Goal: Information Seeking & Learning: Understand process/instructions

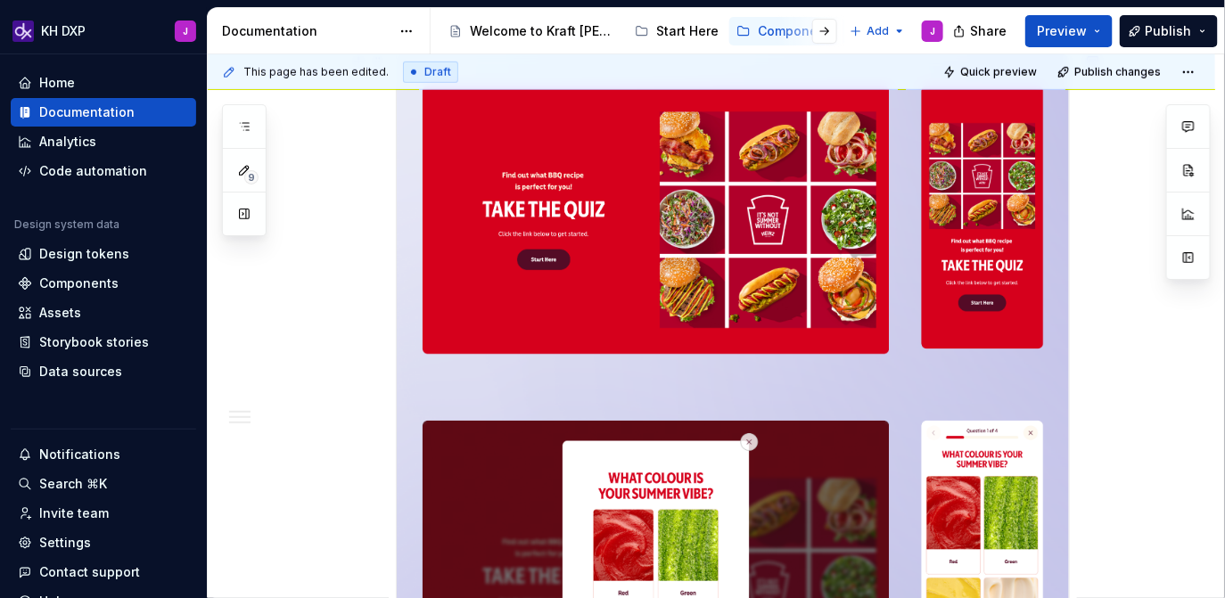
scroll to position [594, 0]
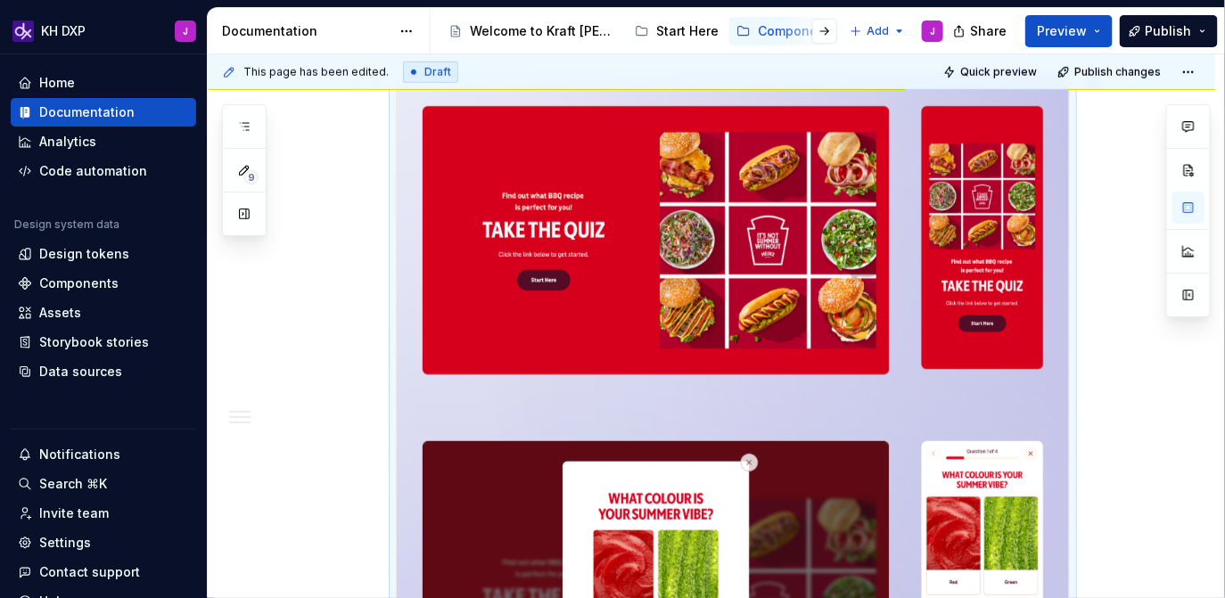
scroll to position [383, 0]
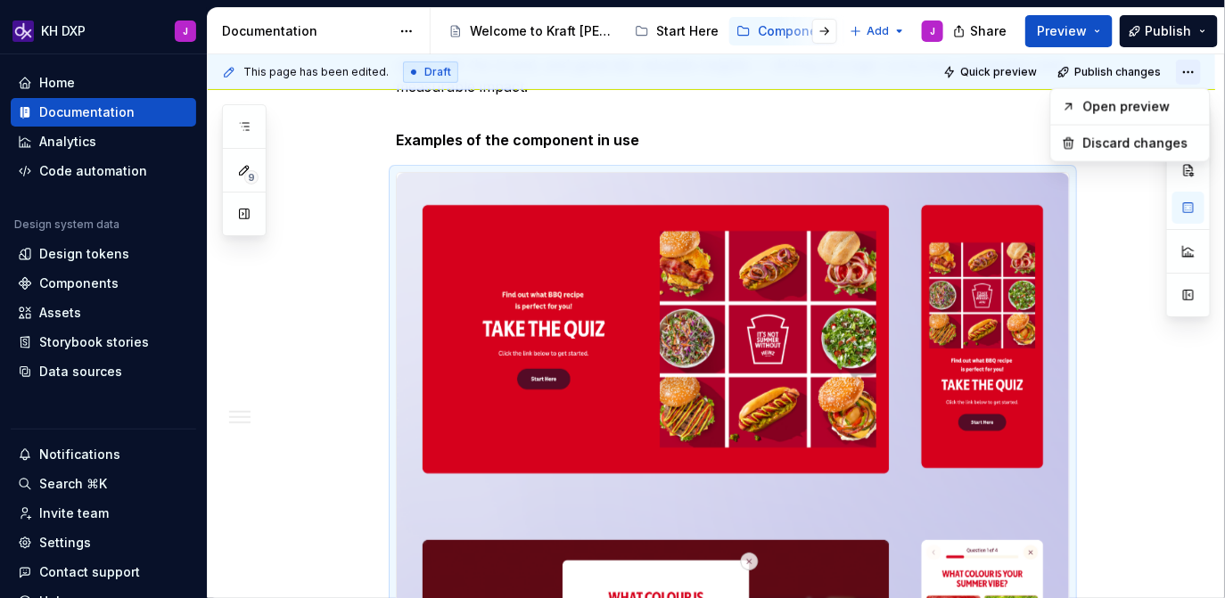
click at [1198, 63] on html "KH DXP J Home Documentation Analytics Code automation Design system data Design…" at bounding box center [612, 299] width 1225 height 598
click at [1118, 238] on html "KH DXP J Home Documentation Analytics Code automation Design system data Design…" at bounding box center [612, 299] width 1225 height 598
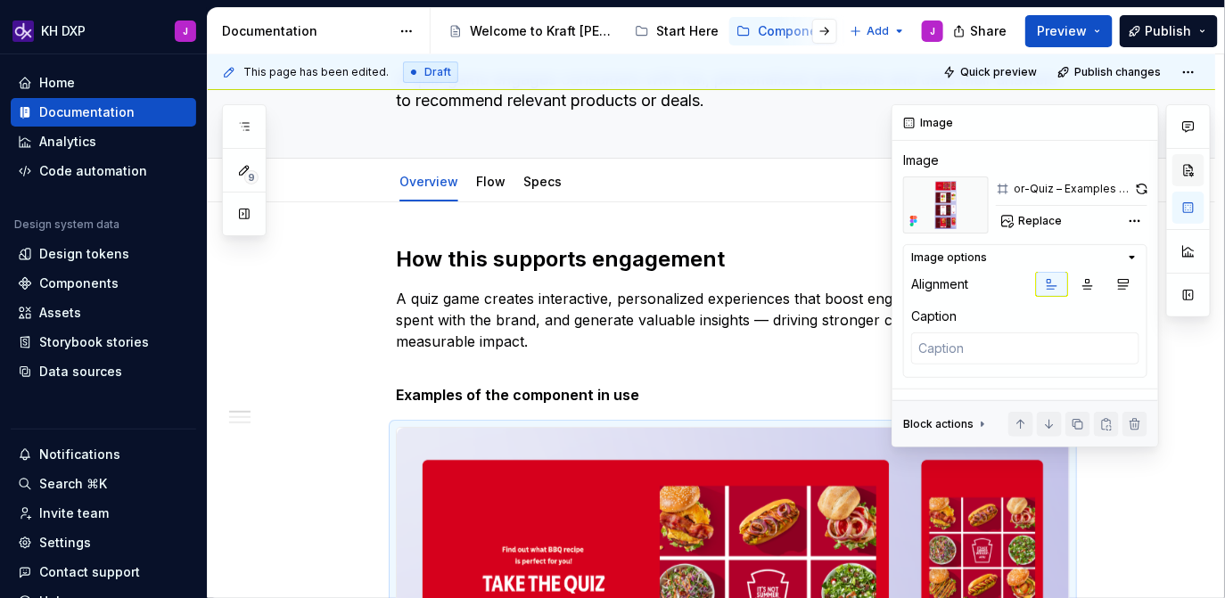
click at [1185, 172] on button "button" at bounding box center [1188, 170] width 32 height 32
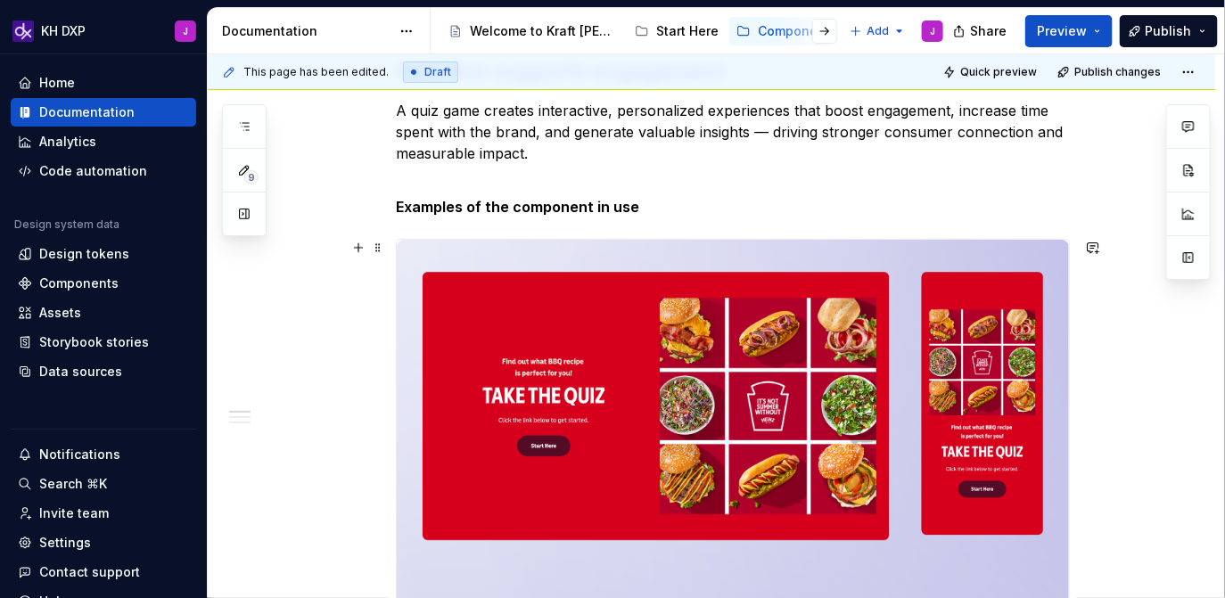
scroll to position [325, 0]
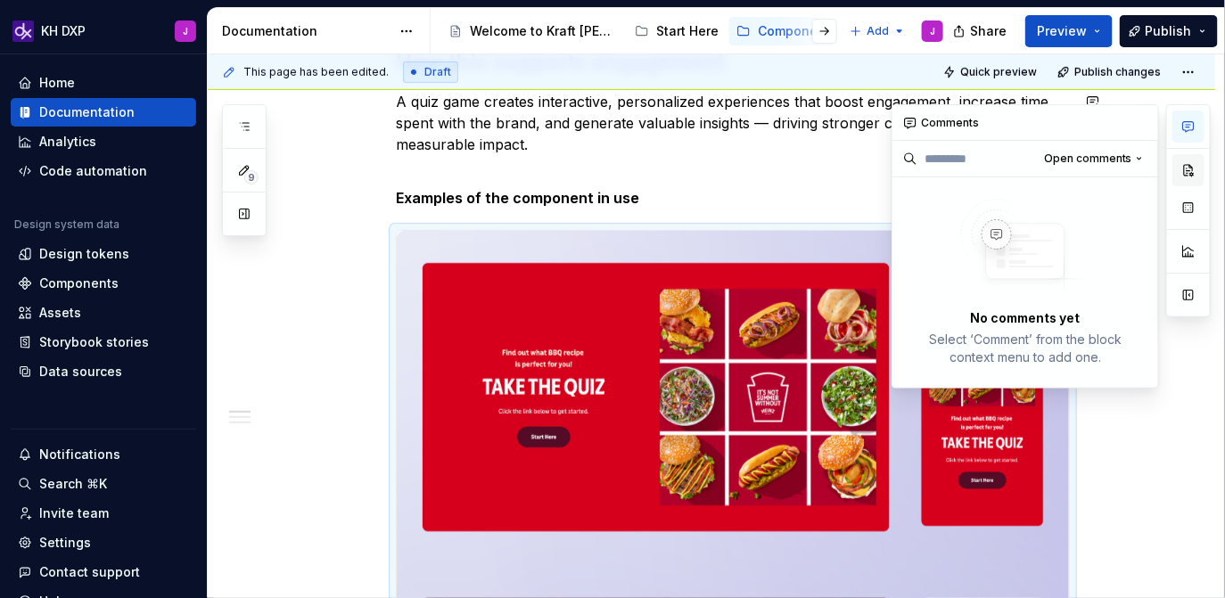
click at [1186, 170] on button "button" at bounding box center [1188, 170] width 32 height 32
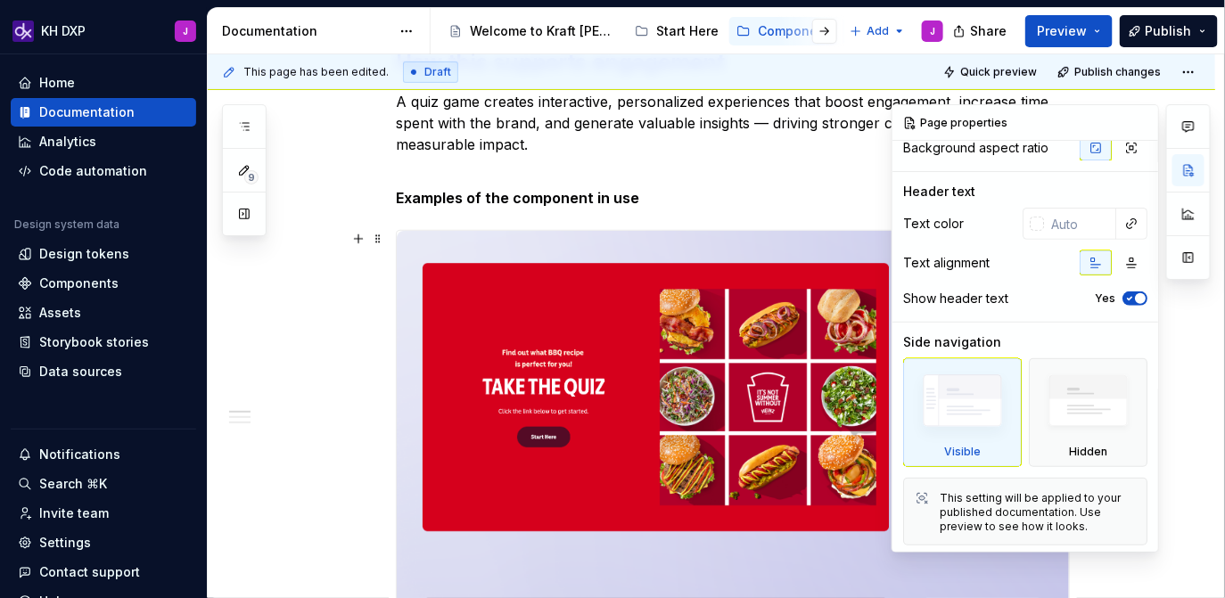
scroll to position [173, 0]
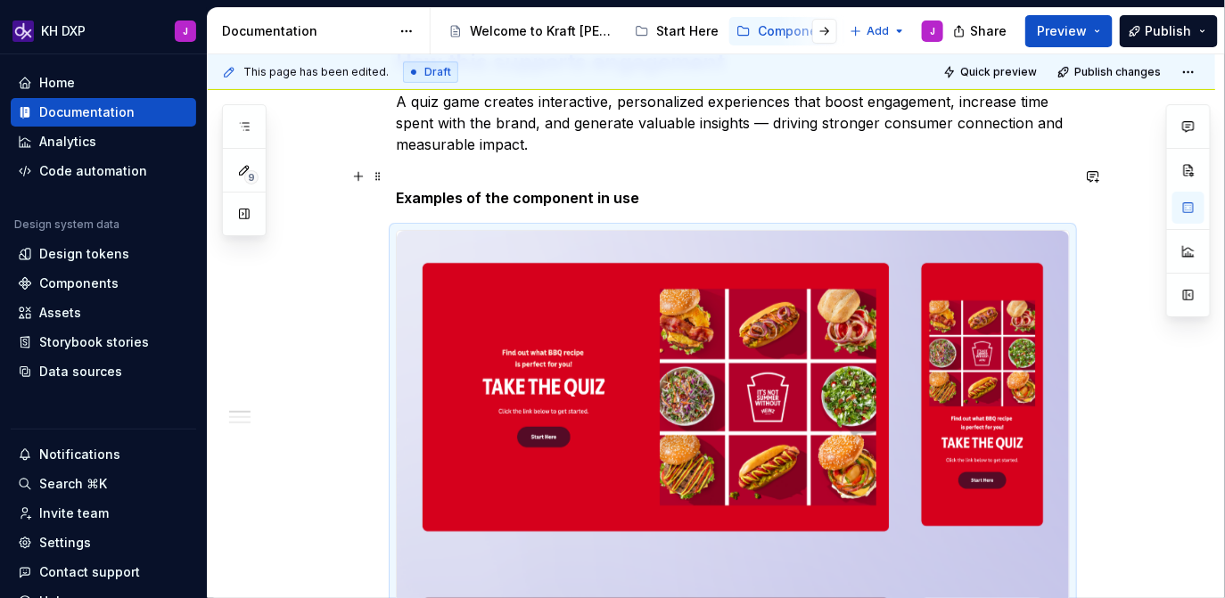
scroll to position [0, 0]
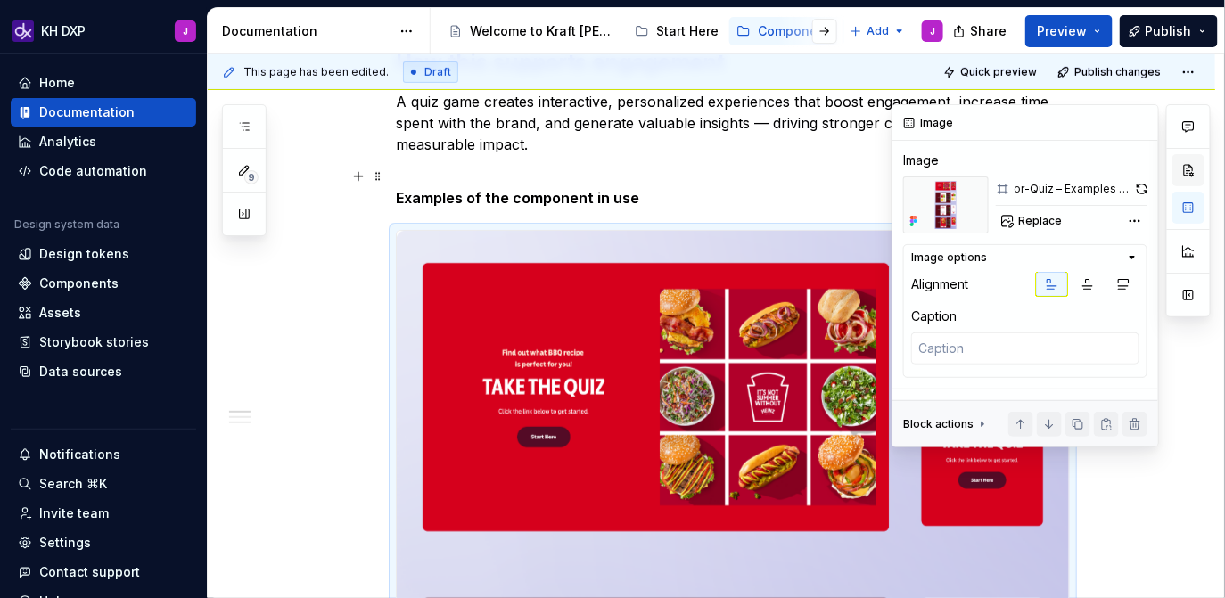
click at [1193, 175] on button "button" at bounding box center [1188, 170] width 32 height 32
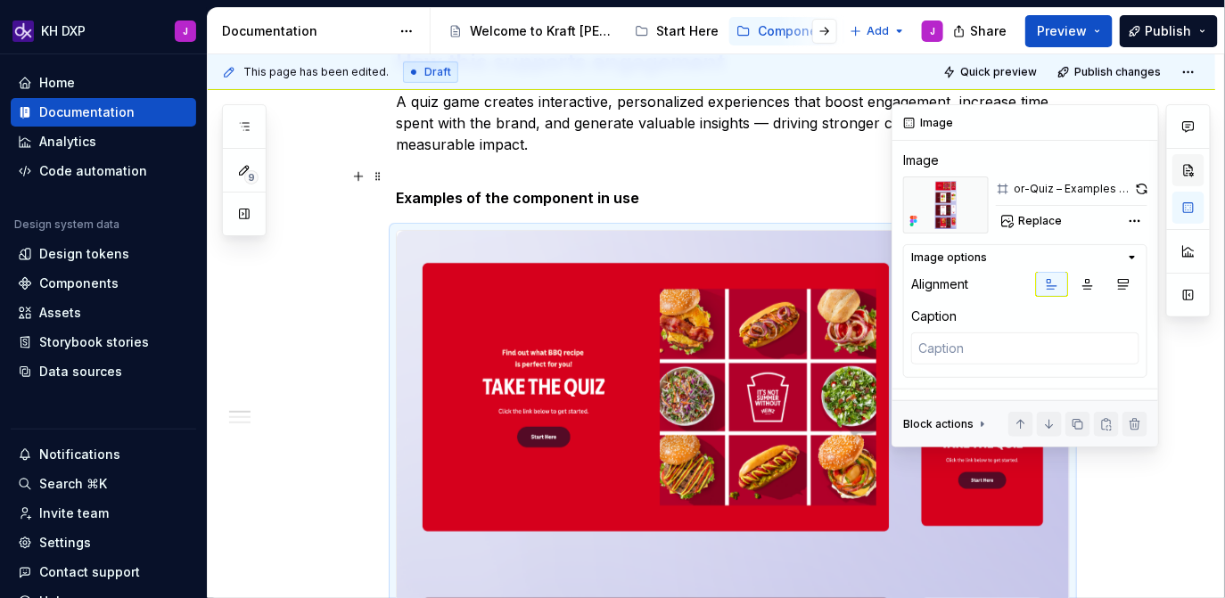
click at [1193, 169] on button "button" at bounding box center [1188, 170] width 32 height 32
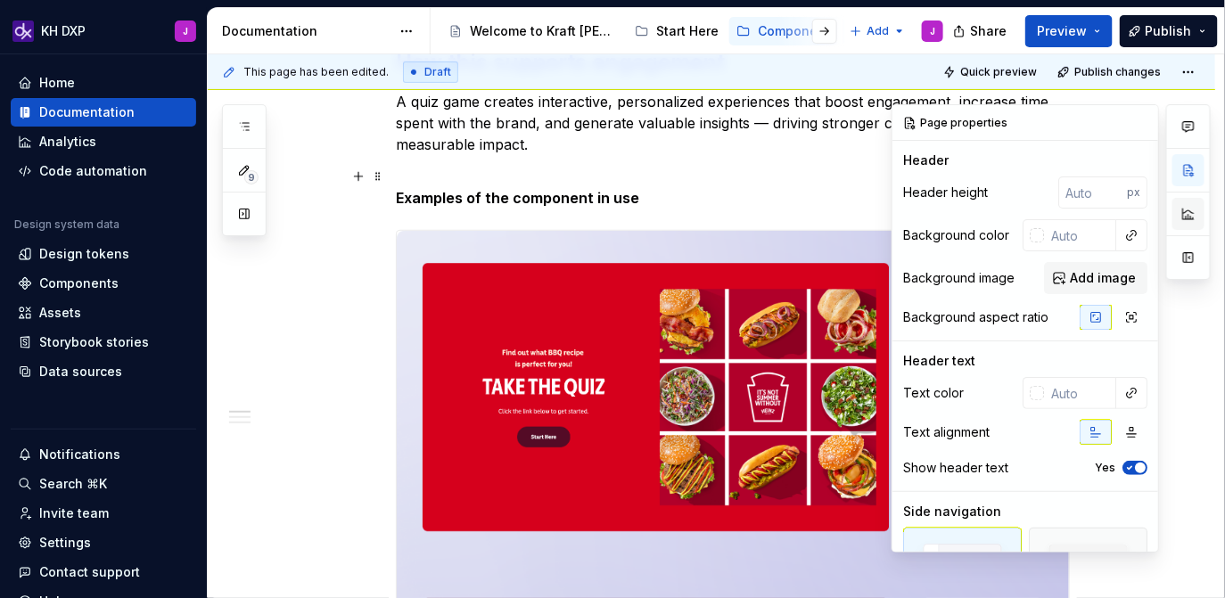
click at [1193, 201] on button "button" at bounding box center [1188, 214] width 32 height 32
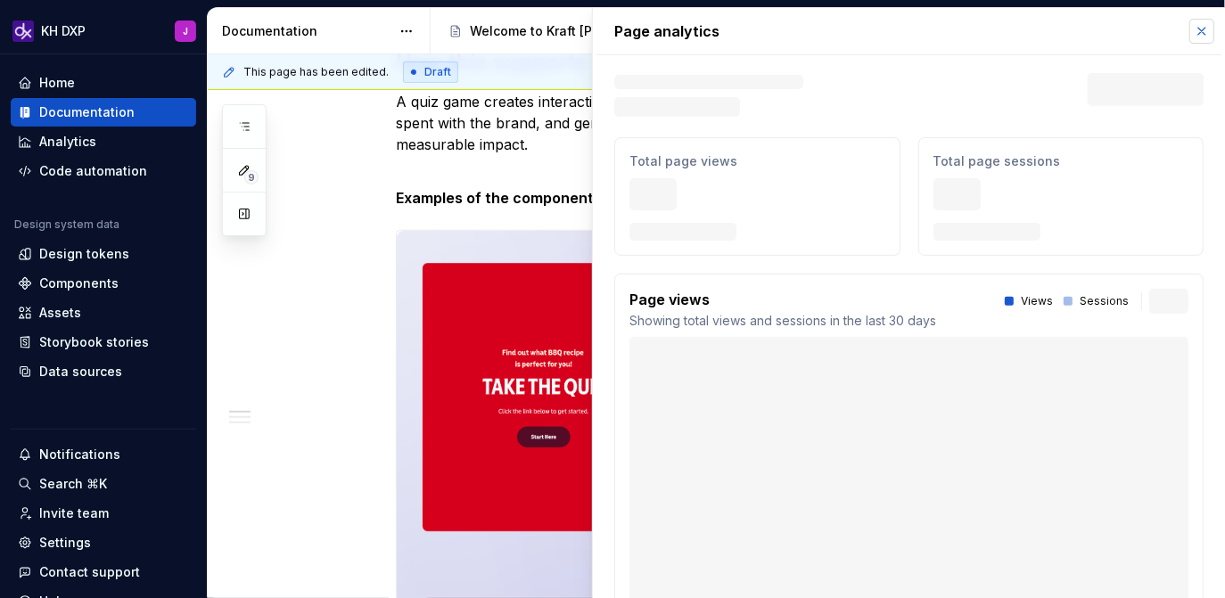
click at [1206, 29] on button "button" at bounding box center [1201, 31] width 25 height 25
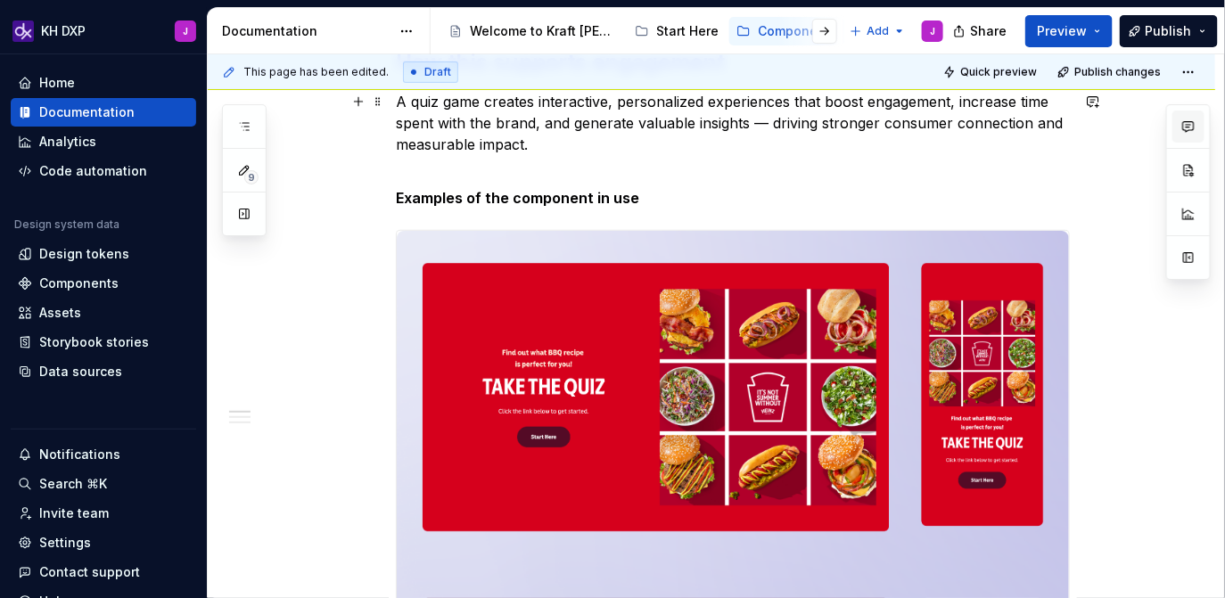
click at [1191, 126] on icon "button" at bounding box center [1188, 126] width 14 height 14
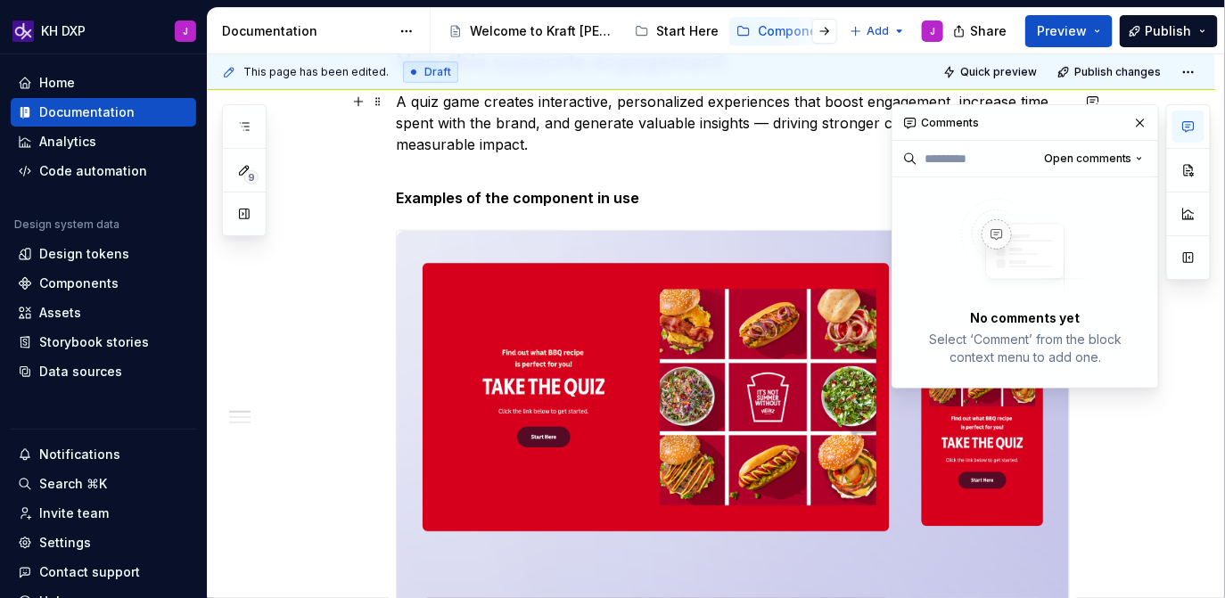
click at [1191, 126] on icon "button" at bounding box center [1188, 126] width 14 height 14
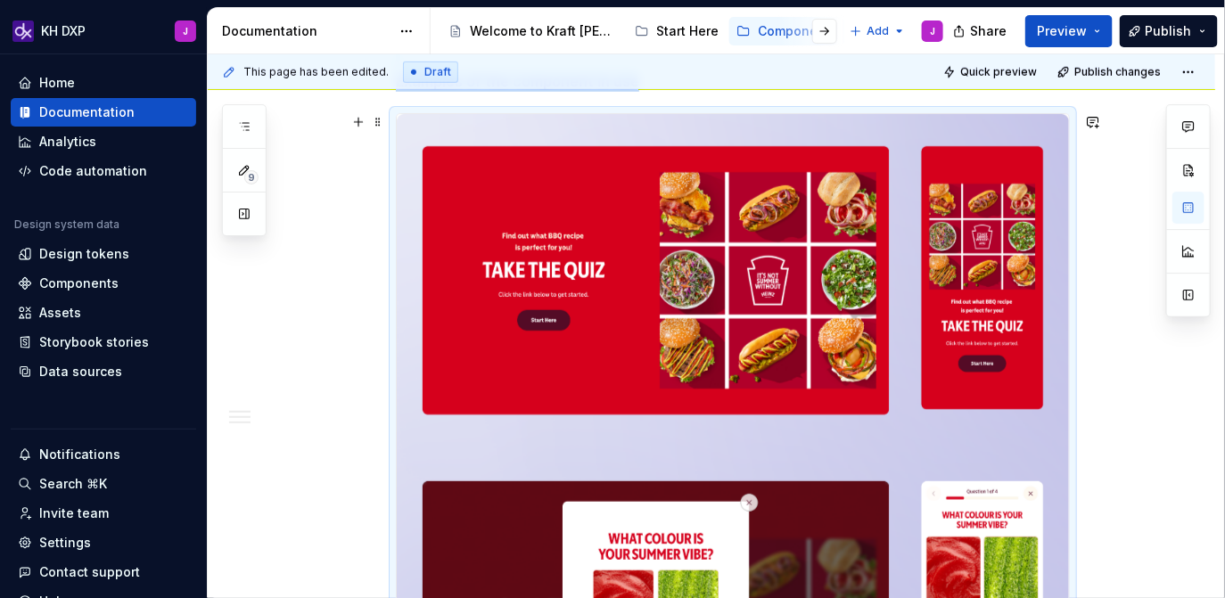
scroll to position [444, 0]
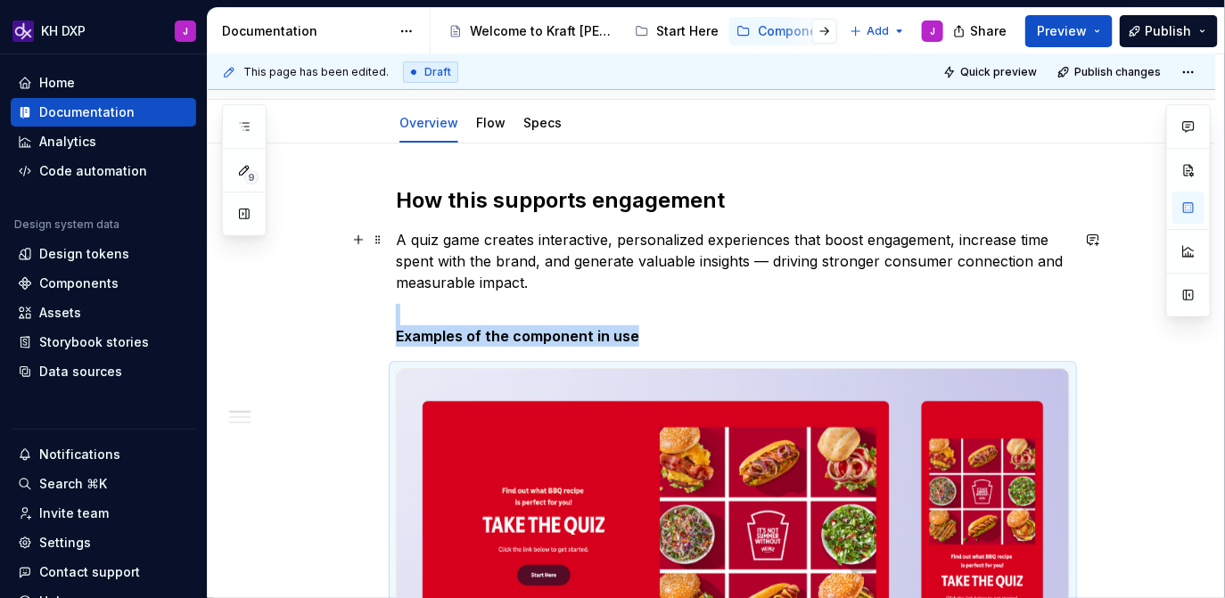
scroll to position [207, 0]
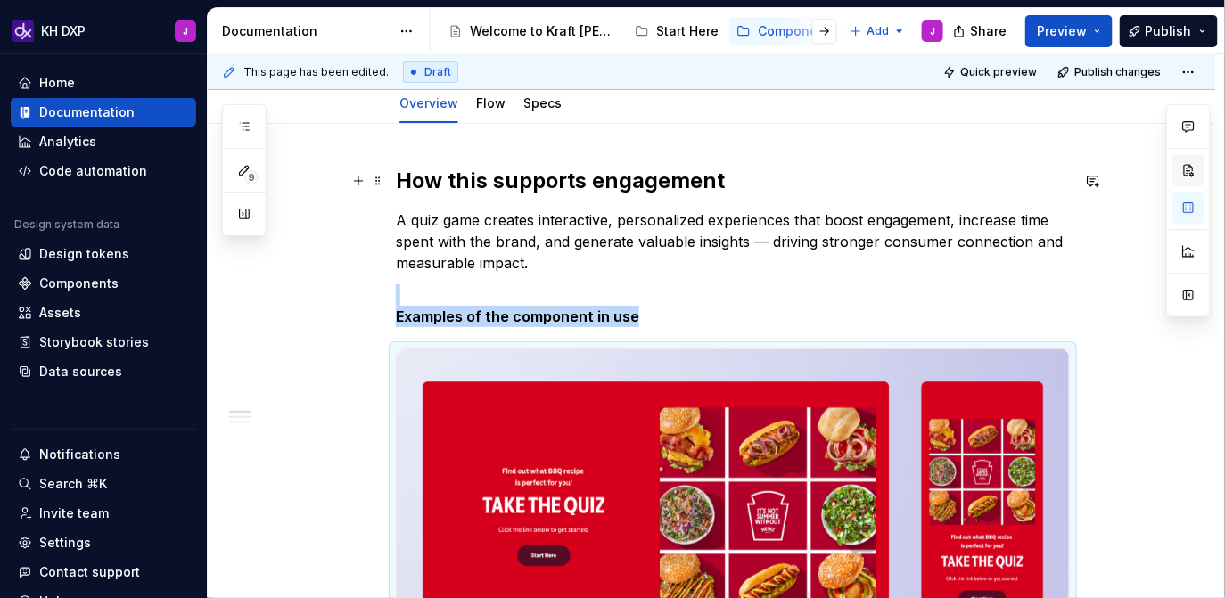
click at [1187, 168] on button "button" at bounding box center [1188, 170] width 32 height 32
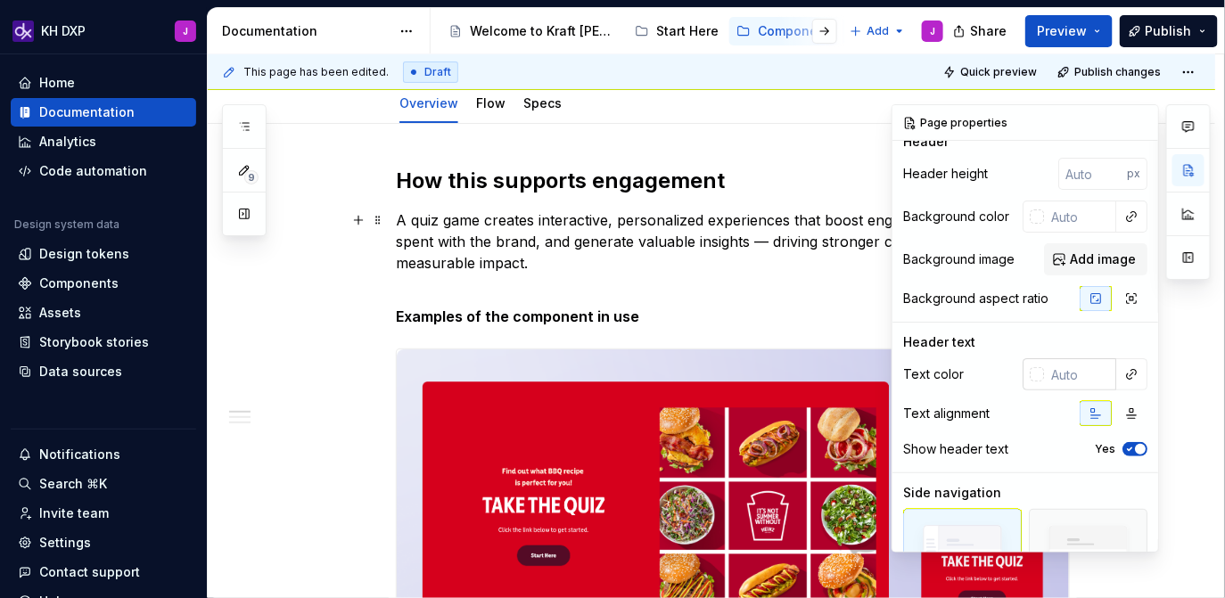
scroll to position [0, 0]
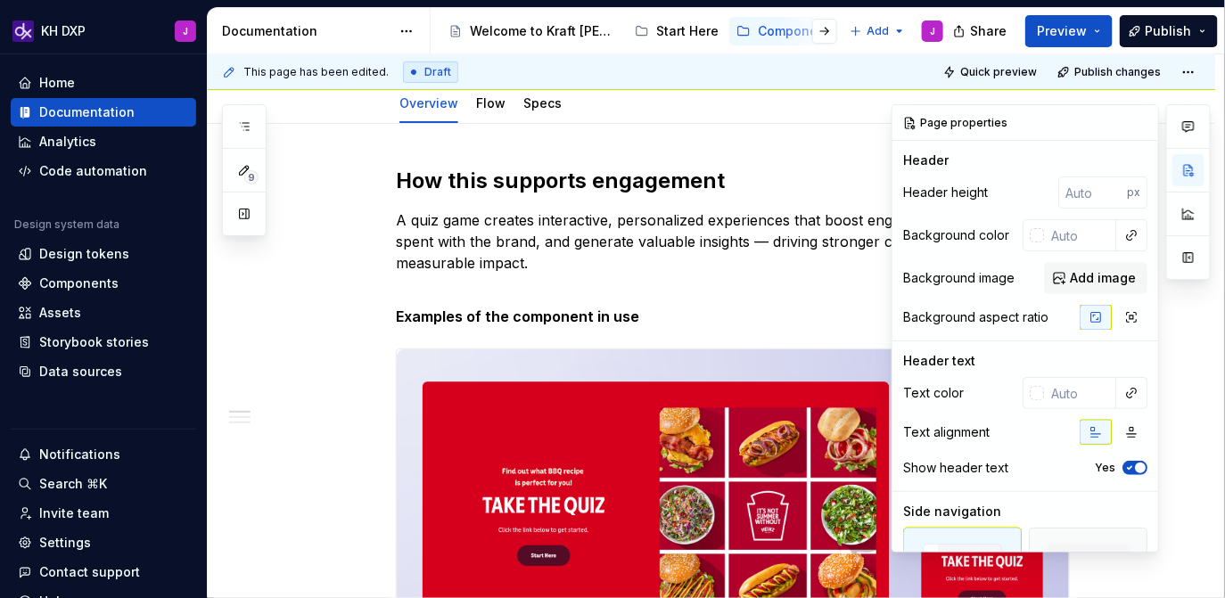
click at [970, 125] on div "Page properties" at bounding box center [957, 123] width 118 height 25
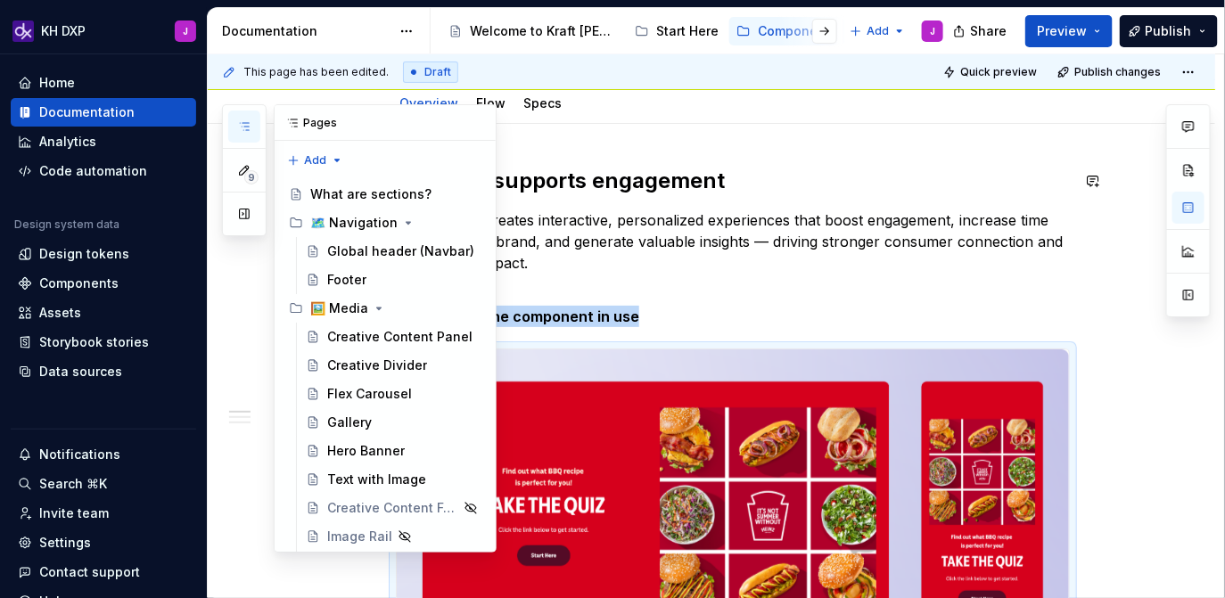
click at [247, 127] on icon "button" at bounding box center [244, 126] width 14 height 14
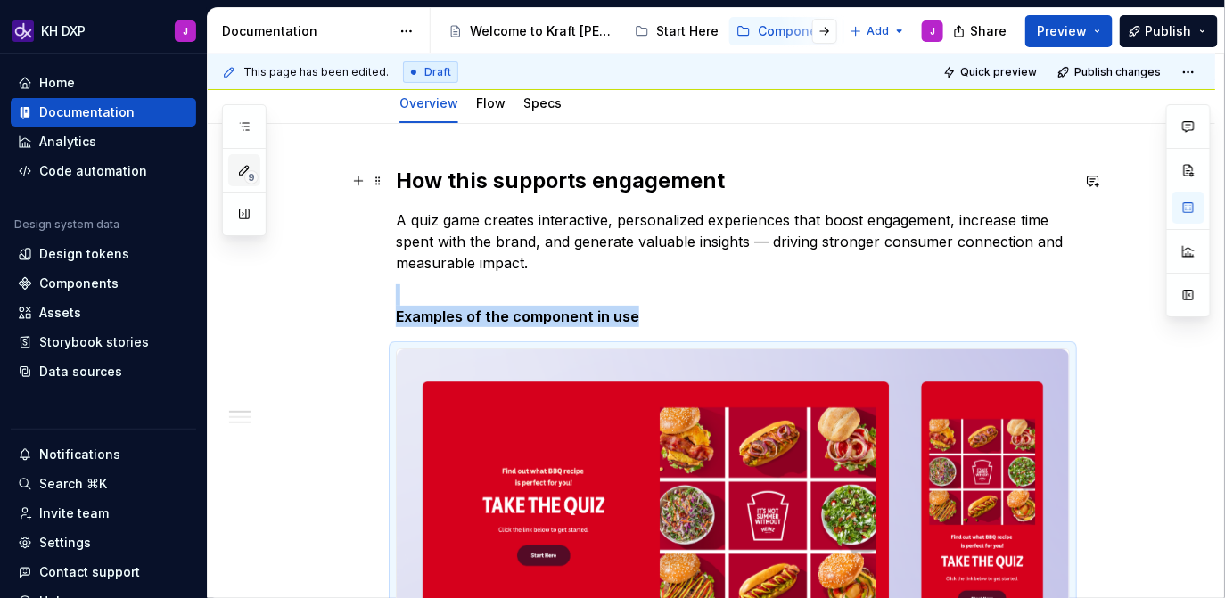
click at [249, 173] on span "9" at bounding box center [251, 177] width 14 height 14
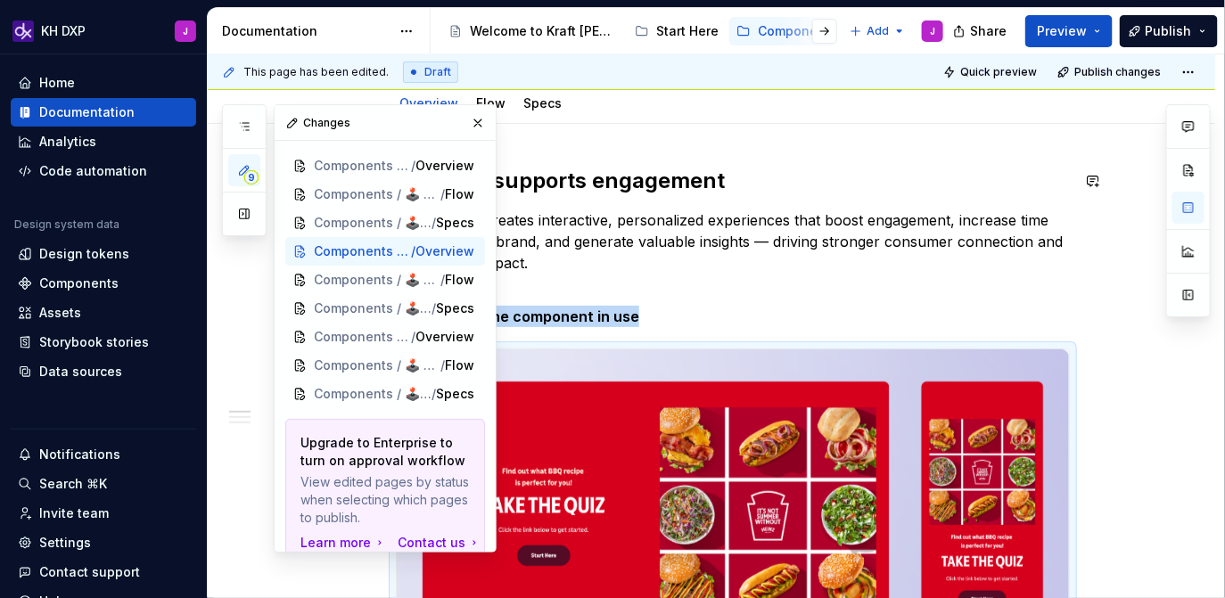
click at [249, 173] on span "9" at bounding box center [251, 177] width 14 height 14
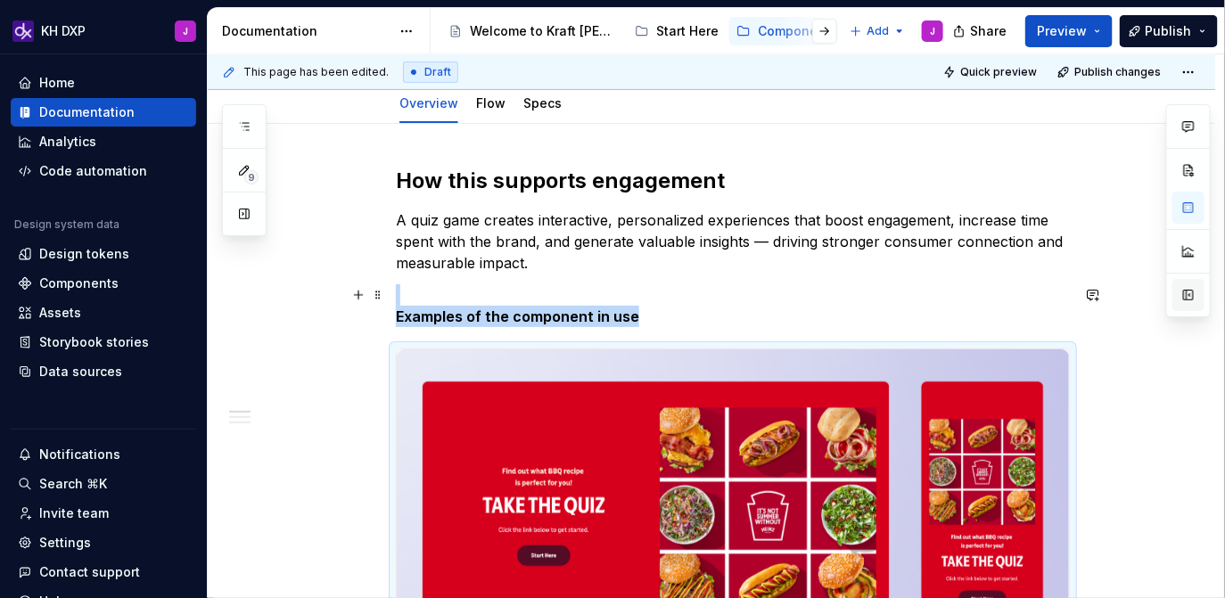
click at [1185, 296] on button "button" at bounding box center [1188, 295] width 32 height 32
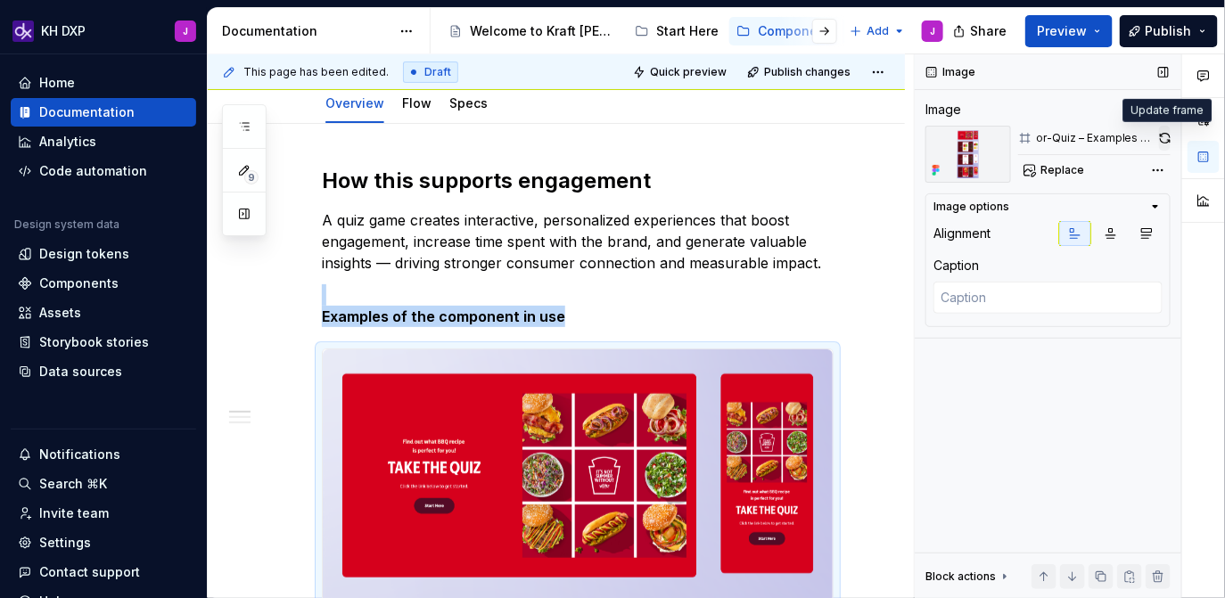
click at [1164, 147] on button "button" at bounding box center [1165, 138] width 12 height 25
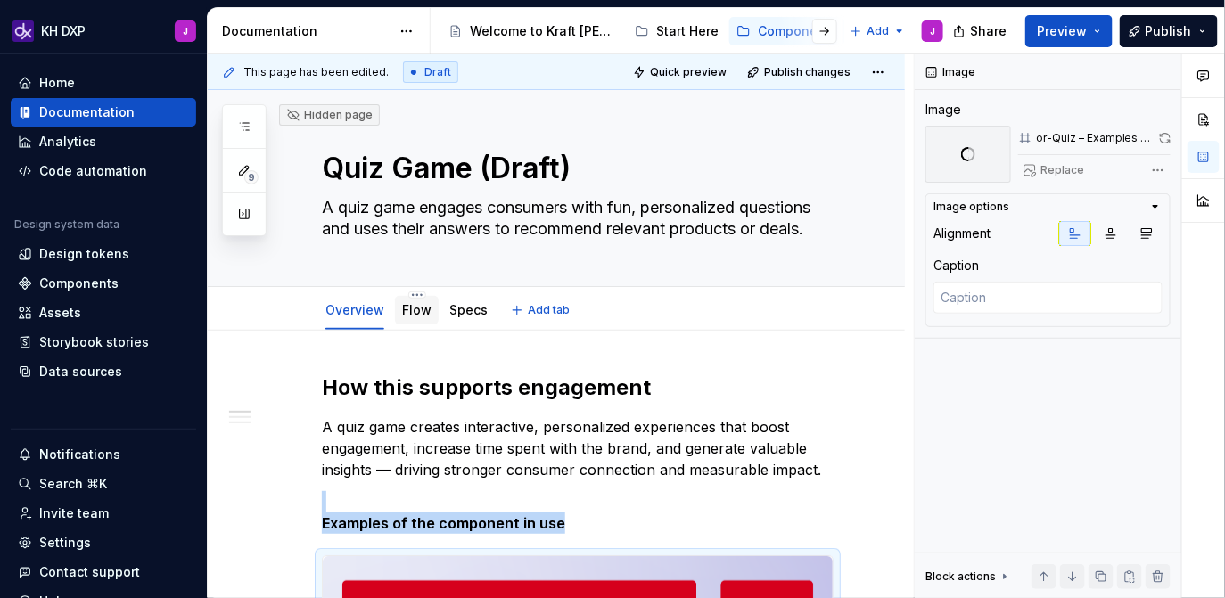
click at [414, 307] on link "Flow" at bounding box center [416, 309] width 29 height 15
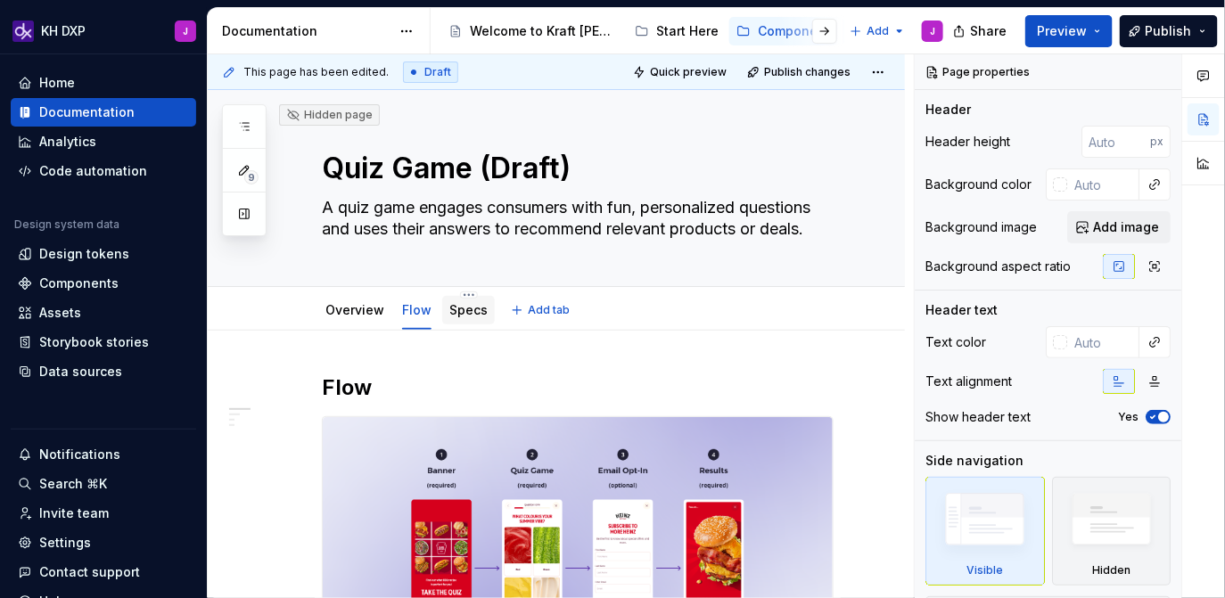
click at [459, 307] on link "Specs" at bounding box center [468, 309] width 38 height 15
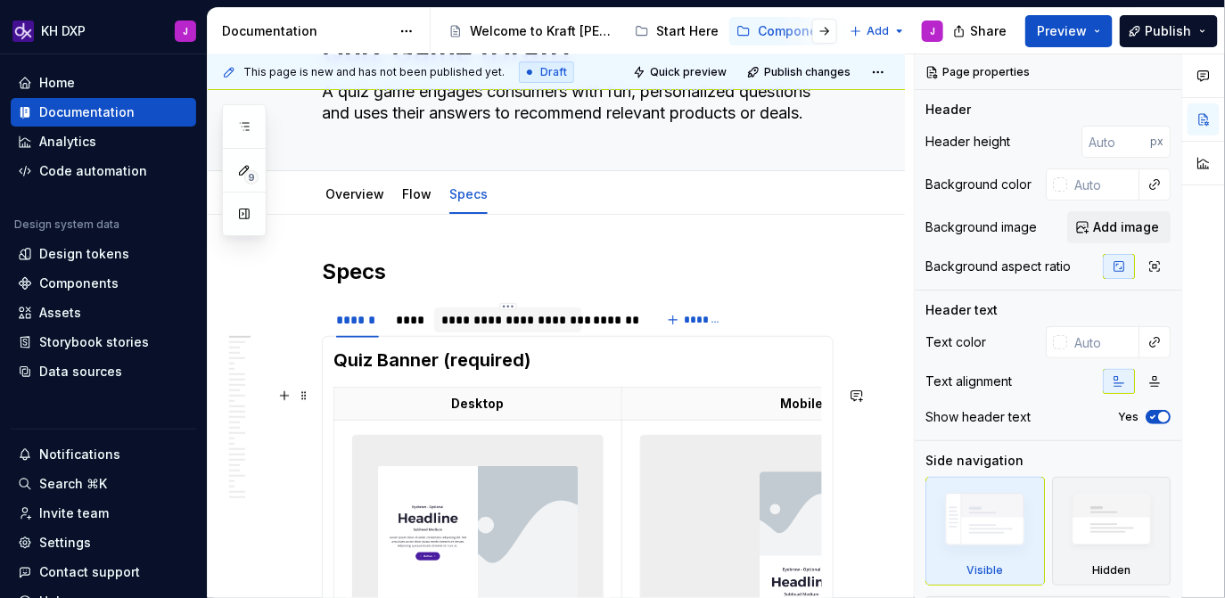
scroll to position [138, 0]
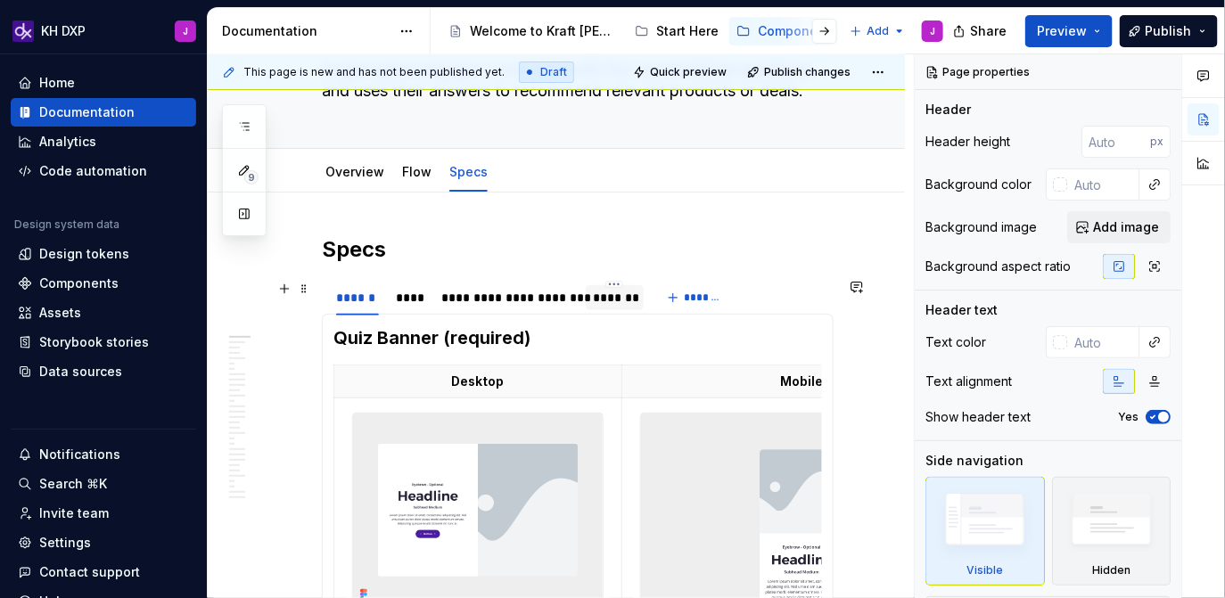
click at [611, 312] on div at bounding box center [615, 313] width 58 height 2
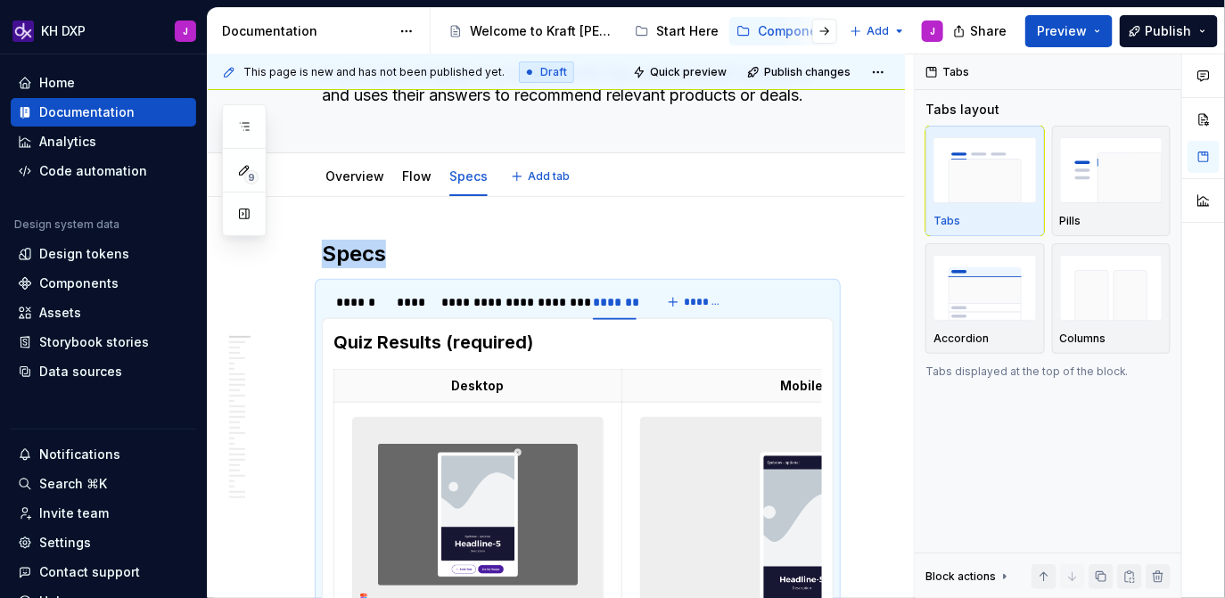
scroll to position [126, 0]
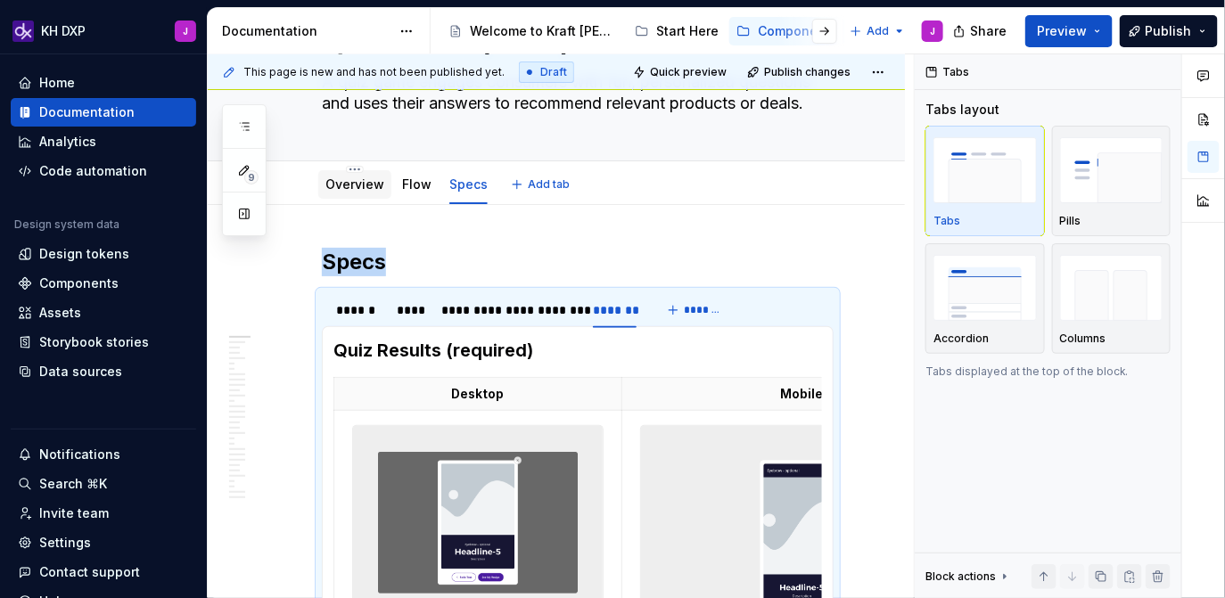
click at [344, 176] on link "Overview" at bounding box center [354, 183] width 59 height 15
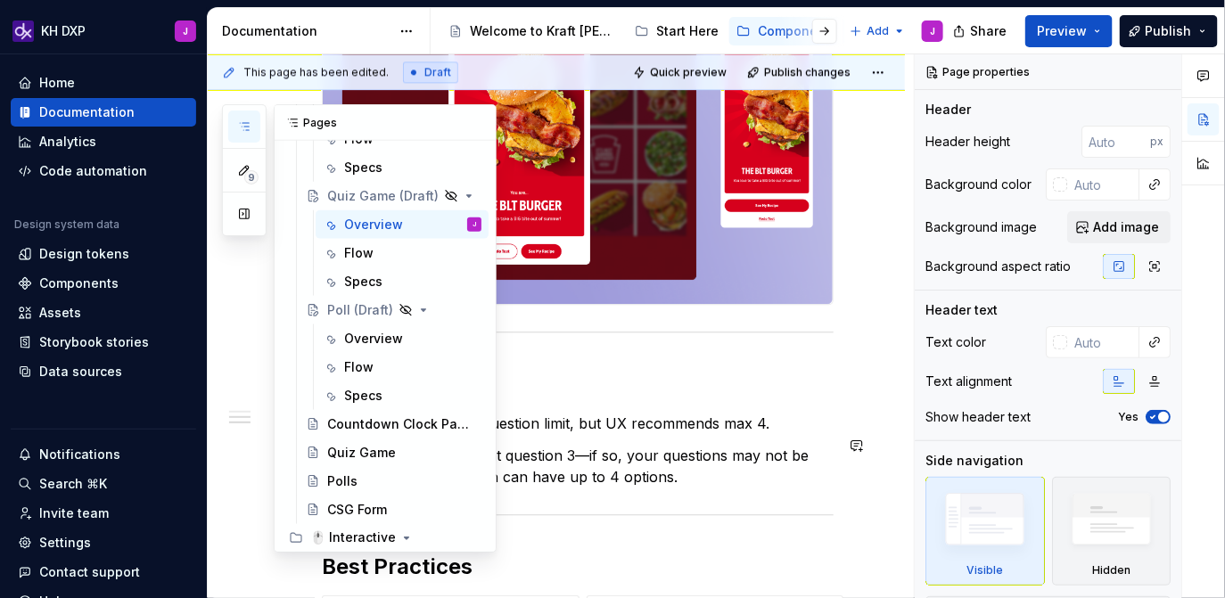
scroll to position [713, 0]
click at [373, 336] on div "Overview" at bounding box center [373, 337] width 59 height 18
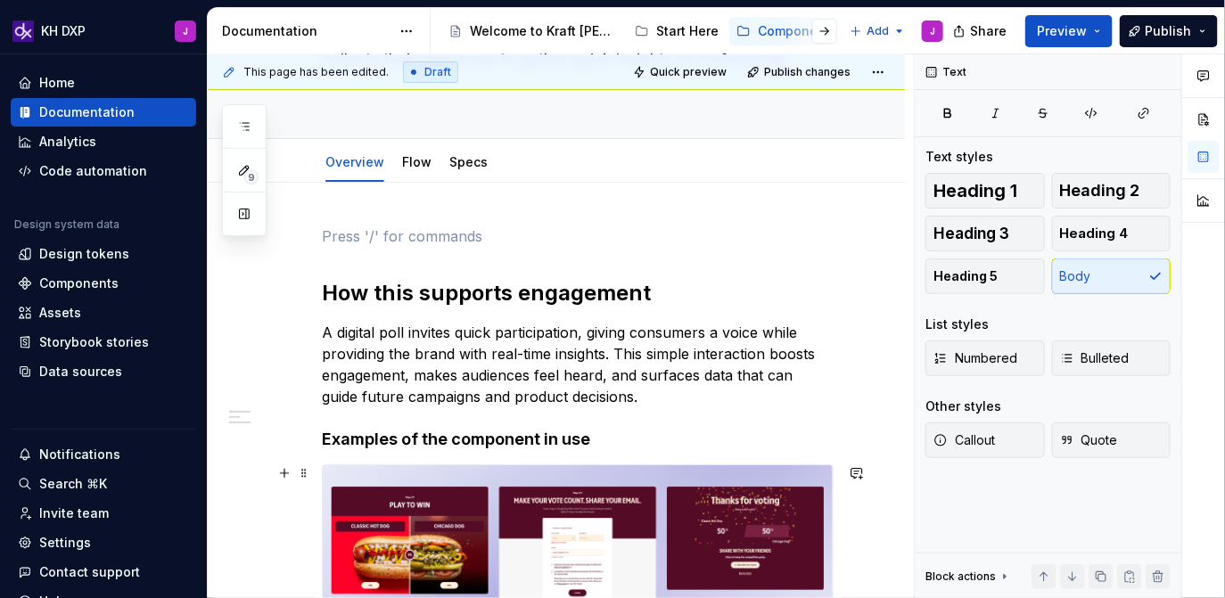
scroll to position [134, 0]
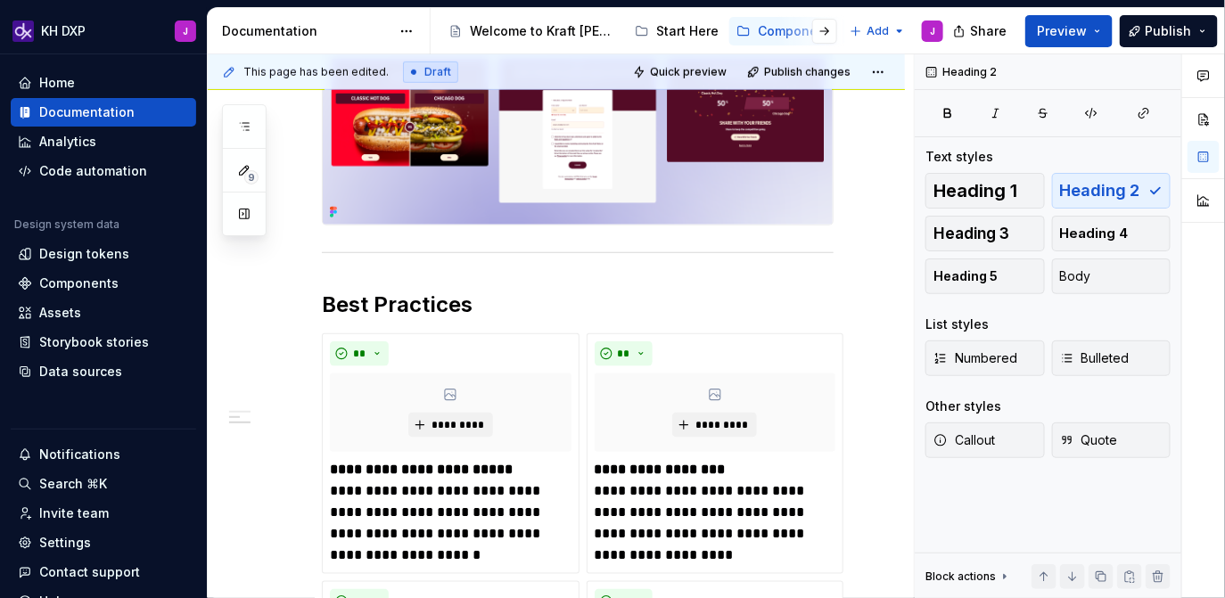
scroll to position [546, 0]
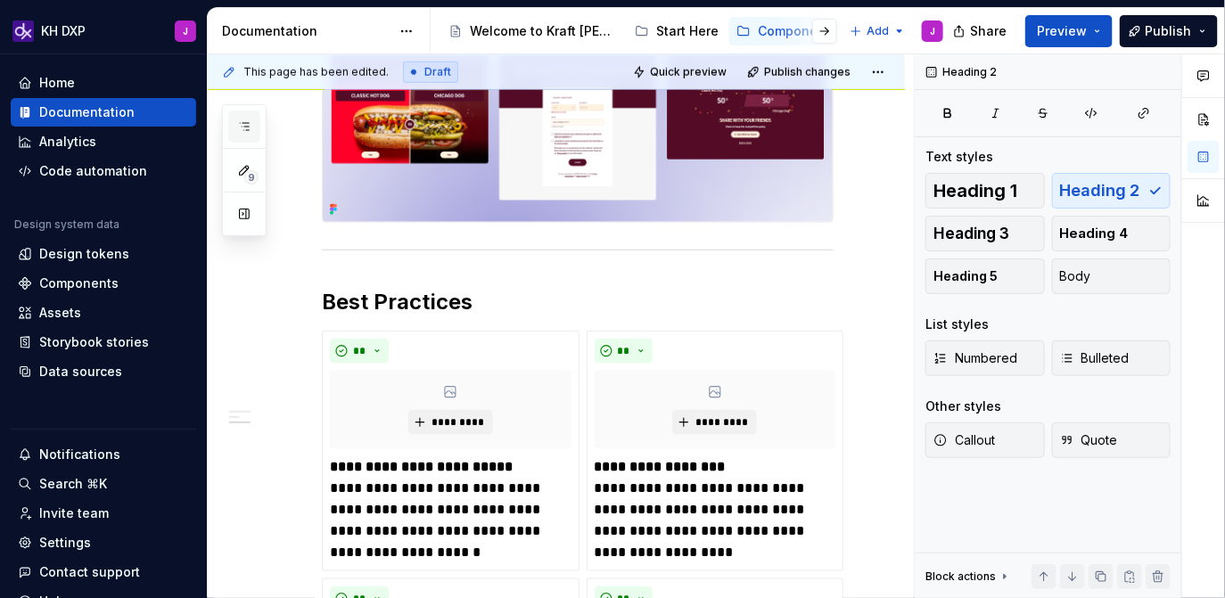
click at [250, 128] on icon "button" at bounding box center [244, 126] width 14 height 14
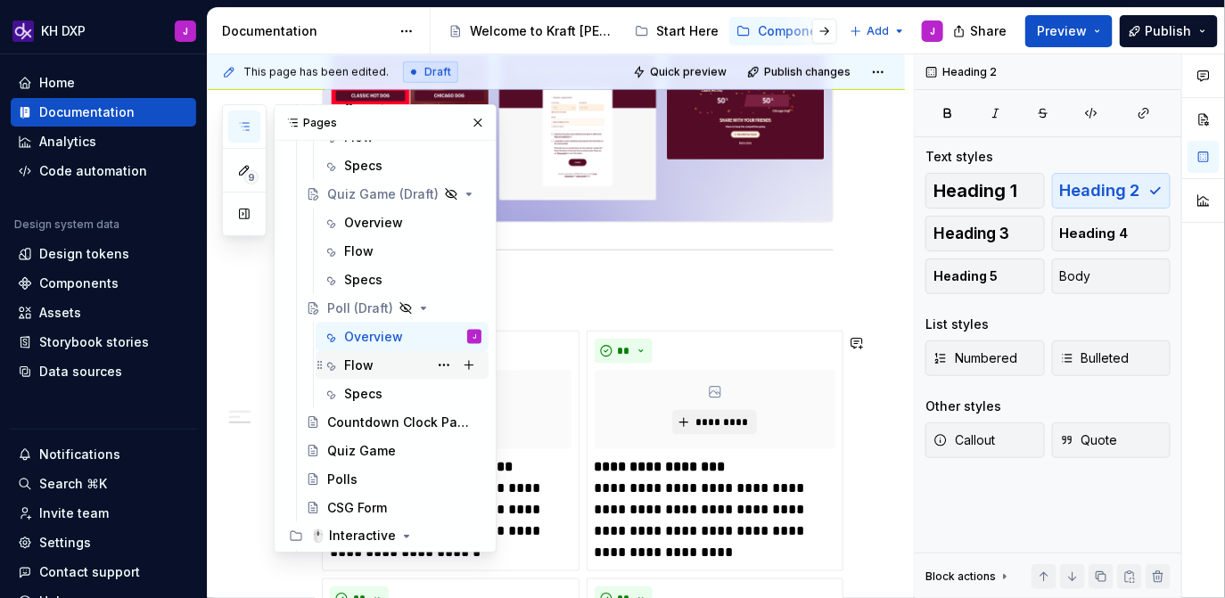
scroll to position [660, 0]
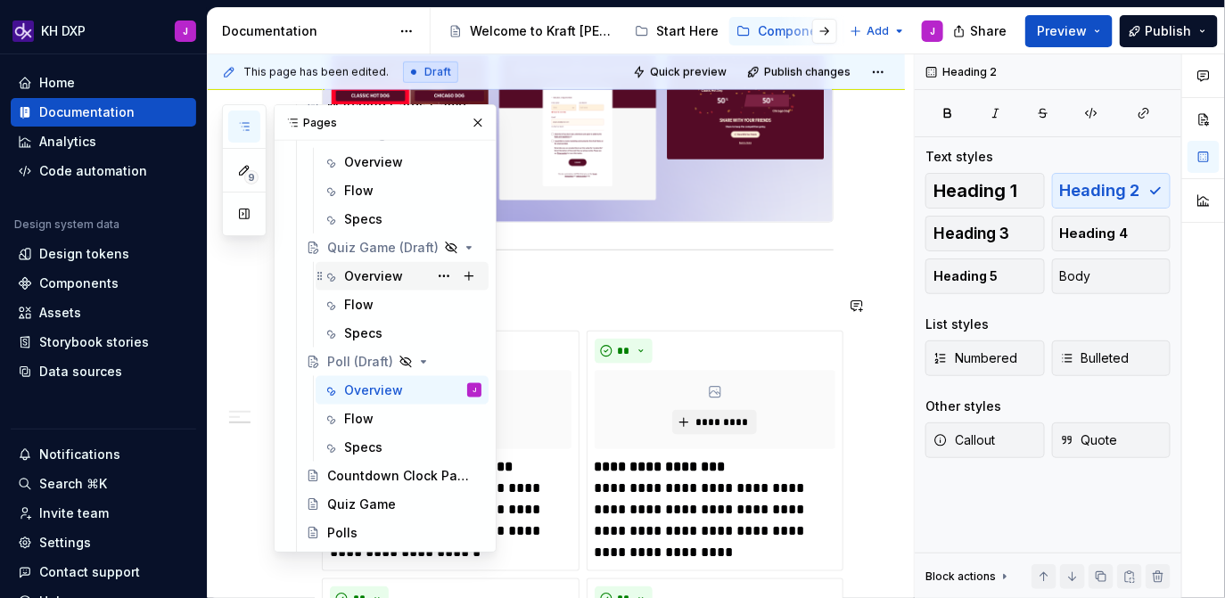
click at [381, 287] on div "Overview" at bounding box center [412, 276] width 137 height 25
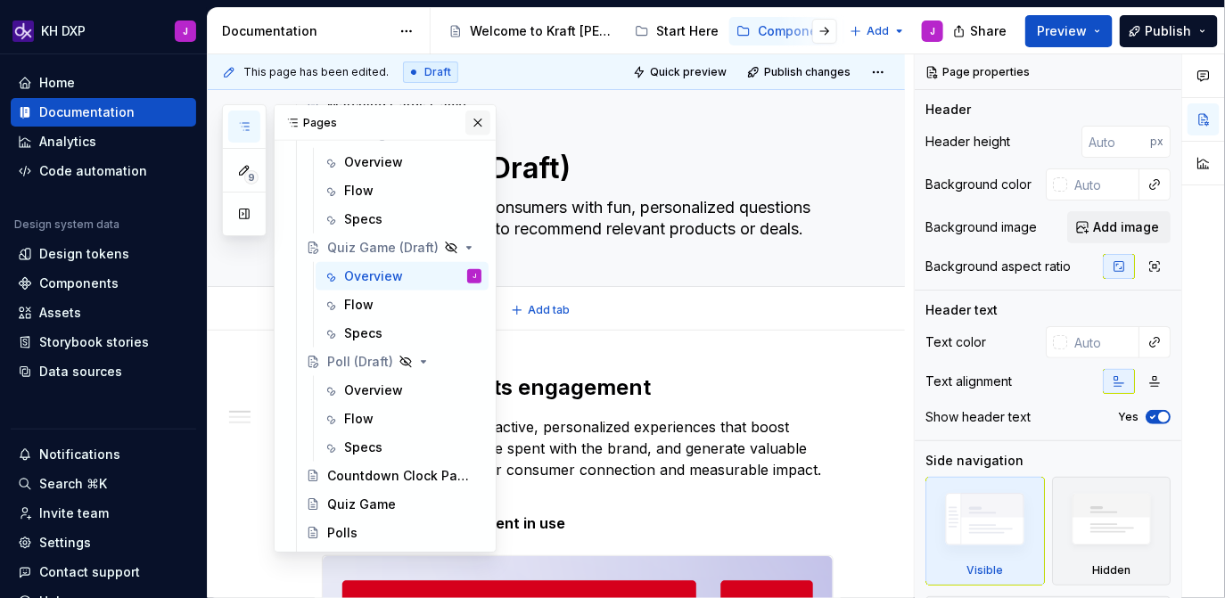
click at [482, 124] on button "button" at bounding box center [477, 123] width 25 height 25
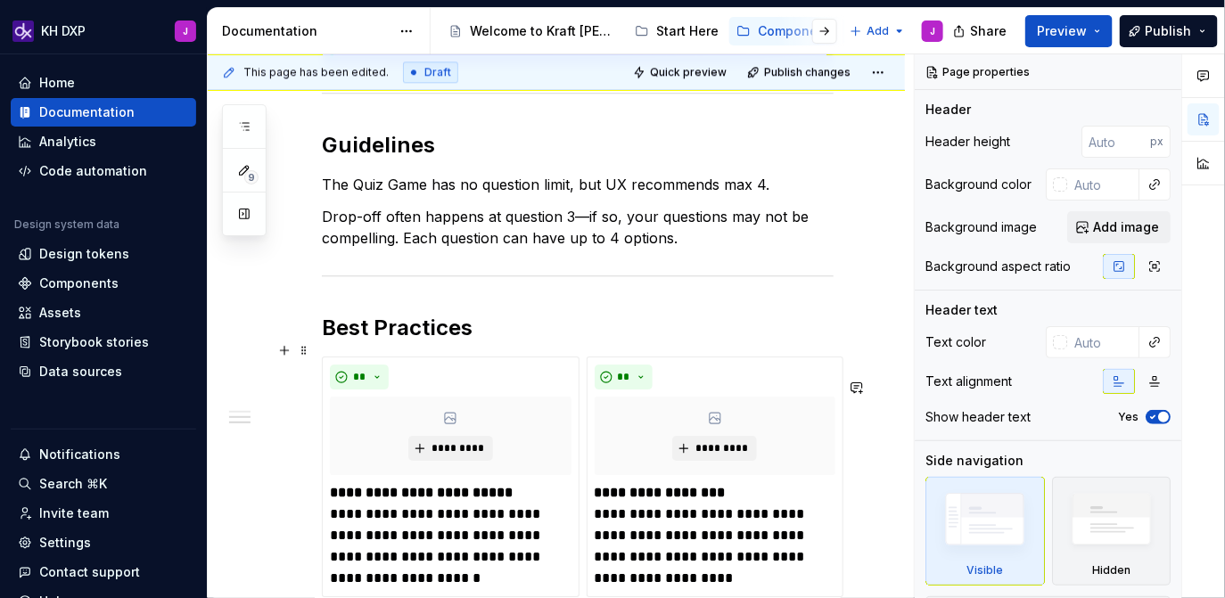
scroll to position [1648, 0]
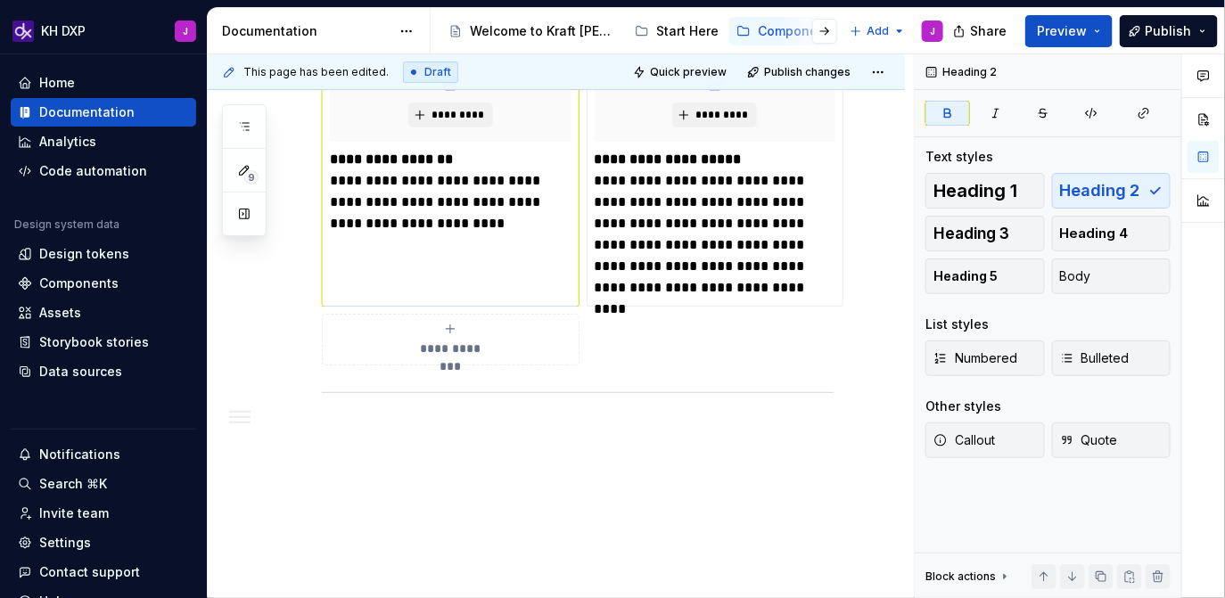
drag, startPoint x: 716, startPoint y: 294, endPoint x: 451, endPoint y: 145, distance: 303.7
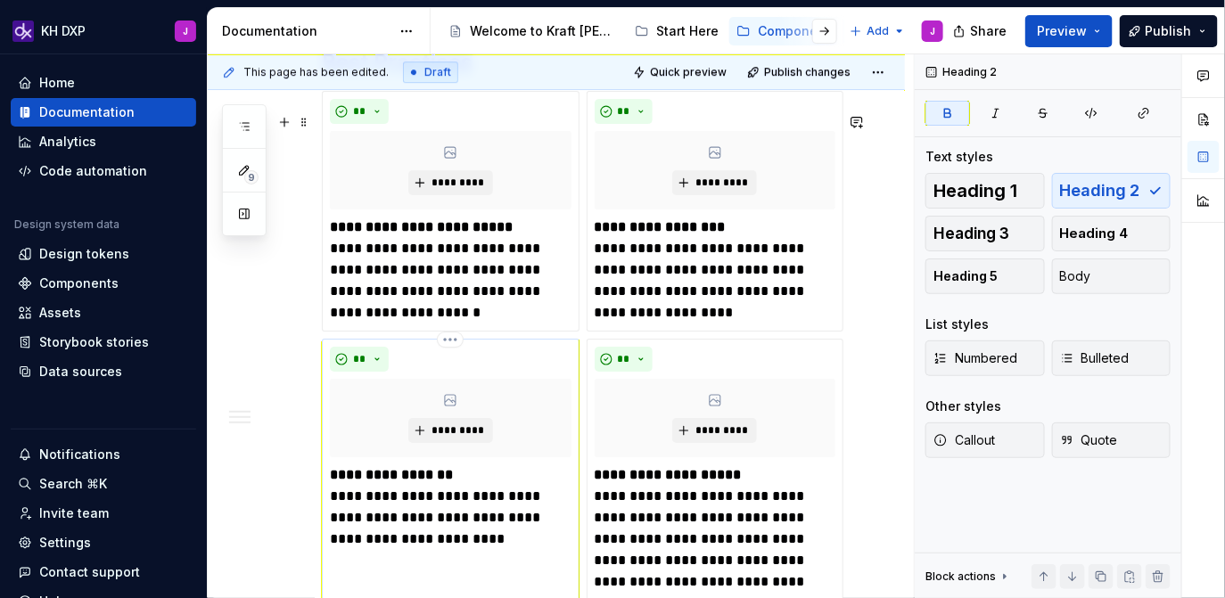
scroll to position [1849, 0]
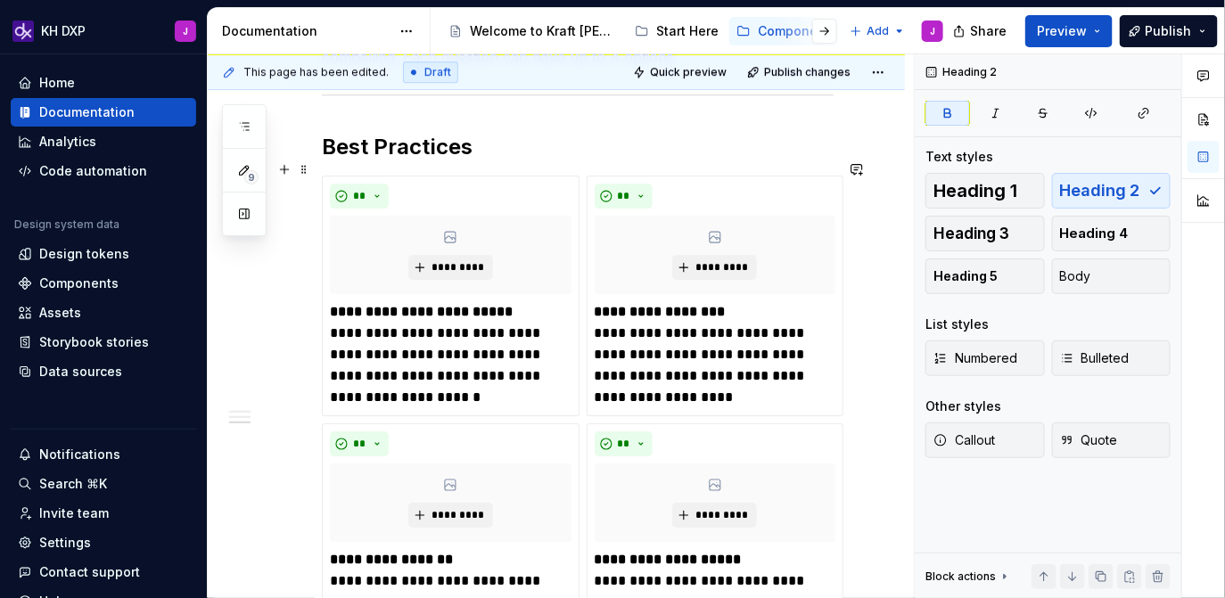
click at [431, 155] on strong "Best Practices" at bounding box center [397, 147] width 151 height 26
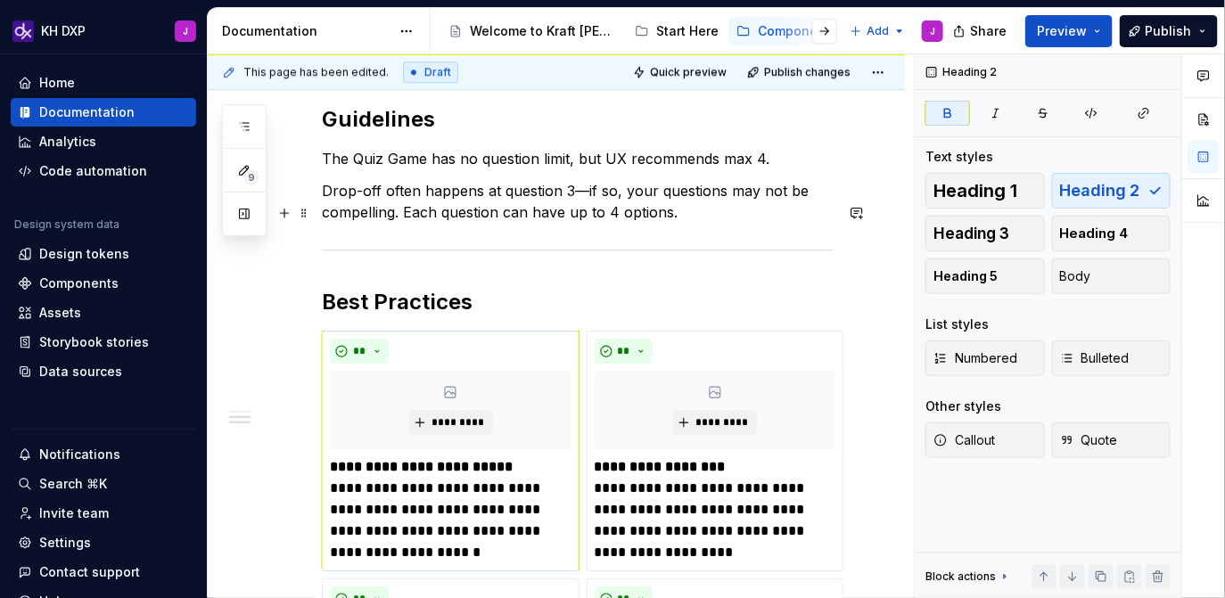
scroll to position [1660, 0]
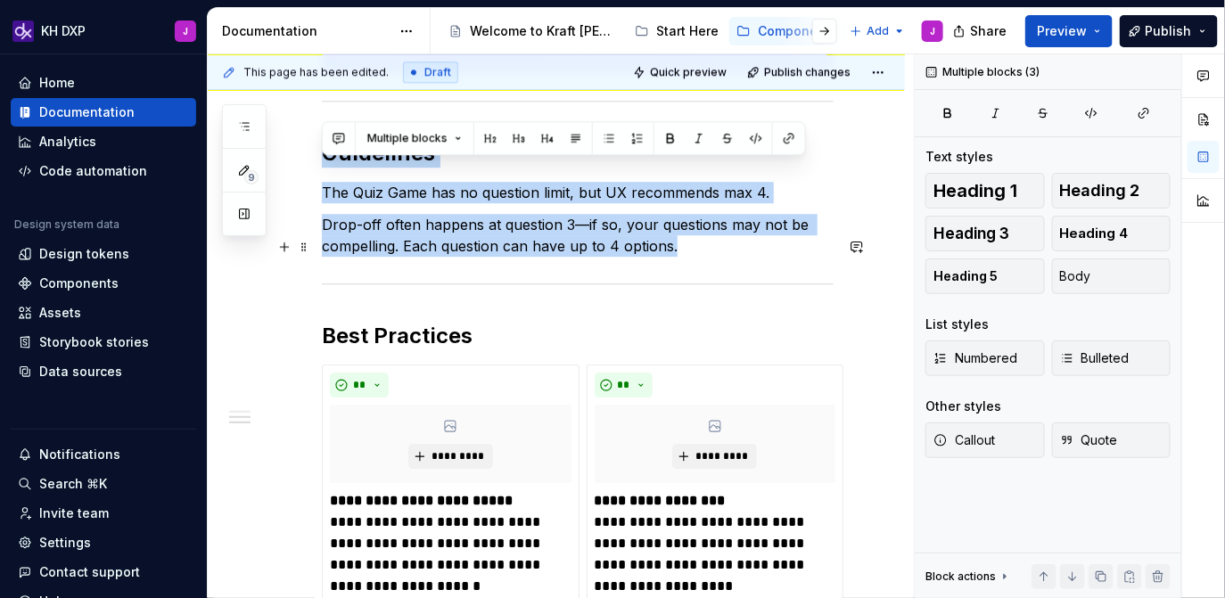
drag, startPoint x: 324, startPoint y: 174, endPoint x: 687, endPoint y: 278, distance: 378.3
copy div "Guidelines The Quiz Game has no question limit, but UX recommends max 4. Drop-o…"
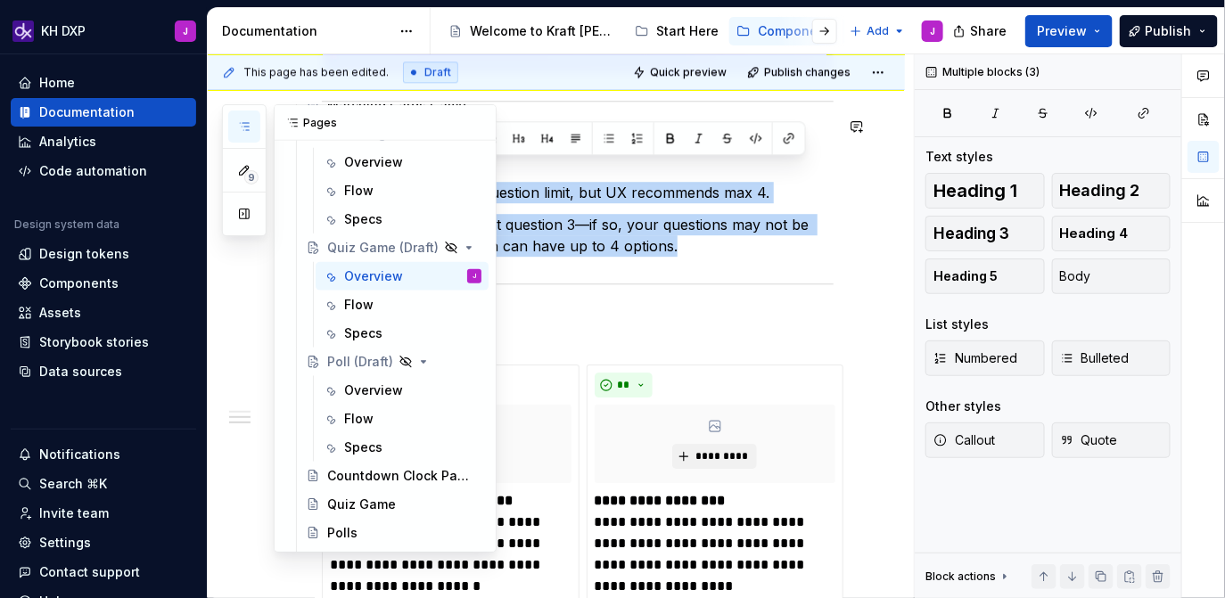
click at [250, 125] on icon "button" at bounding box center [244, 126] width 14 height 14
click at [366, 392] on div "Overview" at bounding box center [373, 390] width 59 height 18
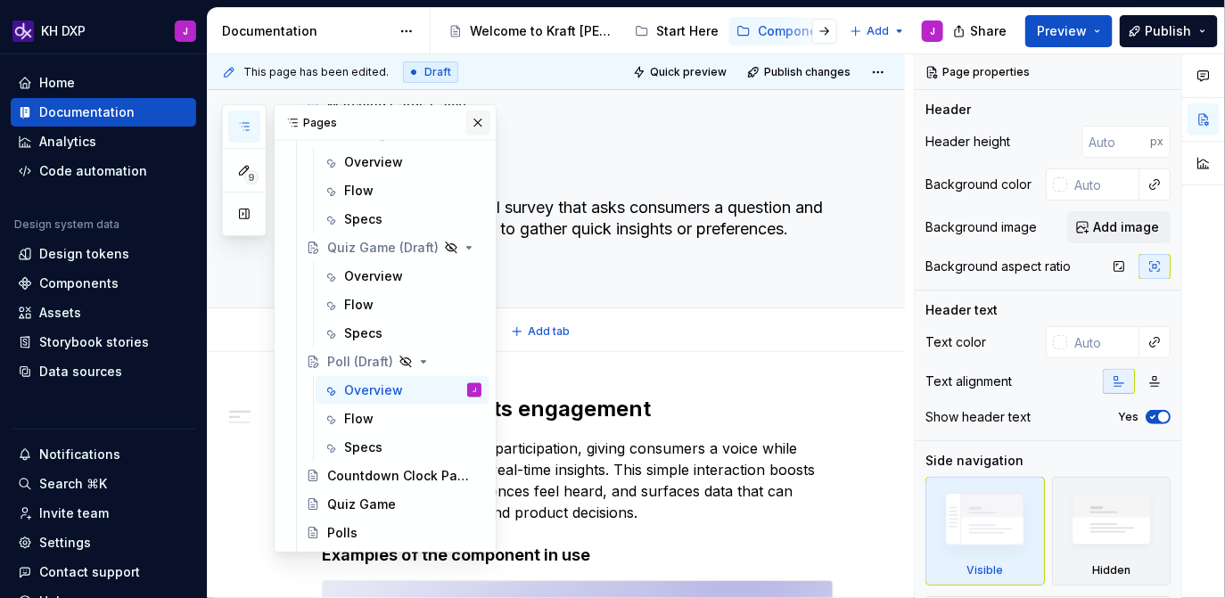
click at [473, 119] on button "button" at bounding box center [477, 123] width 25 height 25
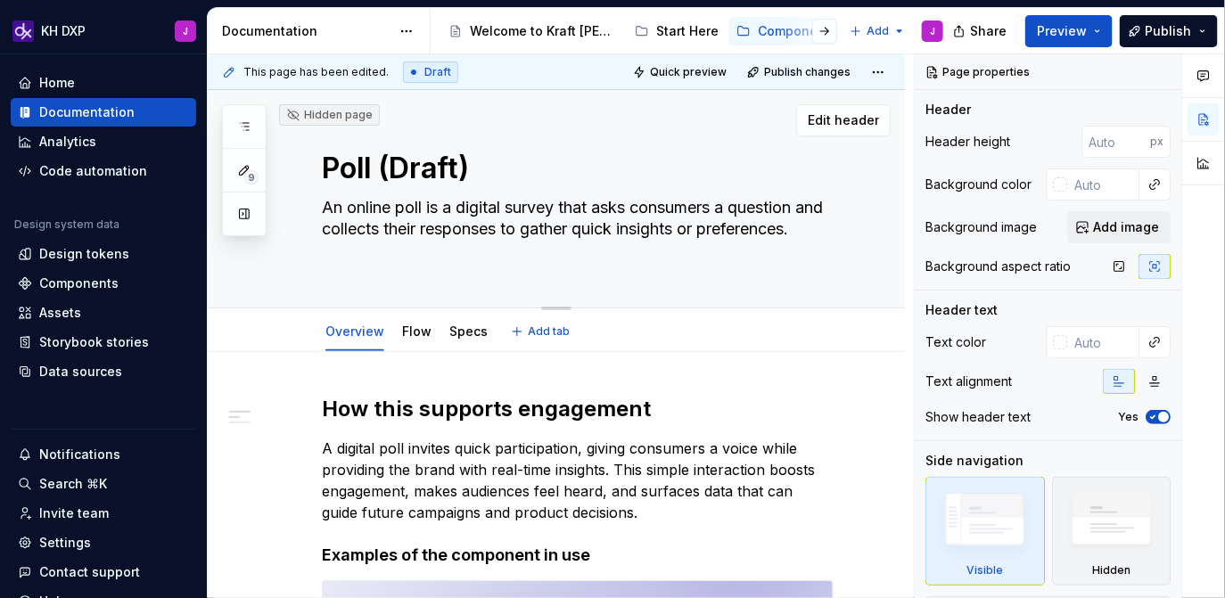
type textarea "*"
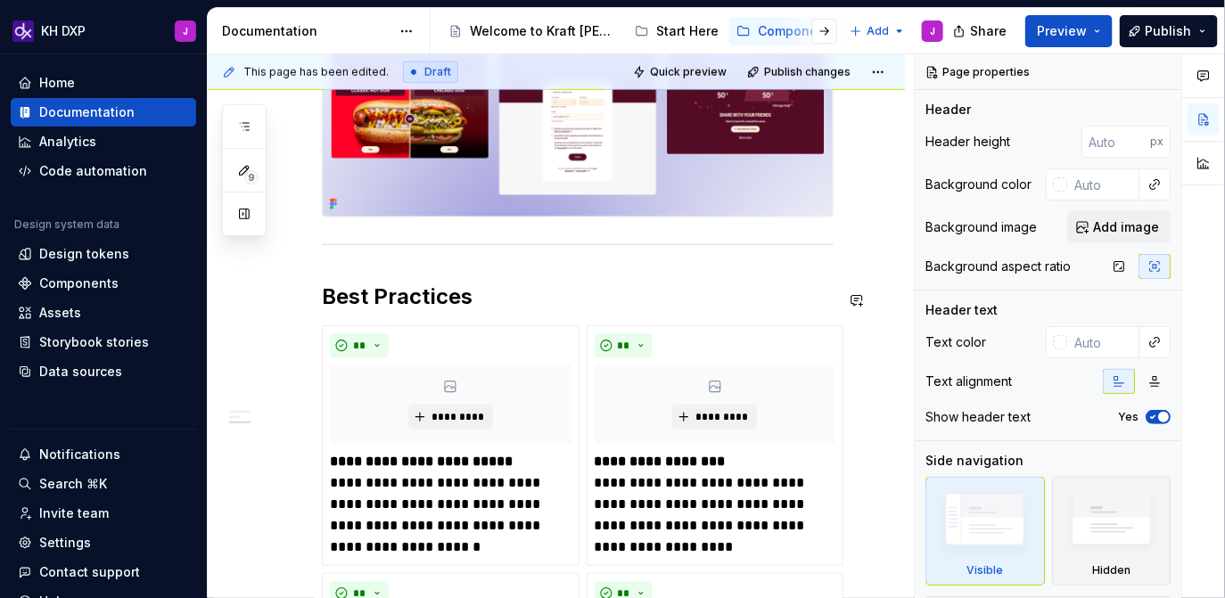
scroll to position [535, 0]
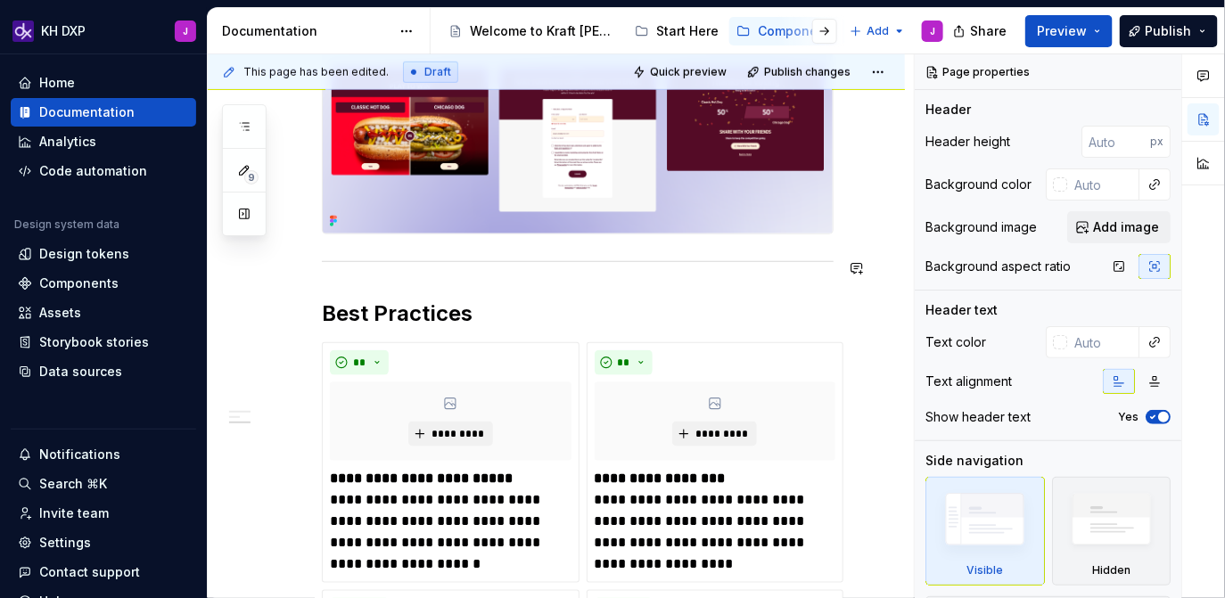
click at [334, 286] on div "**********" at bounding box center [578, 501] width 512 height 1283
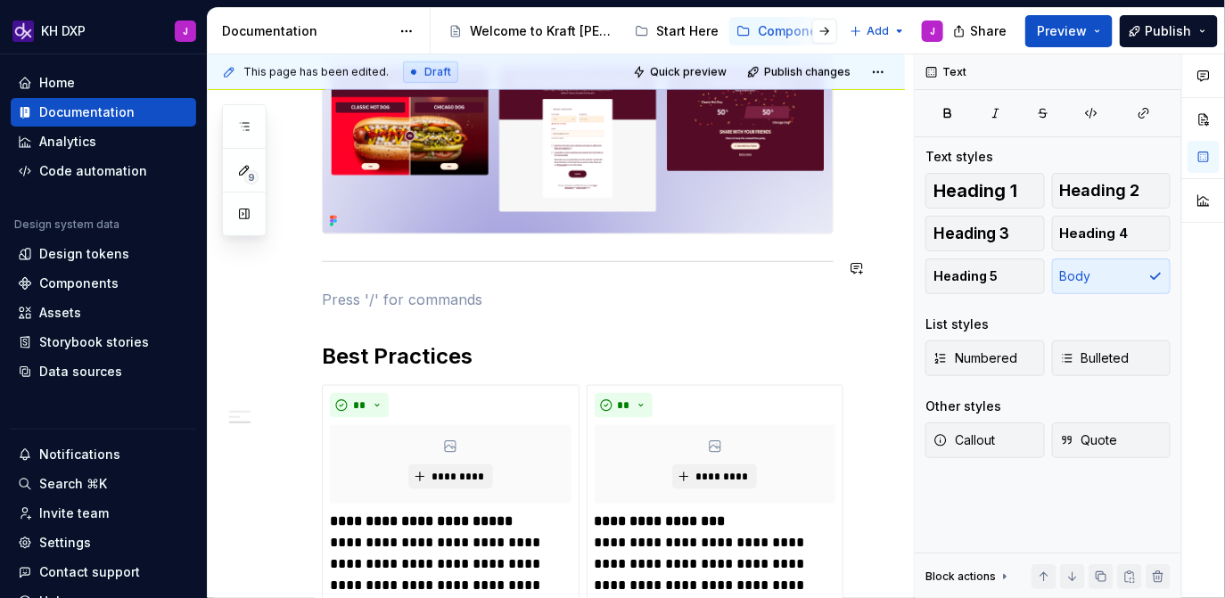
paste div
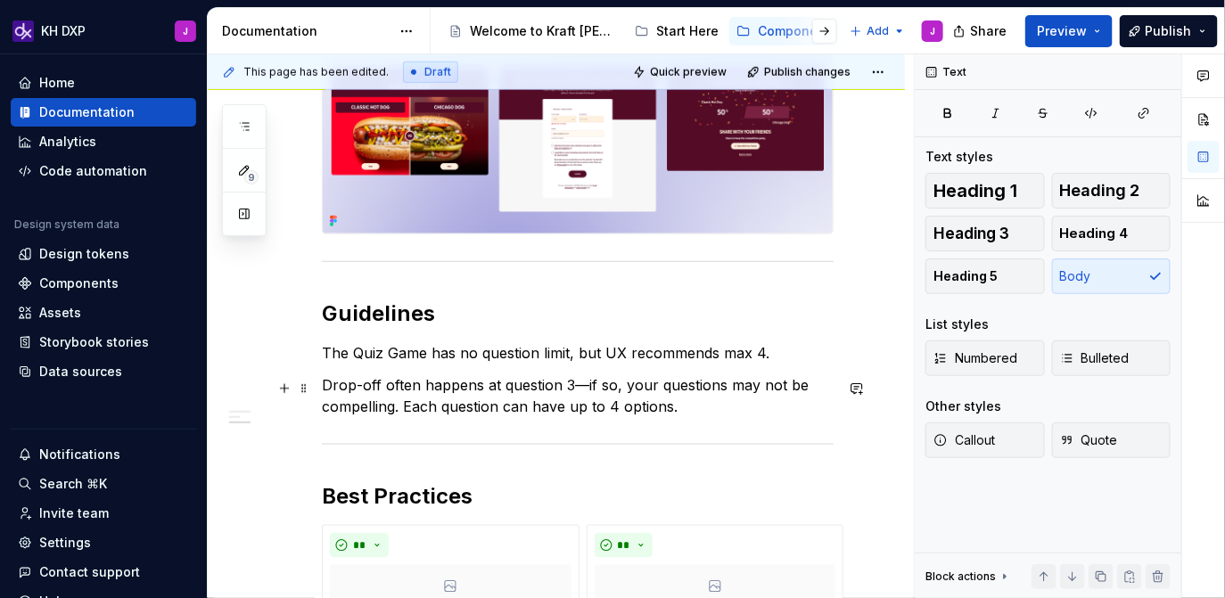
click at [691, 417] on p "Drop-off often happens at question 3—if so, your questions may not be compellin…" at bounding box center [578, 395] width 512 height 43
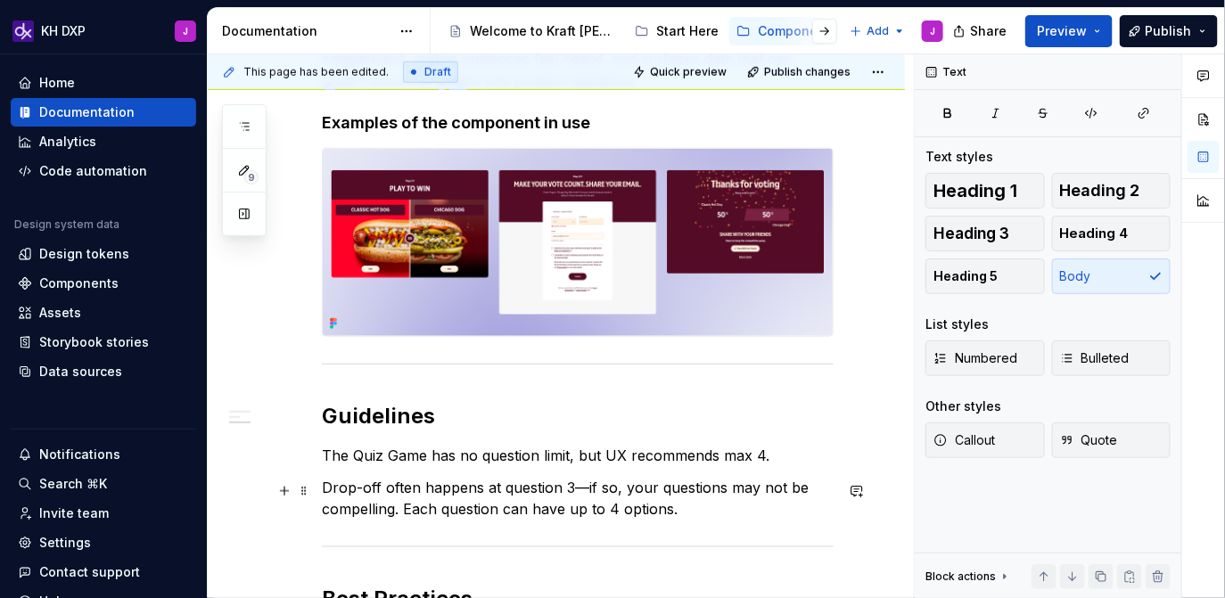
scroll to position [410, 0]
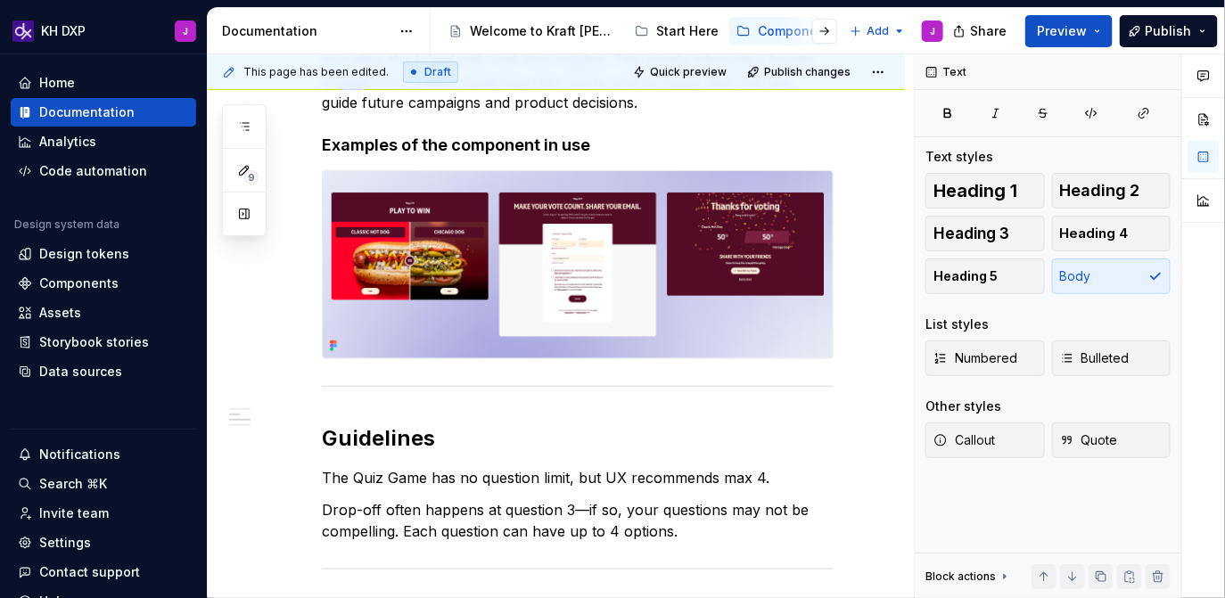
click at [562, 504] on p "Drop-off often happens at question 3—if so, your questions may not be compellin…" at bounding box center [578, 520] width 512 height 43
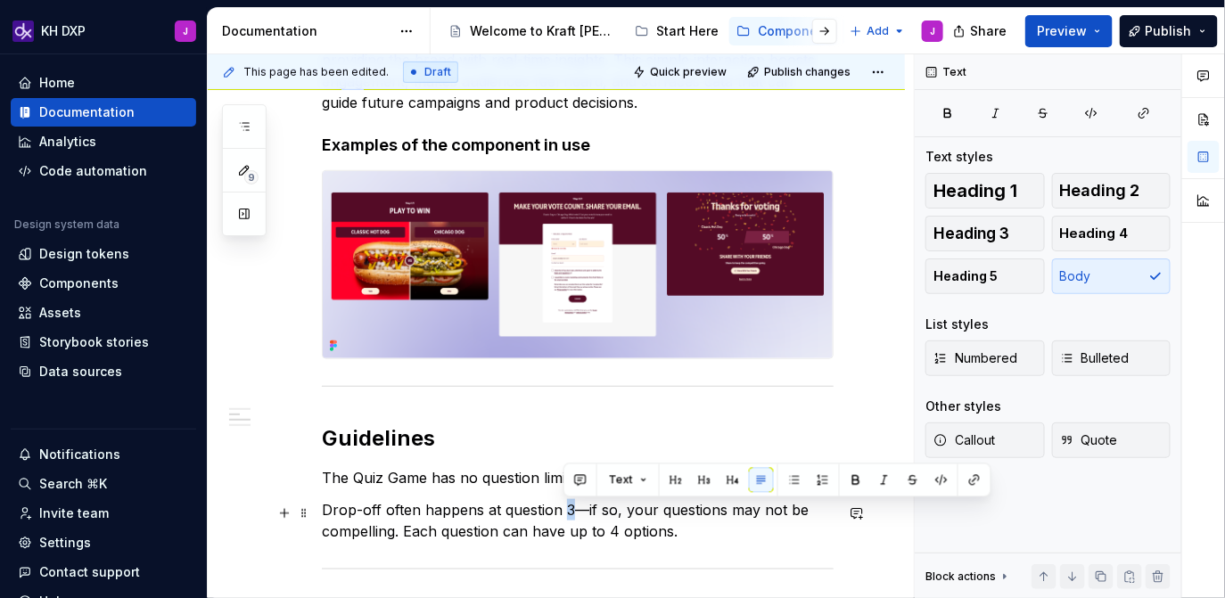
click at [562, 504] on p "Drop-off often happens at question 3—if so, your questions may not be compellin…" at bounding box center [578, 520] width 512 height 43
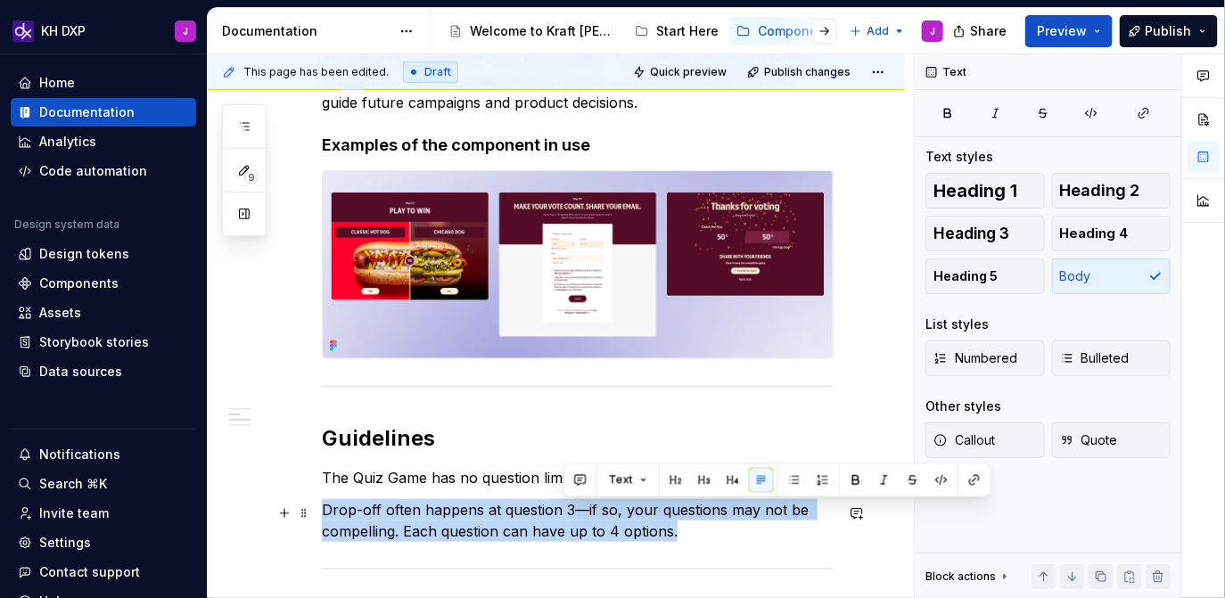
click at [562, 504] on p "Drop-off often happens at question 3—if so, your questions may not be compellin…" at bounding box center [578, 520] width 512 height 43
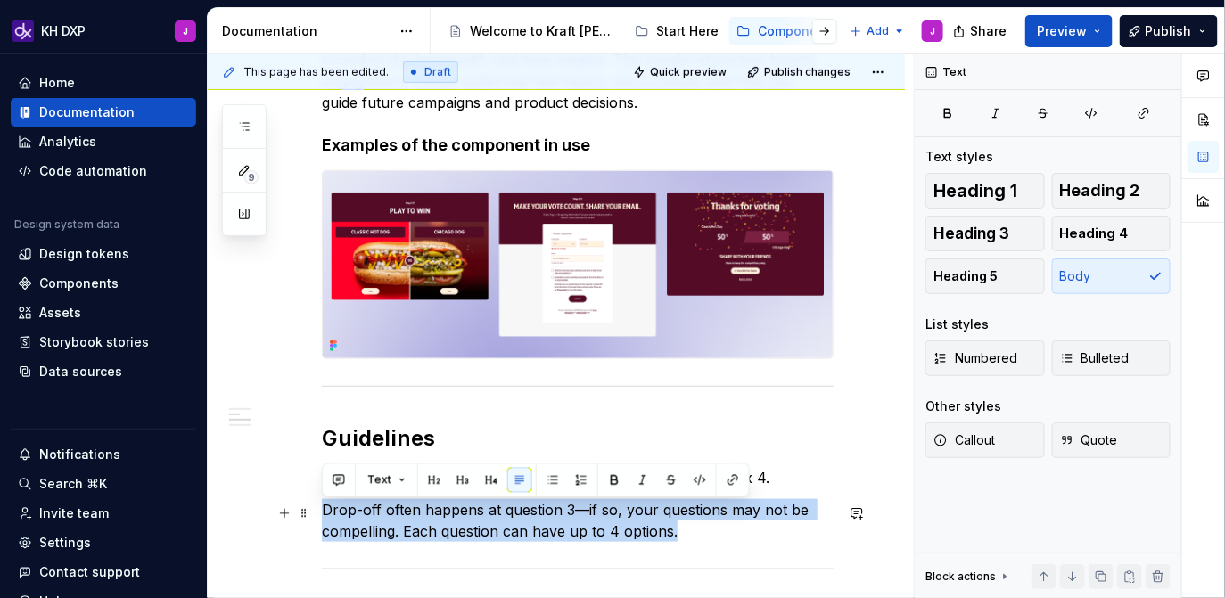
click at [627, 510] on p "Drop-off often happens at question 3—if so, your questions may not be compellin…" at bounding box center [578, 520] width 512 height 43
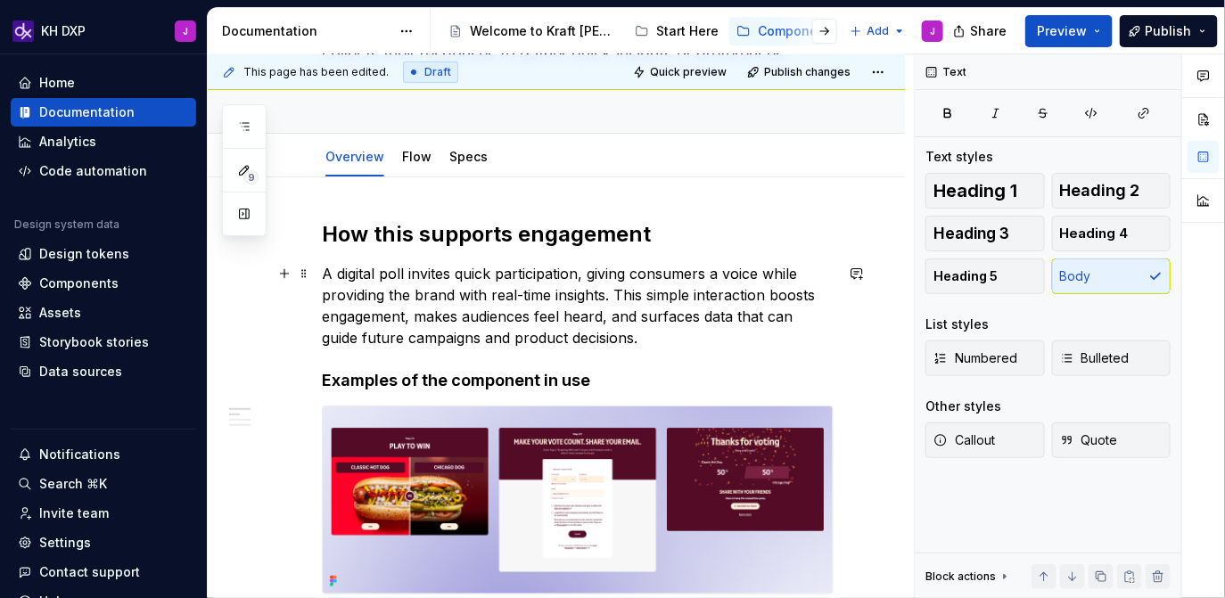
scroll to position [170, 0]
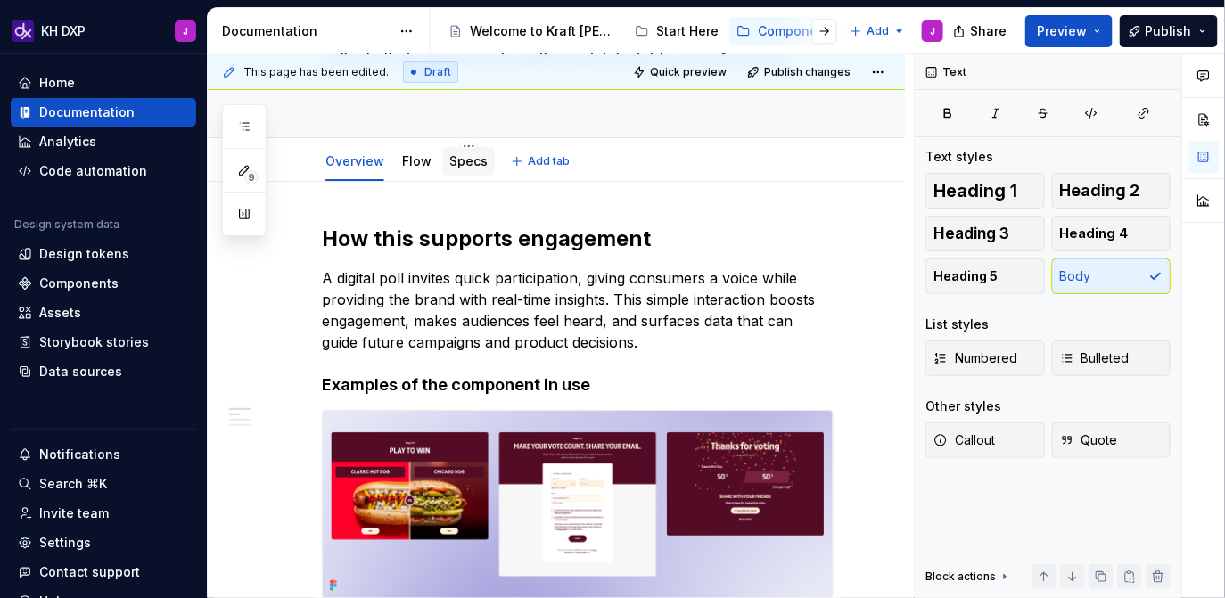
click at [453, 161] on link "Specs" at bounding box center [468, 160] width 38 height 15
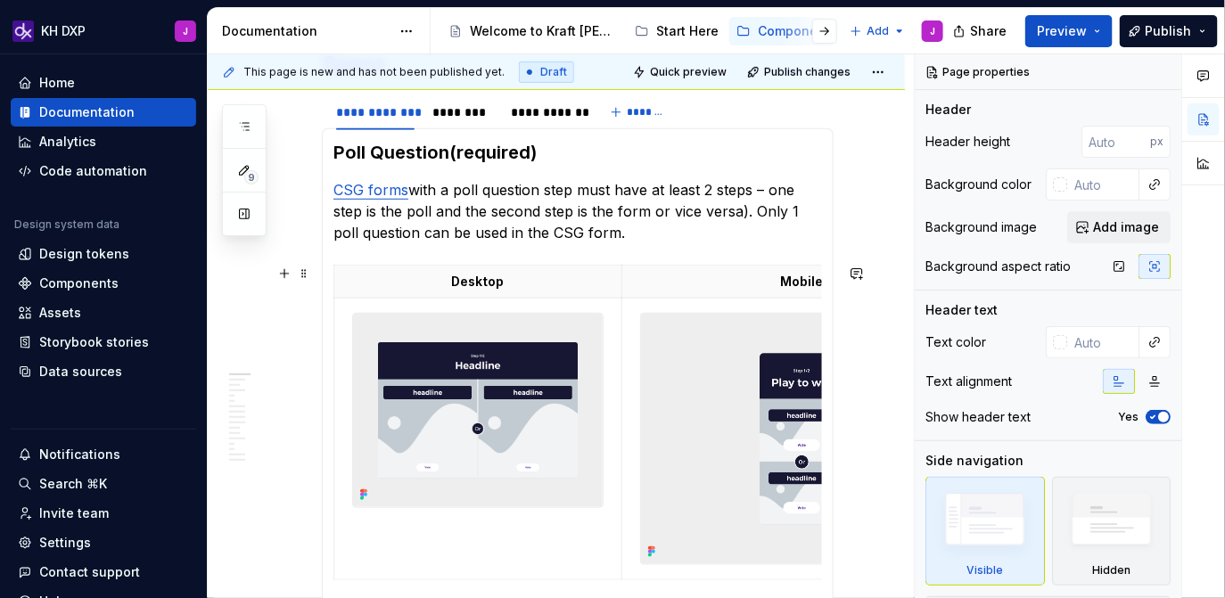
scroll to position [348, 0]
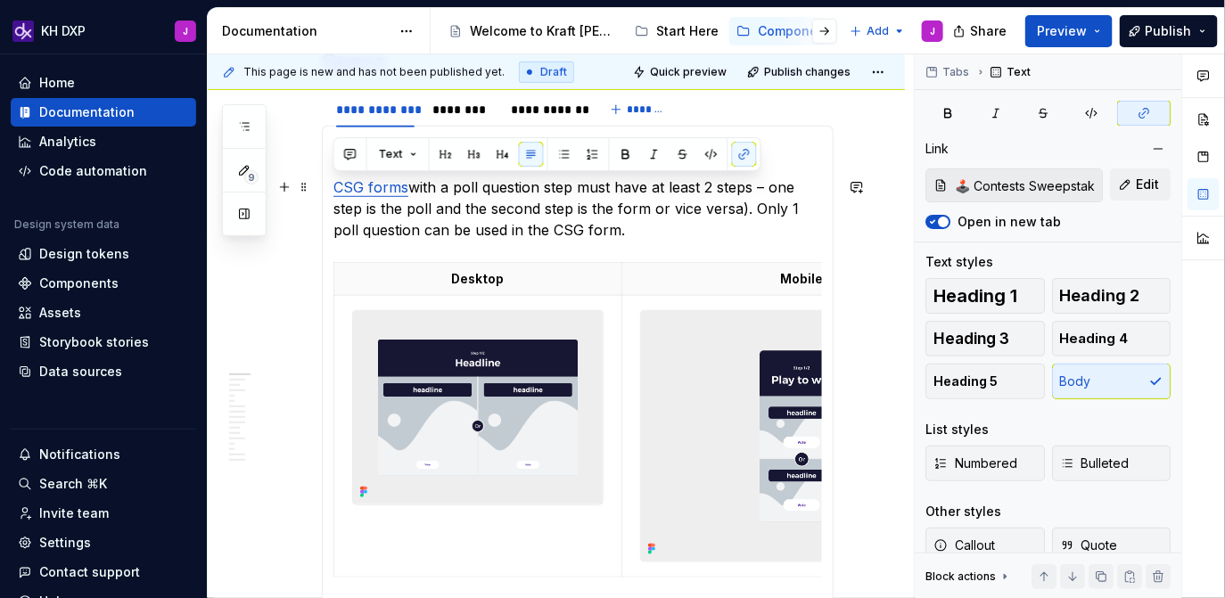
drag, startPoint x: 608, startPoint y: 234, endPoint x: 324, endPoint y: 187, distance: 288.1
copy p "CSG forms with a poll question step must have at least 2 steps – one step is th…"
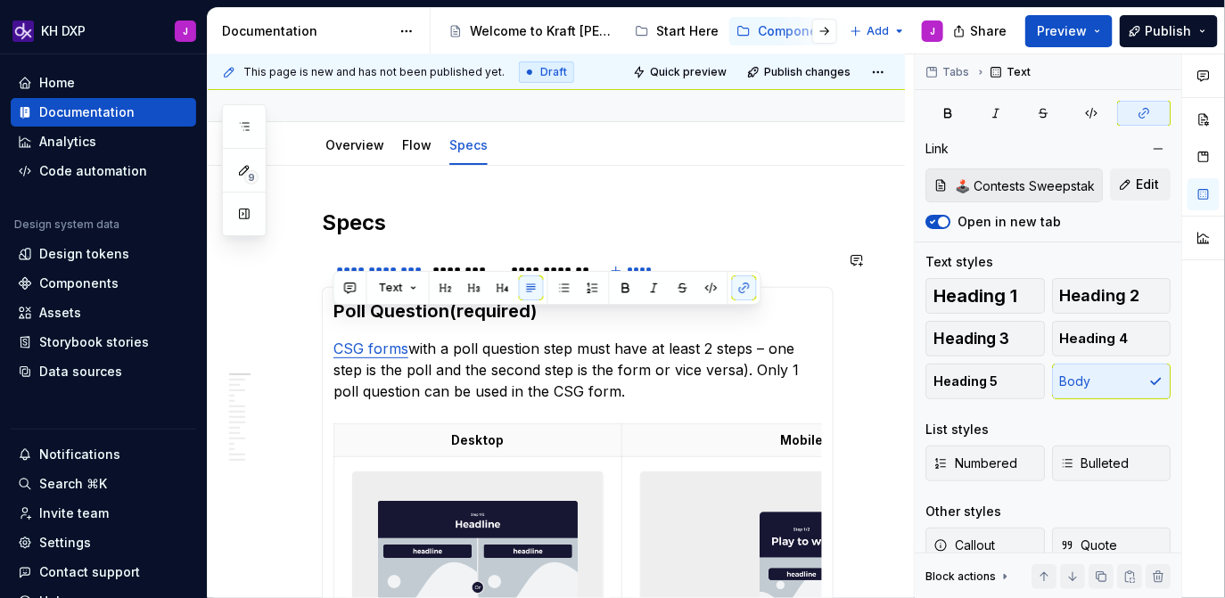
scroll to position [126, 0]
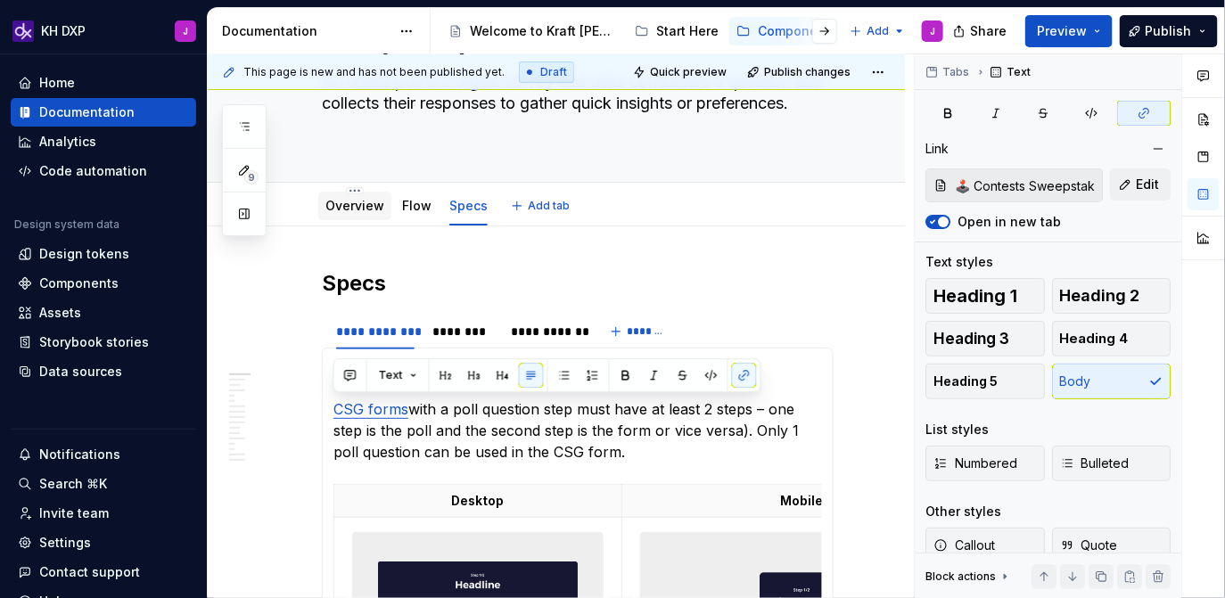
click at [369, 209] on link "Overview" at bounding box center [354, 205] width 59 height 15
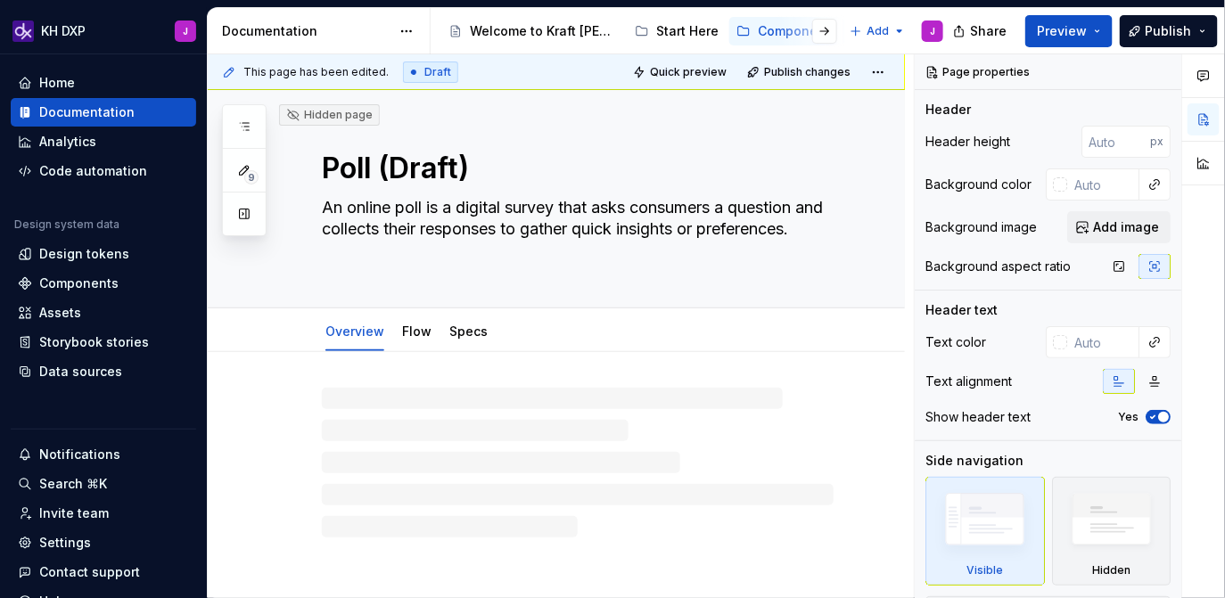
type textarea "*"
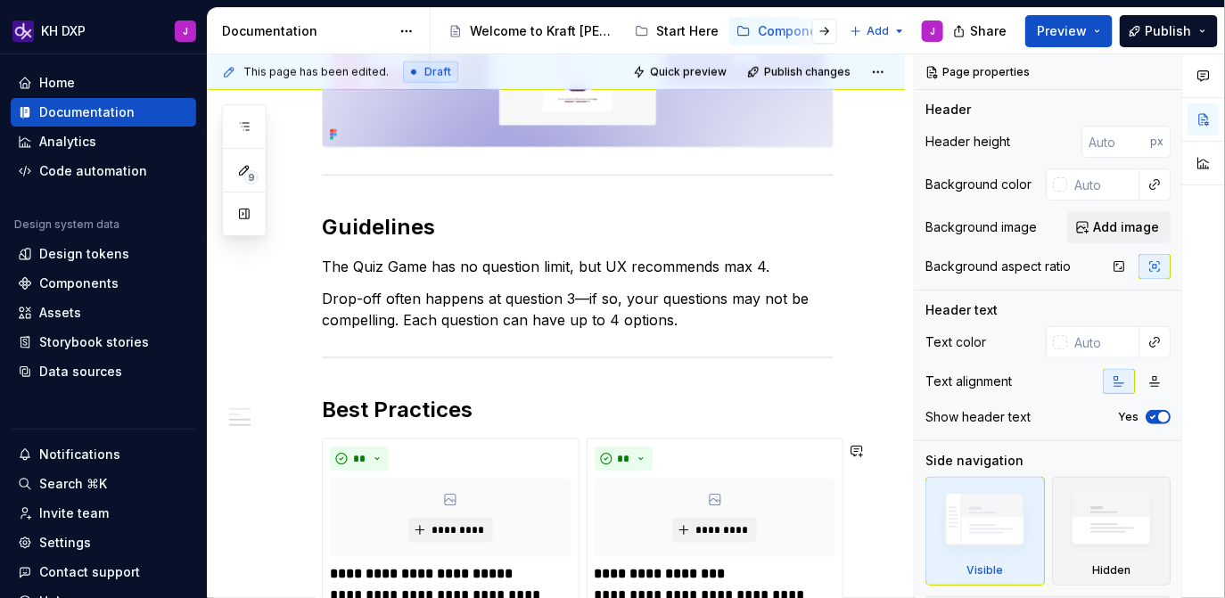
scroll to position [615, 0]
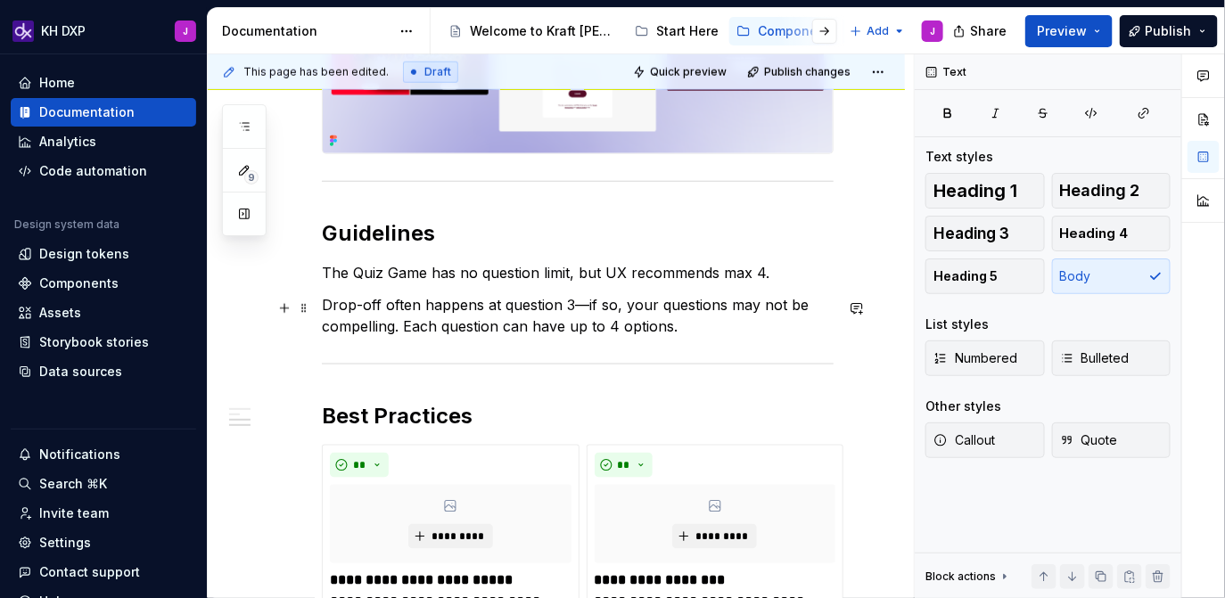
click at [626, 326] on p "Drop-off often happens at question 3—if so, your questions may not be compellin…" at bounding box center [578, 315] width 512 height 43
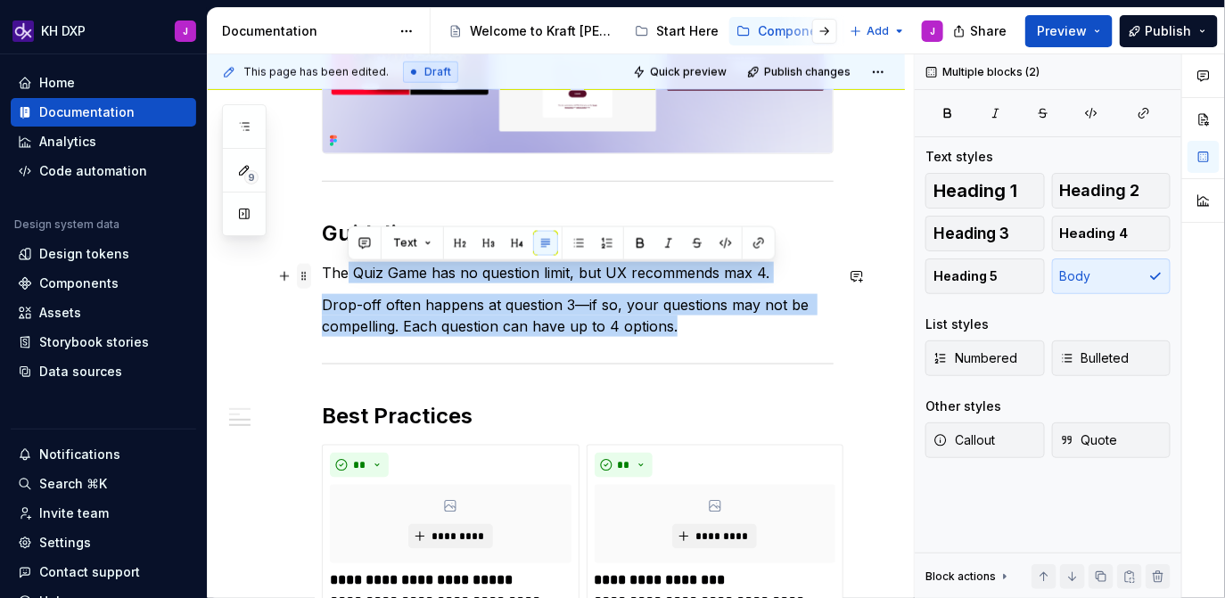
drag, startPoint x: 688, startPoint y: 333, endPoint x: 304, endPoint y: 276, distance: 388.3
click at [322, 276] on div "**********" at bounding box center [578, 523] width 512 height 1487
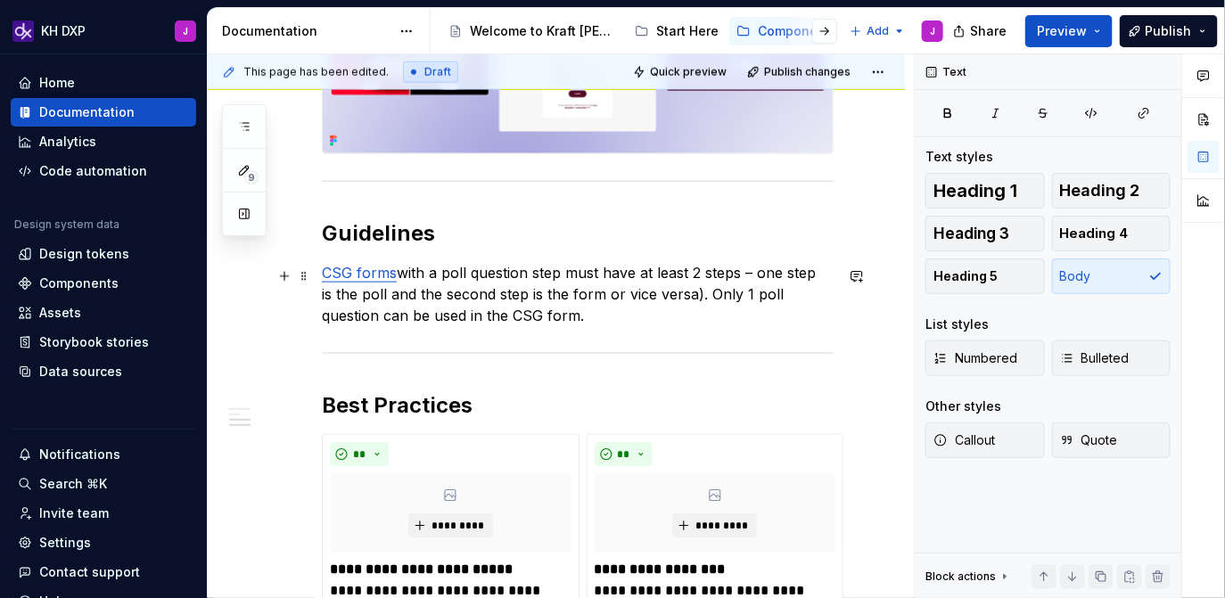
click at [544, 325] on p "CSG forms with a poll question step must have at least 2 steps – one step is th…" at bounding box center [578, 294] width 512 height 64
click at [581, 329] on div "**********" at bounding box center [578, 507] width 512 height 1455
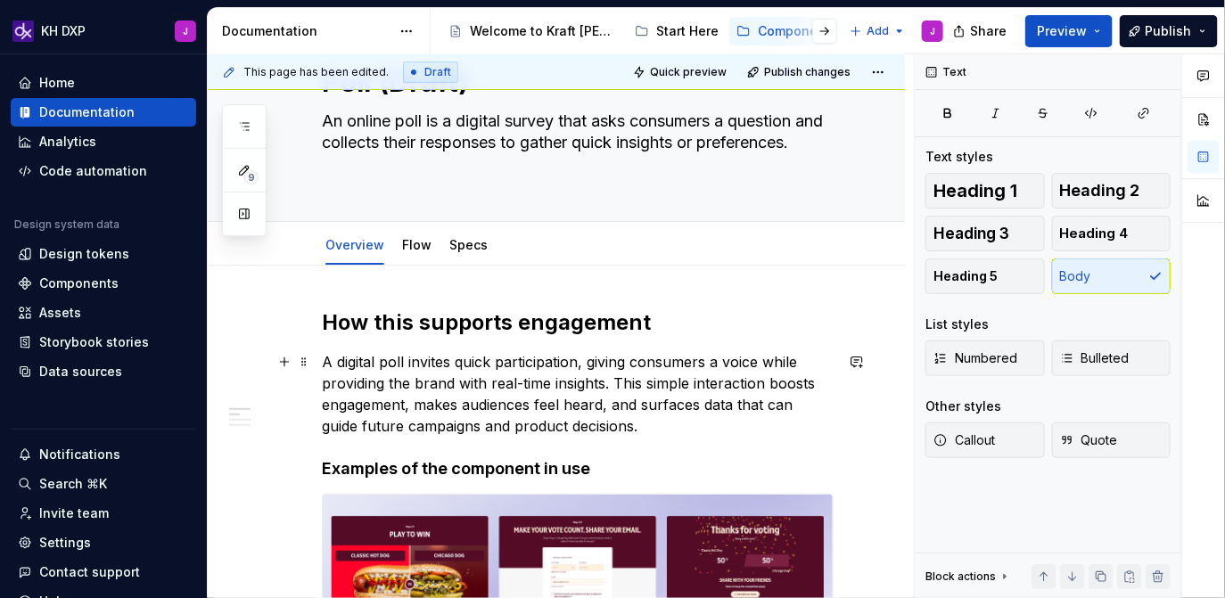
scroll to position [85, 0]
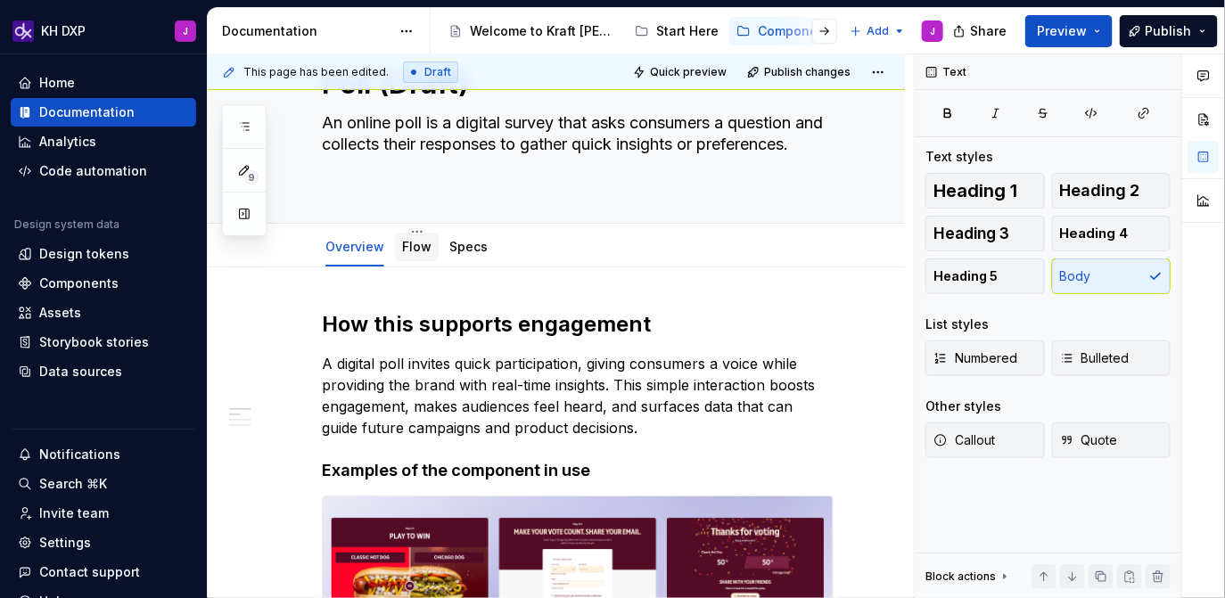
click at [414, 250] on link "Flow" at bounding box center [416, 246] width 29 height 15
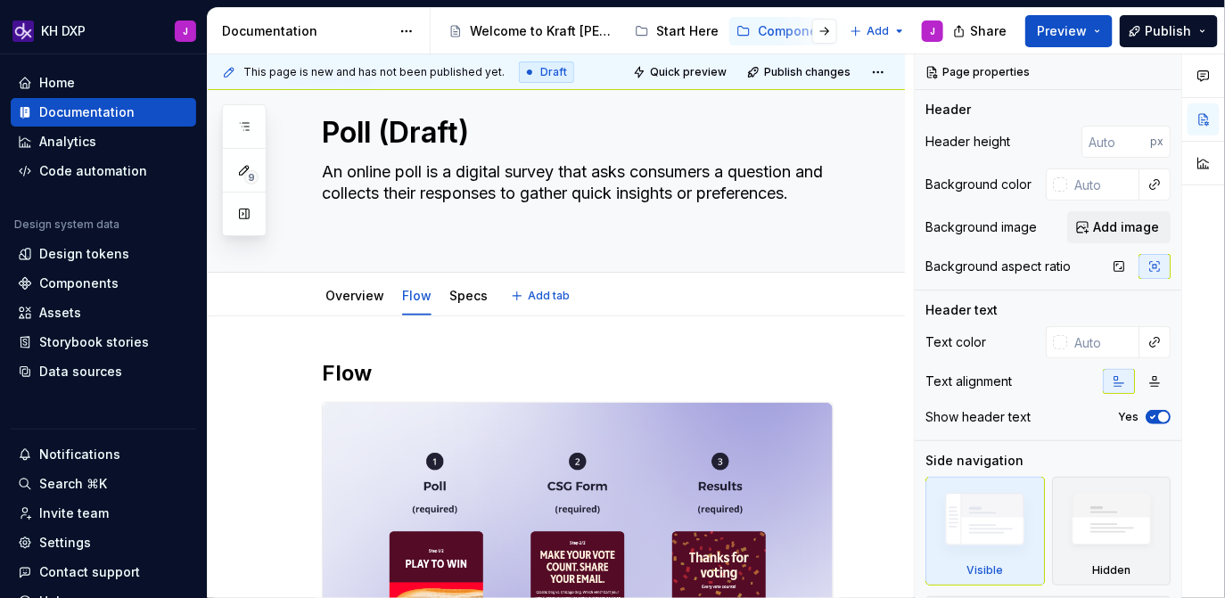
scroll to position [9, 0]
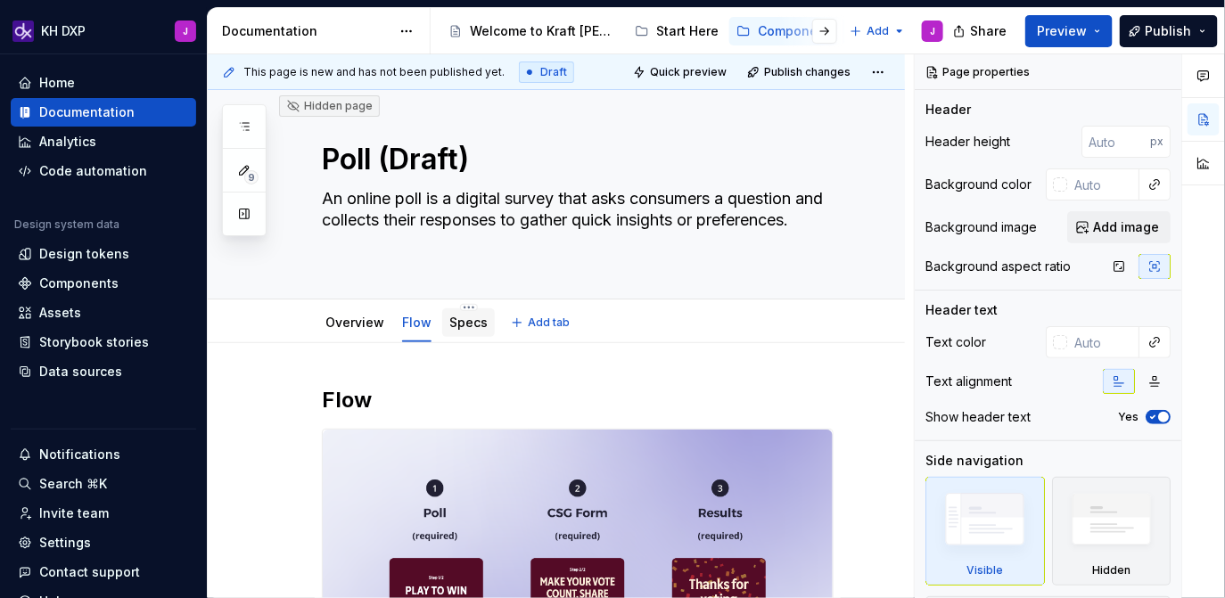
click at [464, 327] on link "Specs" at bounding box center [468, 322] width 38 height 15
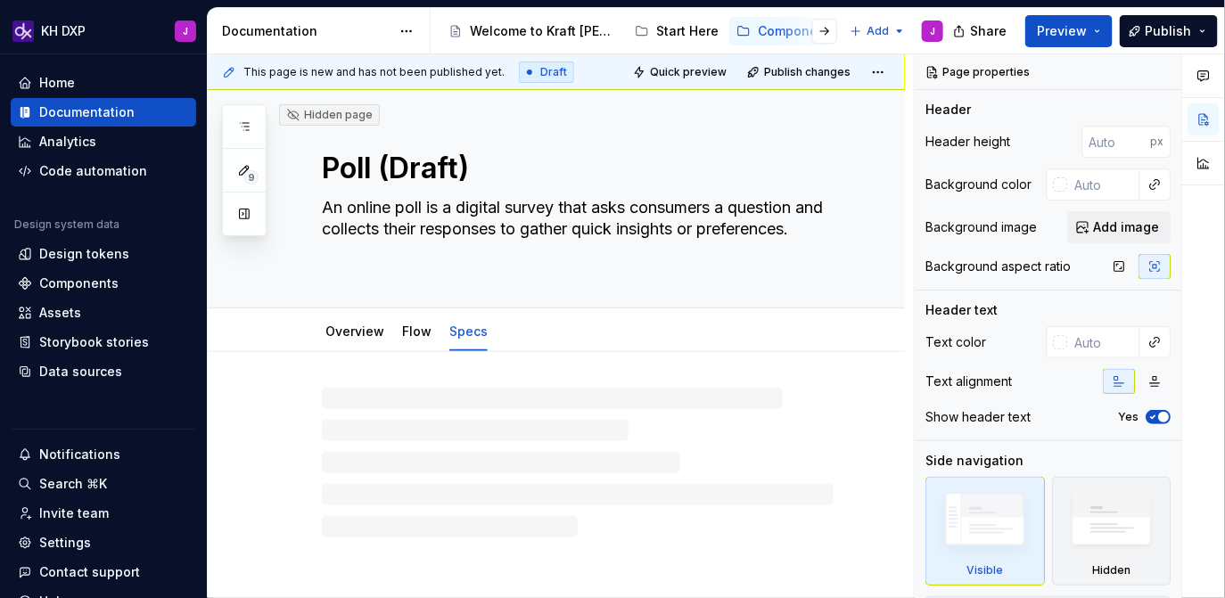
type textarea "*"
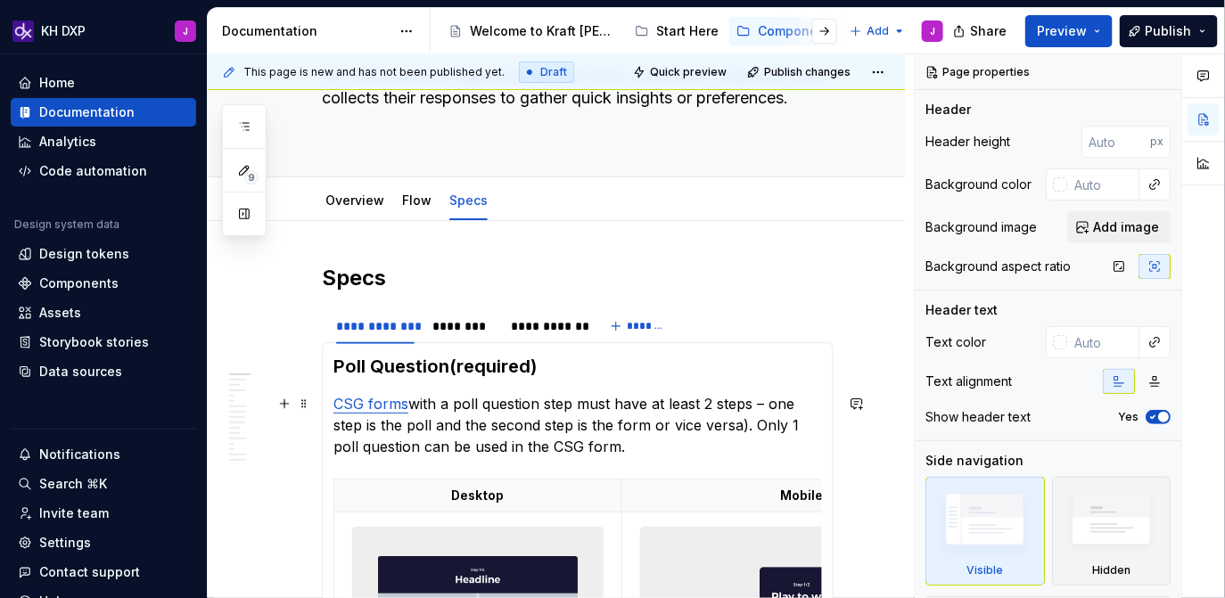
scroll to position [134, 0]
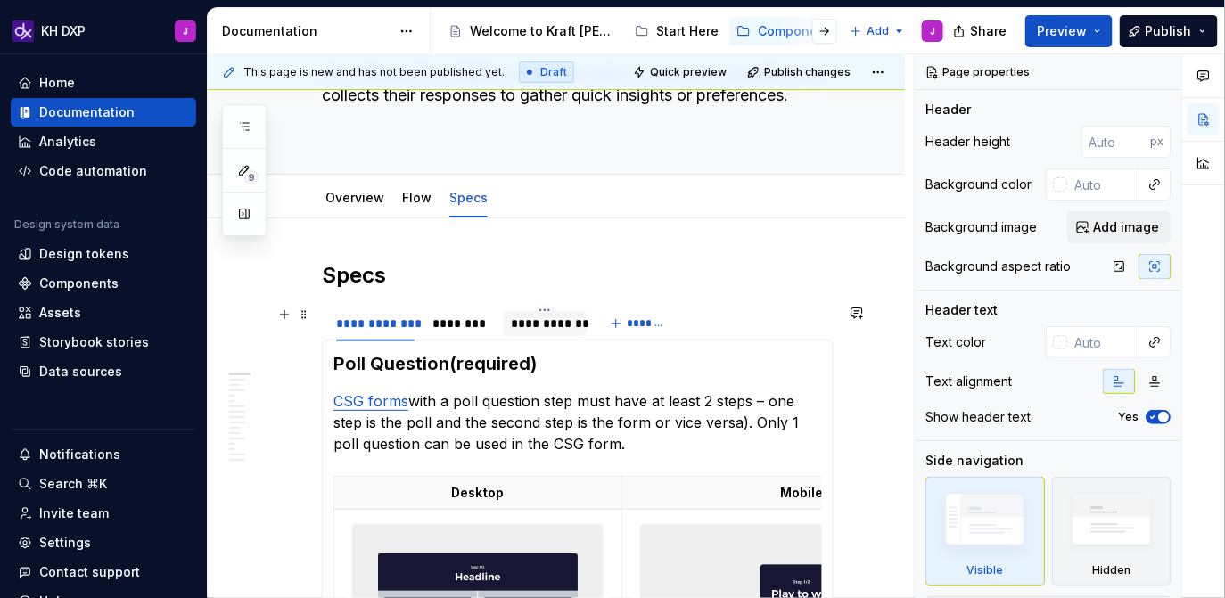
click at [548, 328] on div "**********" at bounding box center [545, 324] width 69 height 18
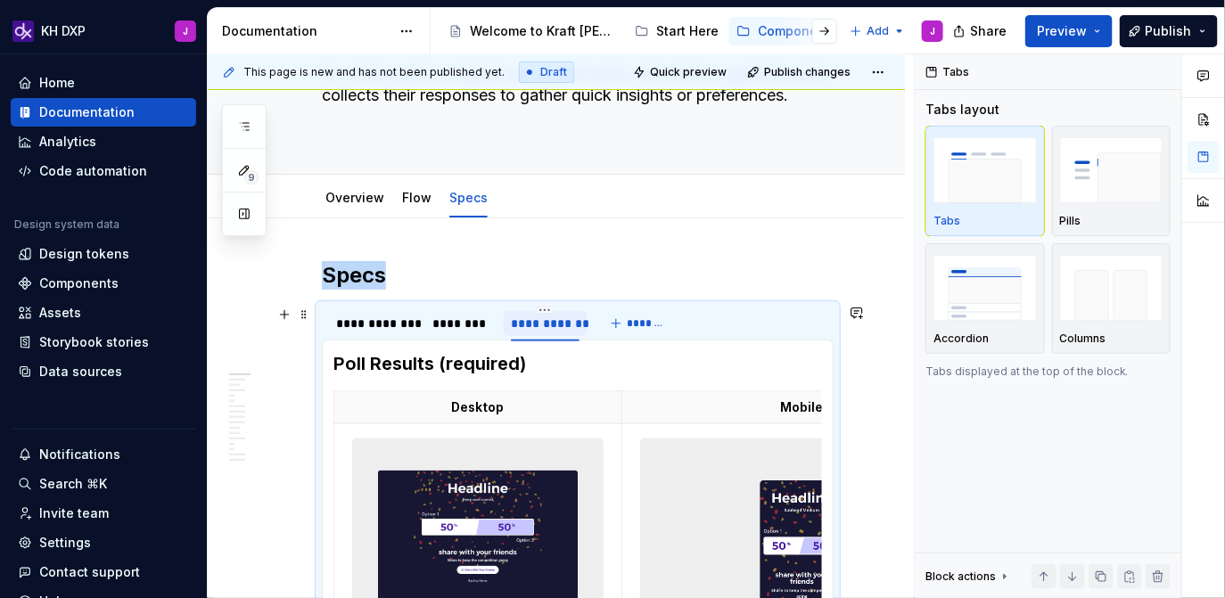
click at [539, 324] on div "**********" at bounding box center [545, 324] width 69 height 18
click at [531, 322] on input "**********" at bounding box center [545, 323] width 83 height 32
type input "*******"
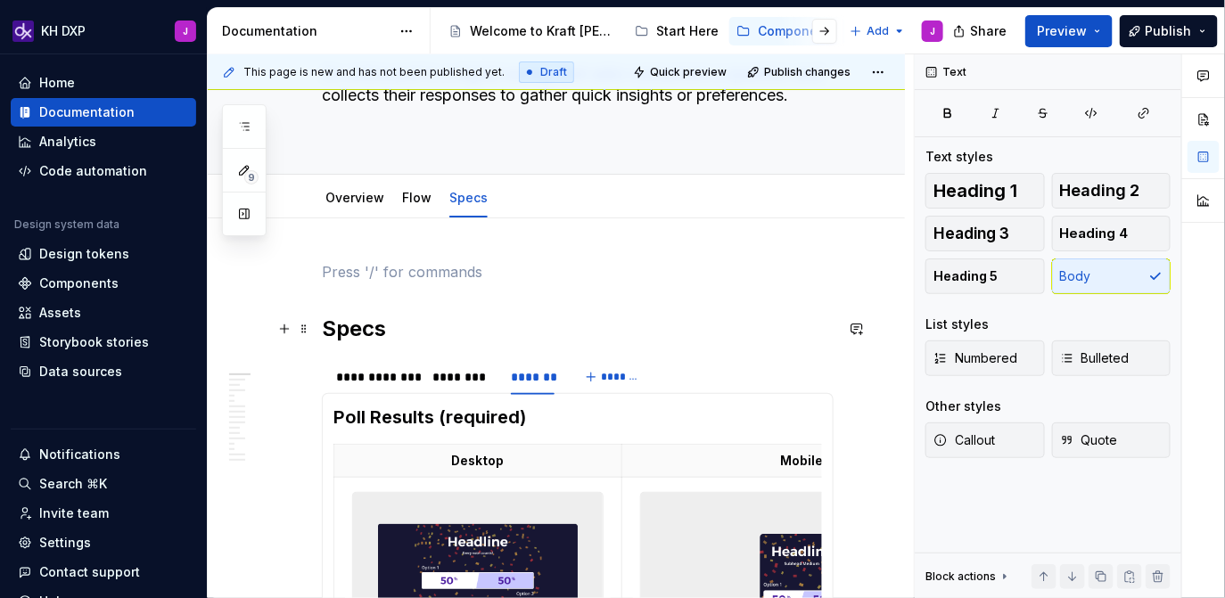
click at [324, 332] on h2 "Specs" at bounding box center [578, 329] width 512 height 29
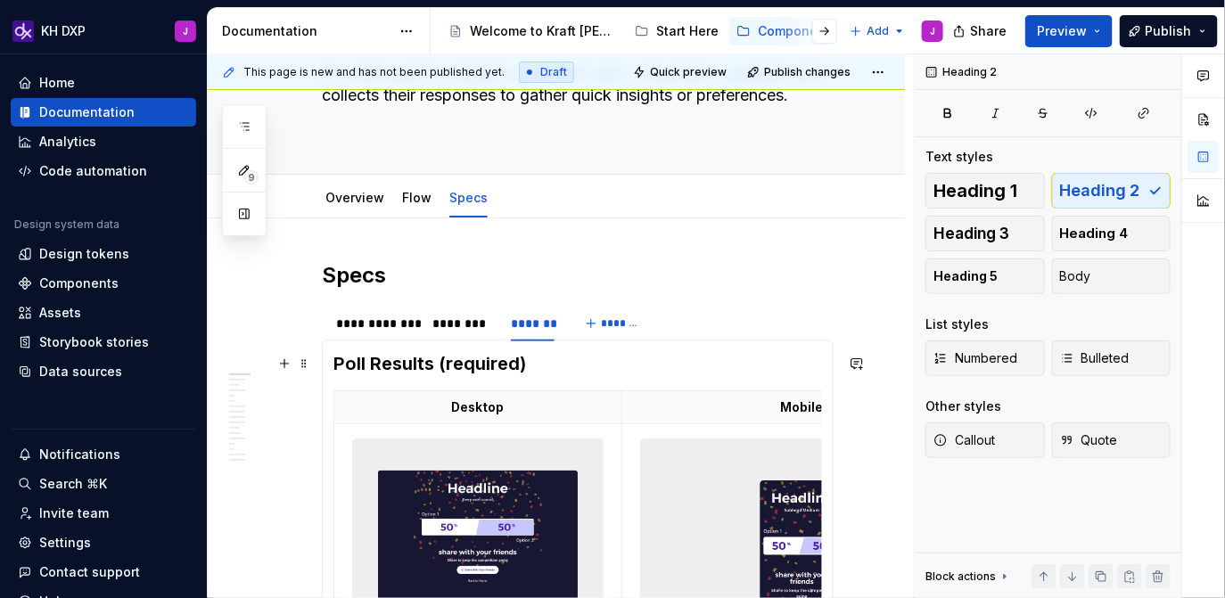
scroll to position [225, 0]
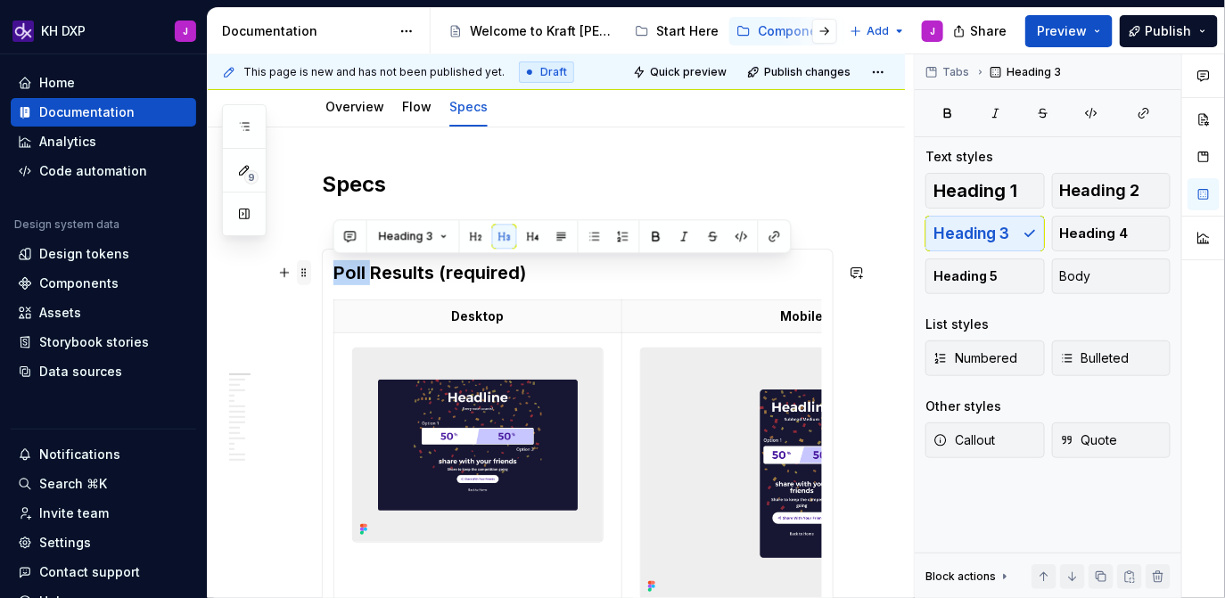
drag, startPoint x: 369, startPoint y: 270, endPoint x: 299, endPoint y: 270, distance: 70.4
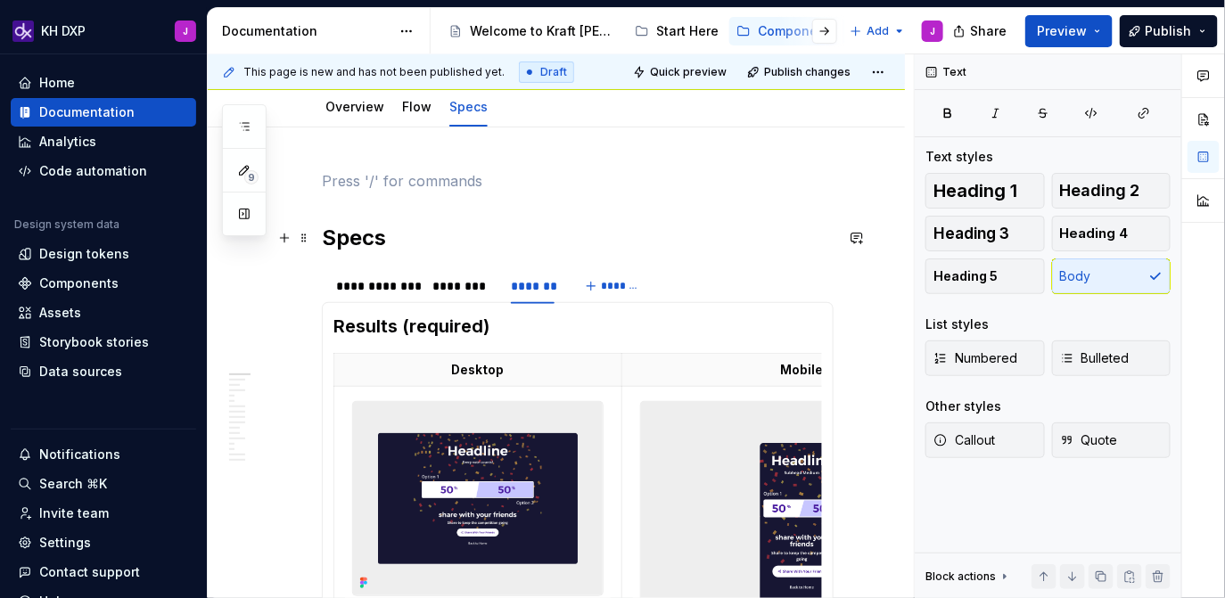
click at [324, 242] on h2 "Specs" at bounding box center [578, 238] width 512 height 29
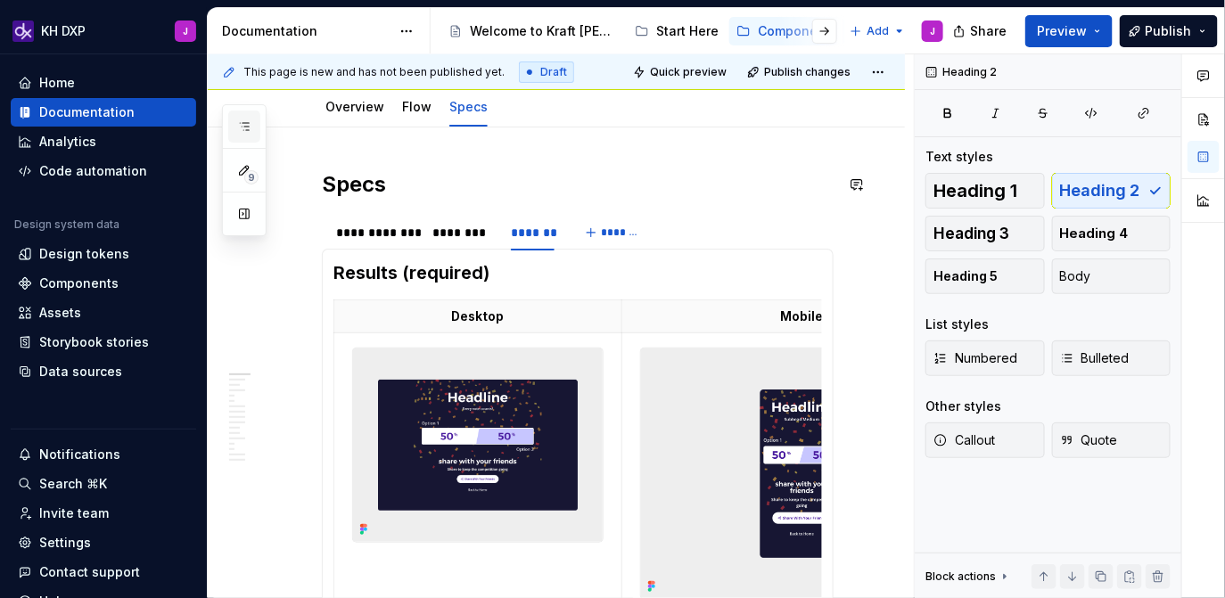
scroll to position [25, 0]
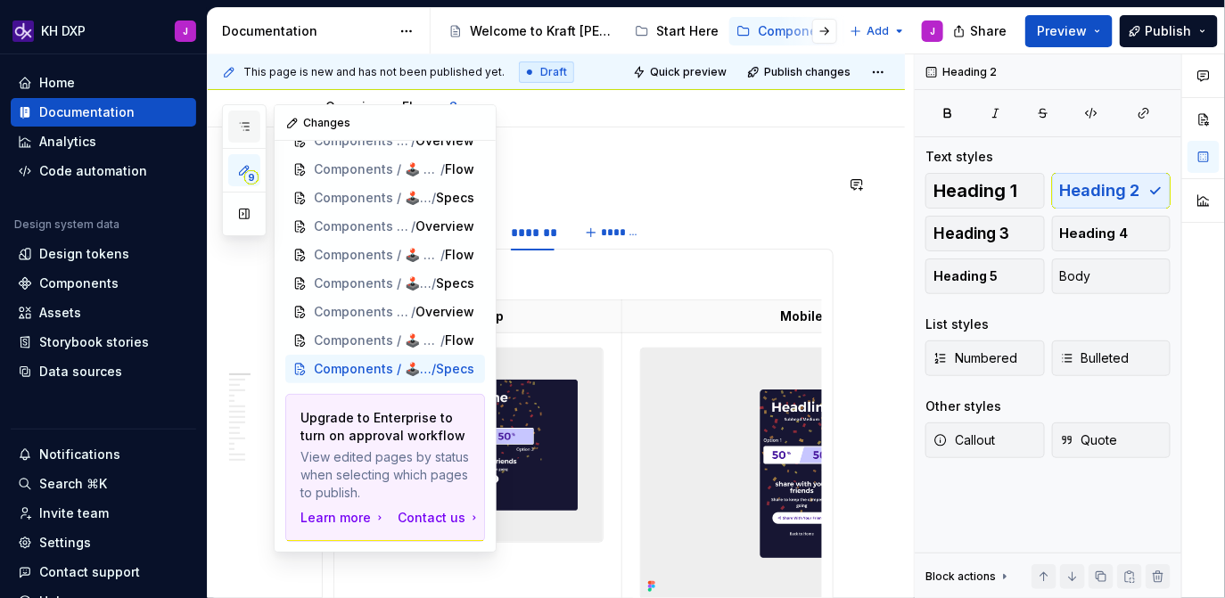
click at [251, 127] on button "button" at bounding box center [244, 127] width 32 height 32
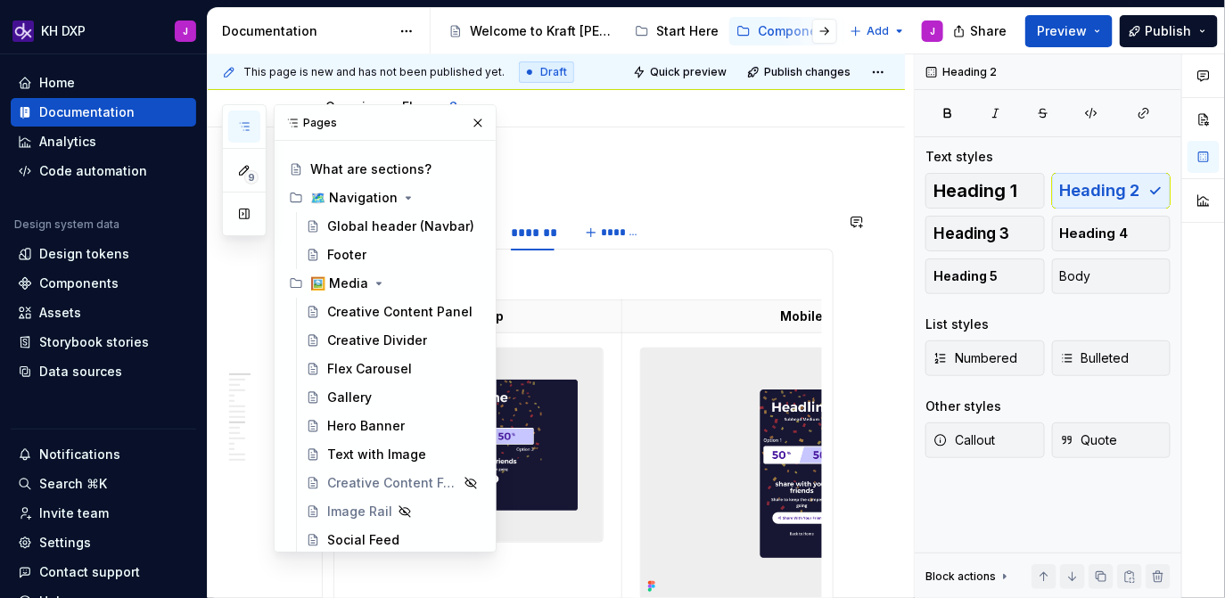
click at [761, 227] on div "**********" at bounding box center [578, 233] width 512 height 36
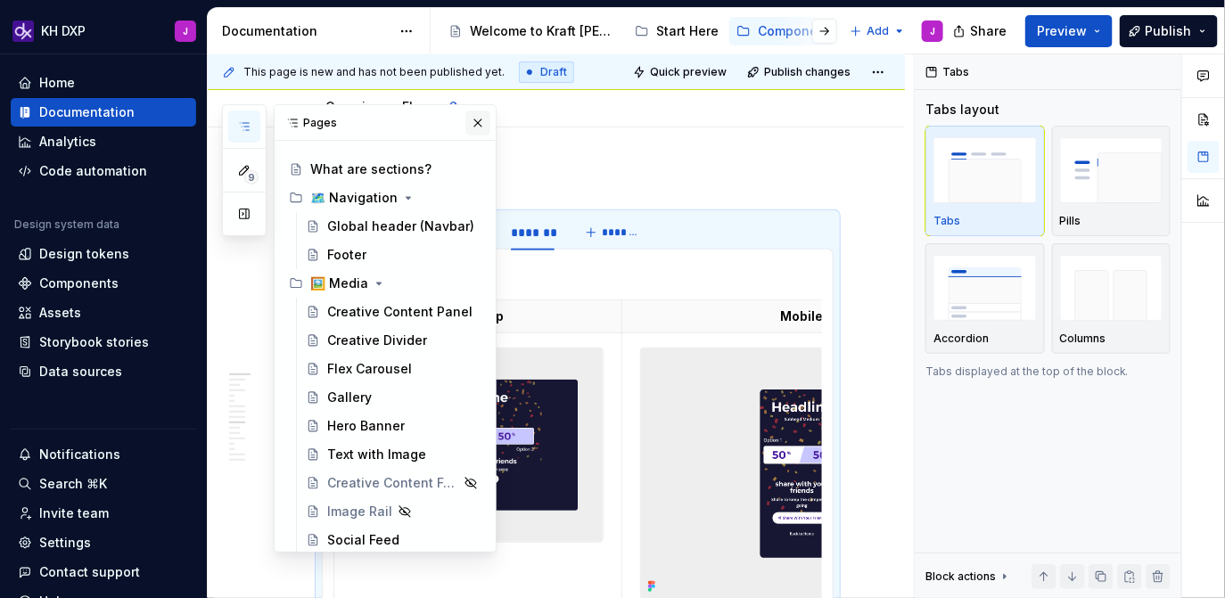
click at [478, 121] on button "button" at bounding box center [477, 123] width 25 height 25
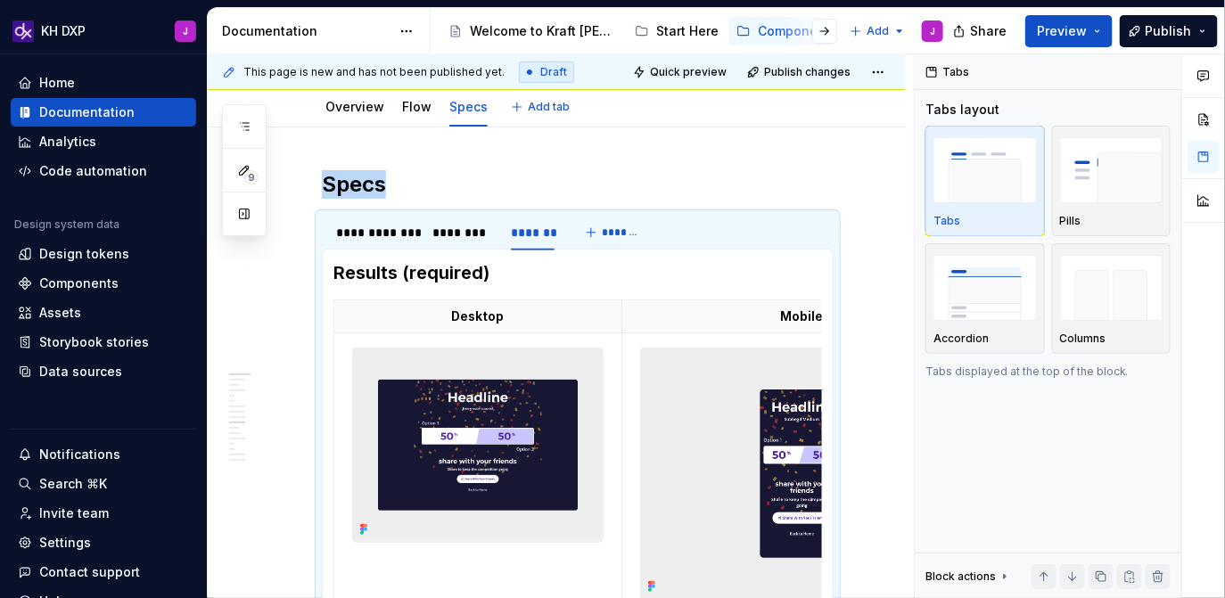
type textarea "*"
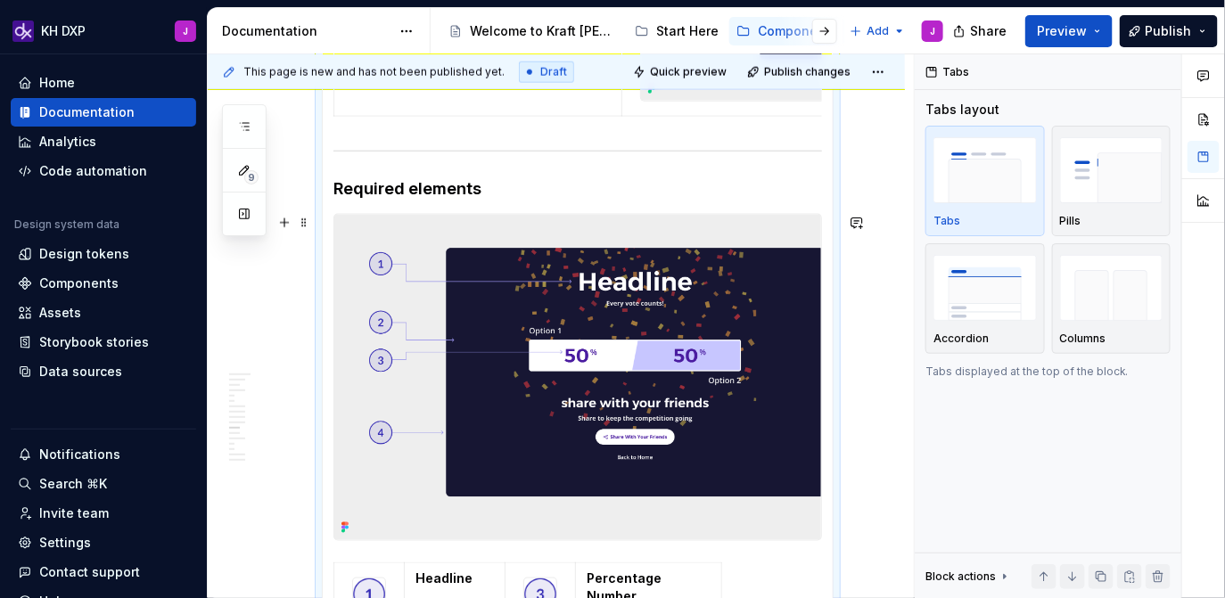
scroll to position [697, 0]
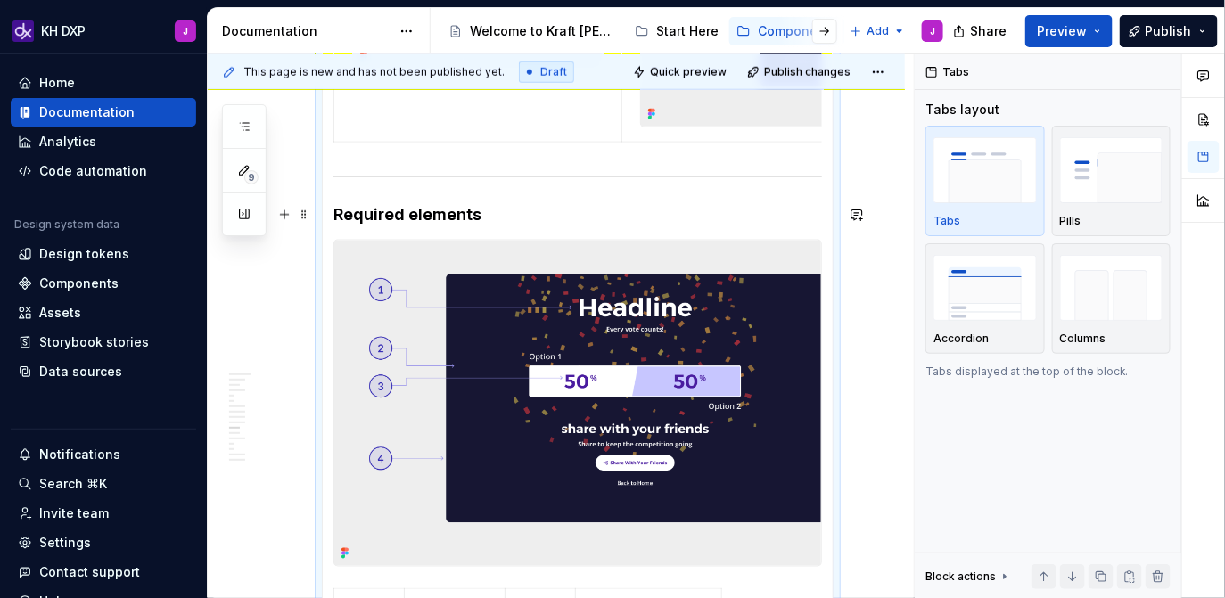
click at [412, 212] on h4 "Required elements" at bounding box center [577, 214] width 488 height 21
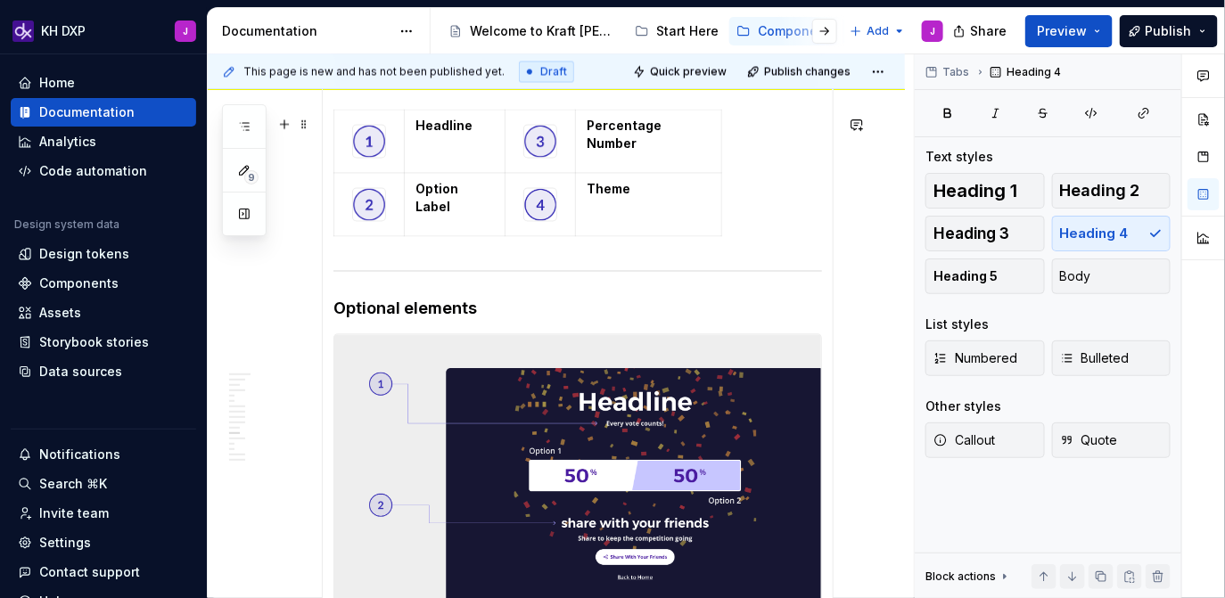
scroll to position [1179, 0]
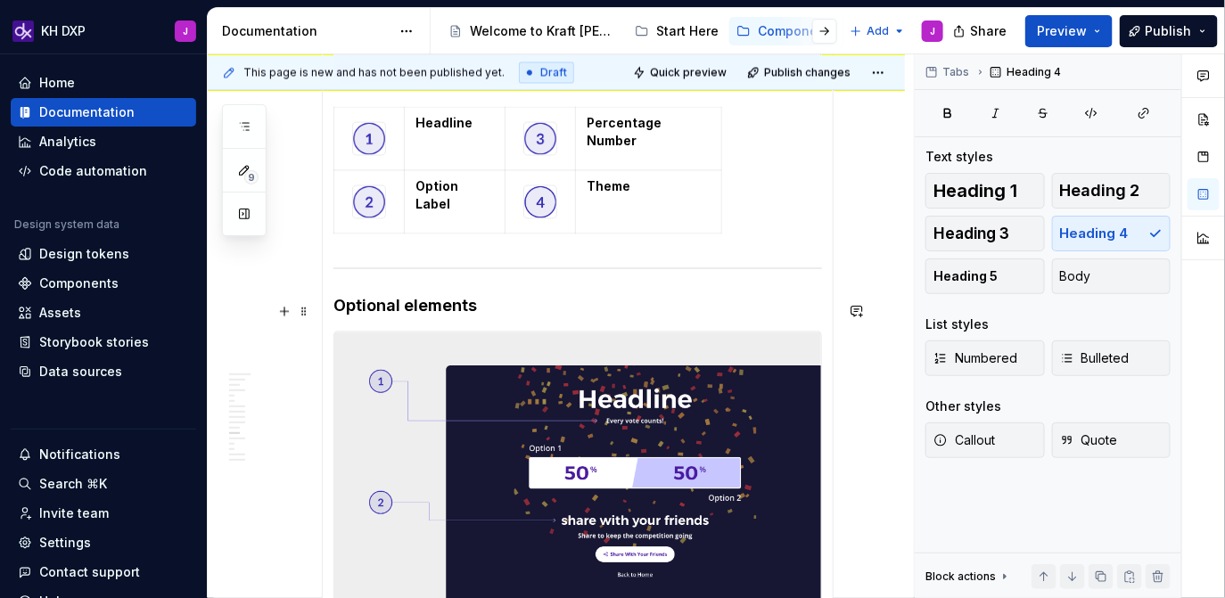
click at [404, 313] on h4 "Optional elements" at bounding box center [577, 305] width 488 height 21
click at [530, 316] on h4 "Optional Elements" at bounding box center [577, 305] width 488 height 21
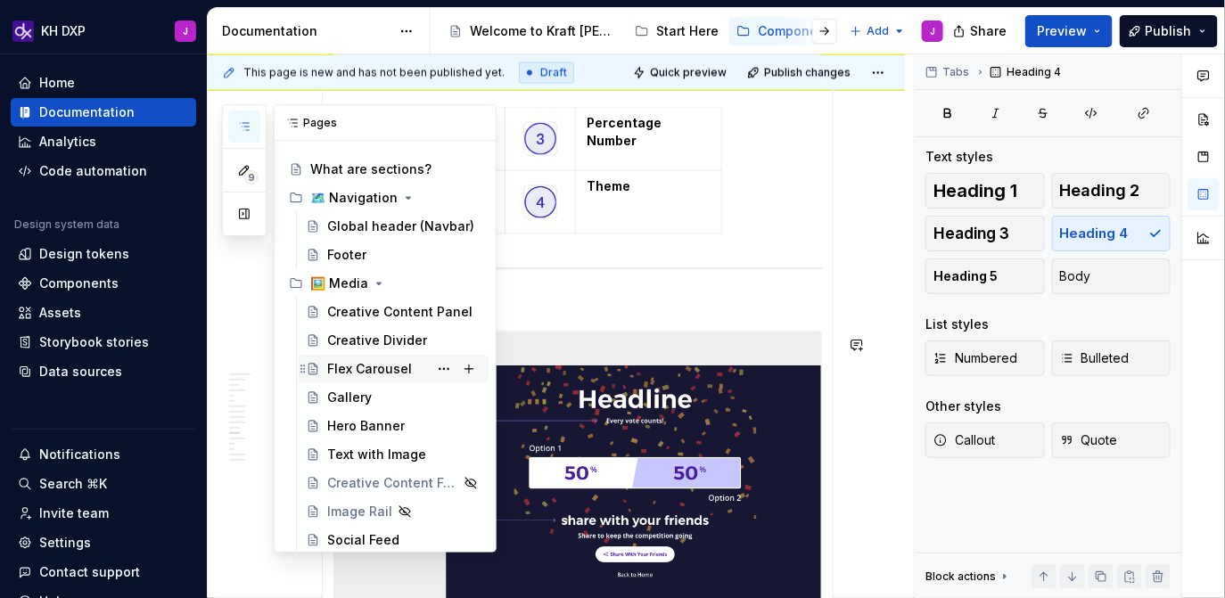
click at [385, 372] on div "Flex Carousel" at bounding box center [369, 369] width 85 height 18
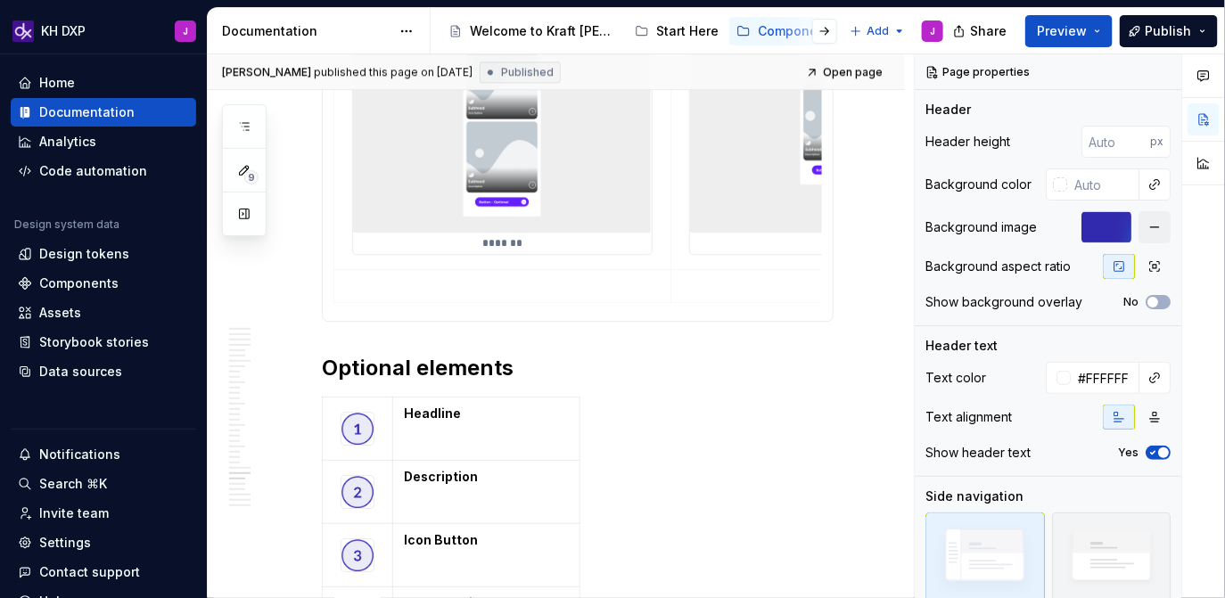
scroll to position [3460, 0]
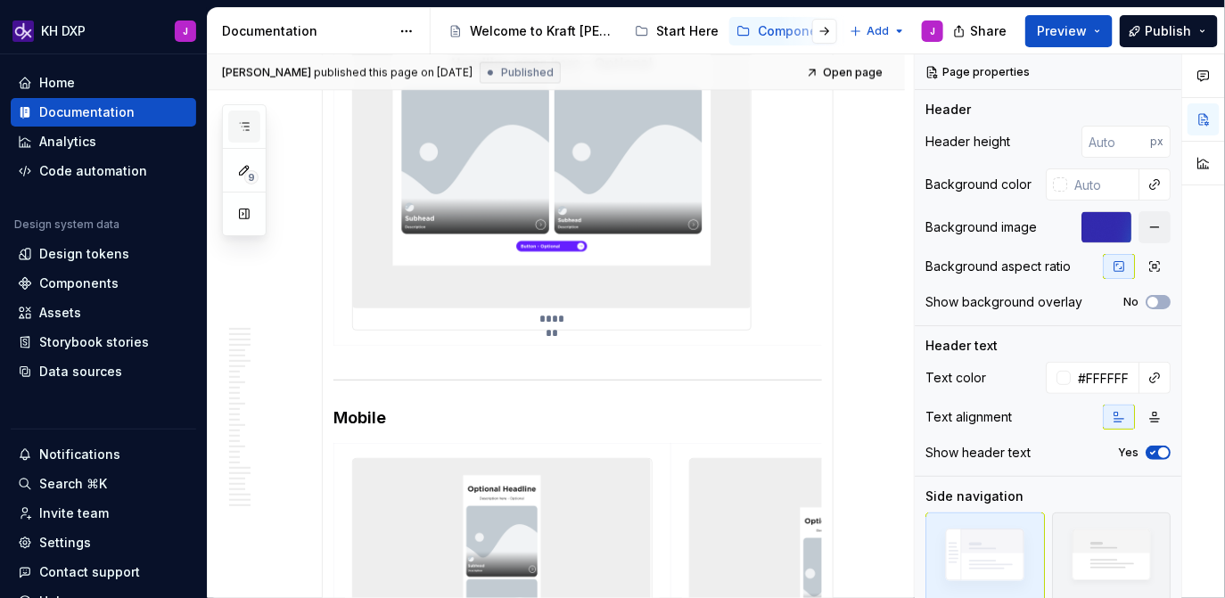
click at [251, 129] on button "button" at bounding box center [244, 127] width 32 height 32
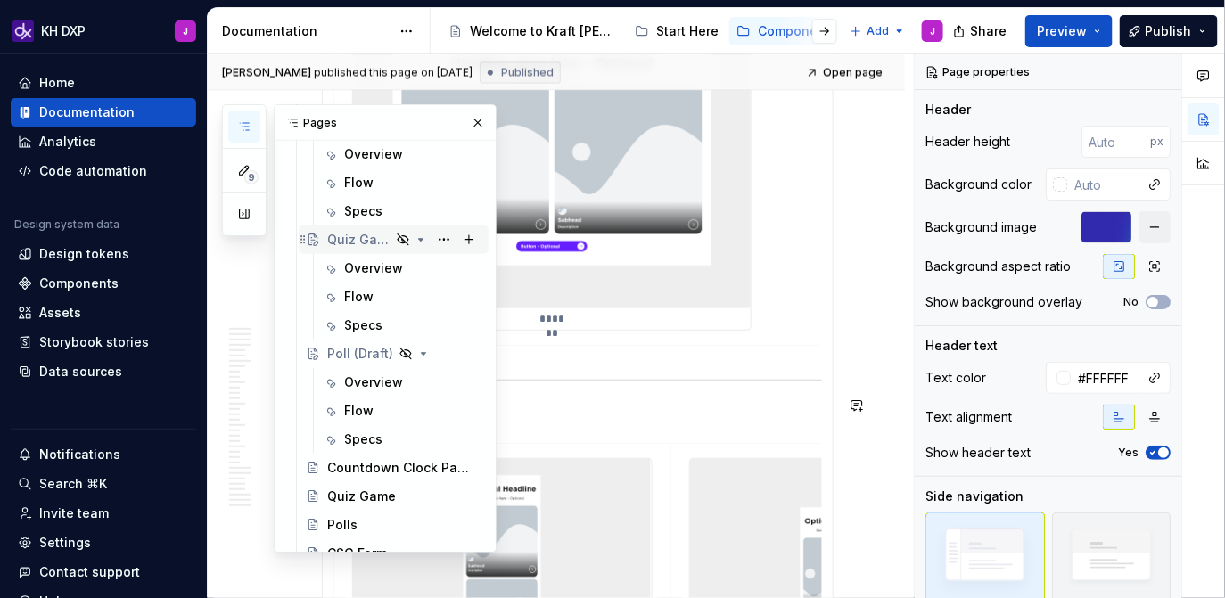
scroll to position [671, 0]
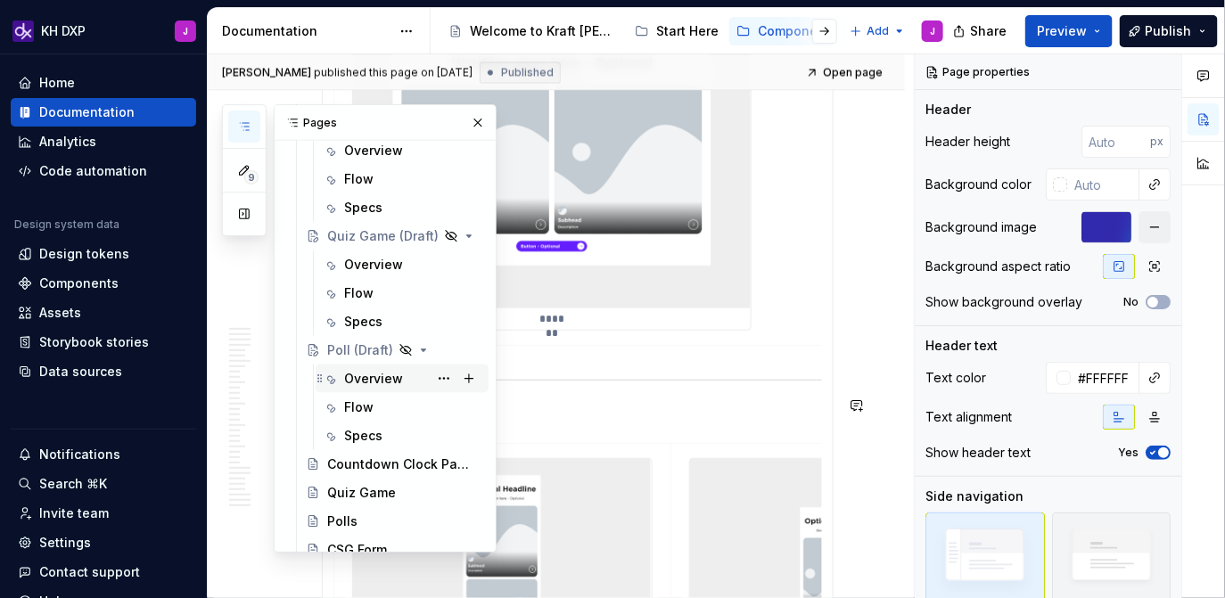
click at [375, 377] on div "Overview" at bounding box center [373, 379] width 59 height 18
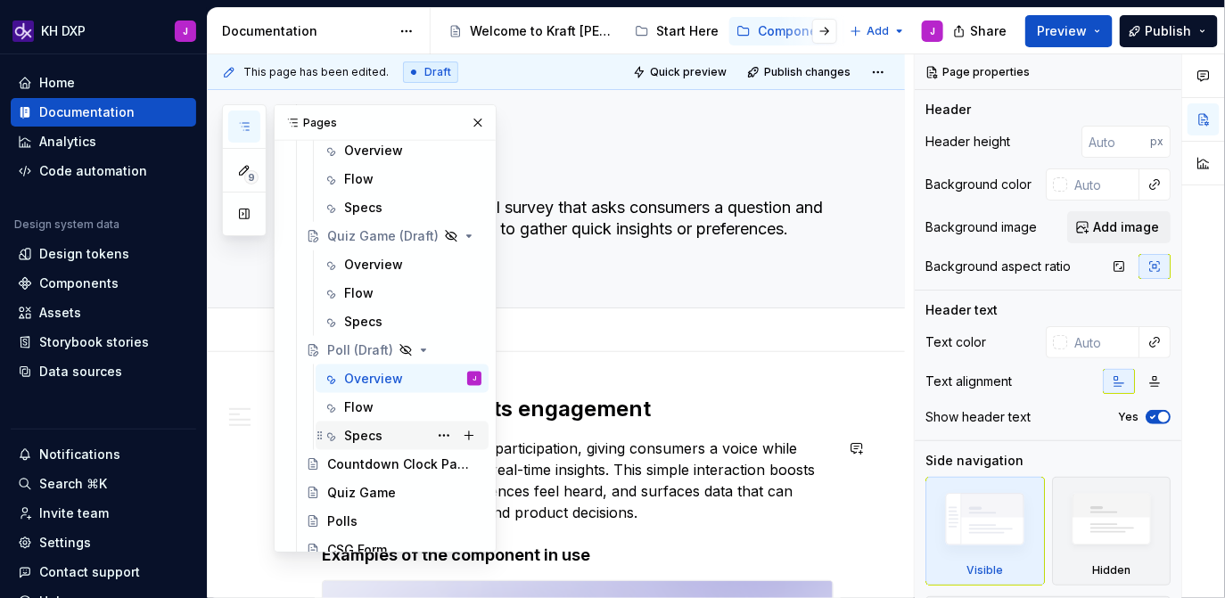
click at [373, 440] on div "Specs" at bounding box center [363, 436] width 38 height 18
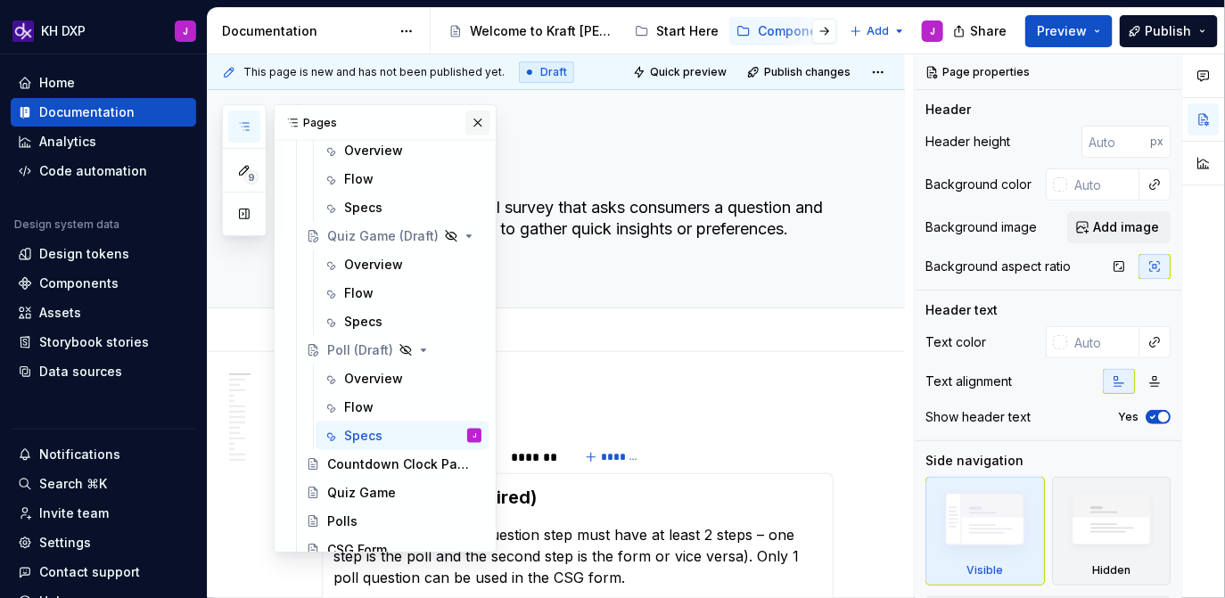
click at [480, 122] on button "button" at bounding box center [477, 123] width 25 height 25
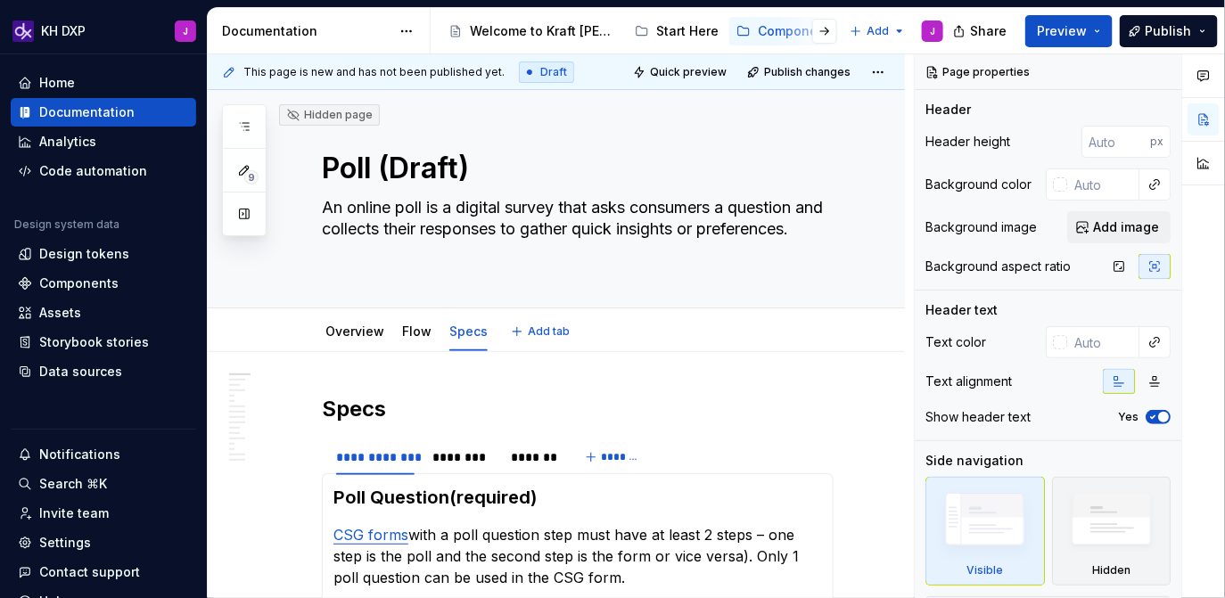
type textarea "*"
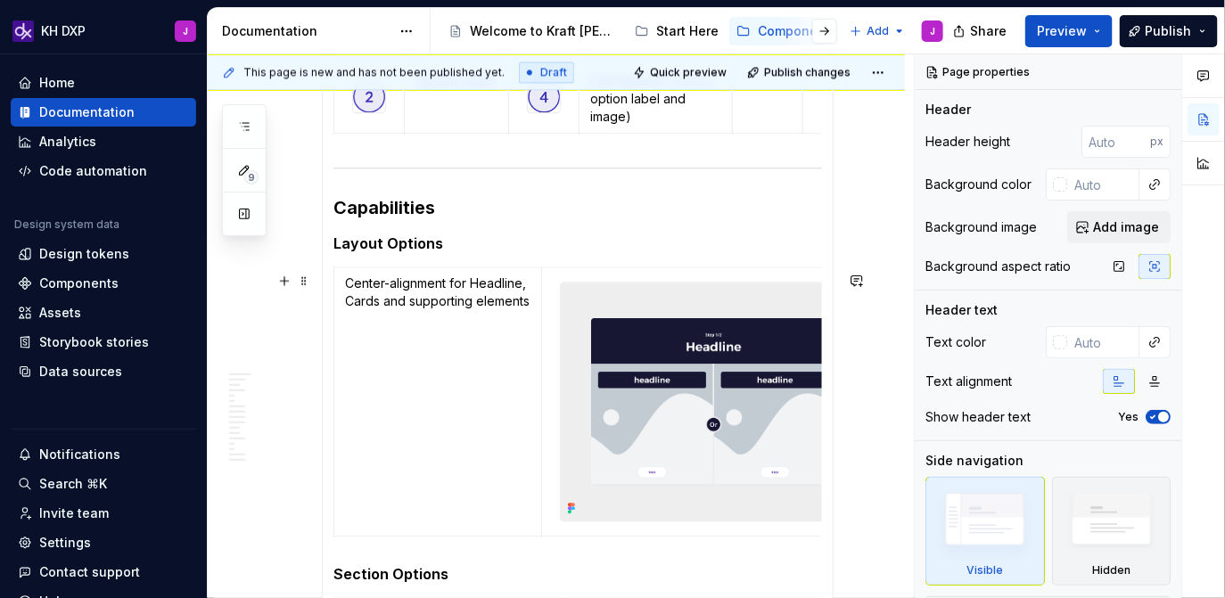
scroll to position [1411, 0]
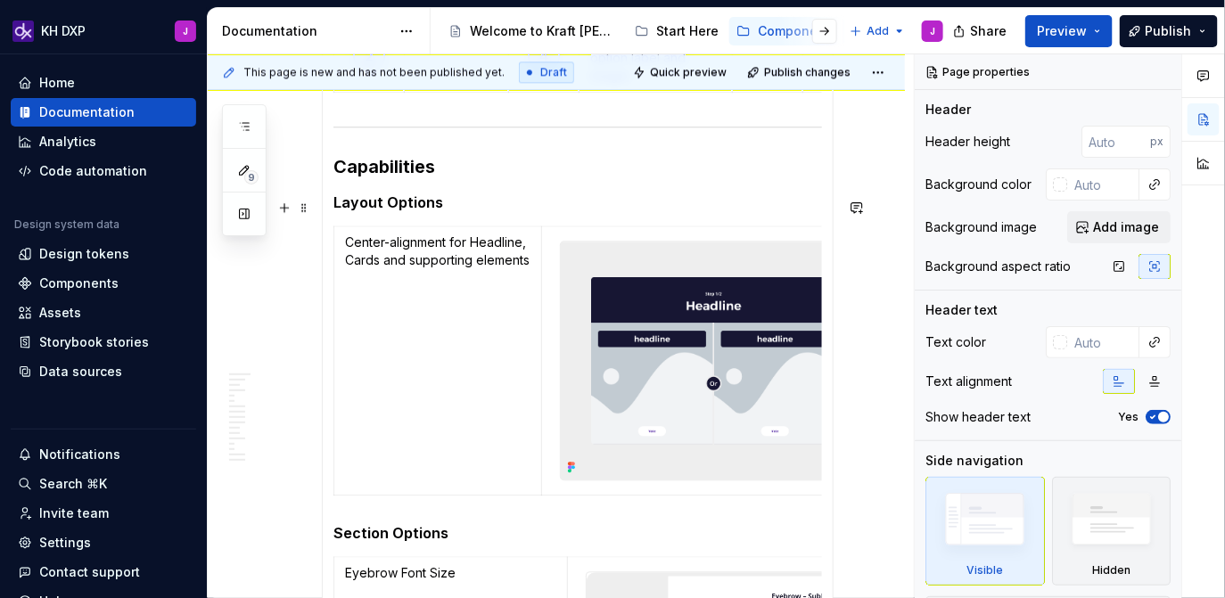
click at [394, 211] on h5 "Layout Options" at bounding box center [577, 202] width 488 height 18
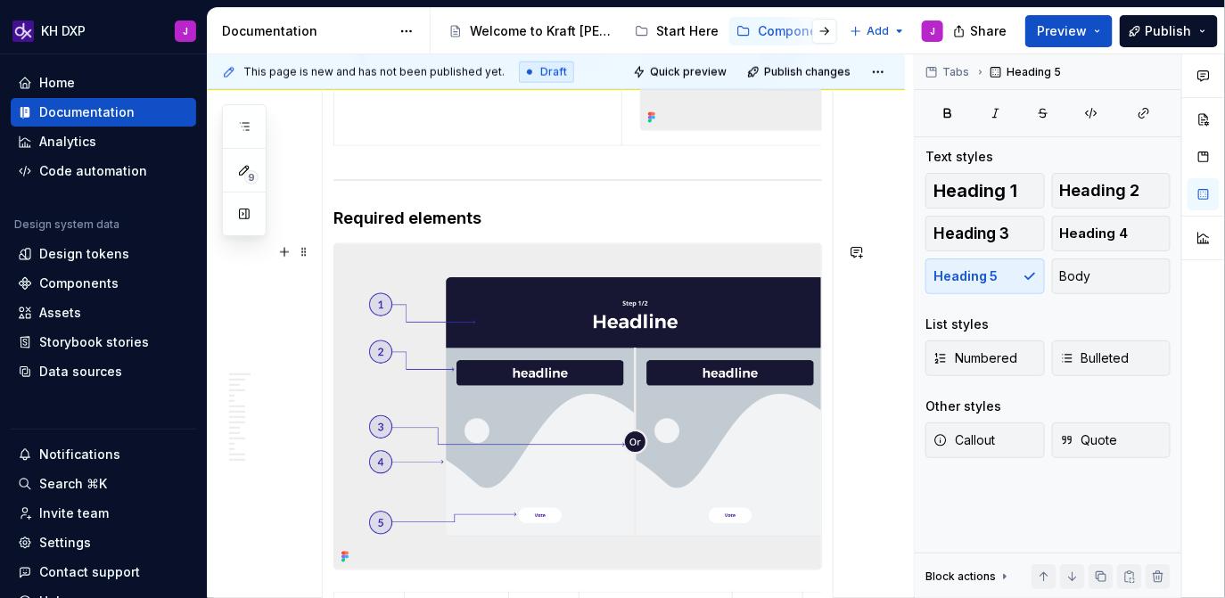
scroll to position [748, 0]
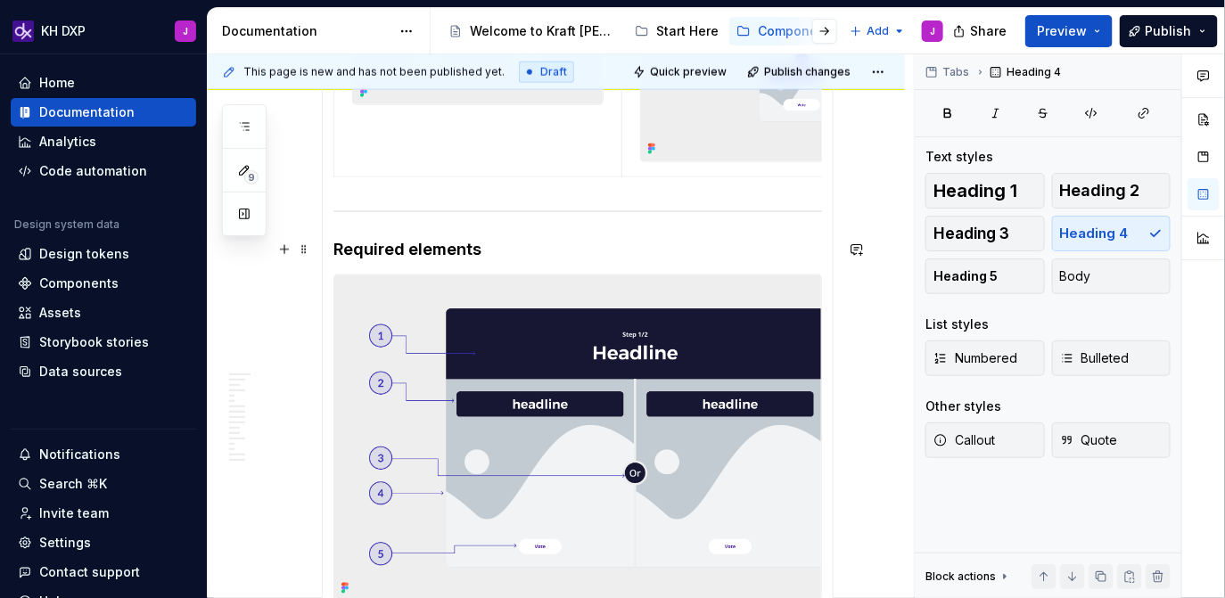
click at [415, 251] on h4 "Required elements" at bounding box center [577, 249] width 488 height 21
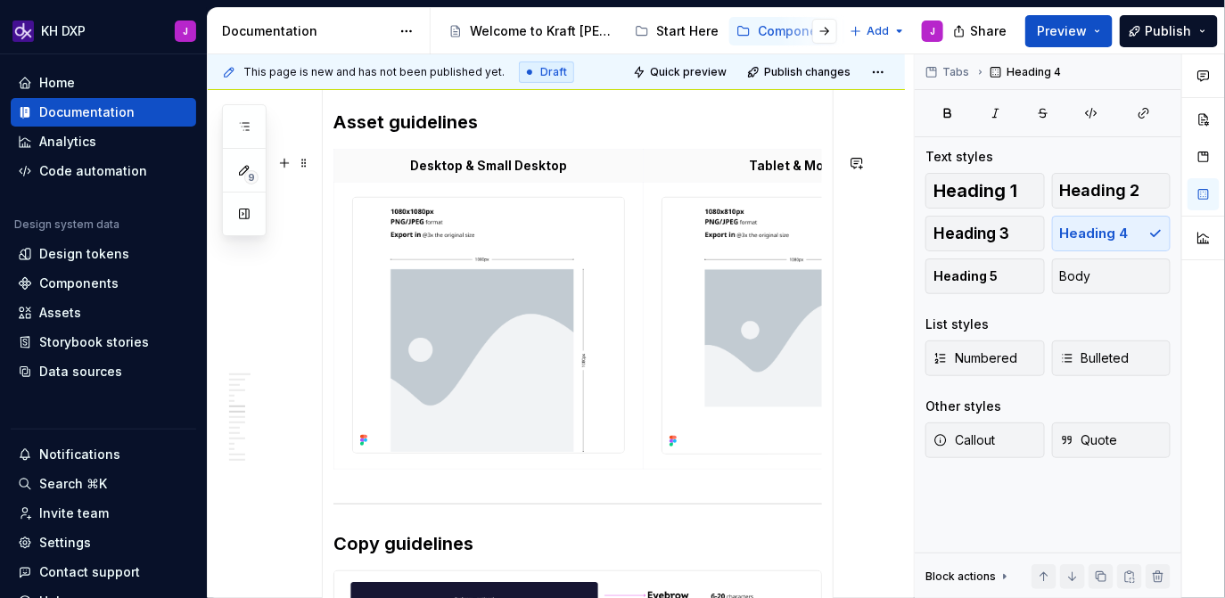
scroll to position [2465, 0]
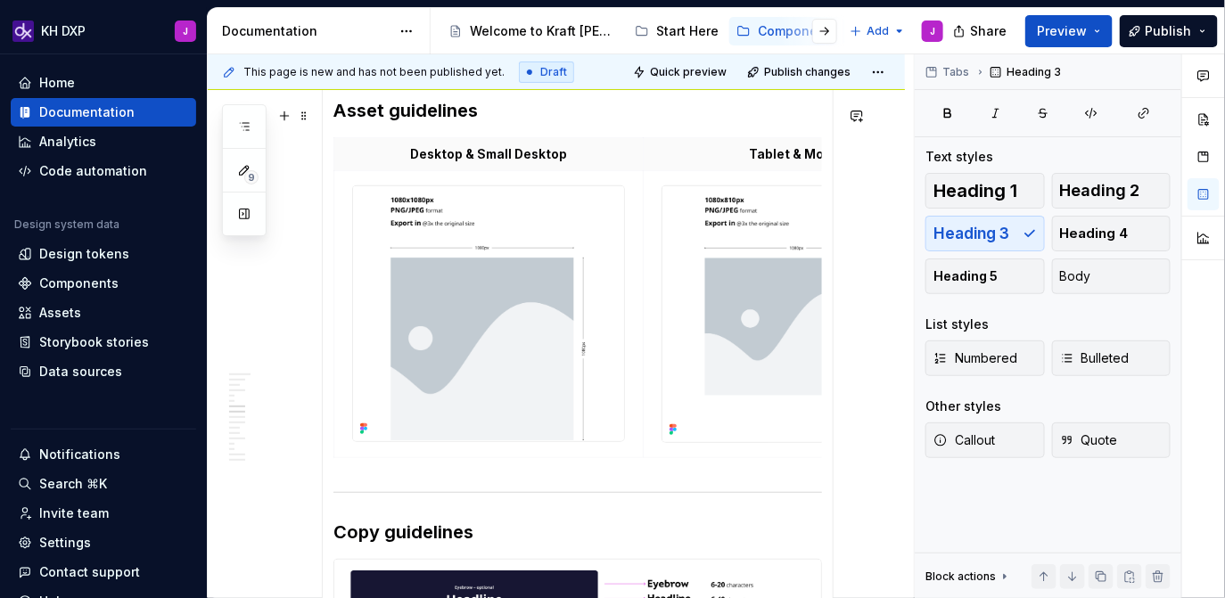
click at [398, 111] on h3 "Asset guidelines" at bounding box center [577, 110] width 488 height 25
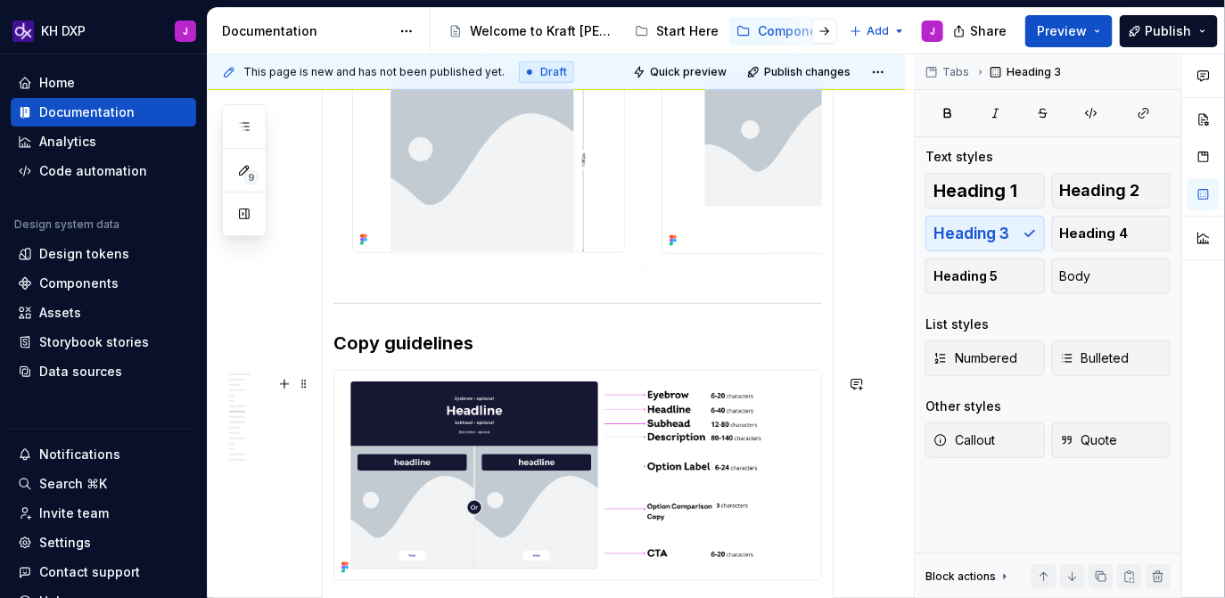
scroll to position [2669, 0]
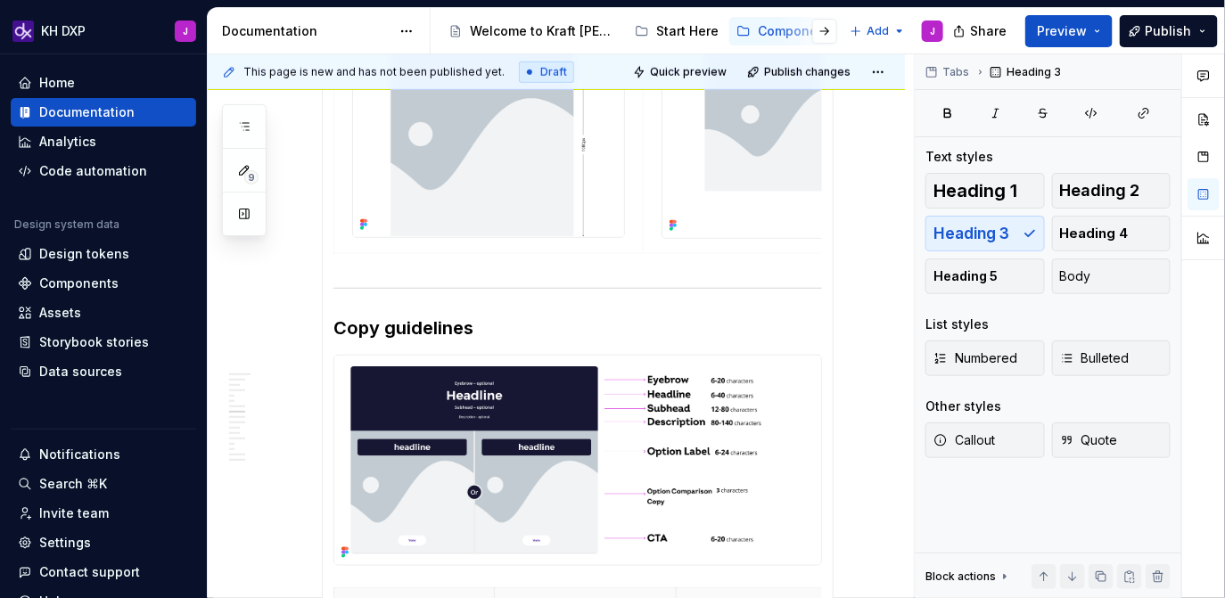
click at [396, 333] on h3 "Copy guidelines" at bounding box center [577, 328] width 488 height 25
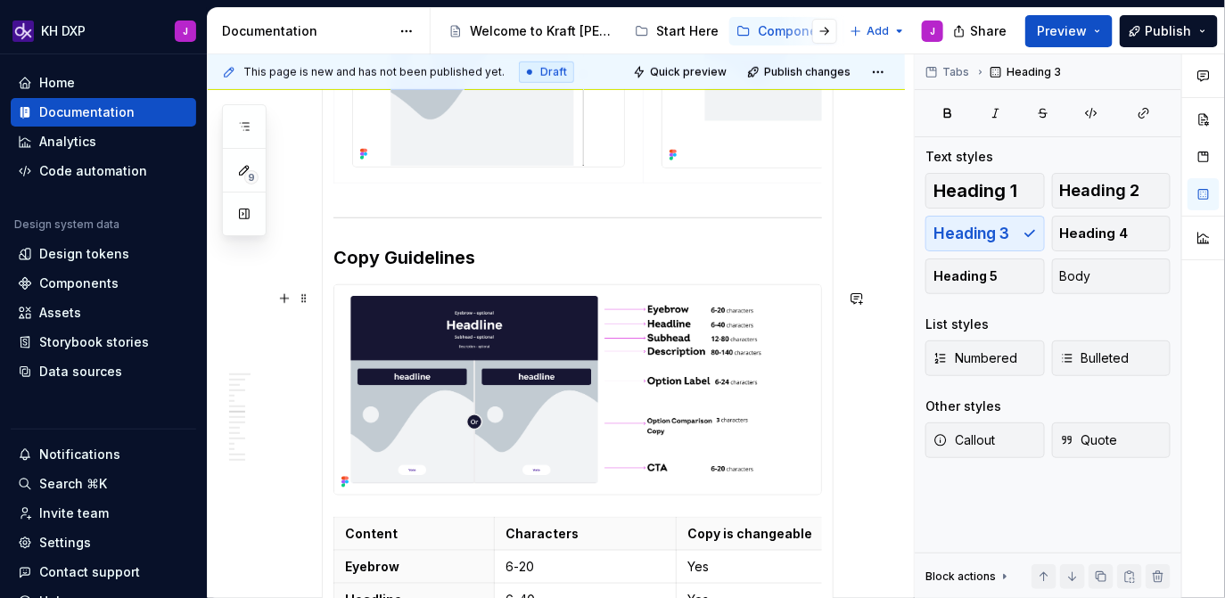
scroll to position [2741, 0]
click at [506, 372] on img at bounding box center [577, 388] width 487 height 209
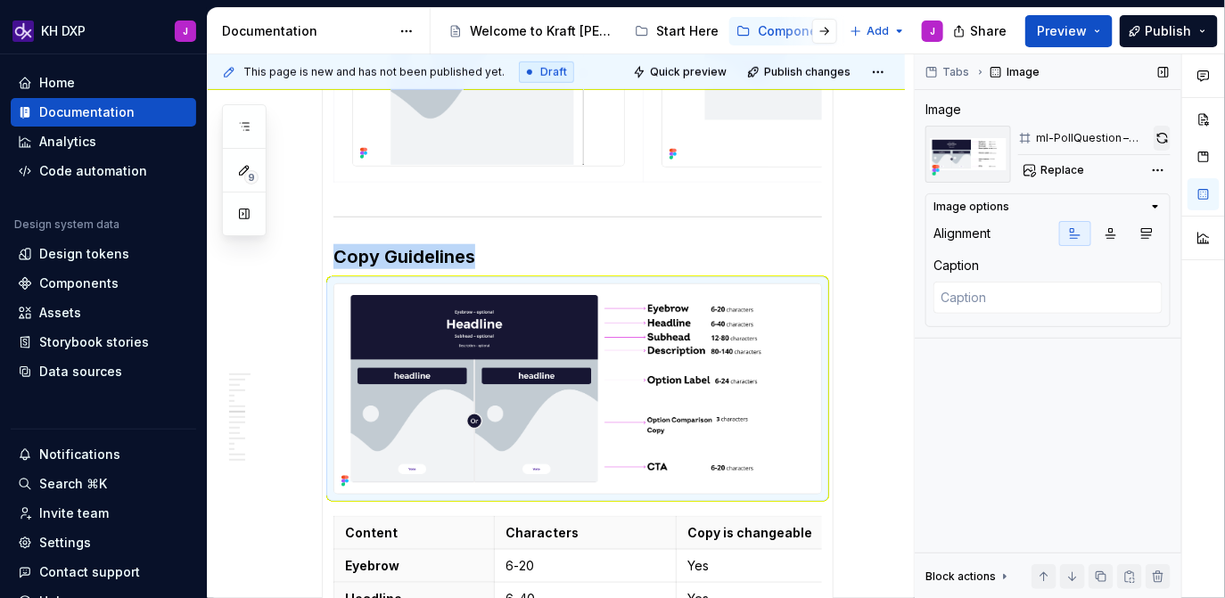
click at [1163, 141] on button "button" at bounding box center [1161, 138] width 17 height 25
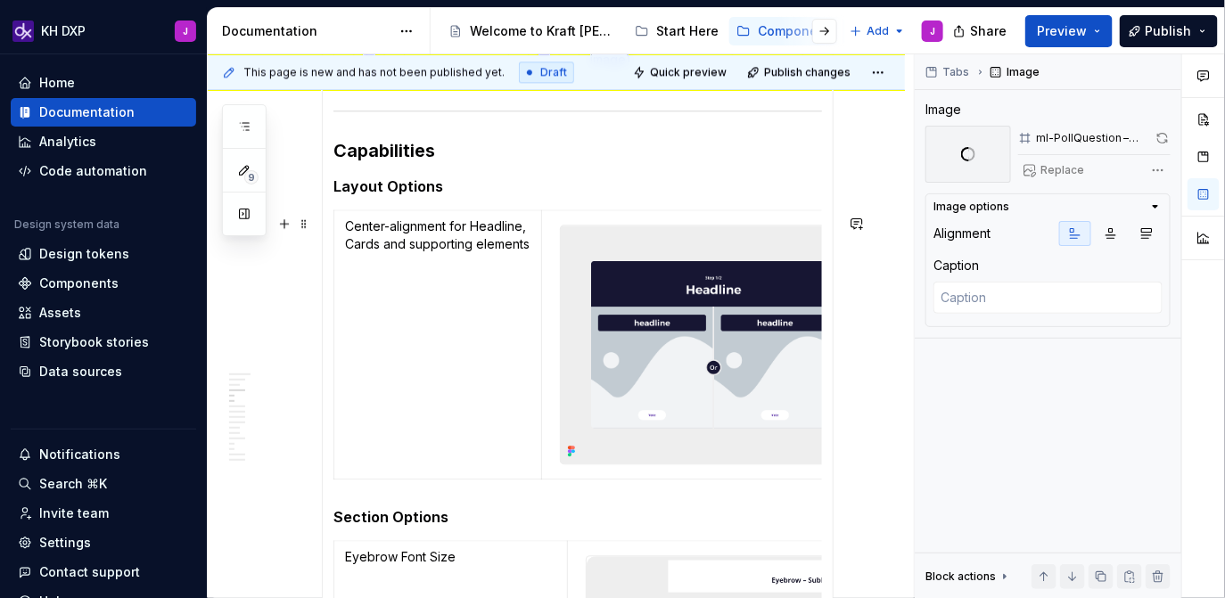
scroll to position [1421, 0]
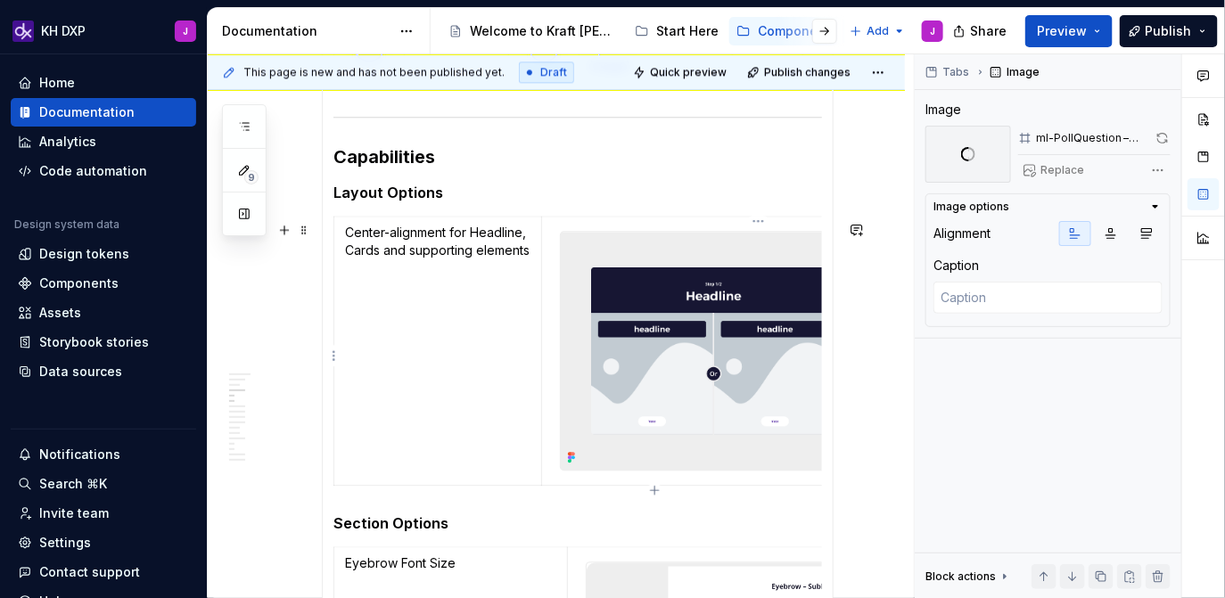
click at [708, 301] on img at bounding box center [759, 351] width 396 height 238
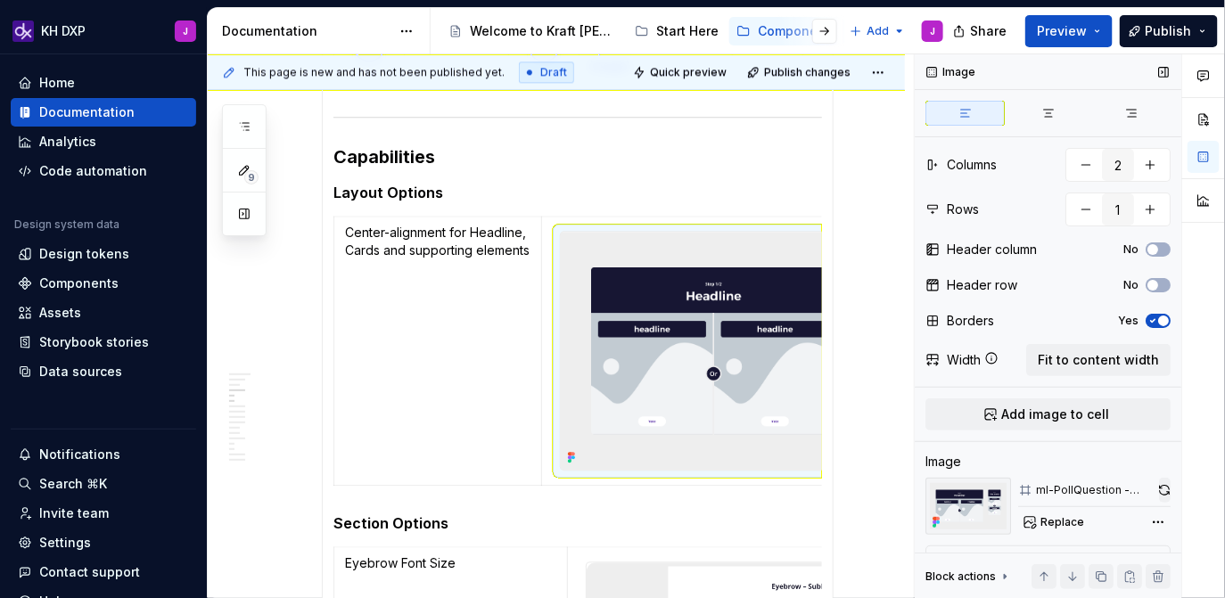
click at [1160, 487] on button "button" at bounding box center [1165, 490] width 12 height 25
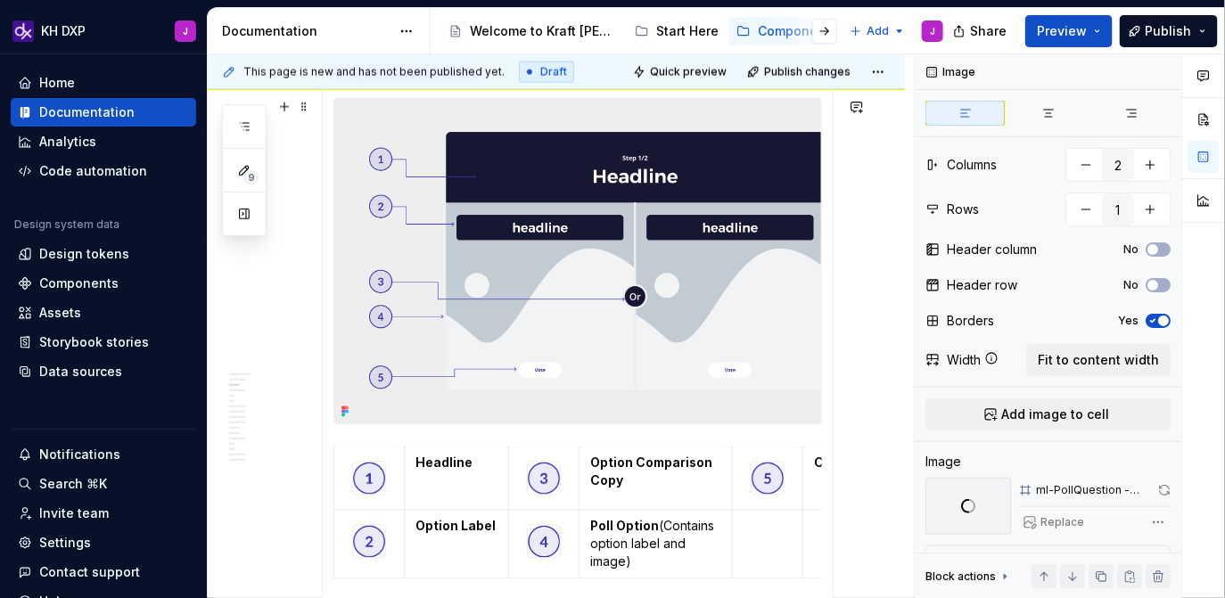
scroll to position [922, 0]
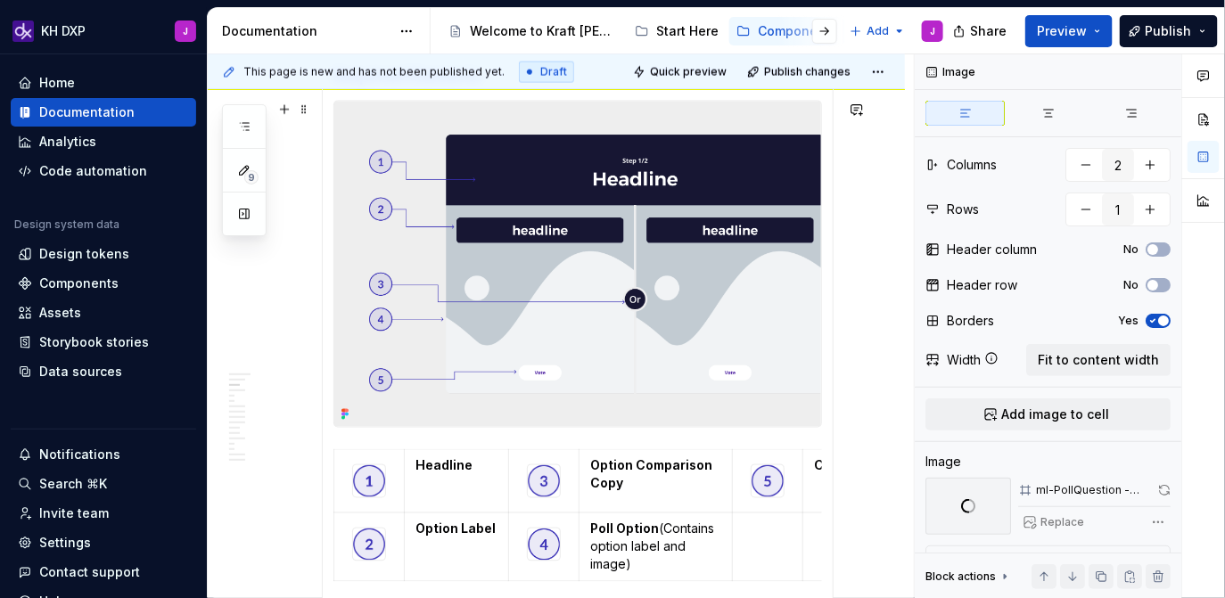
click at [694, 213] on img at bounding box center [577, 264] width 487 height 325
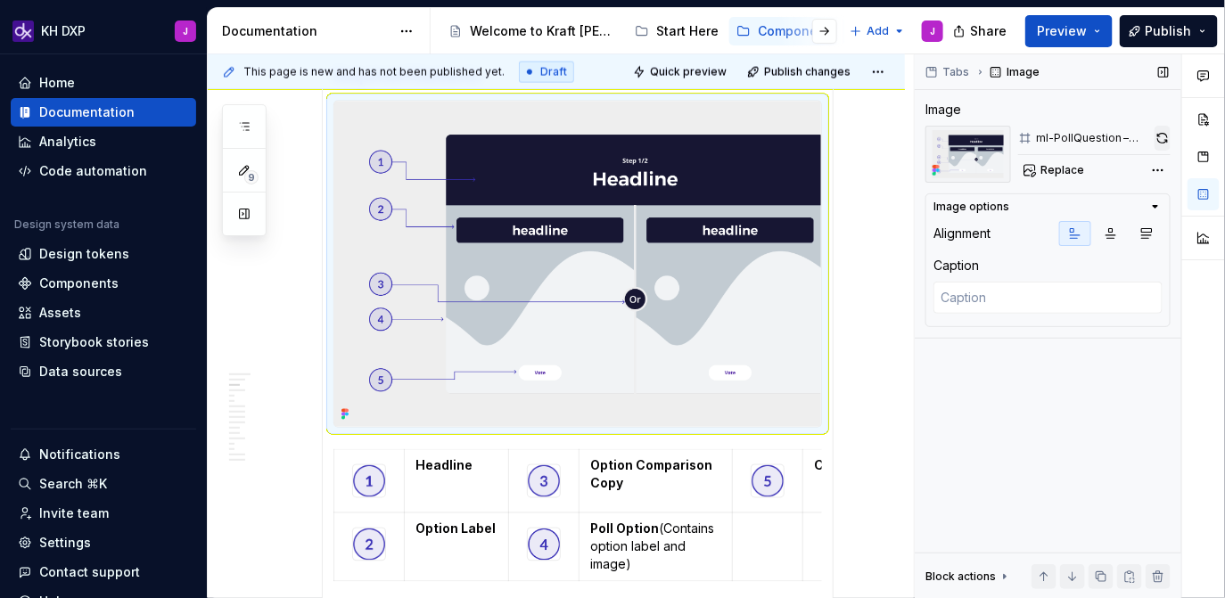
click at [1161, 135] on button "button" at bounding box center [1162, 138] width 16 height 25
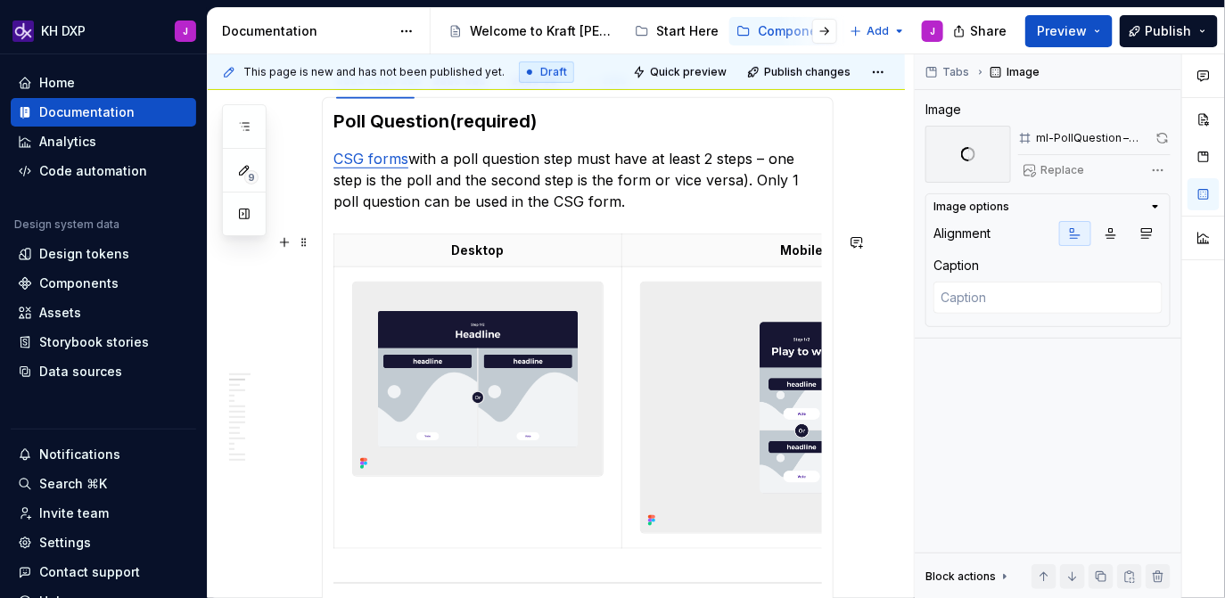
scroll to position [371, 0]
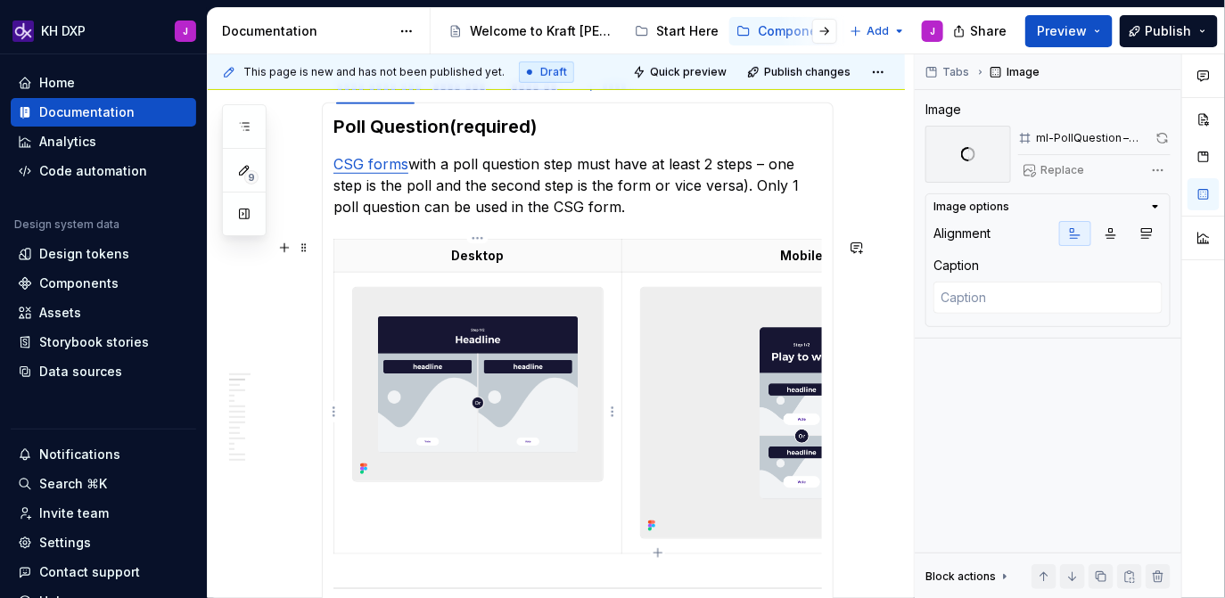
click at [510, 382] on img at bounding box center [478, 384] width 250 height 193
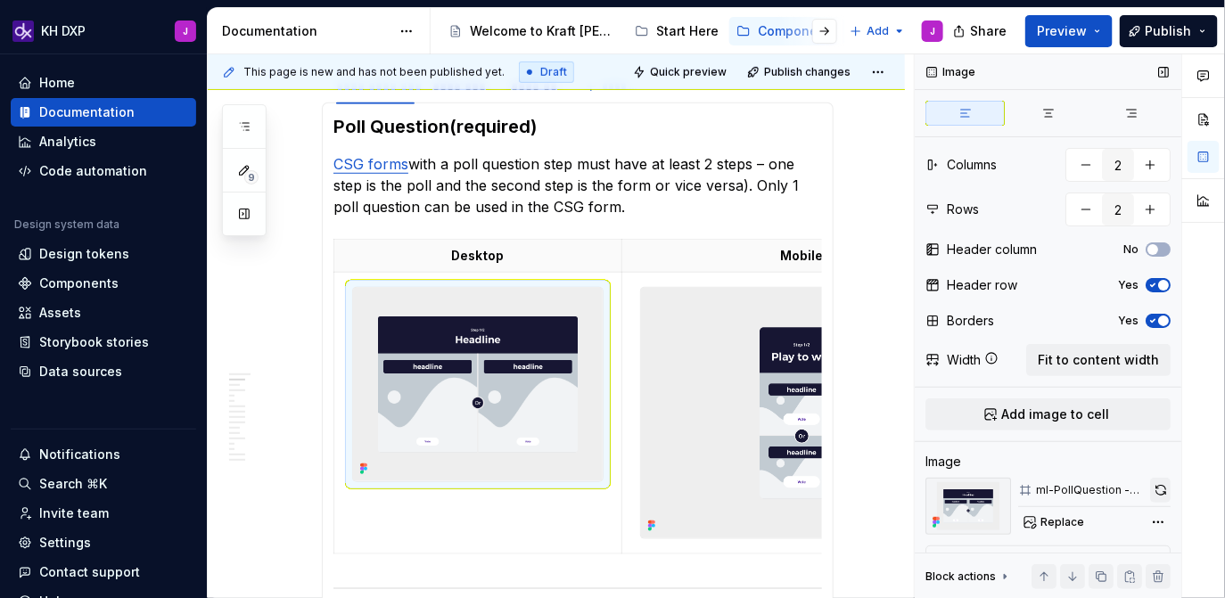
click at [1162, 492] on button "button" at bounding box center [1160, 490] width 20 height 25
click at [771, 410] on img at bounding box center [802, 413] width 322 height 250
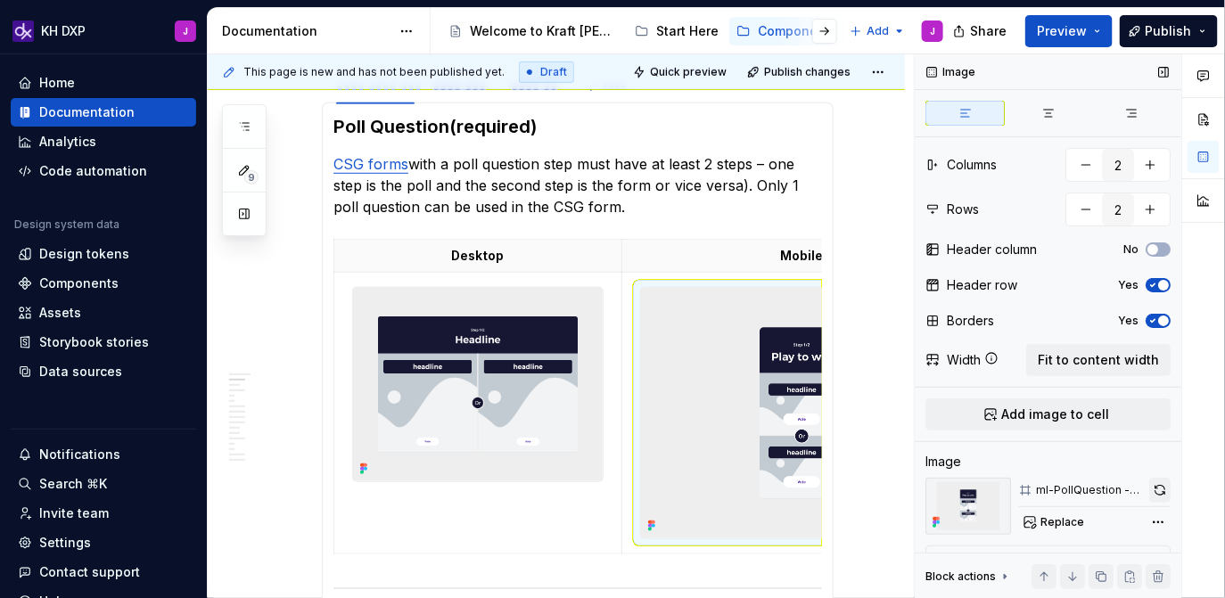
click at [1160, 493] on button "button" at bounding box center [1159, 490] width 21 height 25
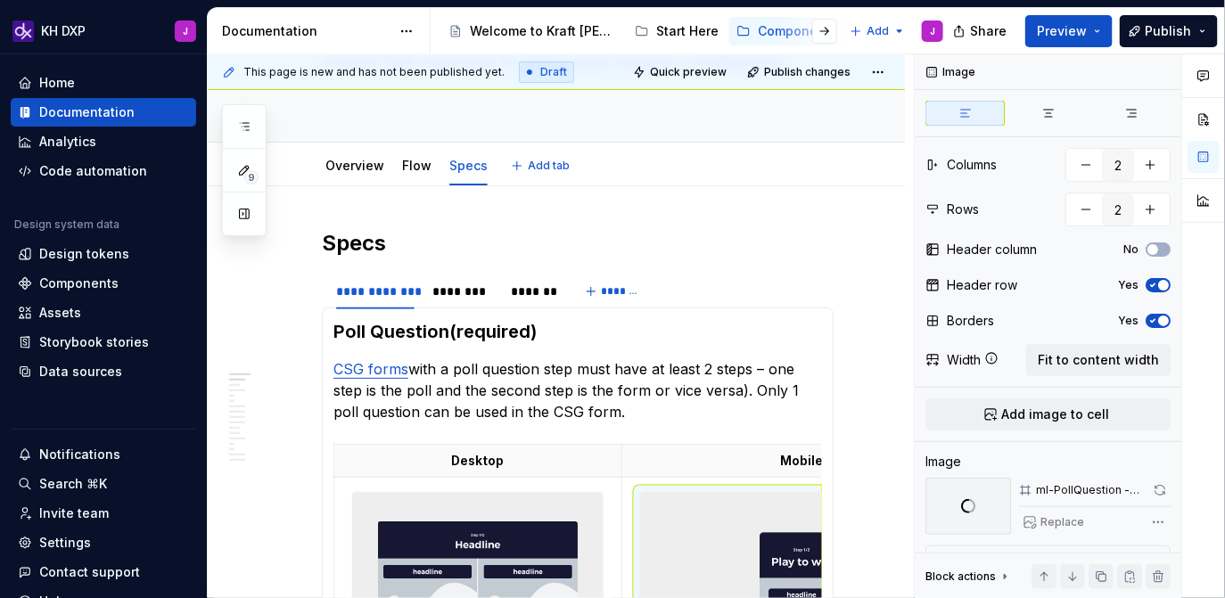
scroll to position [168, 0]
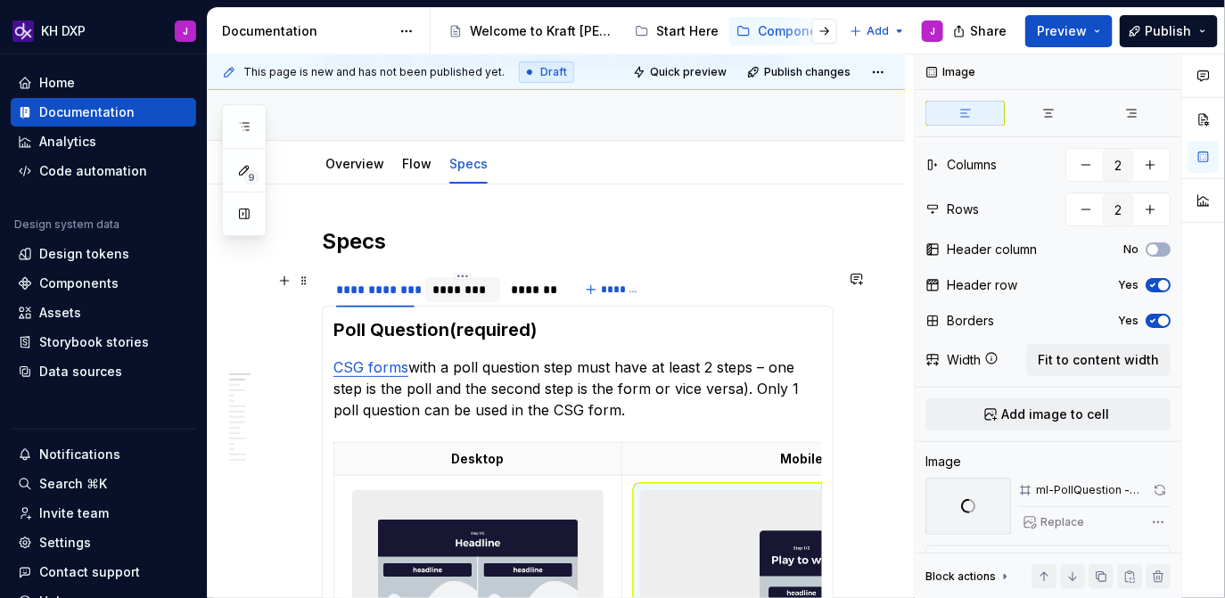
click at [455, 289] on div "********" at bounding box center [462, 290] width 61 height 18
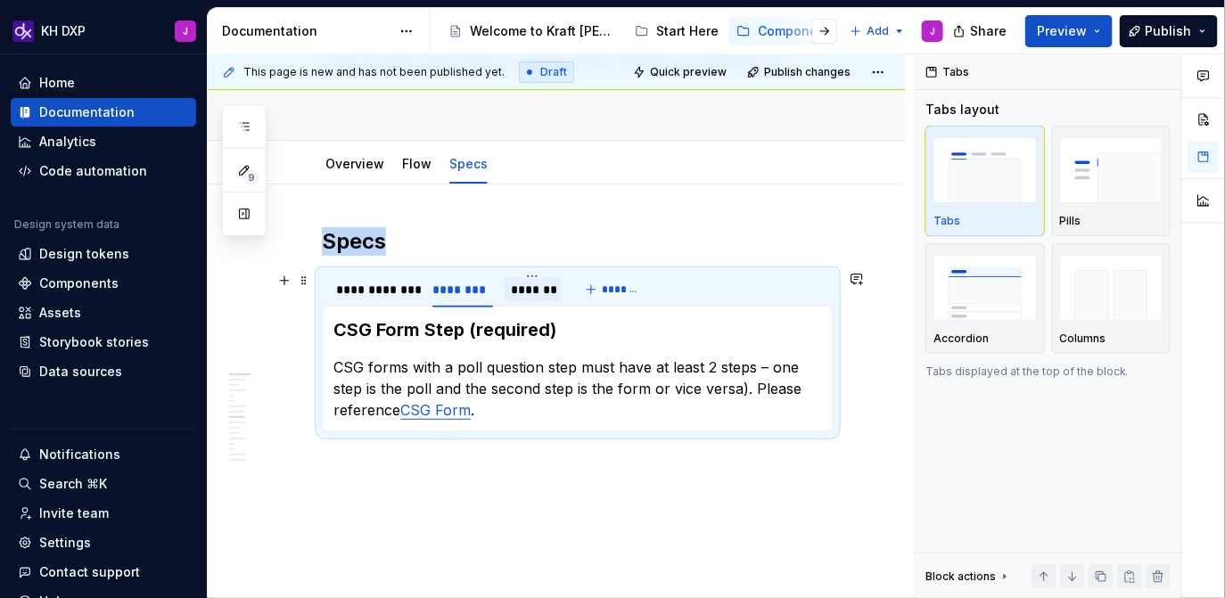
click at [530, 296] on div "*******" at bounding box center [533, 290] width 44 height 18
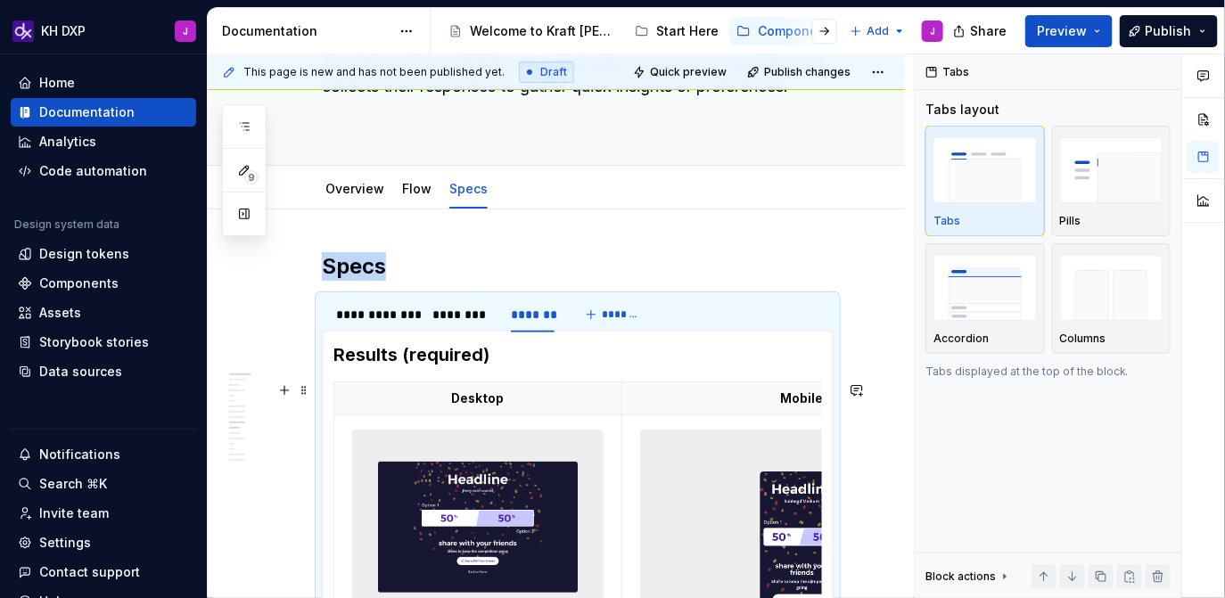
scroll to position [0, 0]
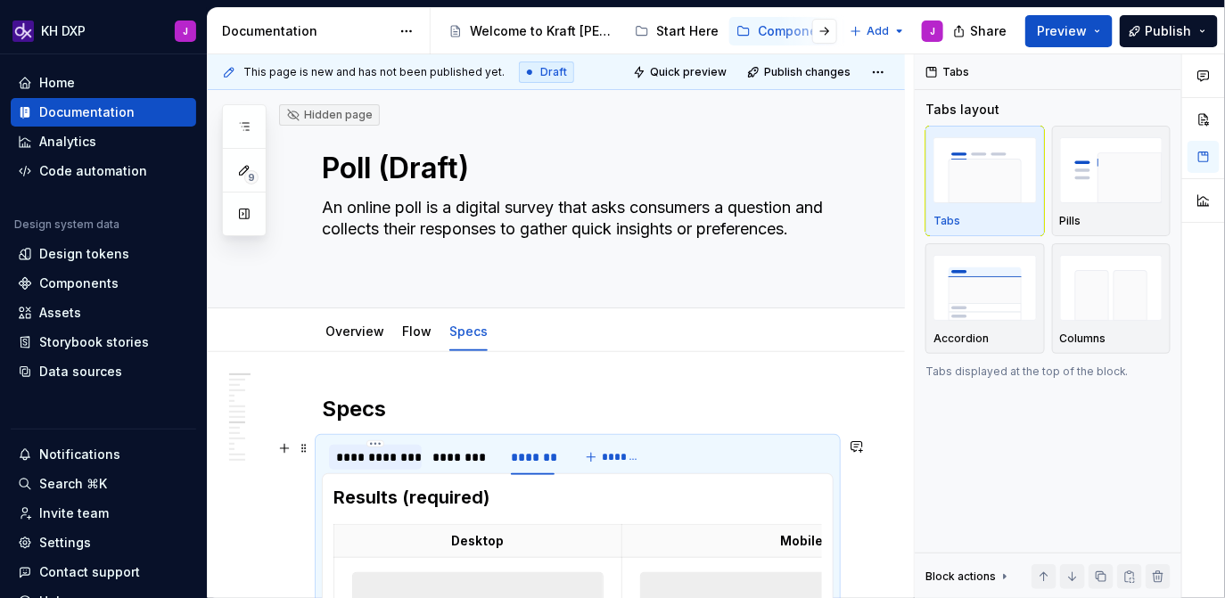
click at [390, 461] on div "**********" at bounding box center [375, 457] width 78 height 18
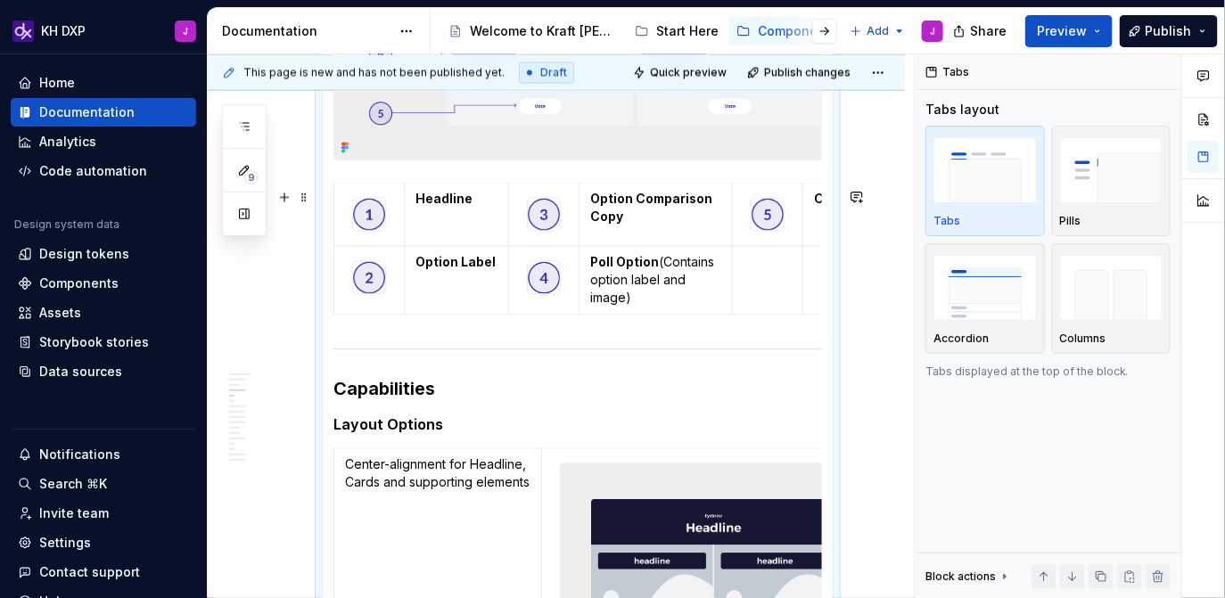
scroll to position [0, 146]
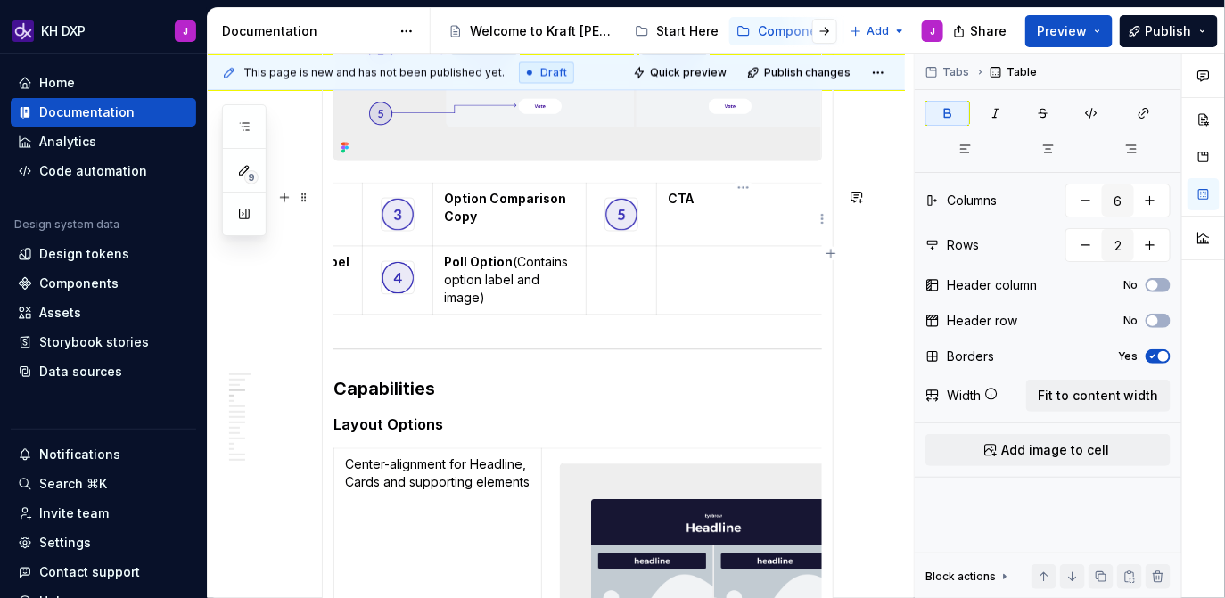
click at [720, 213] on td "CTA" at bounding box center [743, 213] width 175 height 63
click at [745, 264] on p at bounding box center [744, 262] width 152 height 18
click at [713, 314] on td at bounding box center [743, 279] width 175 height 69
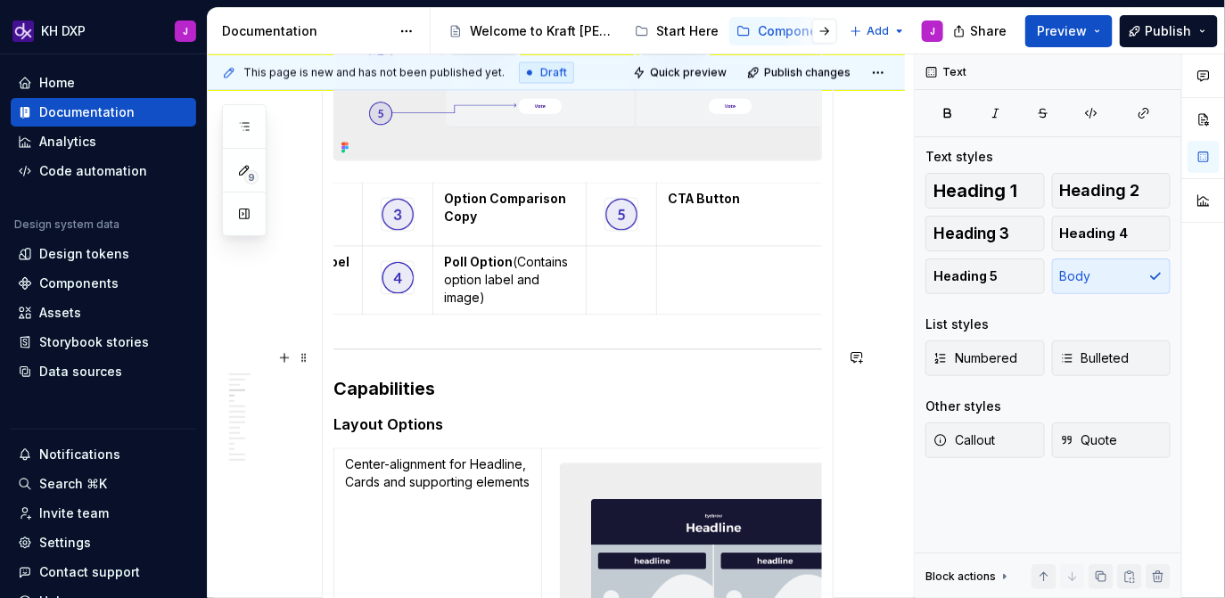
scroll to position [3029, 0]
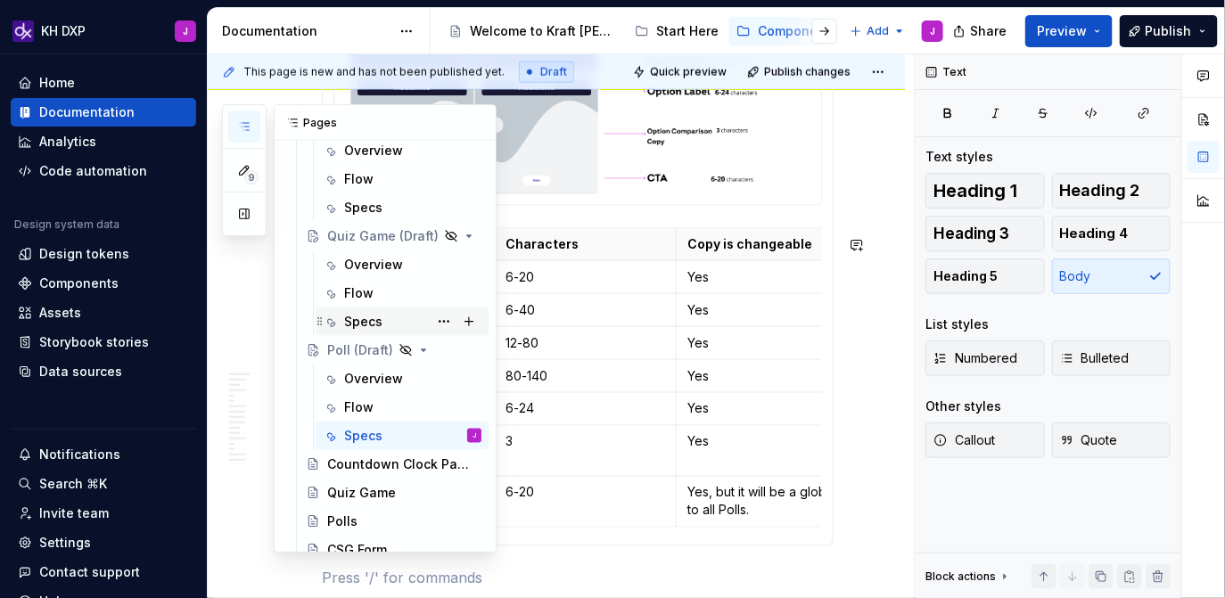
click at [363, 316] on div "Specs" at bounding box center [363, 322] width 38 height 18
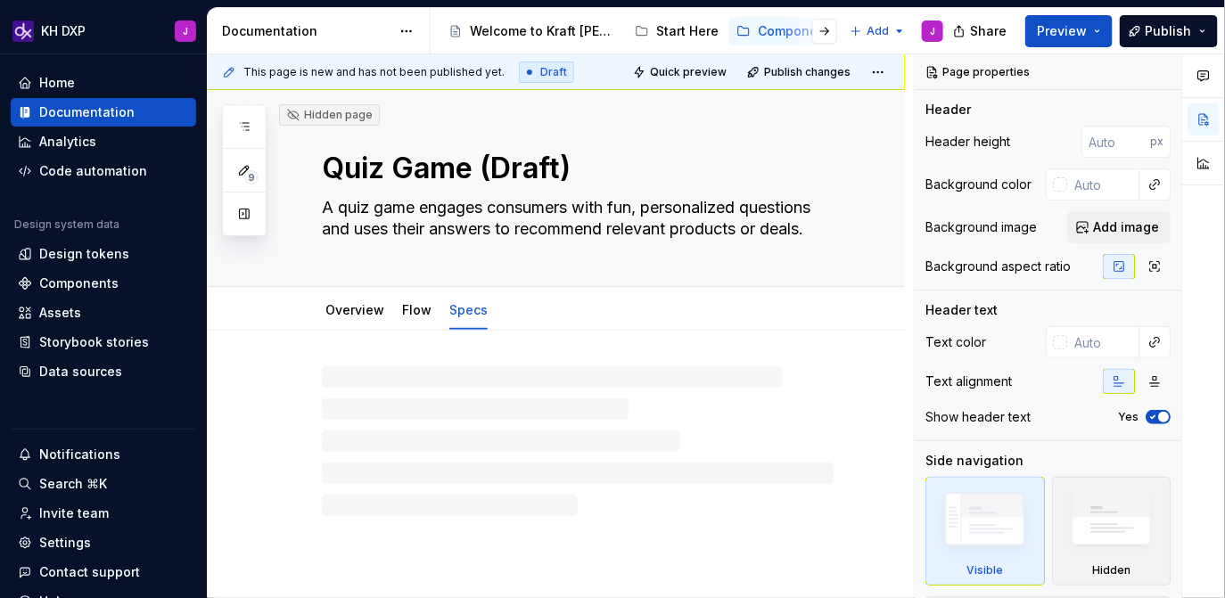
type textarea "*"
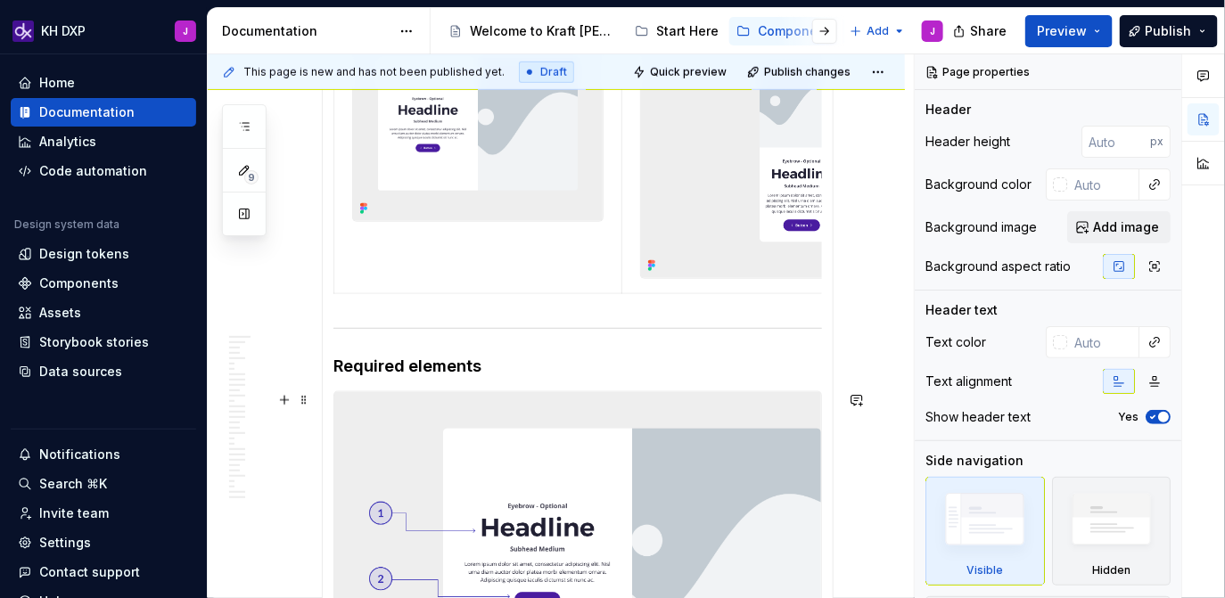
scroll to position [519, 0]
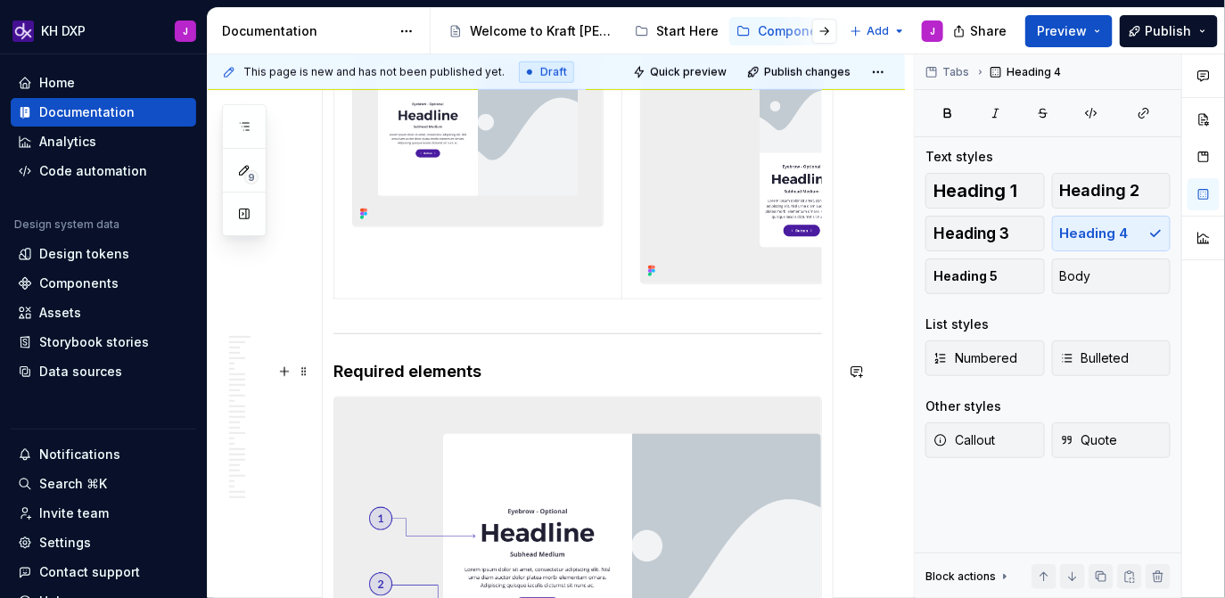
click at [415, 373] on h4 "Required elements" at bounding box center [577, 371] width 488 height 21
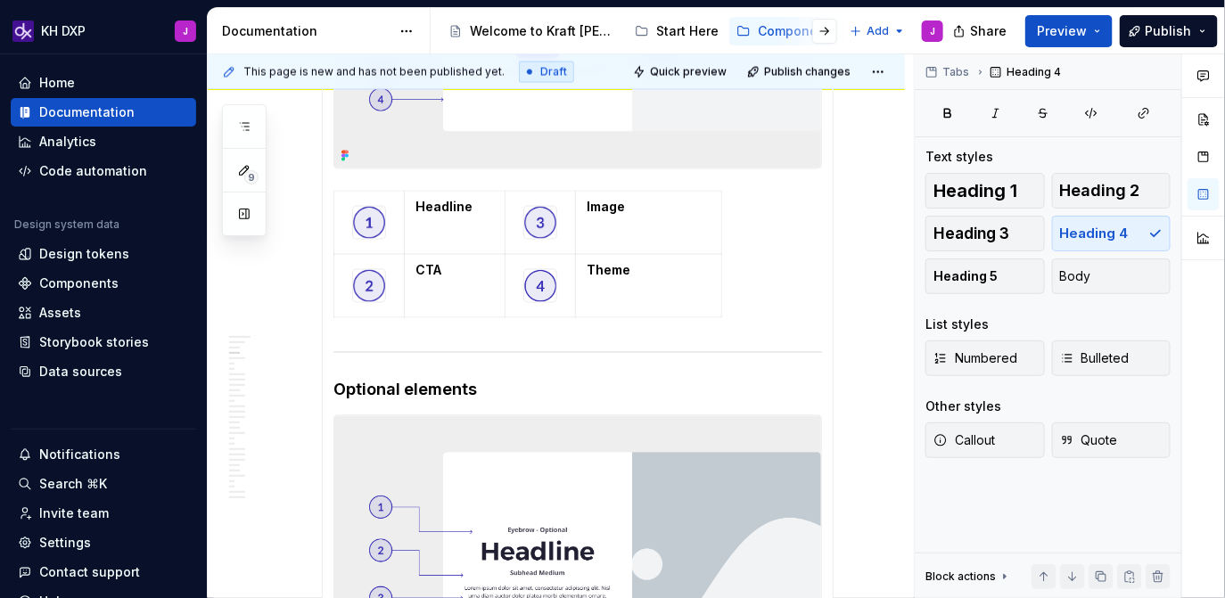
scroll to position [1125, 0]
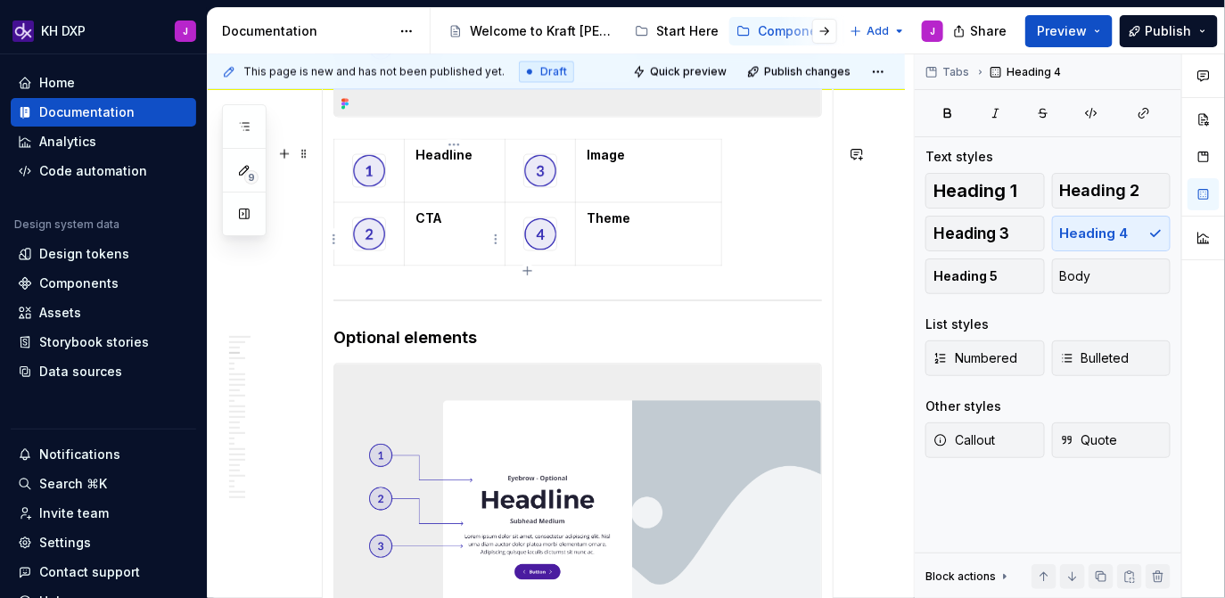
click at [463, 226] on p "CTA" at bounding box center [454, 219] width 78 height 18
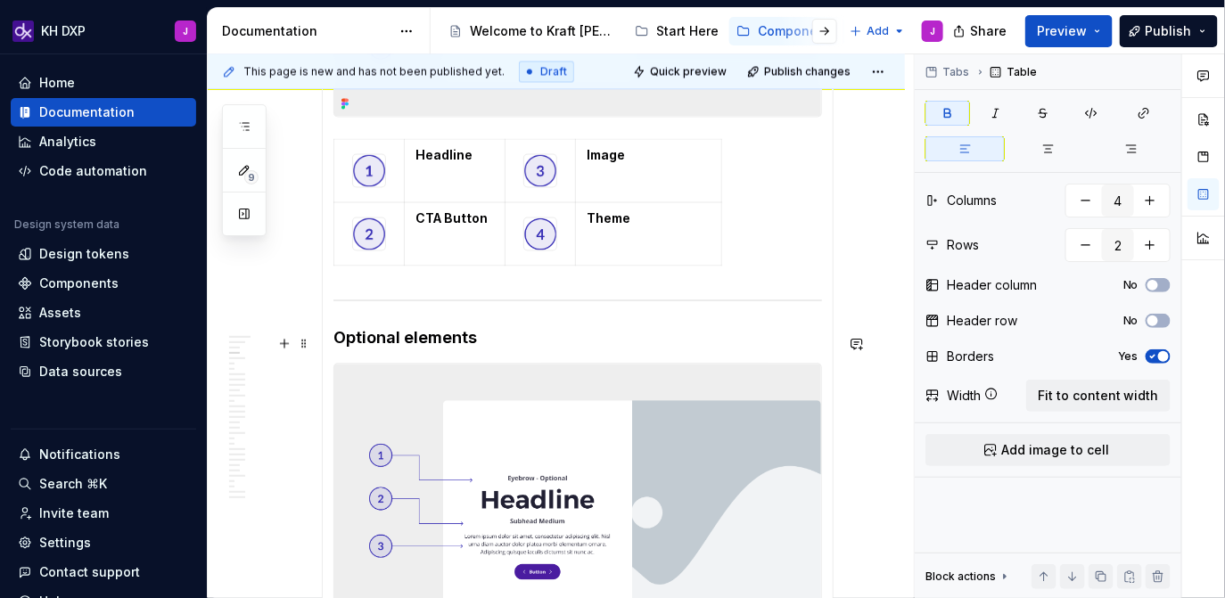
click at [408, 343] on h4 "Optional elements" at bounding box center [577, 338] width 488 height 21
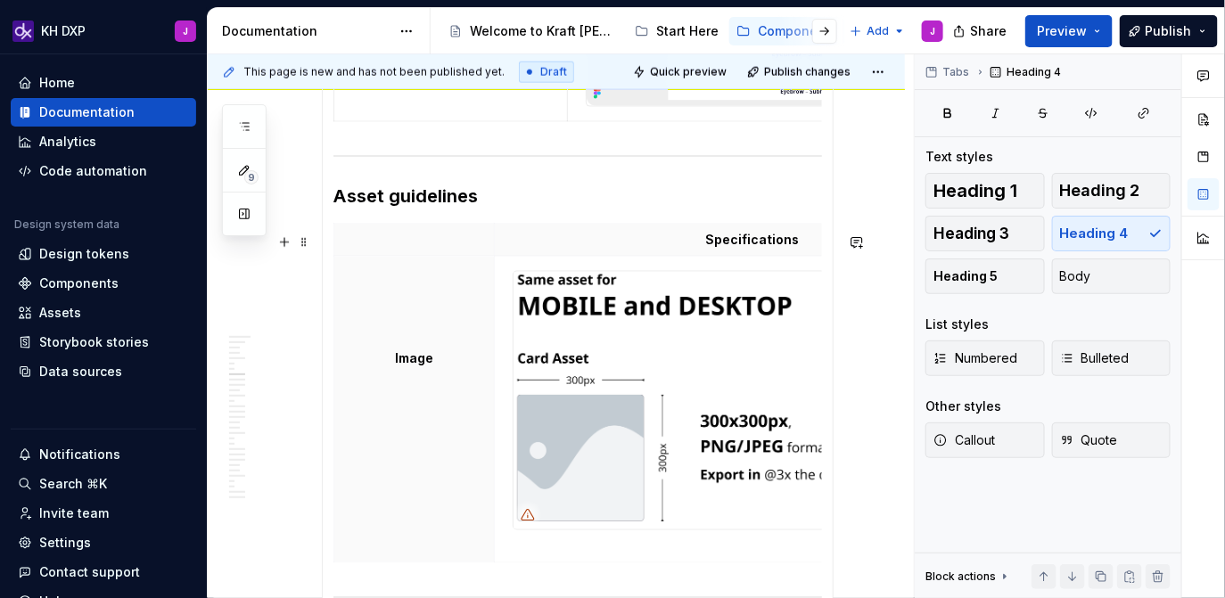
scroll to position [3059, 0]
click at [397, 206] on h3 "Asset guidelines" at bounding box center [577, 196] width 488 height 25
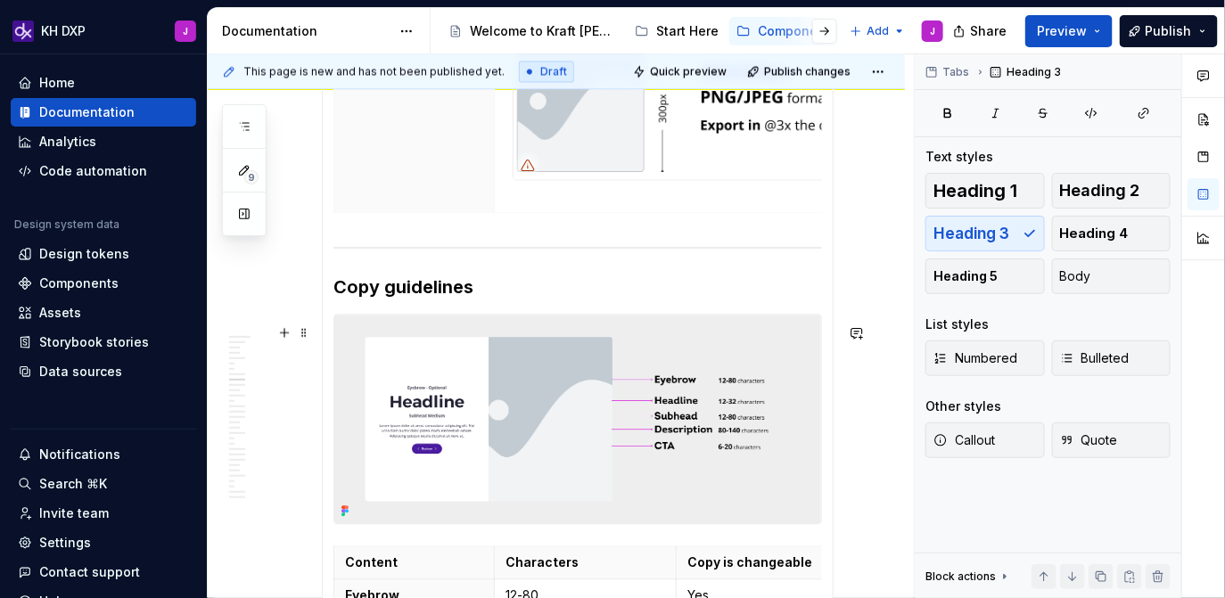
scroll to position [3403, 0]
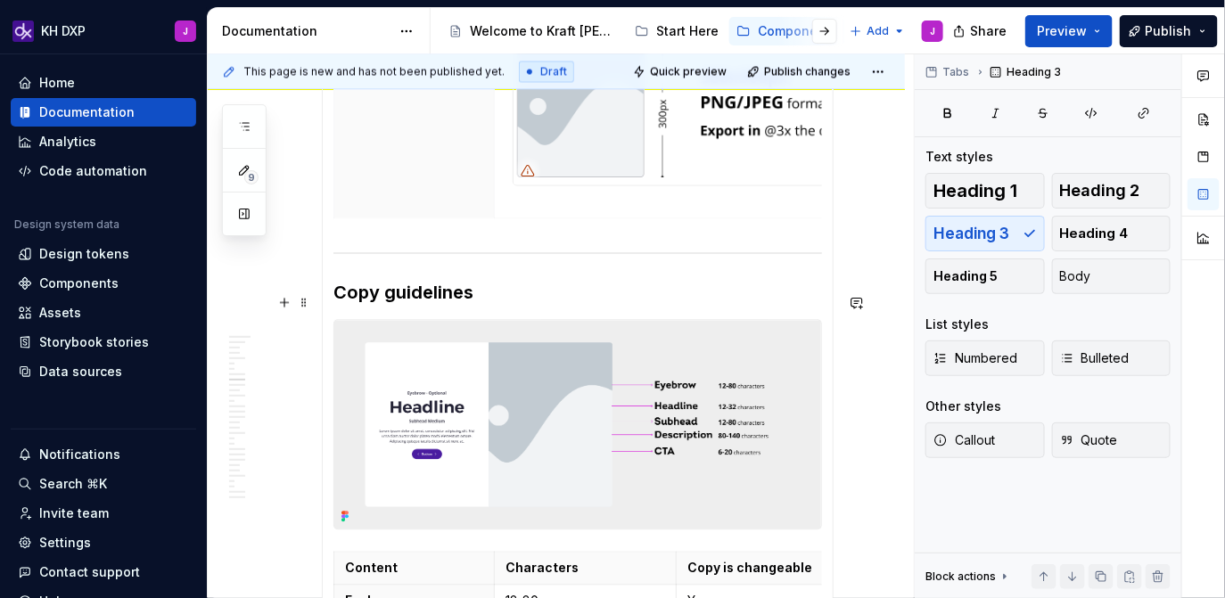
click at [390, 306] on h3 "Copy guidelines" at bounding box center [577, 293] width 488 height 25
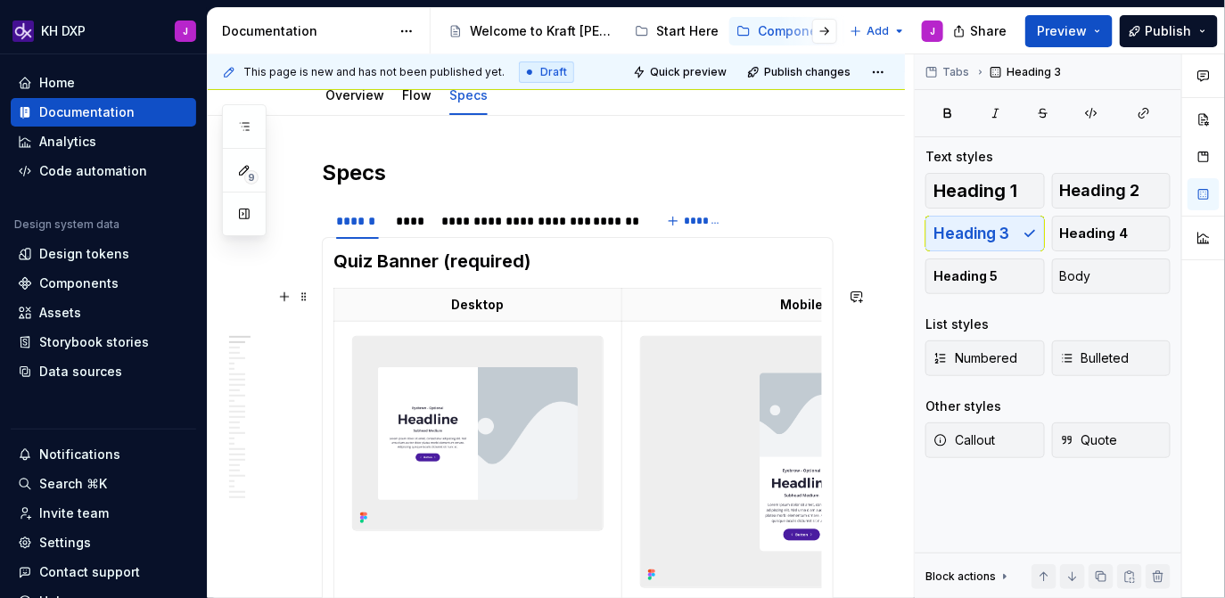
scroll to position [178, 0]
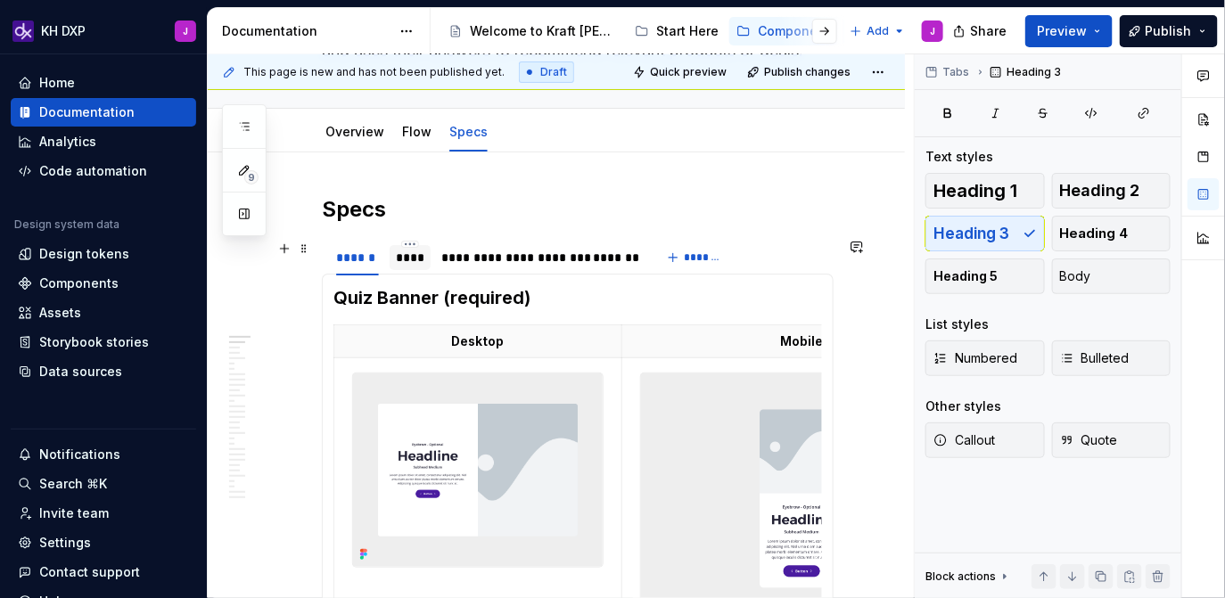
click at [414, 262] on div "****" at bounding box center [411, 258] width 28 height 18
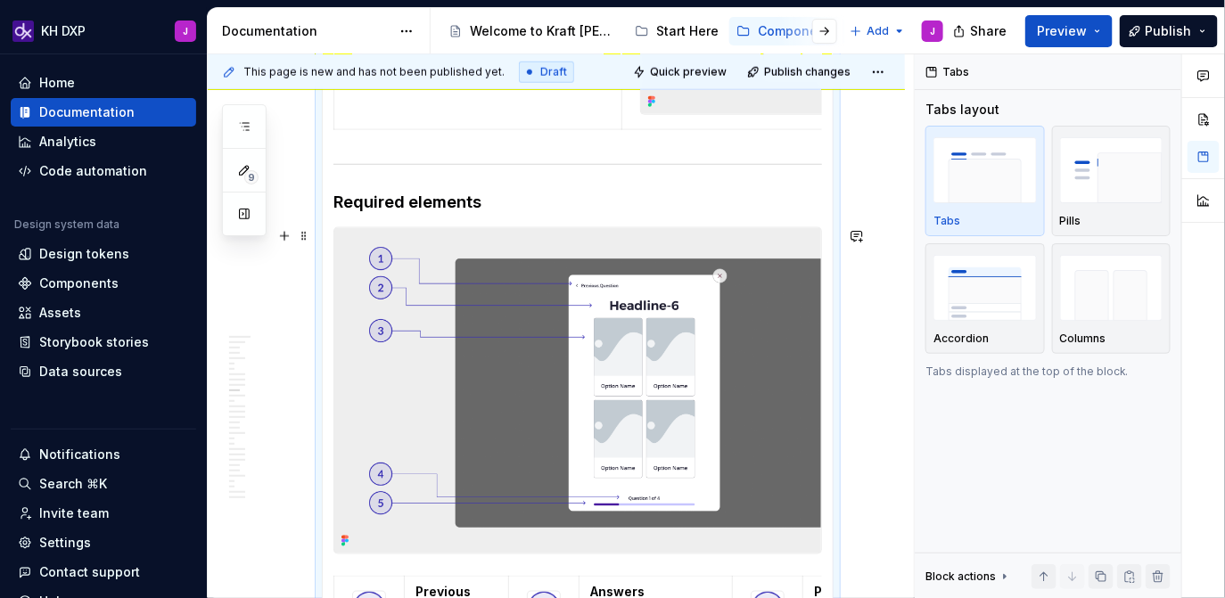
scroll to position [709, 0]
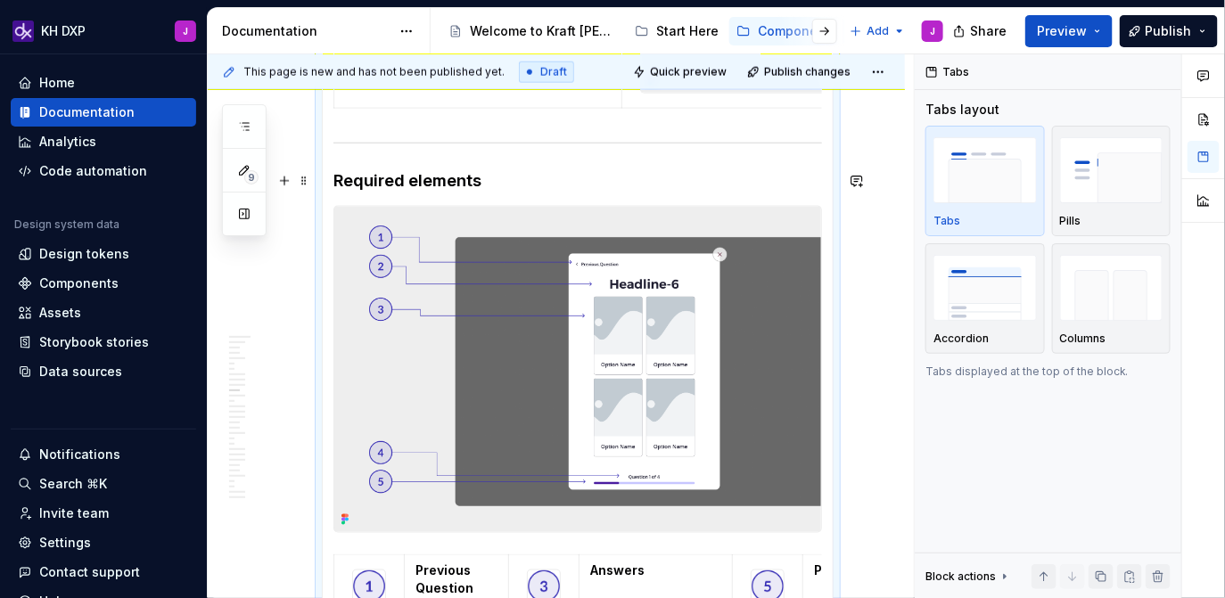
click at [420, 173] on h4 "Required elements" at bounding box center [577, 180] width 488 height 21
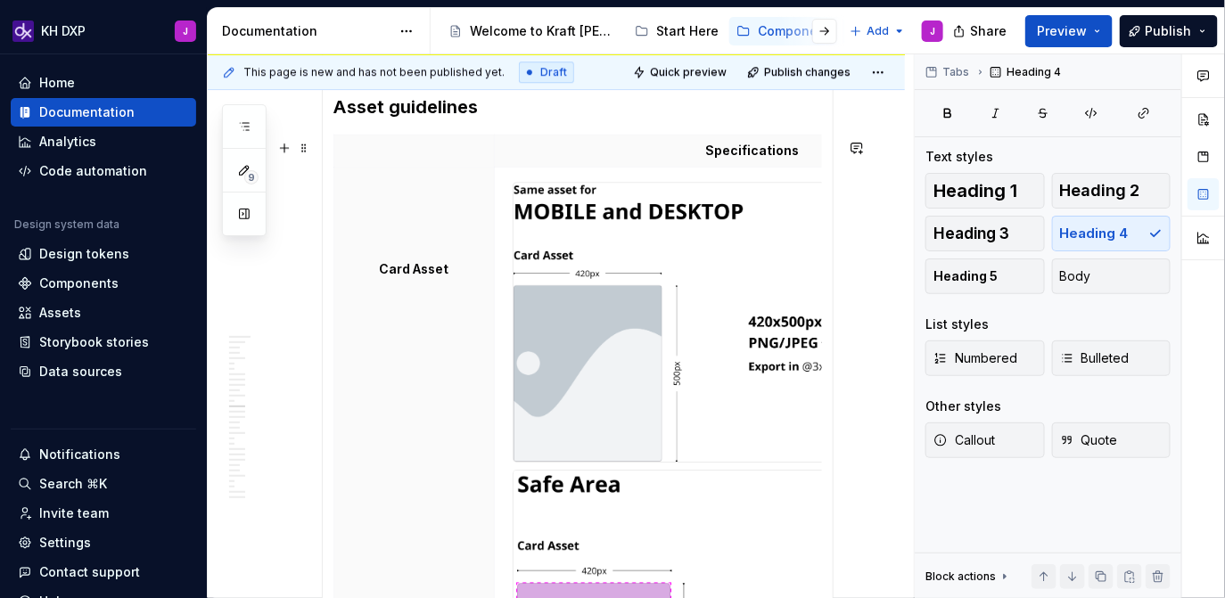
scroll to position [1765, 0]
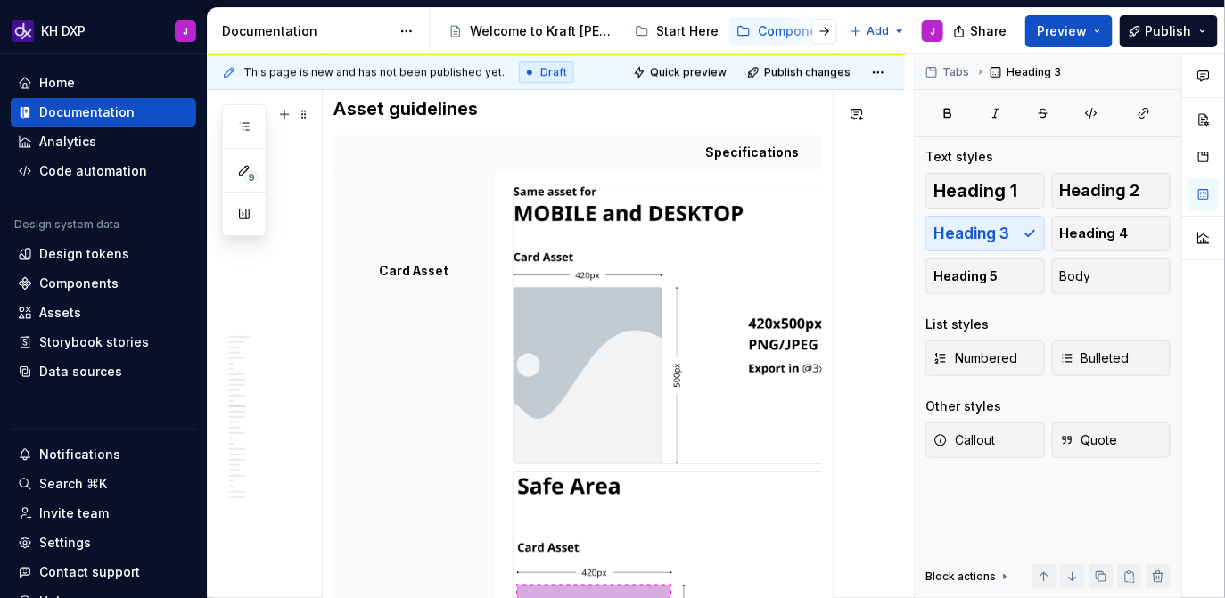
click at [396, 121] on h3 "Asset guidelines" at bounding box center [577, 108] width 488 height 25
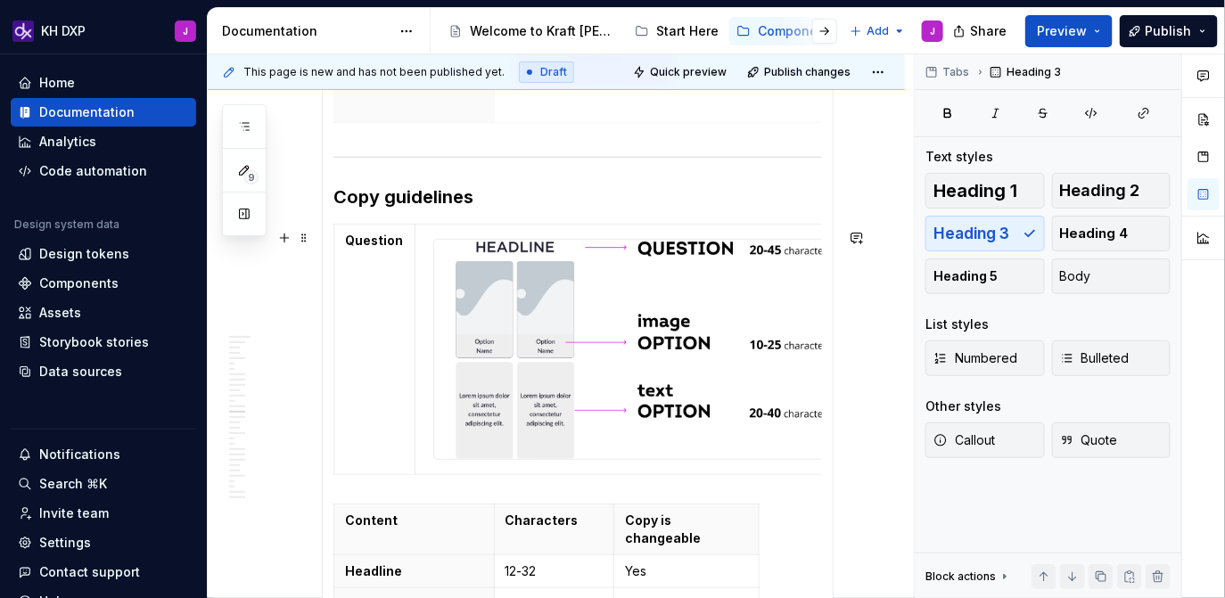
scroll to position [2429, 0]
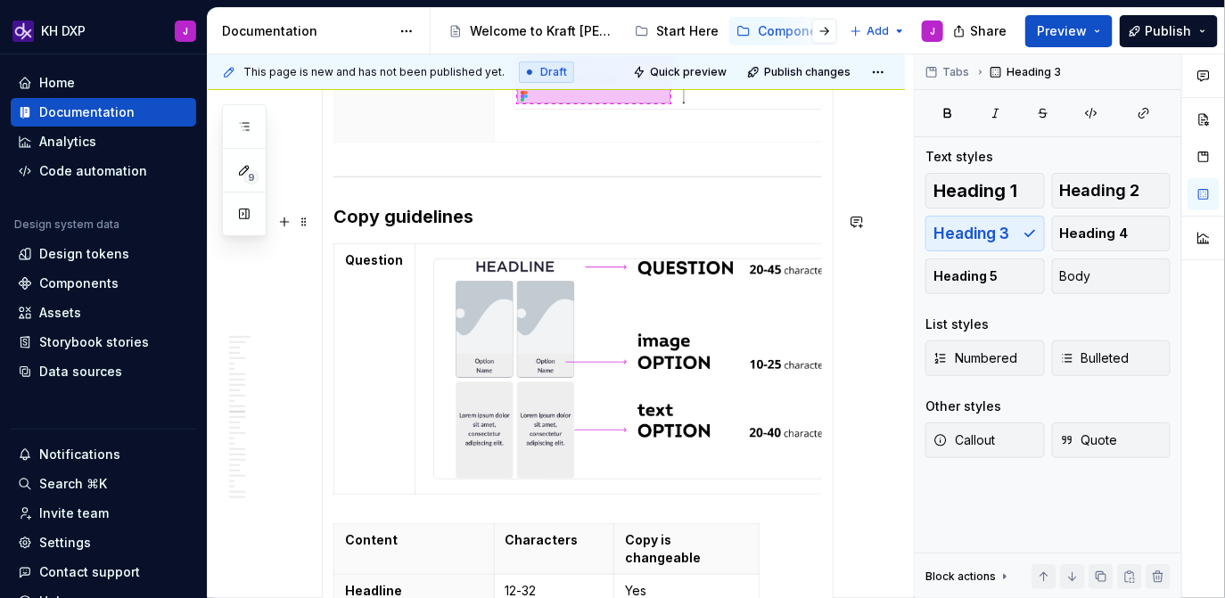
click at [393, 225] on h3 "Copy guidelines" at bounding box center [577, 216] width 488 height 25
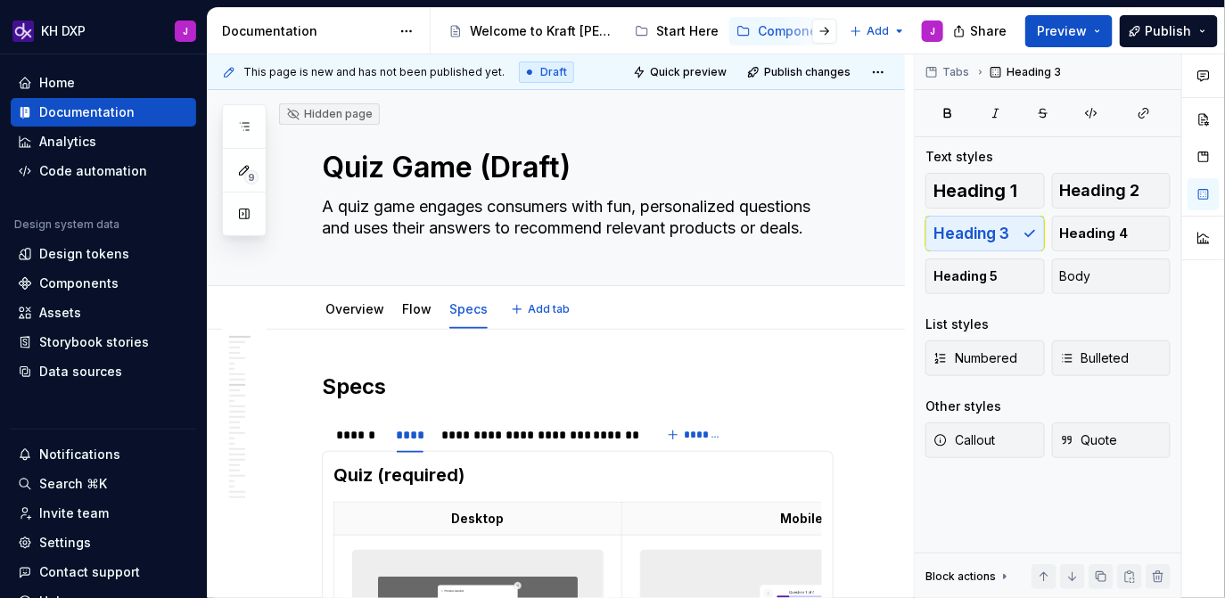
scroll to position [0, 0]
click at [471, 439] on div "**********" at bounding box center [508, 436] width 134 height 18
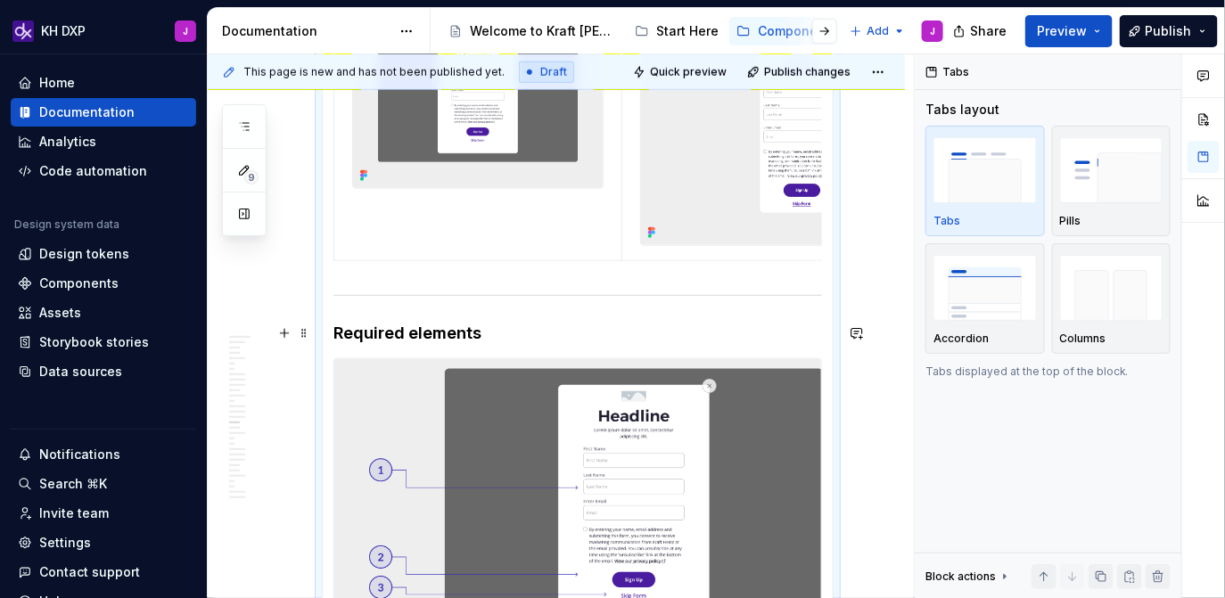
scroll to position [558, 0]
click at [410, 332] on h4 "Required elements" at bounding box center [577, 332] width 488 height 21
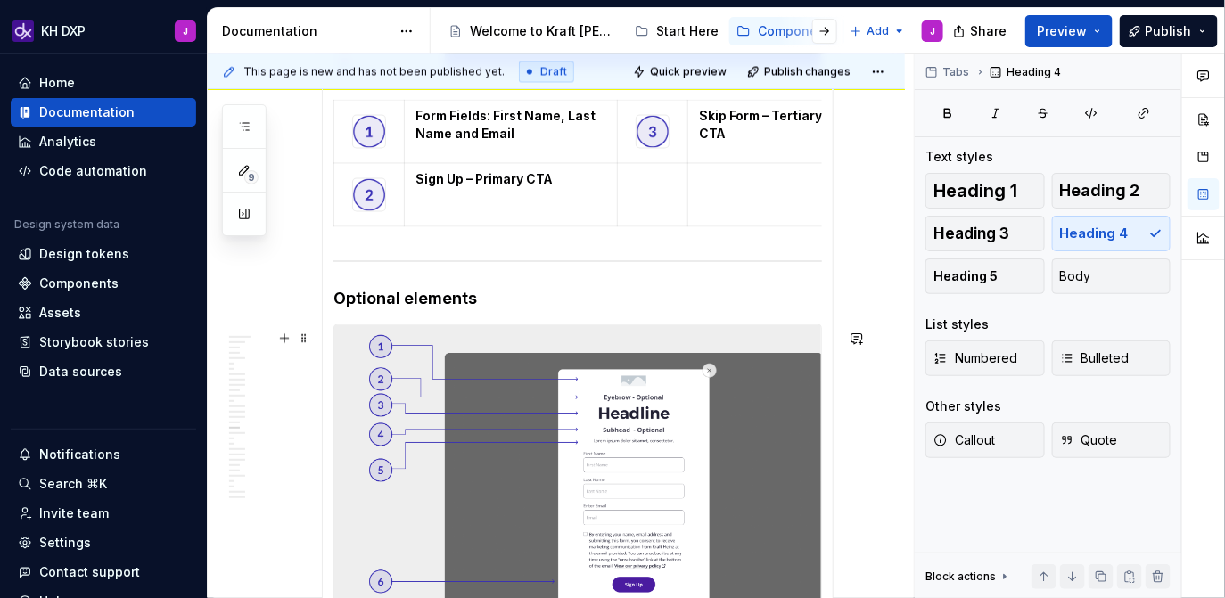
scroll to position [1128, 0]
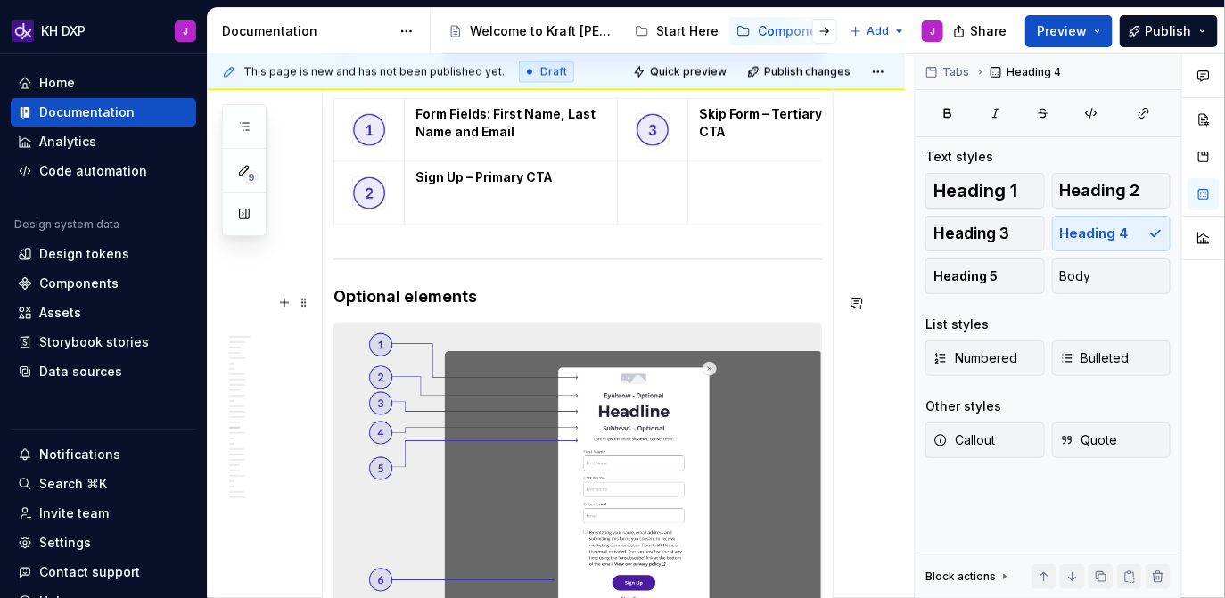
click at [414, 301] on h4 "Optional elements" at bounding box center [577, 297] width 488 height 21
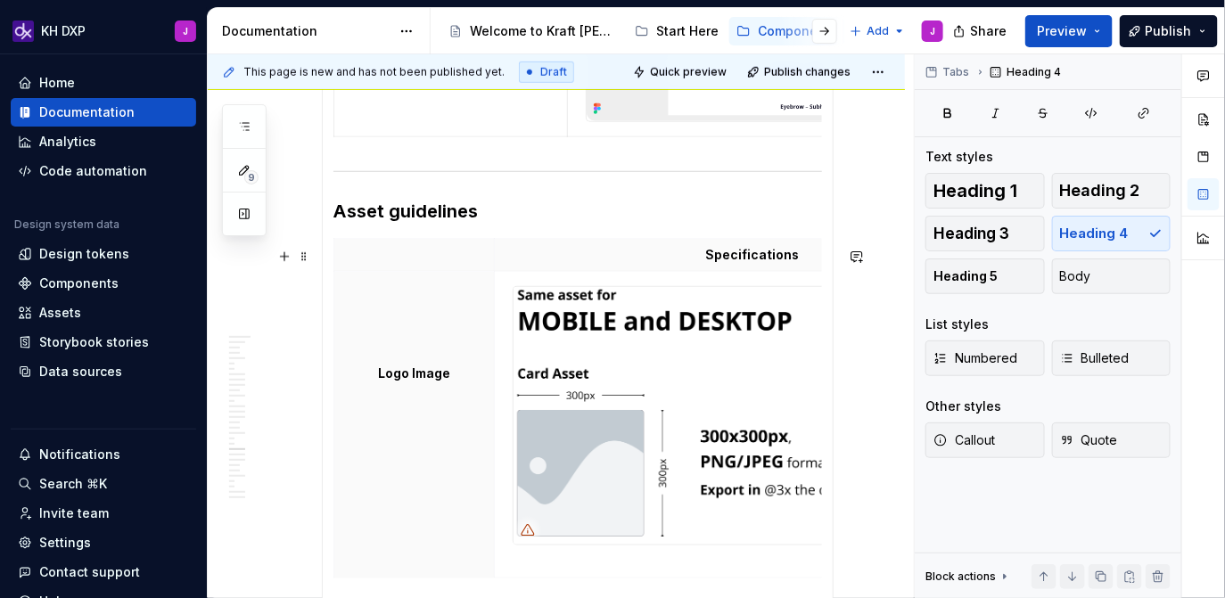
scroll to position [2838, 0]
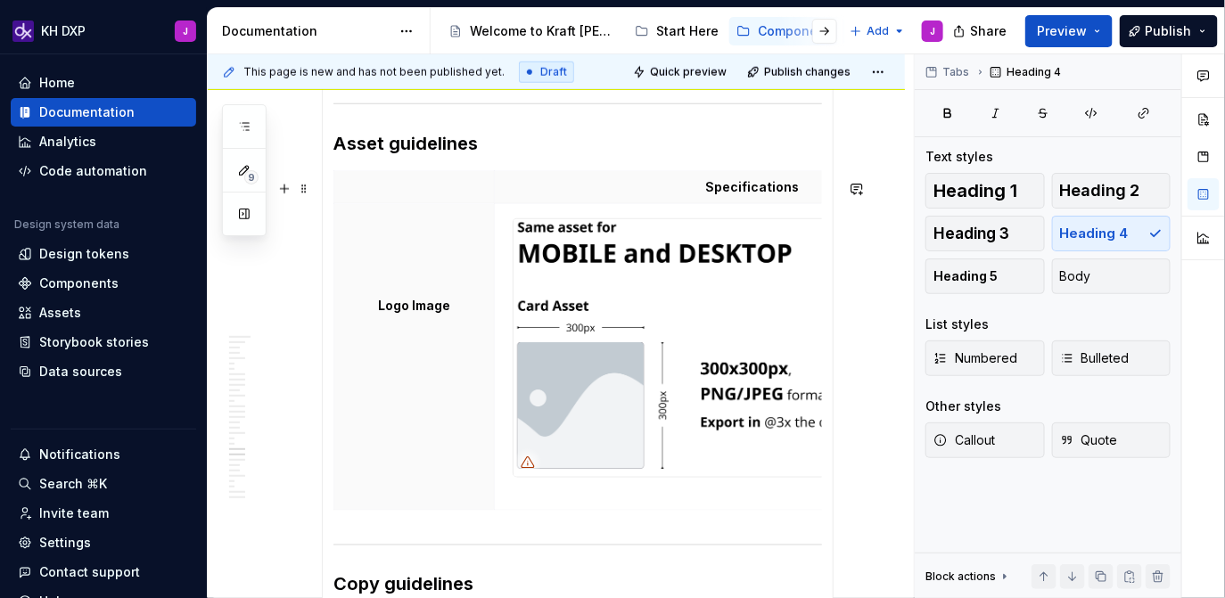
click at [397, 155] on h3 "Asset guidelines" at bounding box center [577, 143] width 488 height 25
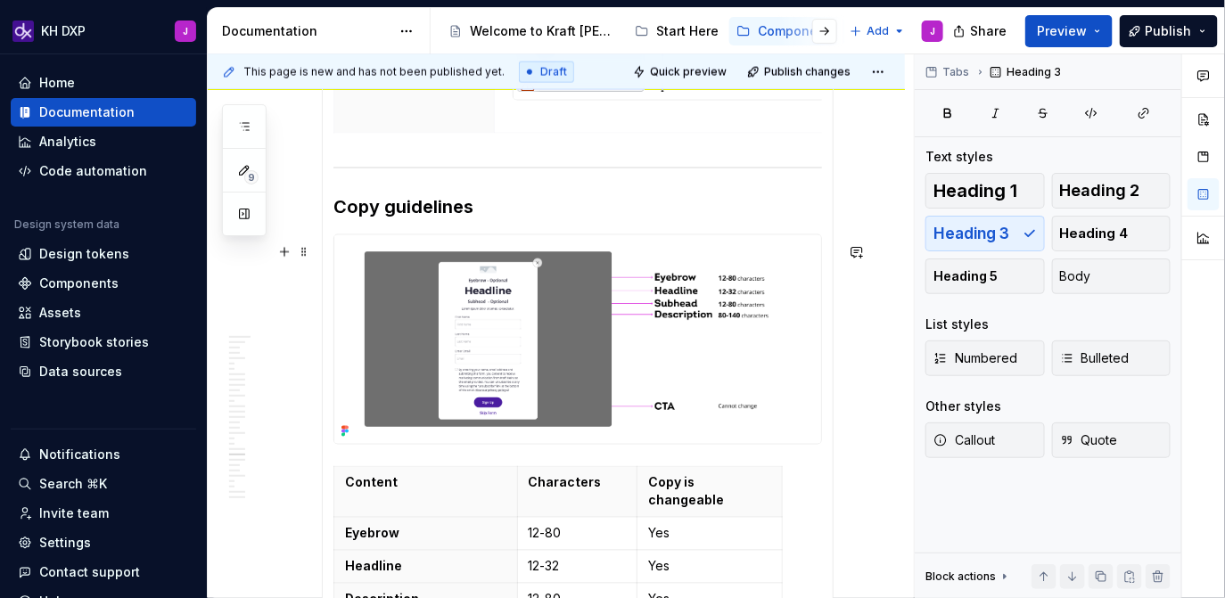
scroll to position [3215, 0]
click at [393, 216] on h3 "Copy guidelines" at bounding box center [577, 207] width 488 height 25
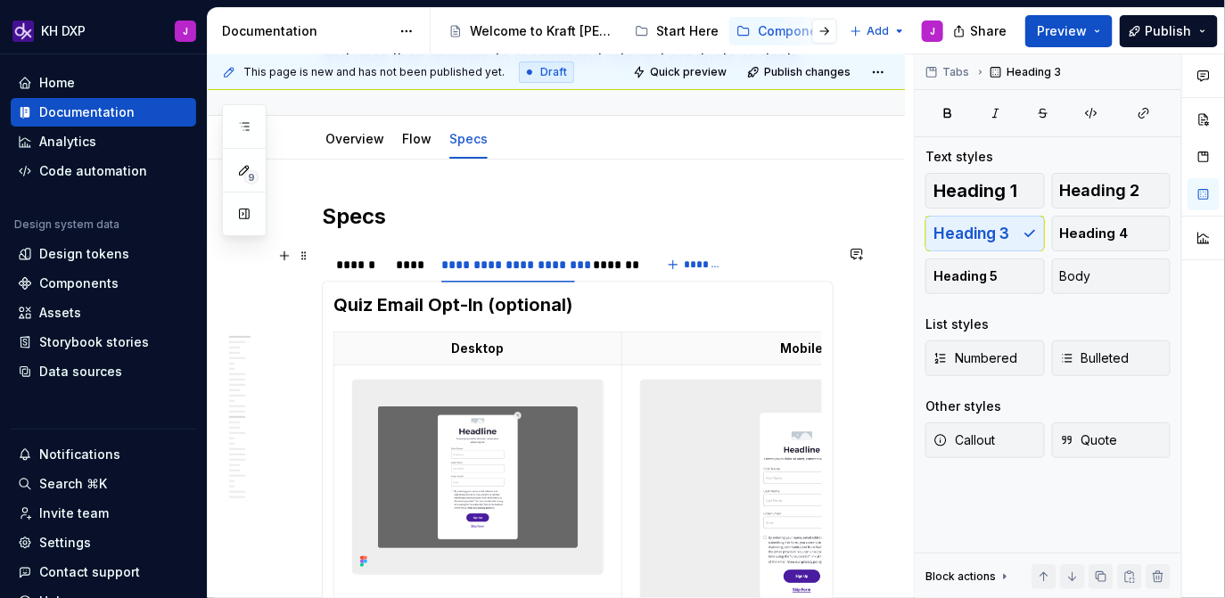
scroll to position [150, 0]
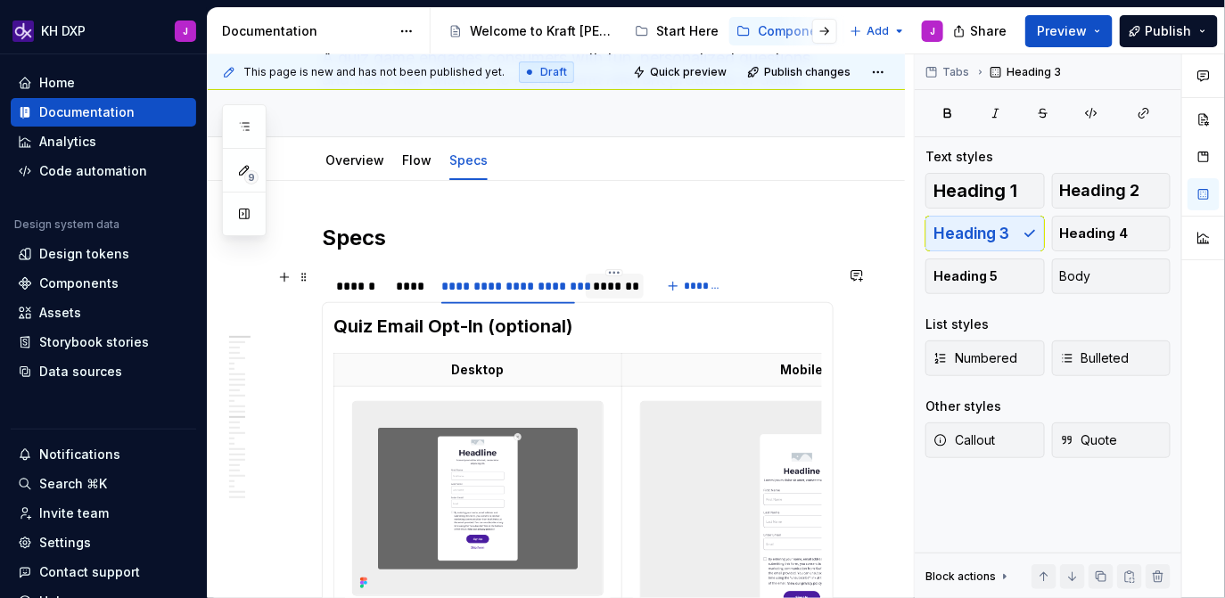
click at [593, 289] on div "*******" at bounding box center [615, 286] width 44 height 18
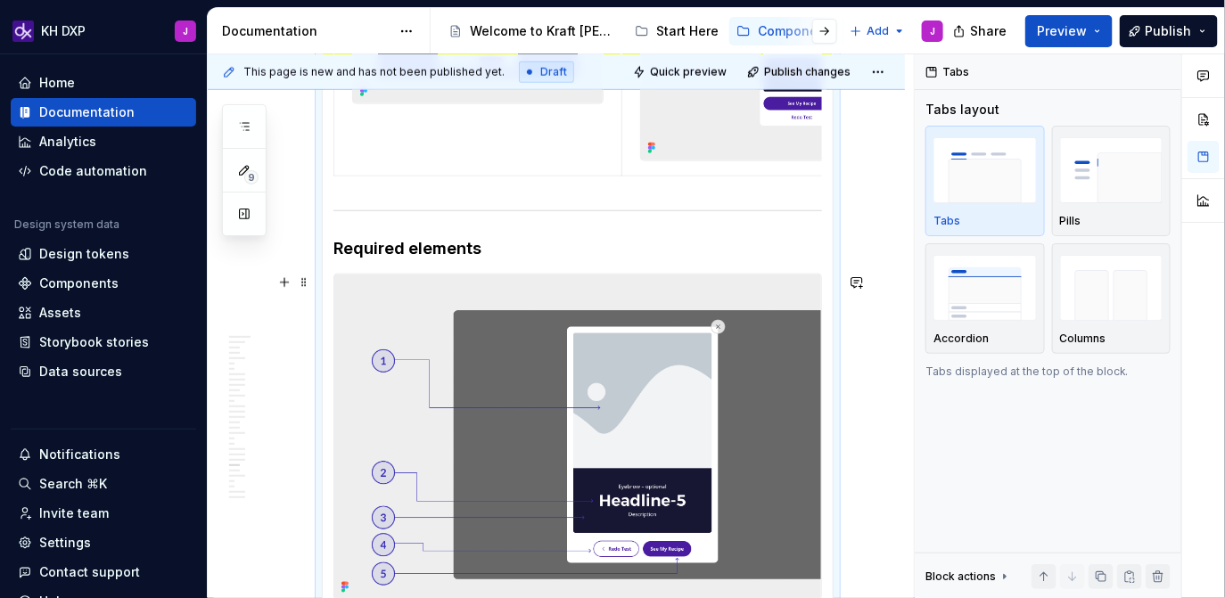
scroll to position [677, 0]
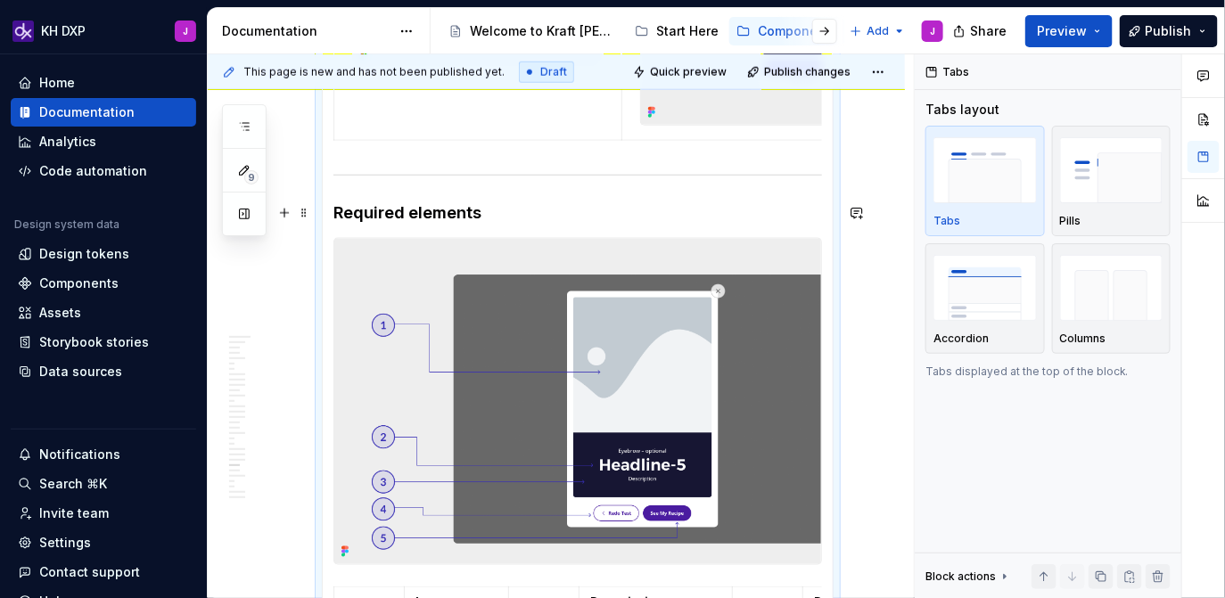
click at [410, 217] on h4 "Required elements" at bounding box center [577, 212] width 488 height 21
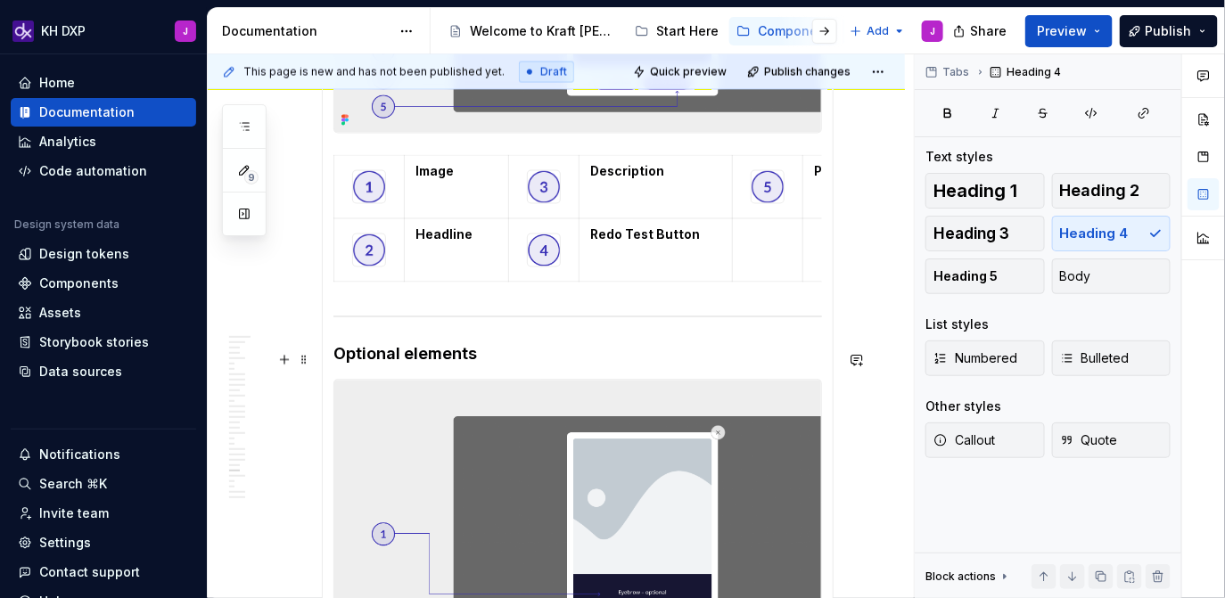
scroll to position [1130, 0]
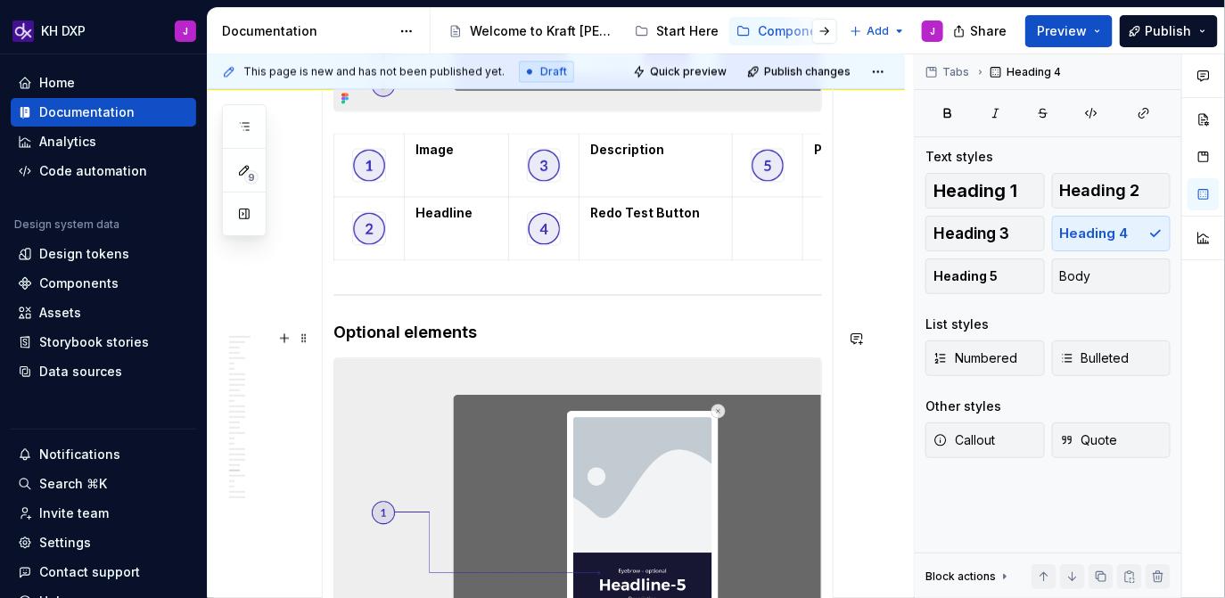
click at [406, 339] on h4 "Optional elements" at bounding box center [577, 333] width 488 height 21
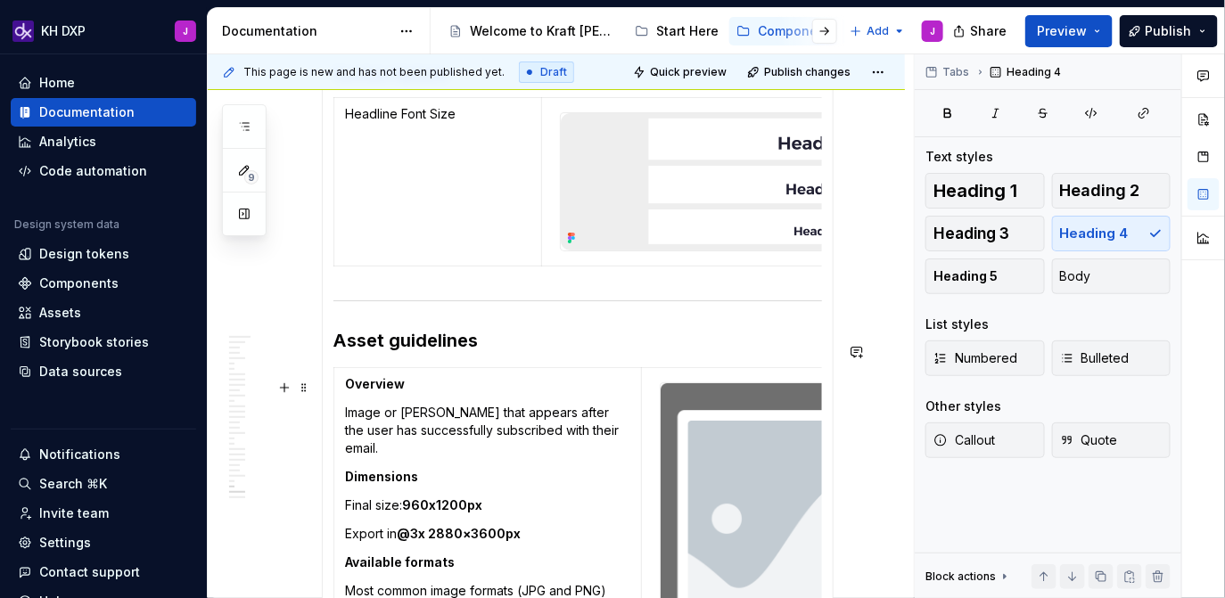
scroll to position [2275, 0]
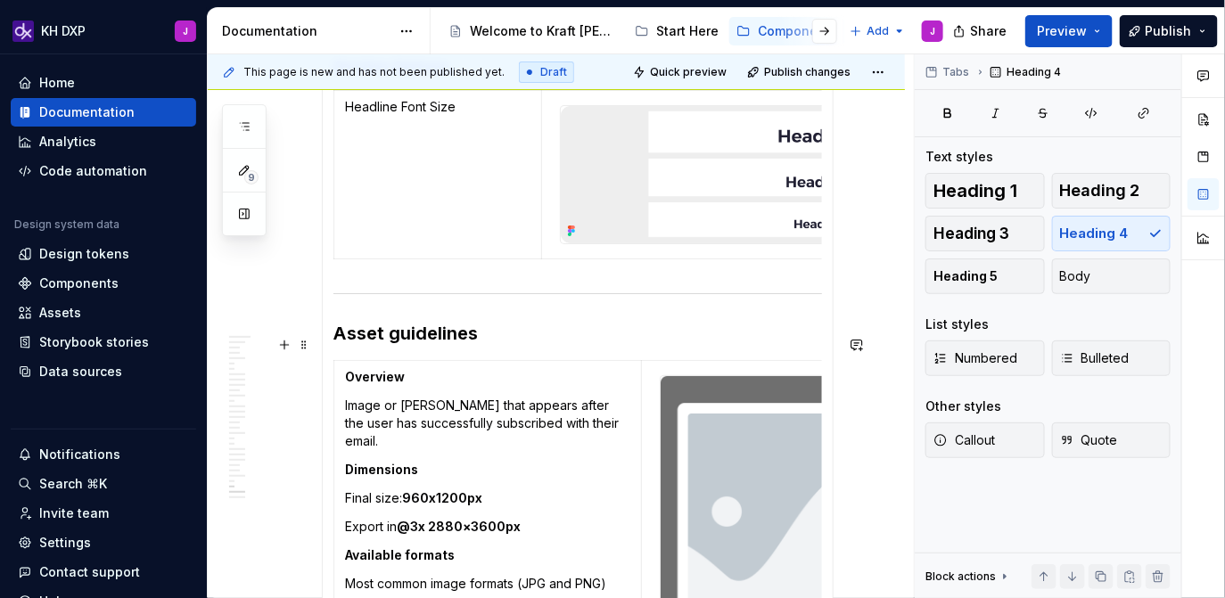
click at [396, 341] on h3 "Asset guidelines" at bounding box center [577, 333] width 488 height 25
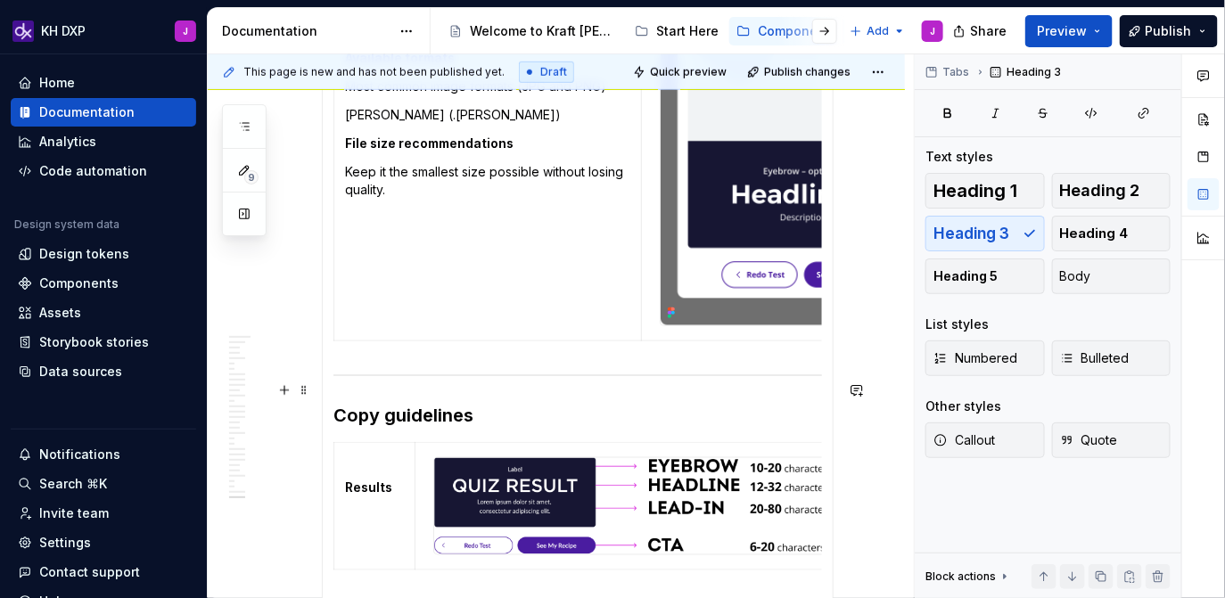
scroll to position [2816, 0]
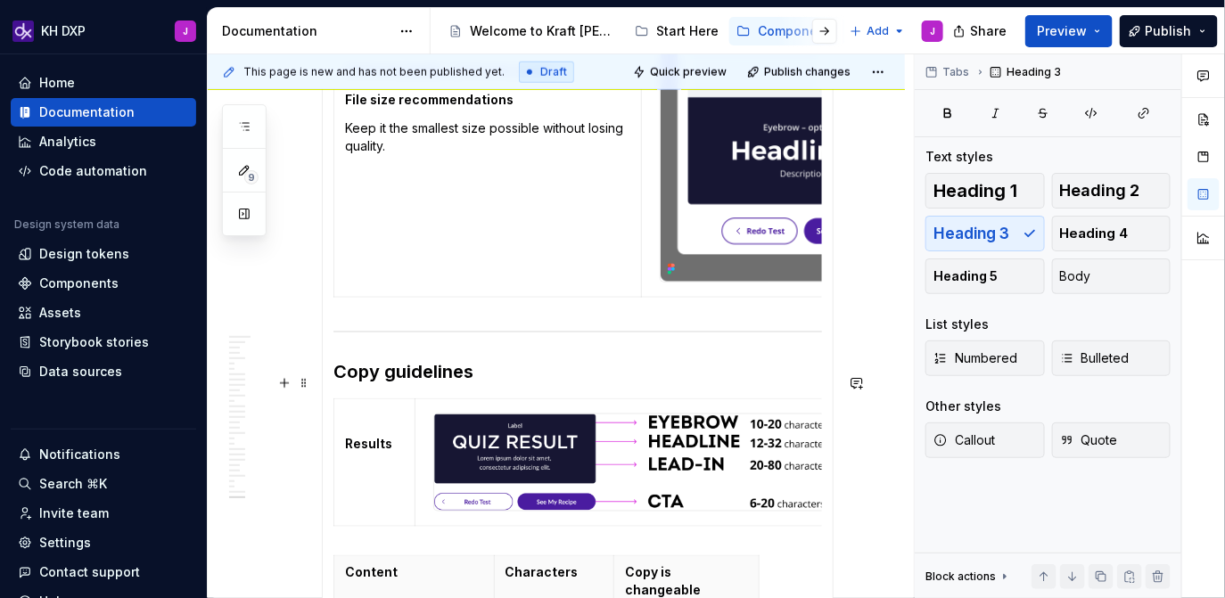
click at [389, 384] on h3 "Copy guidelines" at bounding box center [577, 371] width 488 height 25
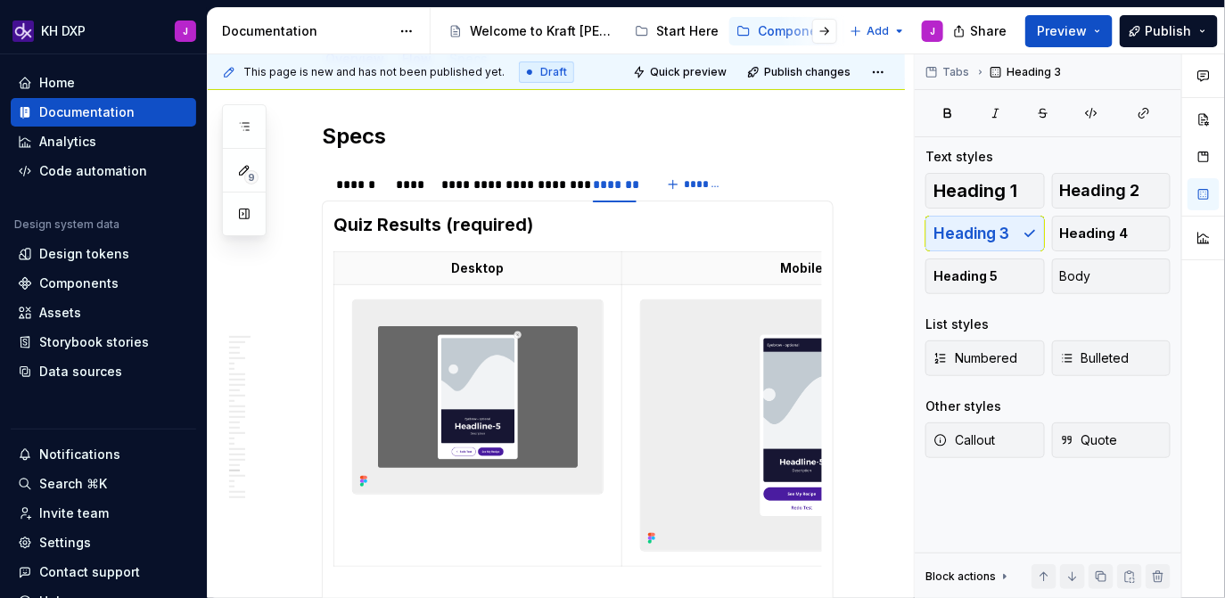
scroll to position [0, 0]
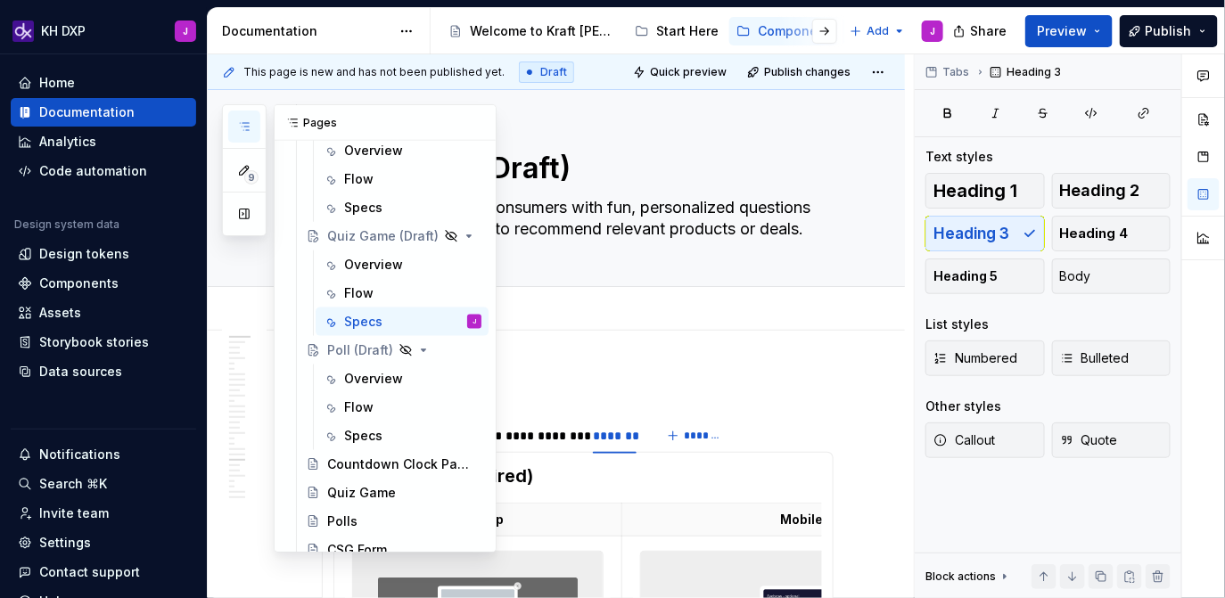
click at [250, 115] on button "button" at bounding box center [244, 127] width 32 height 32
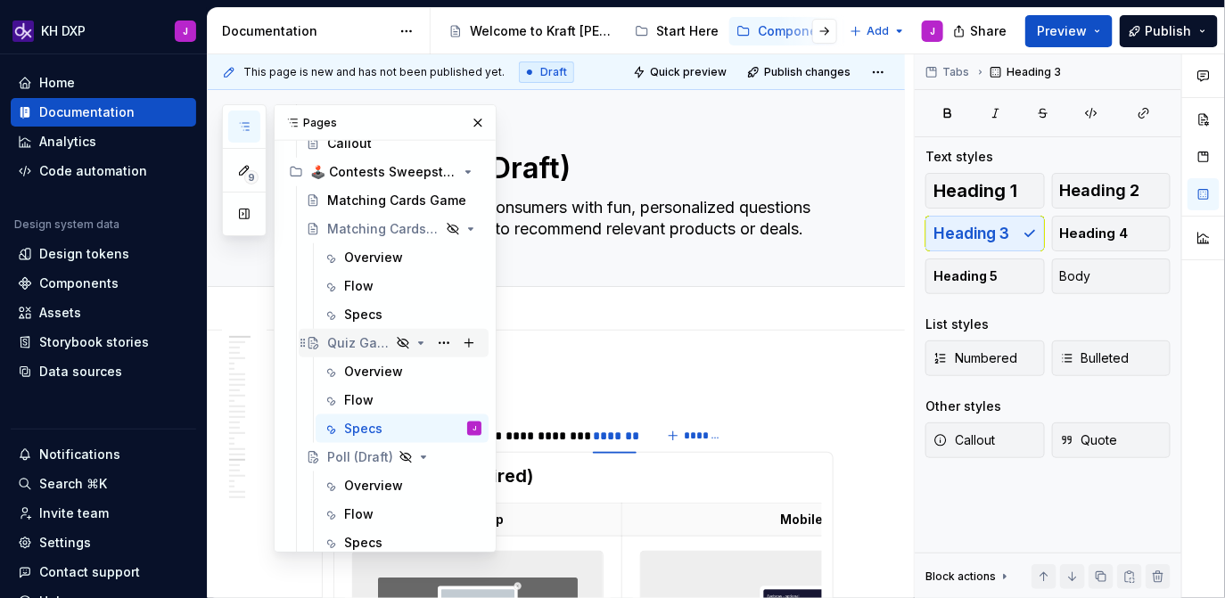
scroll to position [558, 0]
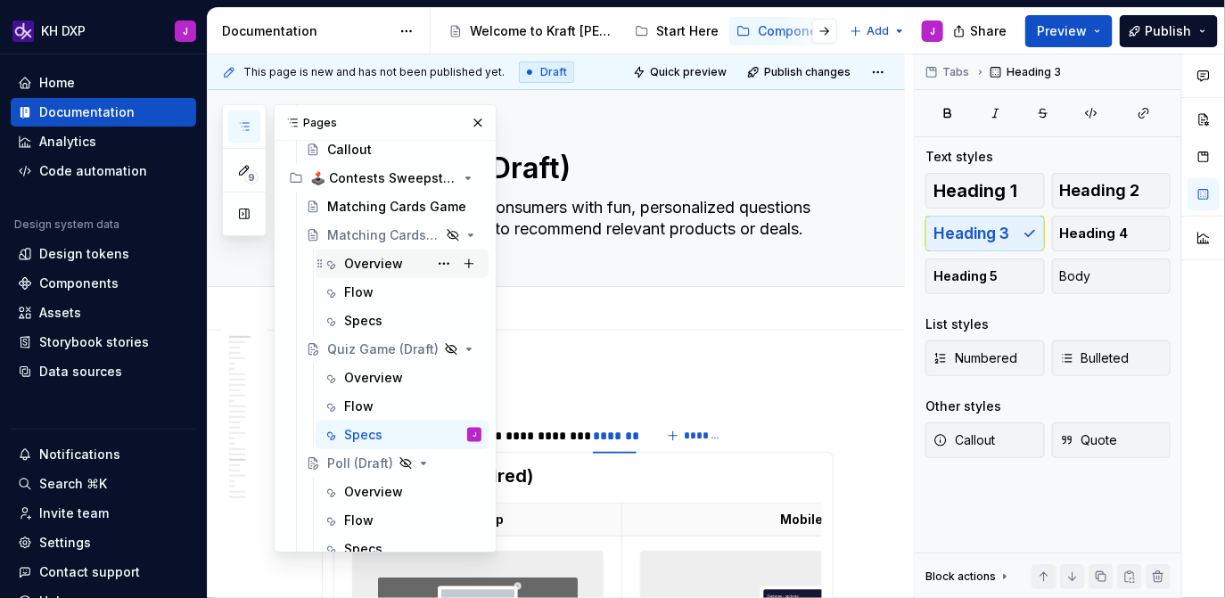
click at [366, 255] on div "Overview" at bounding box center [373, 264] width 59 height 18
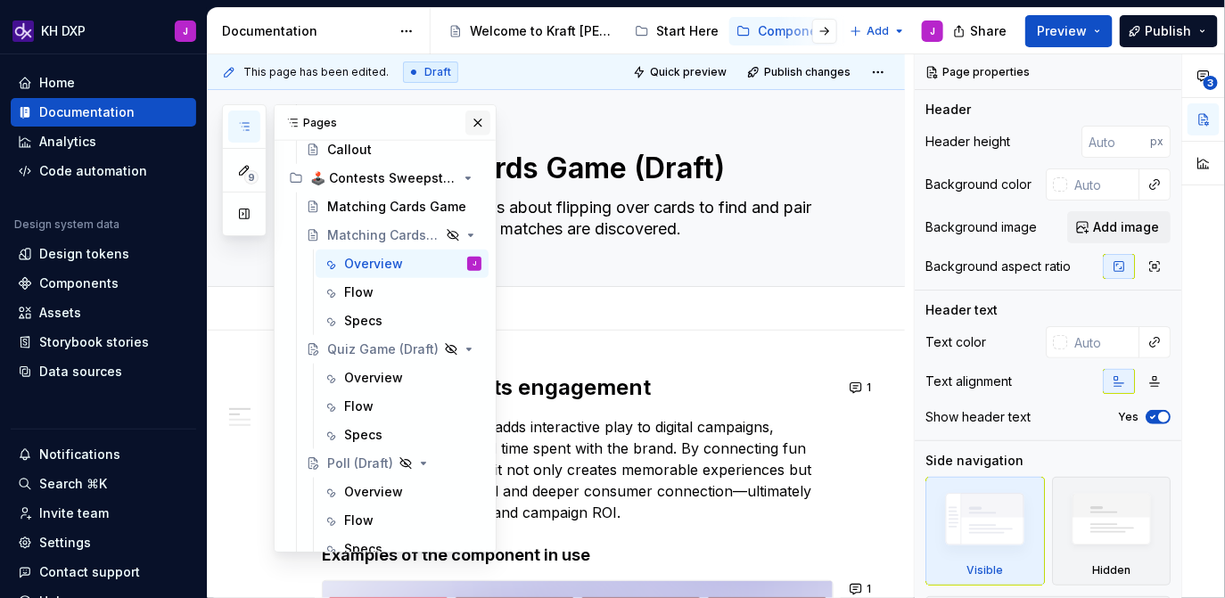
click at [481, 119] on button "button" at bounding box center [477, 123] width 25 height 25
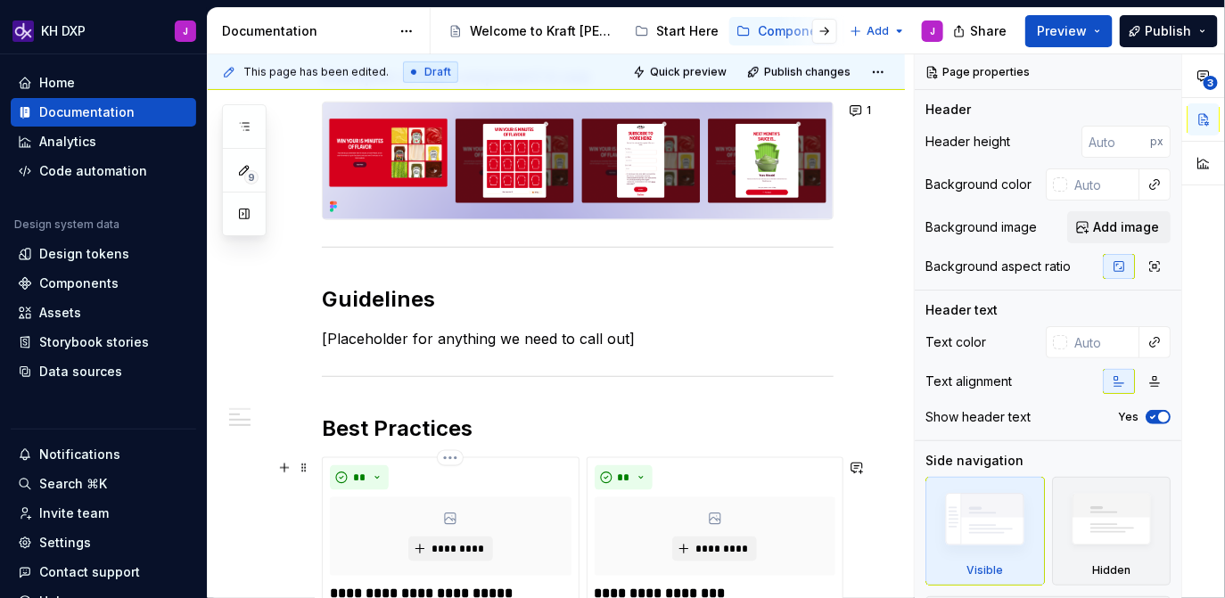
scroll to position [480, 0]
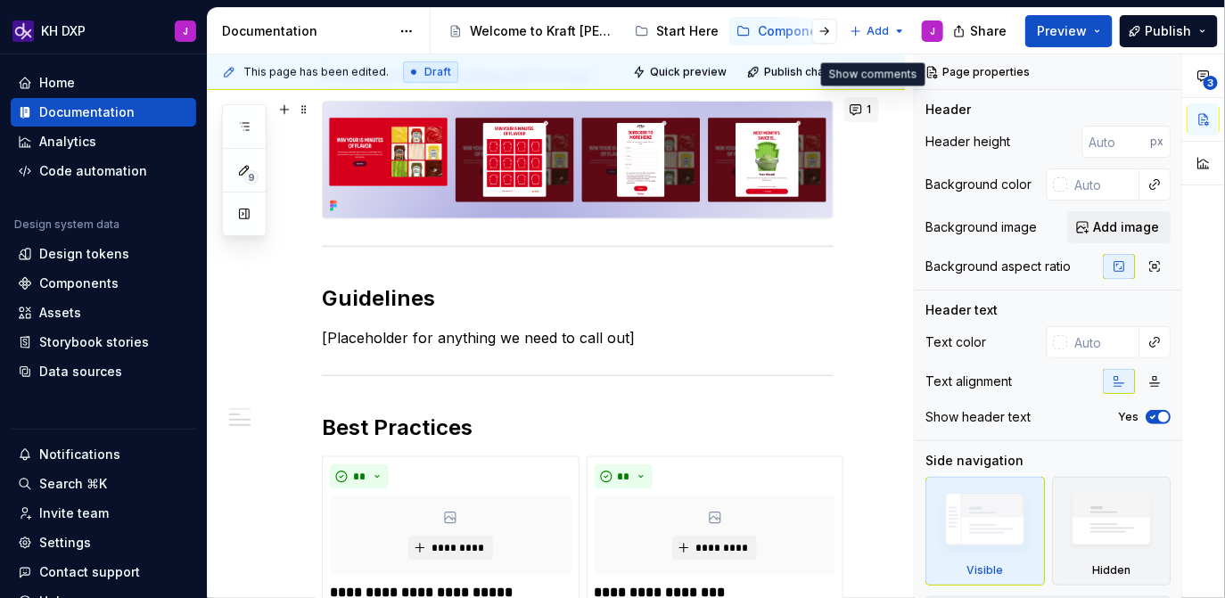
click at [871, 109] on button "1" at bounding box center [861, 109] width 35 height 25
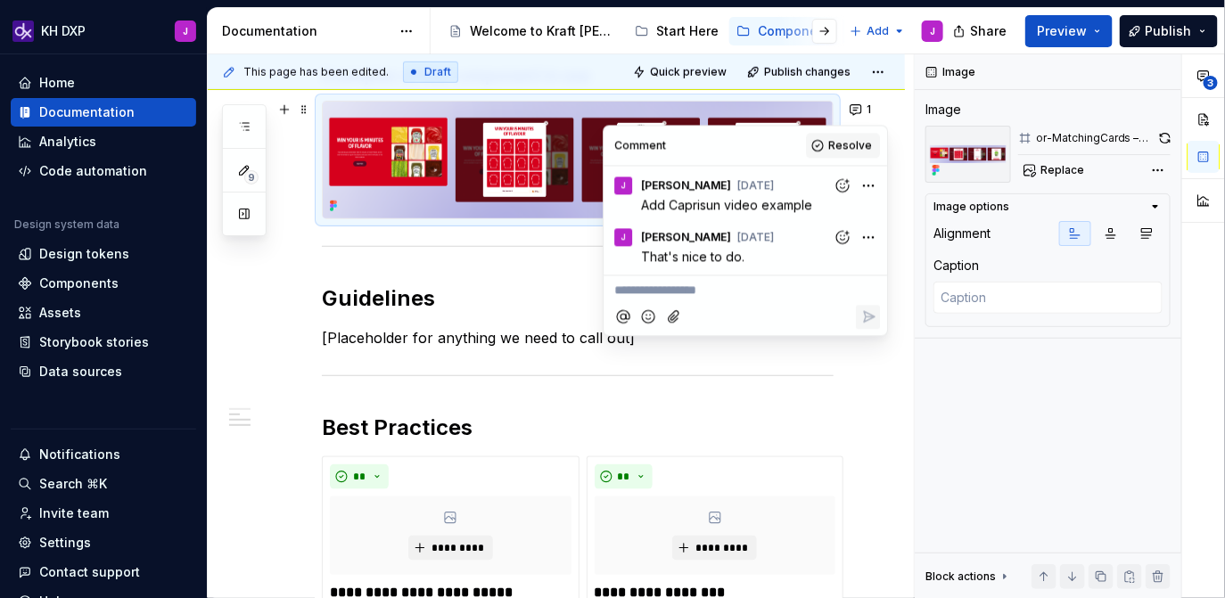
click at [855, 152] on span "Resolve" at bounding box center [850, 145] width 44 height 14
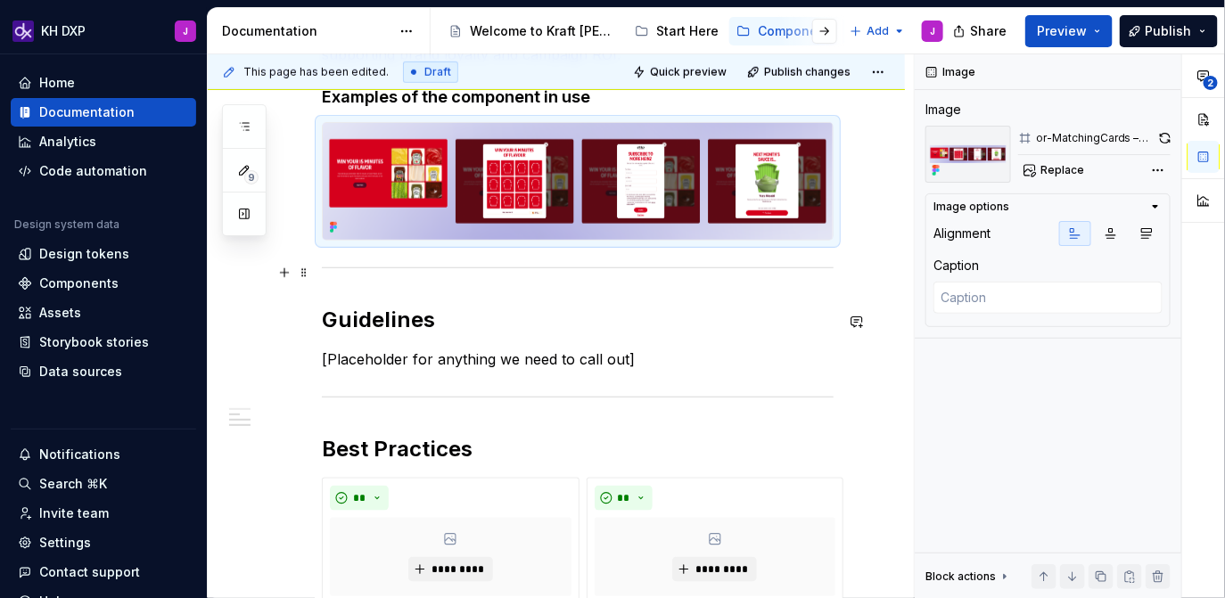
scroll to position [383, 0]
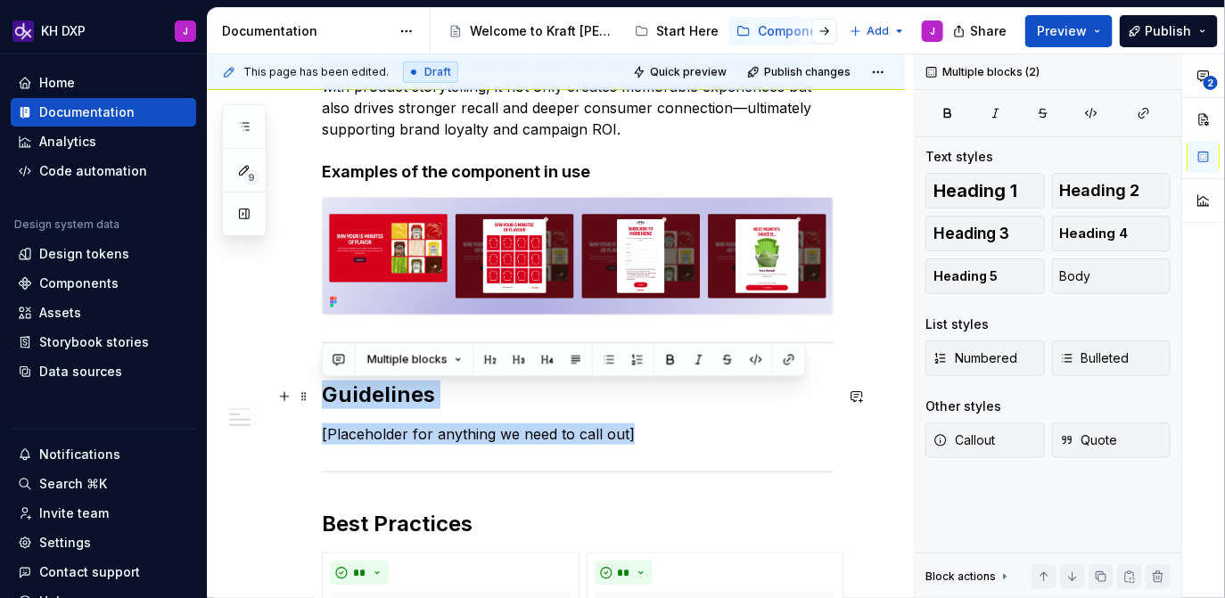
drag, startPoint x: 652, startPoint y: 435, endPoint x: 316, endPoint y: 390, distance: 339.0
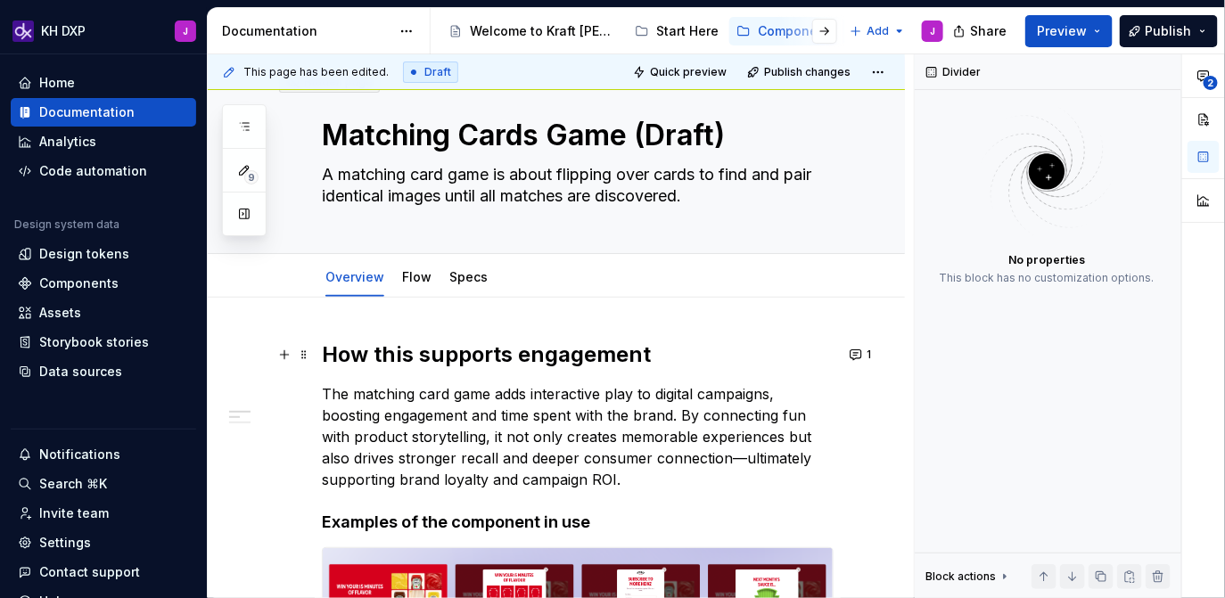
scroll to position [5, 0]
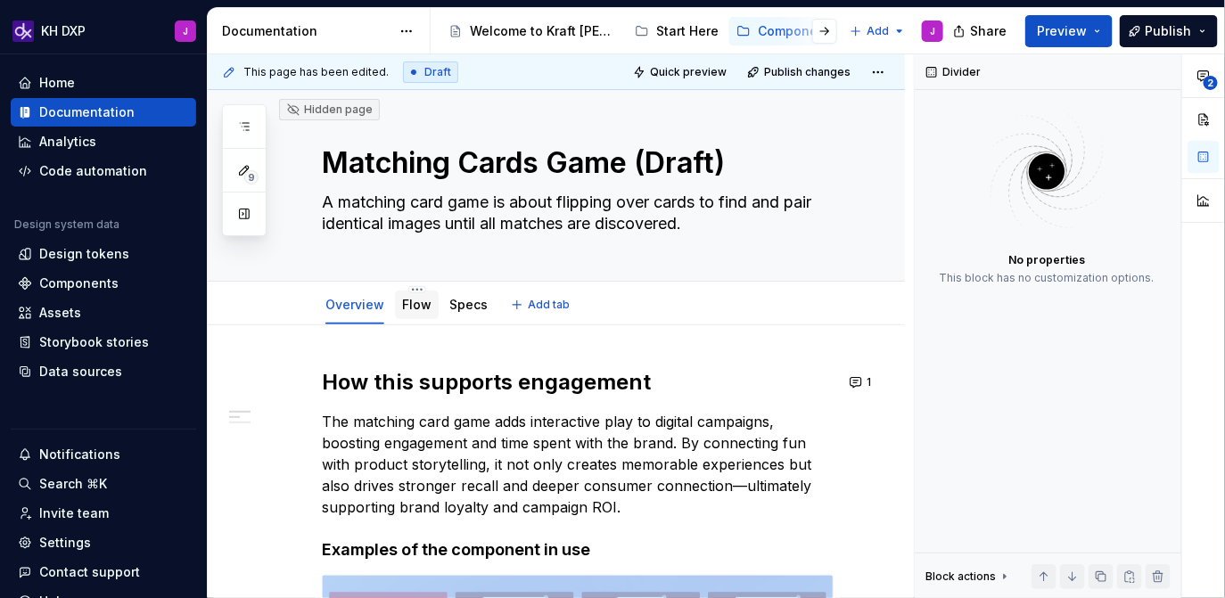
click at [412, 307] on link "Flow" at bounding box center [416, 304] width 29 height 15
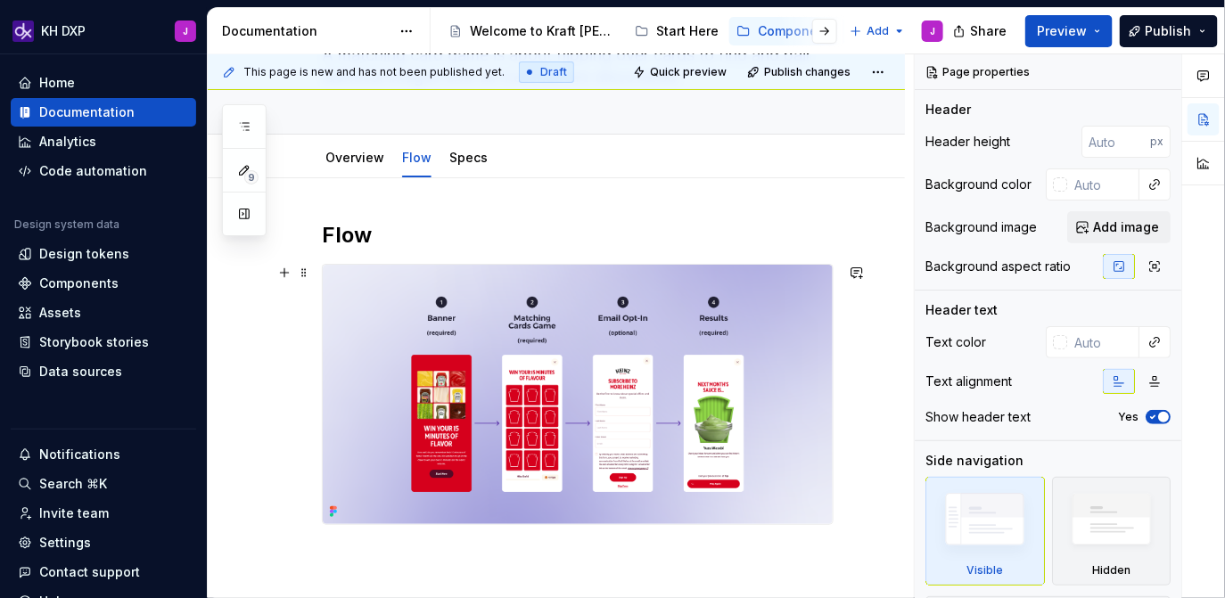
scroll to position [150, 0]
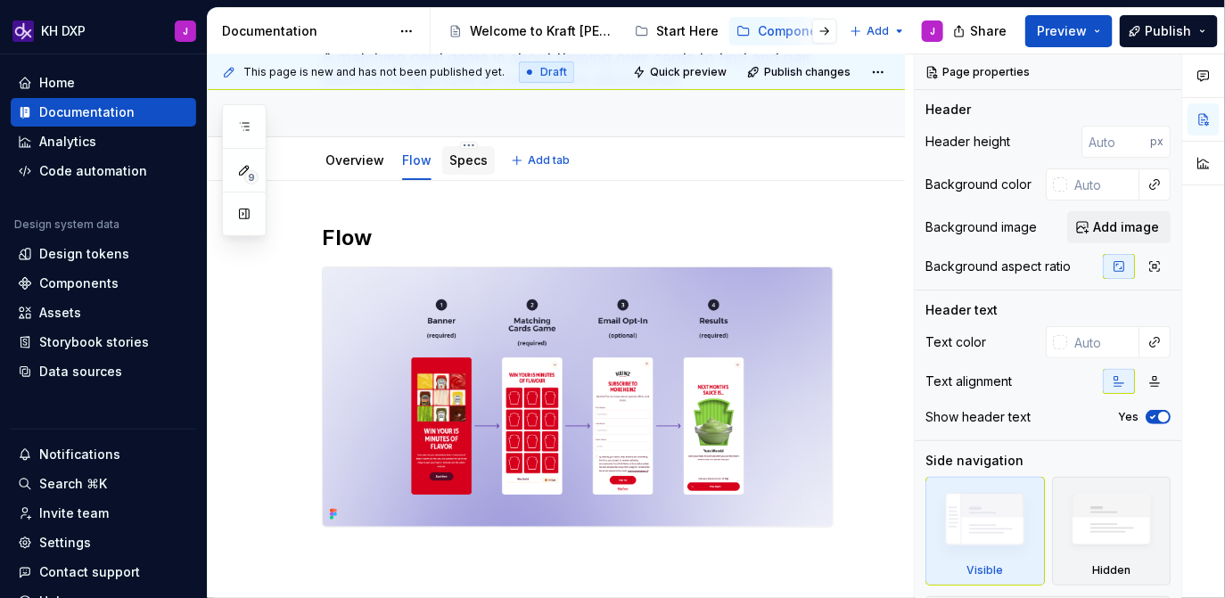
click at [470, 161] on link "Specs" at bounding box center [468, 159] width 38 height 15
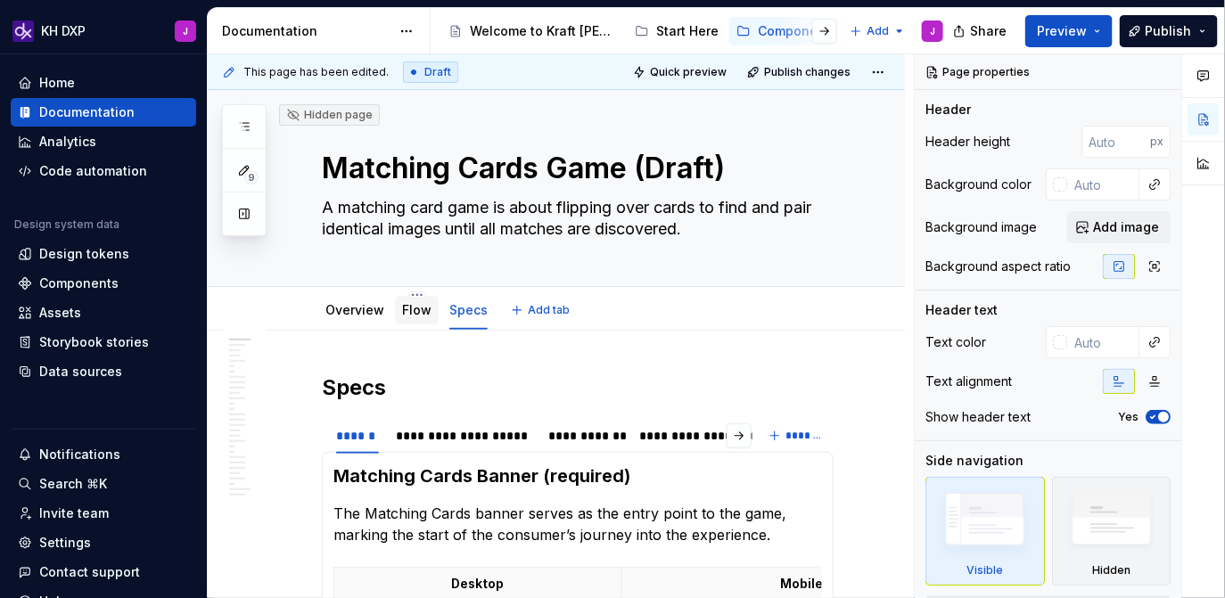
click at [420, 319] on div "Flow" at bounding box center [416, 309] width 29 height 21
click at [409, 315] on link "Flow" at bounding box center [416, 309] width 29 height 15
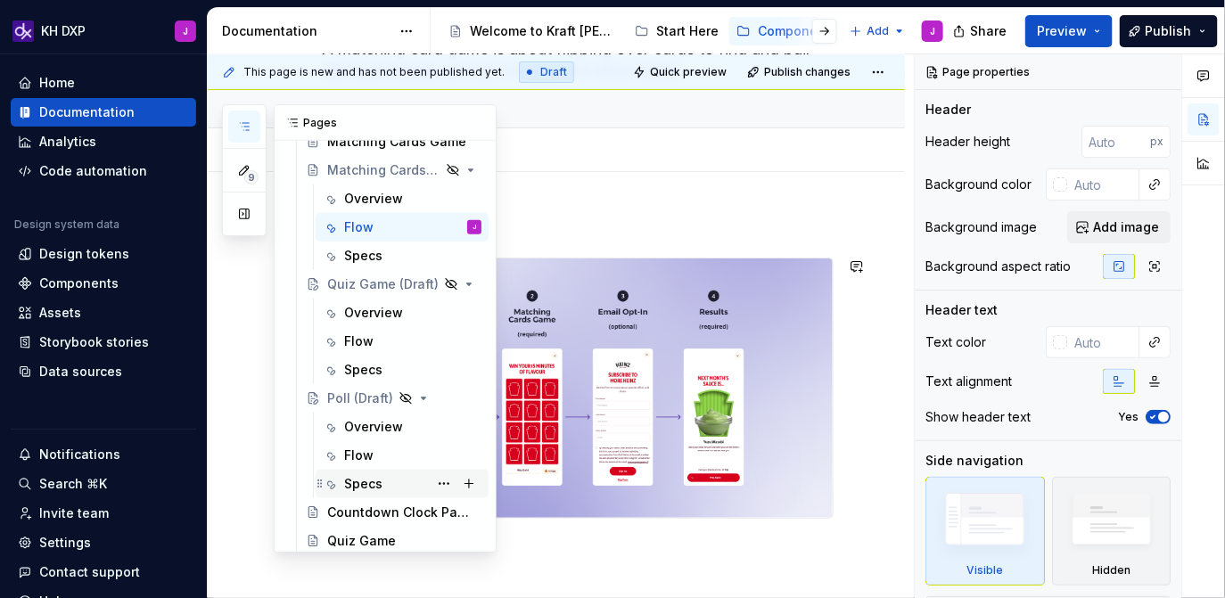
scroll to position [624, 0]
click at [367, 455] on div "Flow" at bounding box center [358, 455] width 29 height 18
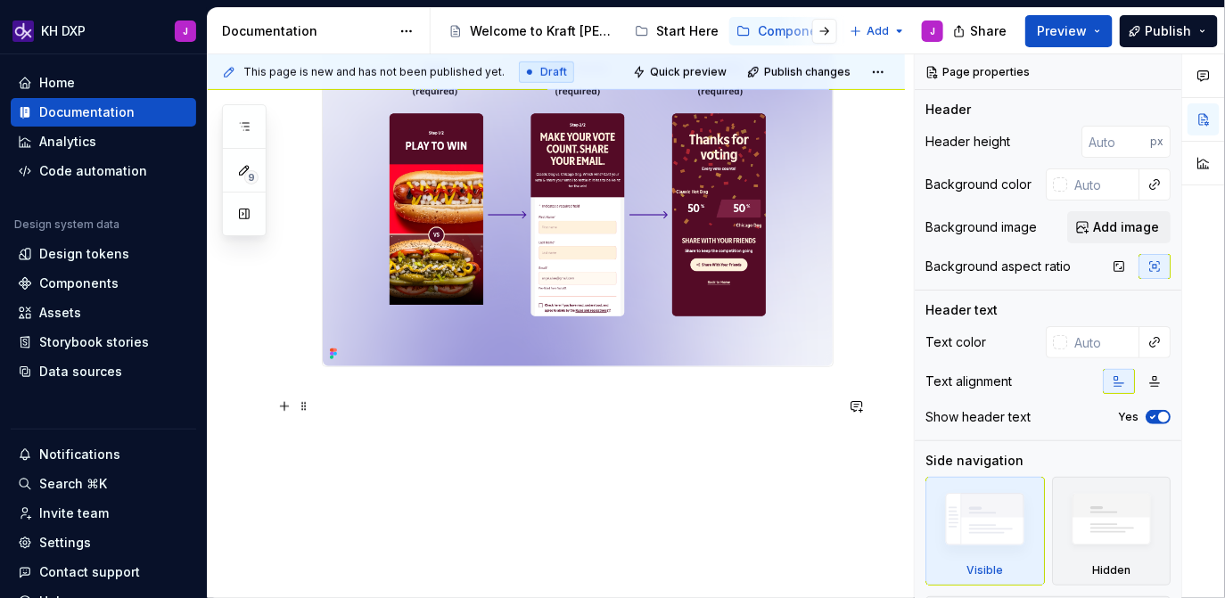
scroll to position [464, 0]
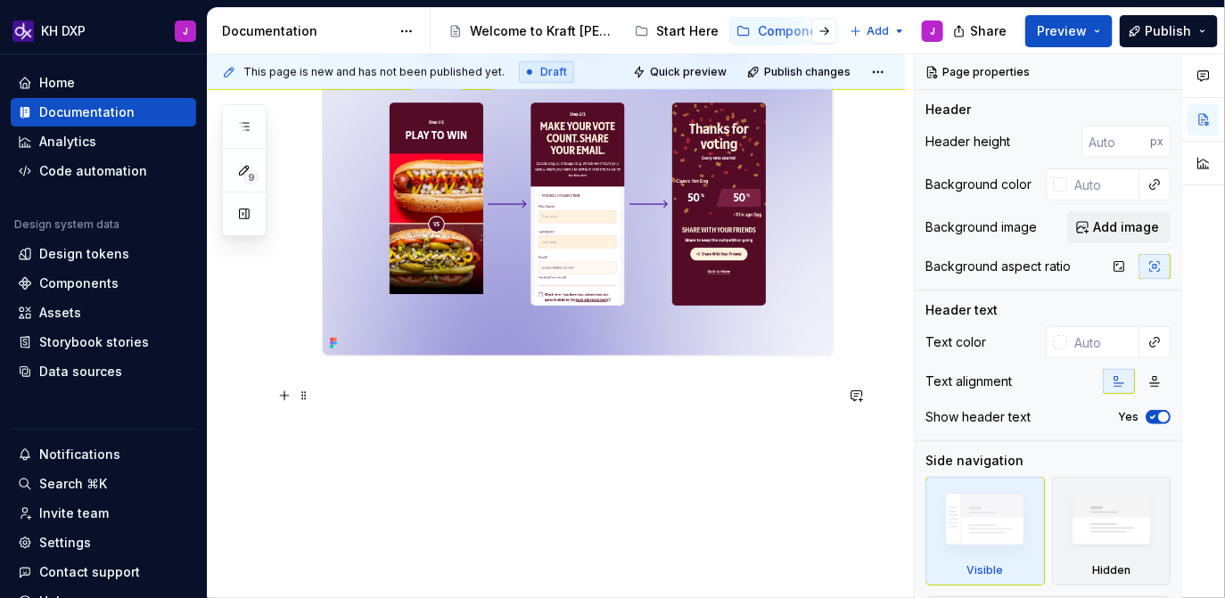
click at [496, 399] on p at bounding box center [578, 388] width 512 height 21
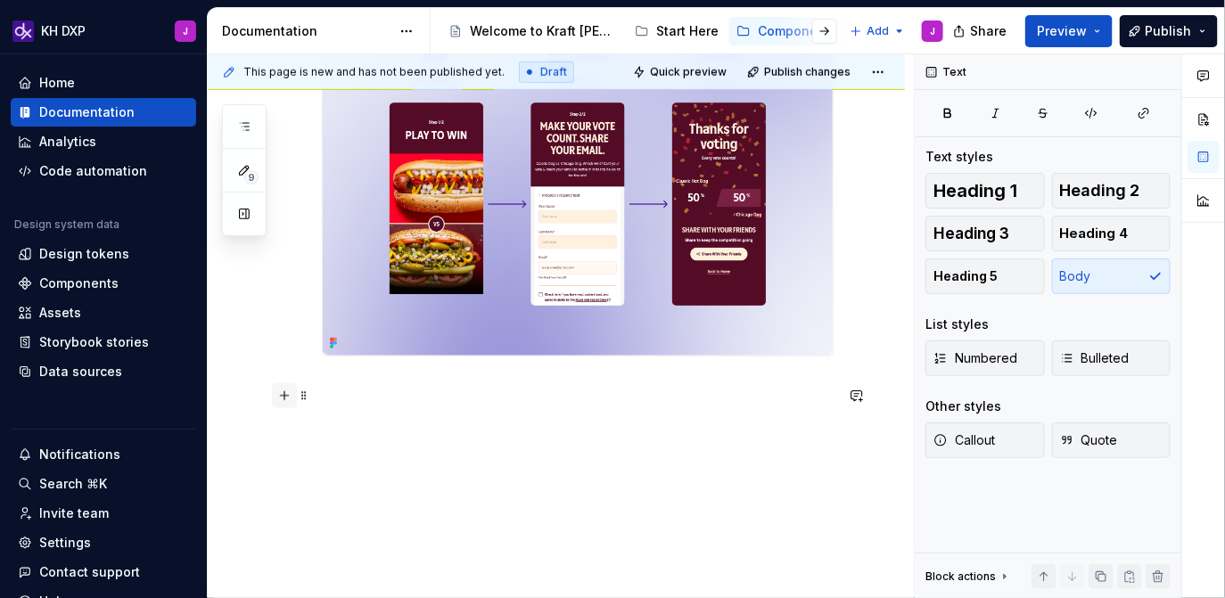
click at [283, 394] on button "button" at bounding box center [284, 395] width 25 height 25
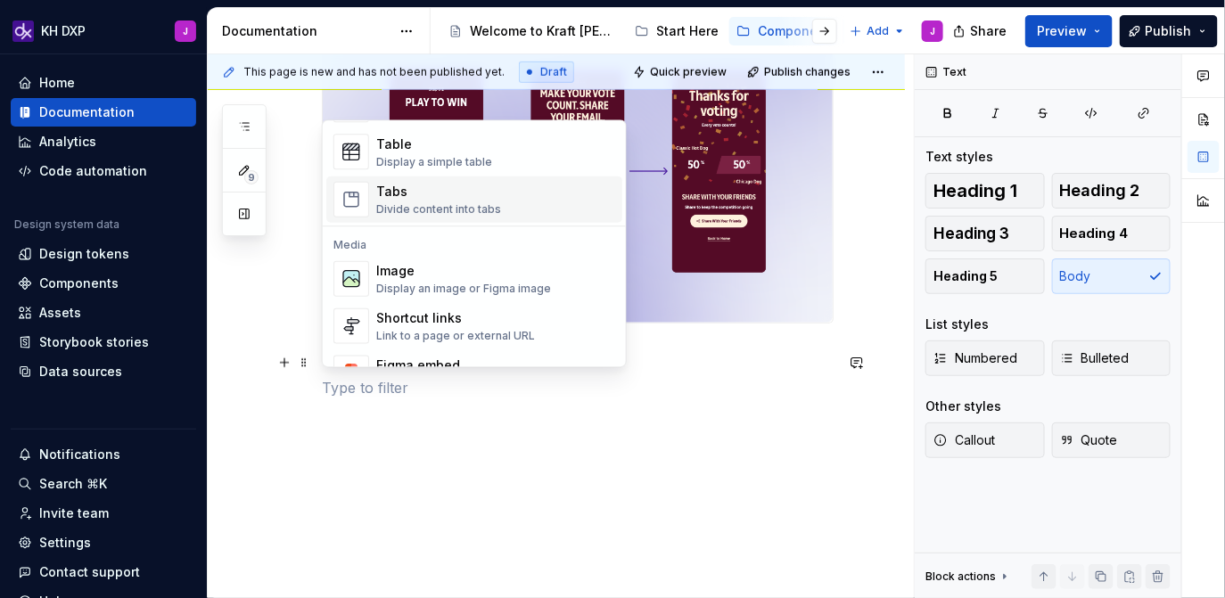
scroll to position [652, 0]
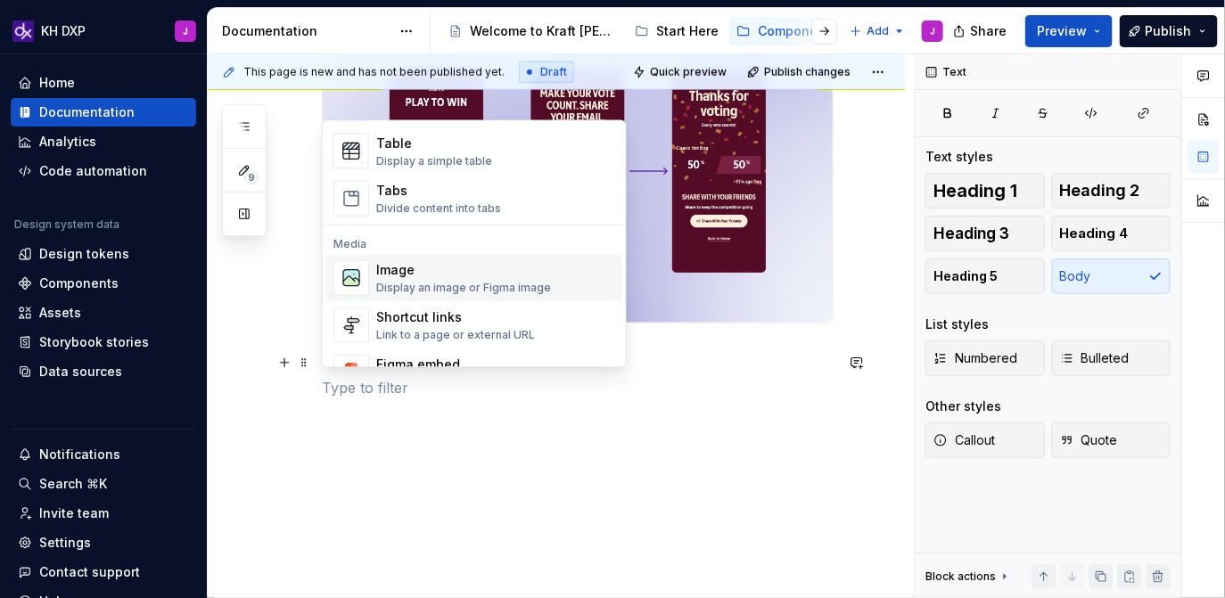
click at [433, 283] on div "Display an image or Figma image" at bounding box center [463, 287] width 175 height 14
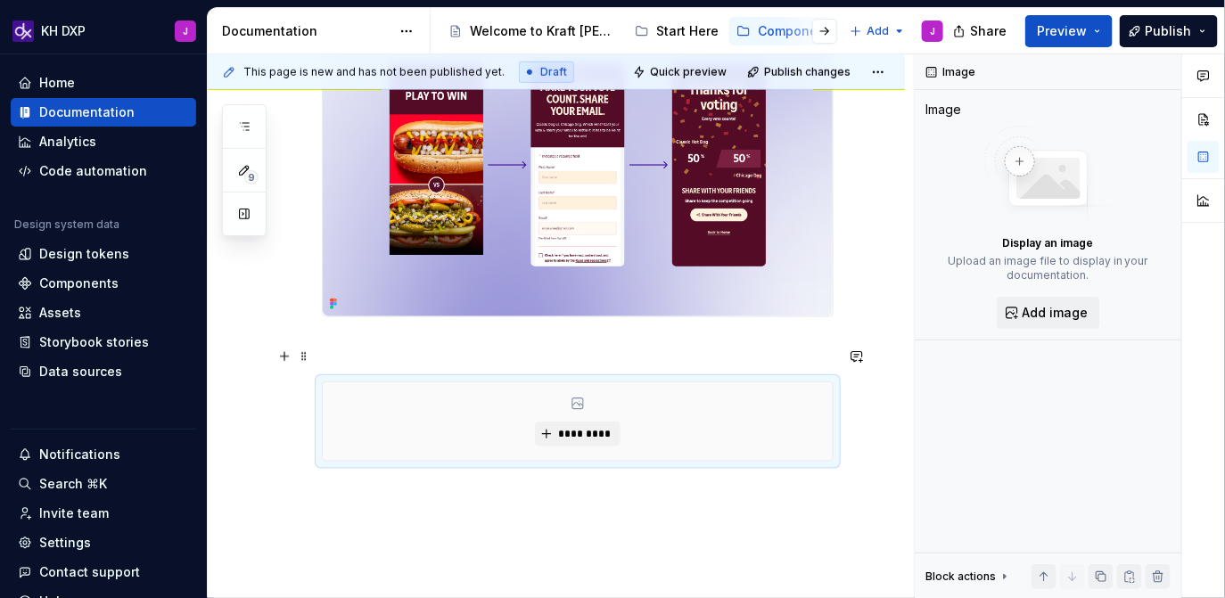
click at [529, 353] on p at bounding box center [578, 349] width 512 height 21
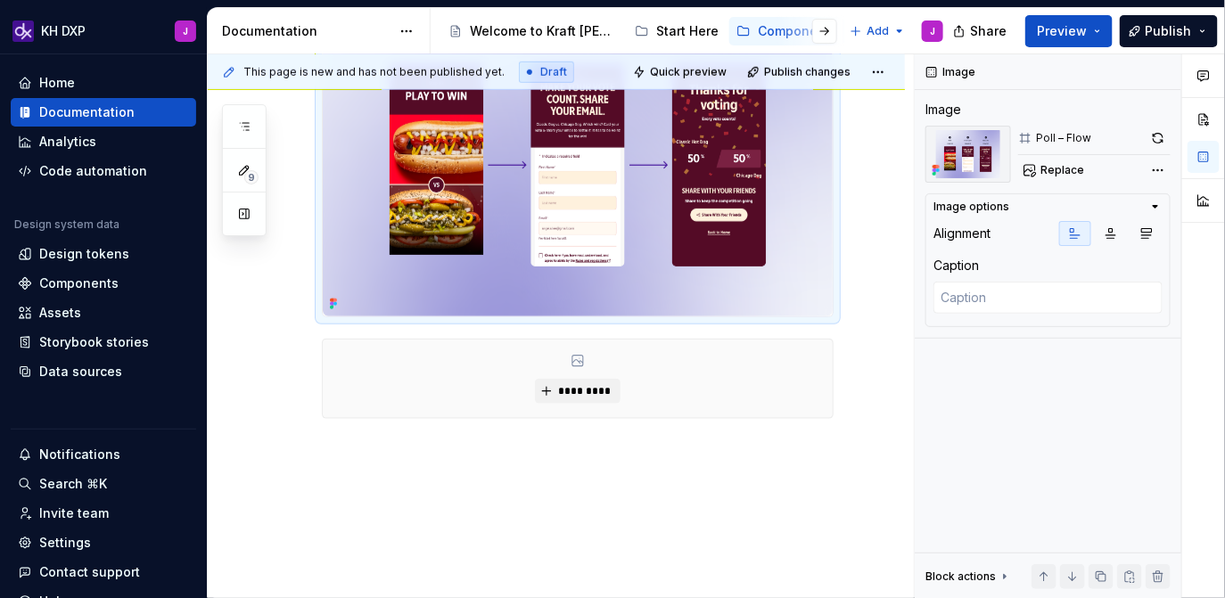
scroll to position [383, 0]
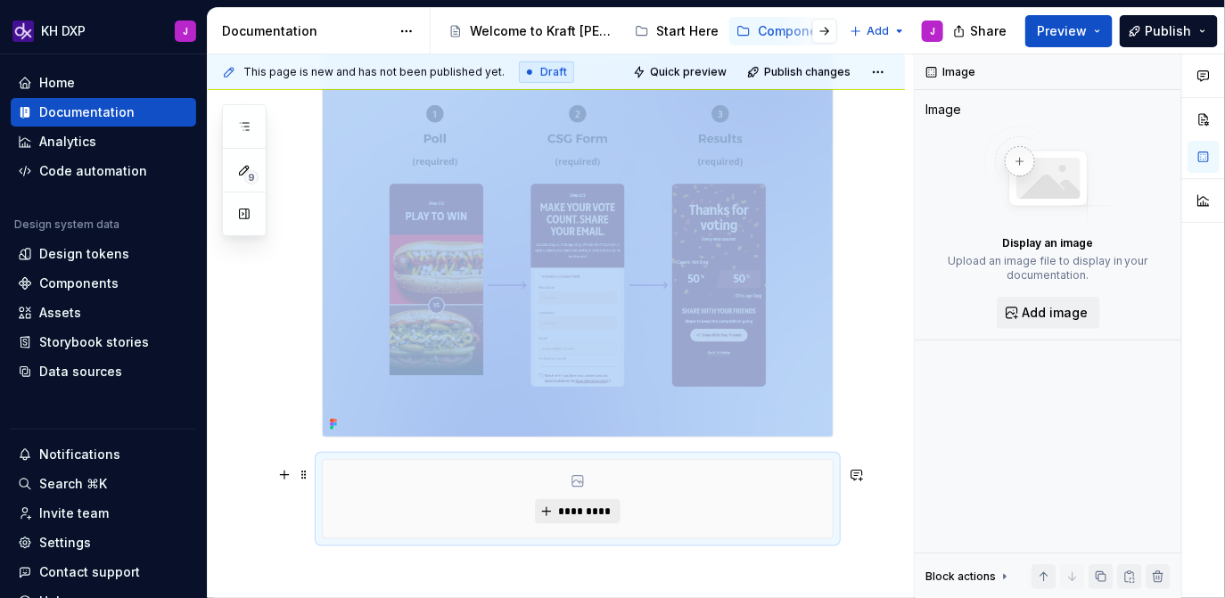
click at [589, 507] on button "*********" at bounding box center [577, 511] width 85 height 25
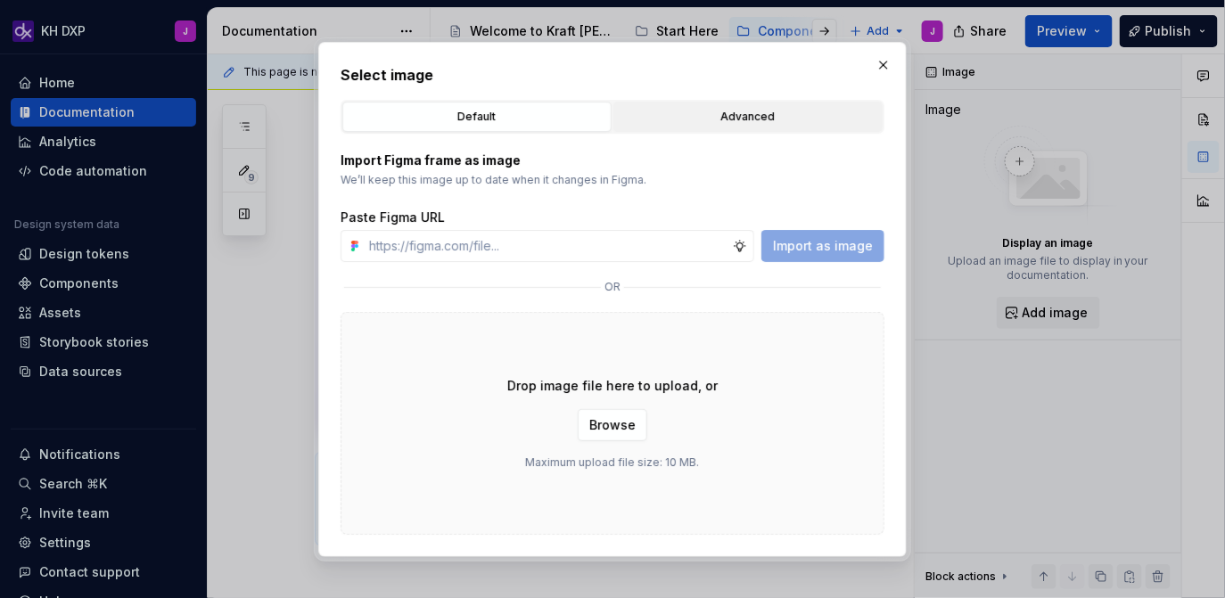
click at [743, 119] on div "Advanced" at bounding box center [747, 117] width 257 height 18
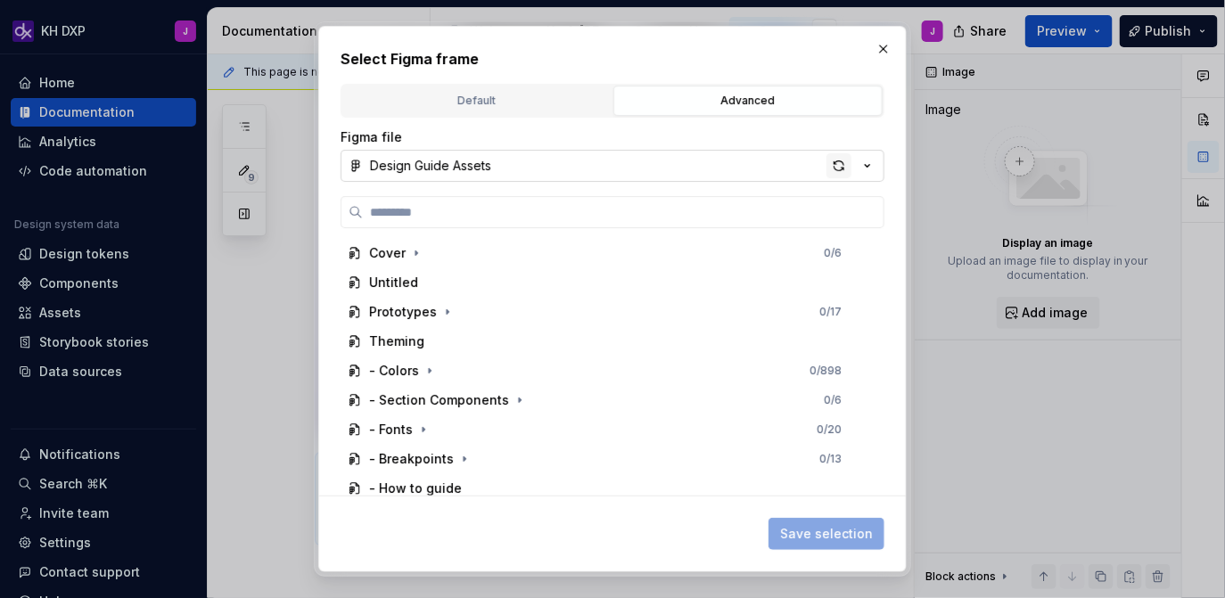
click at [838, 165] on div "button" at bounding box center [838, 165] width 25 height 25
type textarea "*"
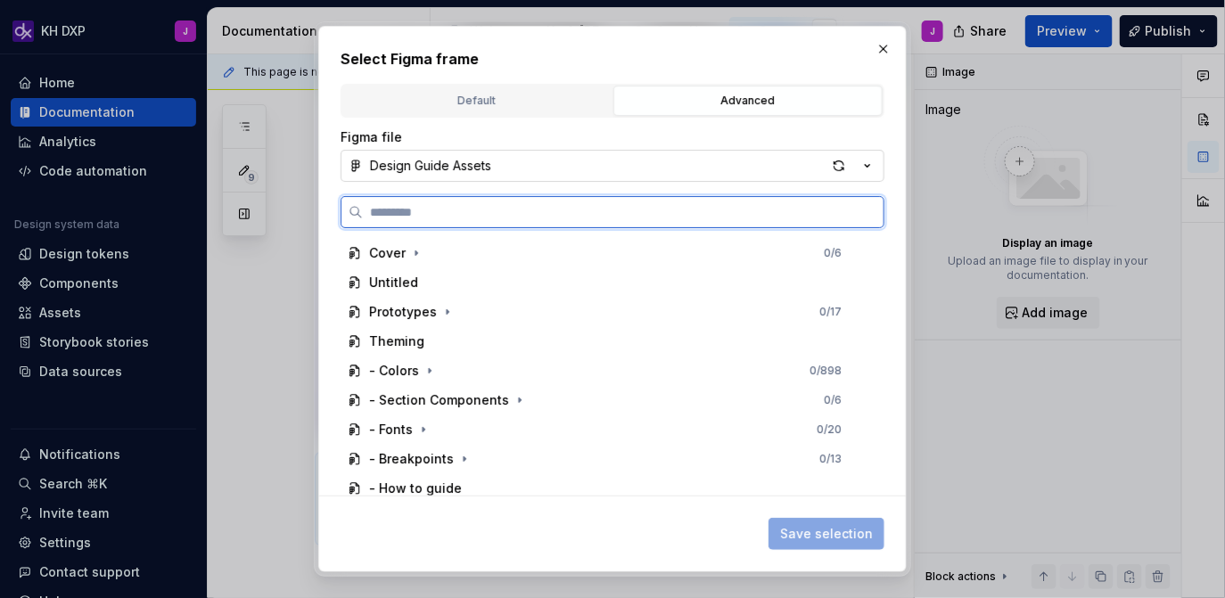
paste input "**********"
type input "**********"
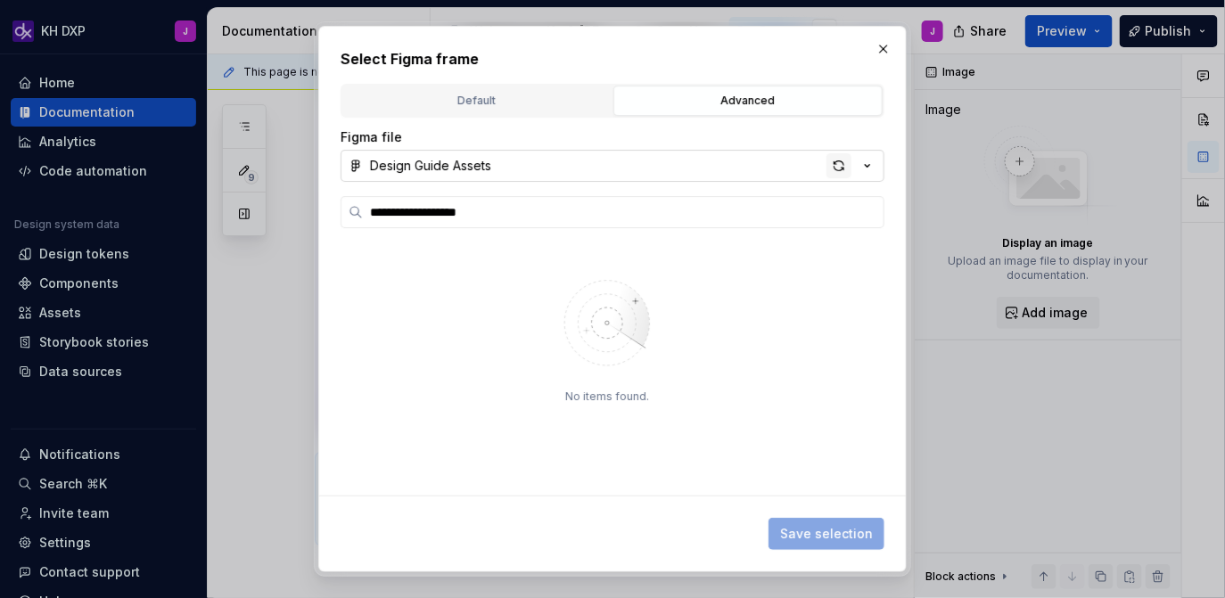
click at [837, 163] on div "button" at bounding box center [838, 165] width 25 height 25
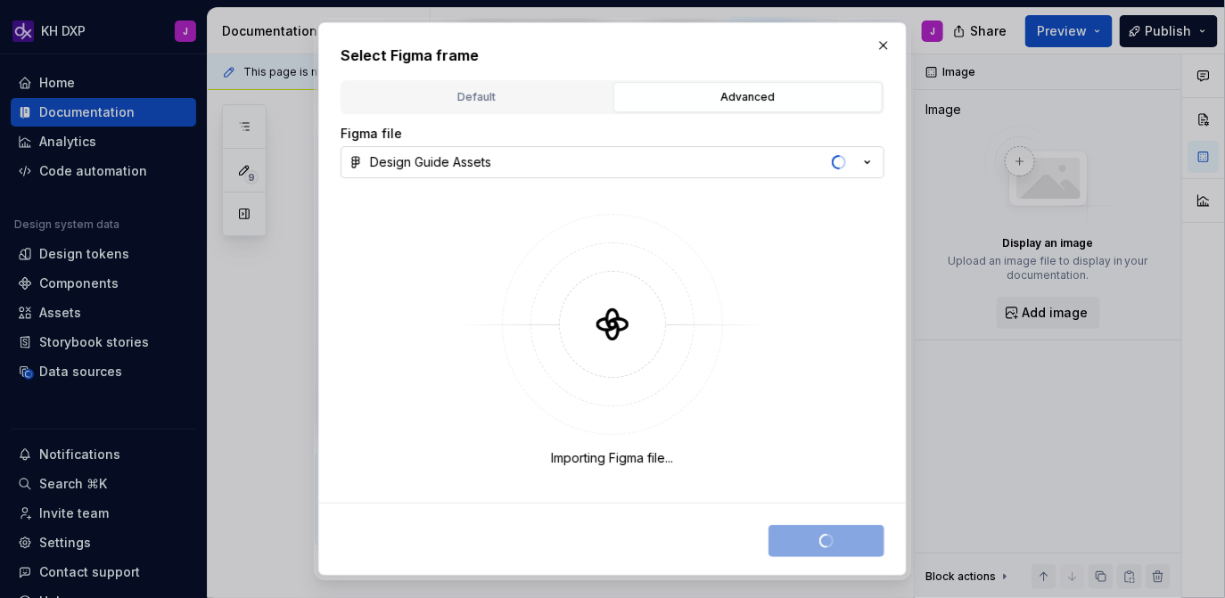
type textarea "*"
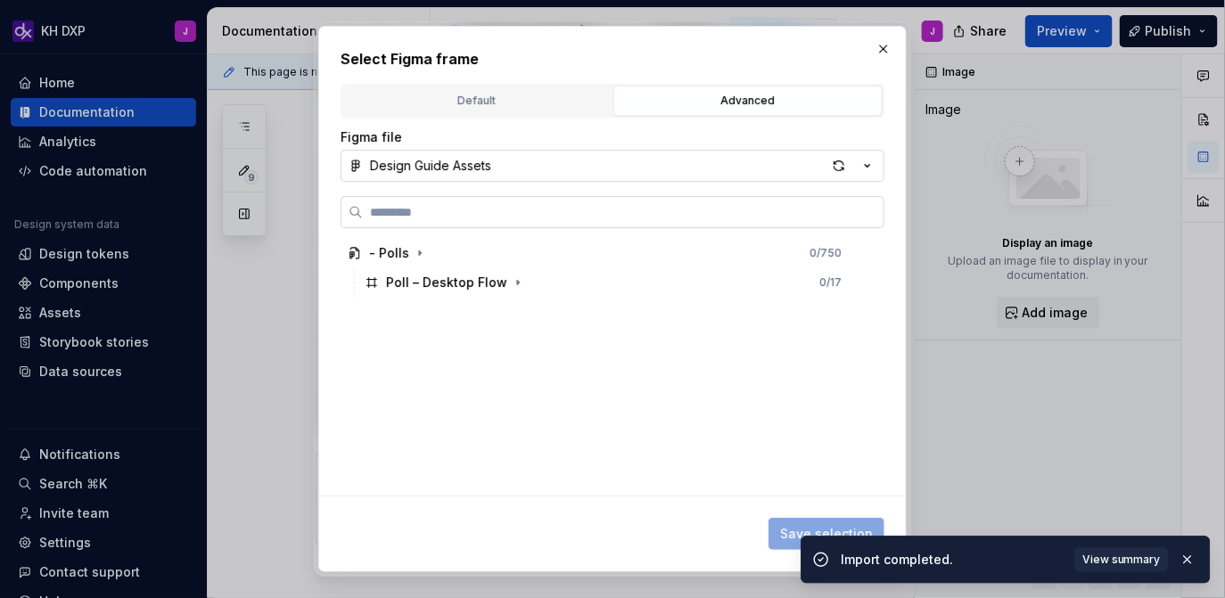
type input "**********"
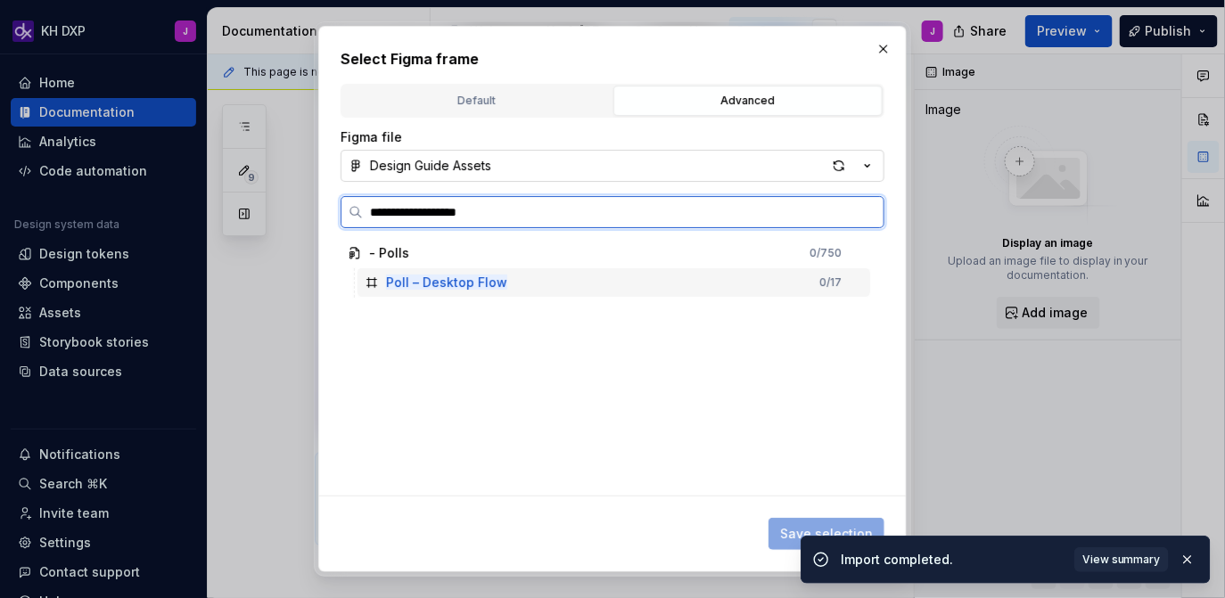
click at [635, 284] on div "Poll – Desktop Flow 0 / 17" at bounding box center [613, 282] width 512 height 29
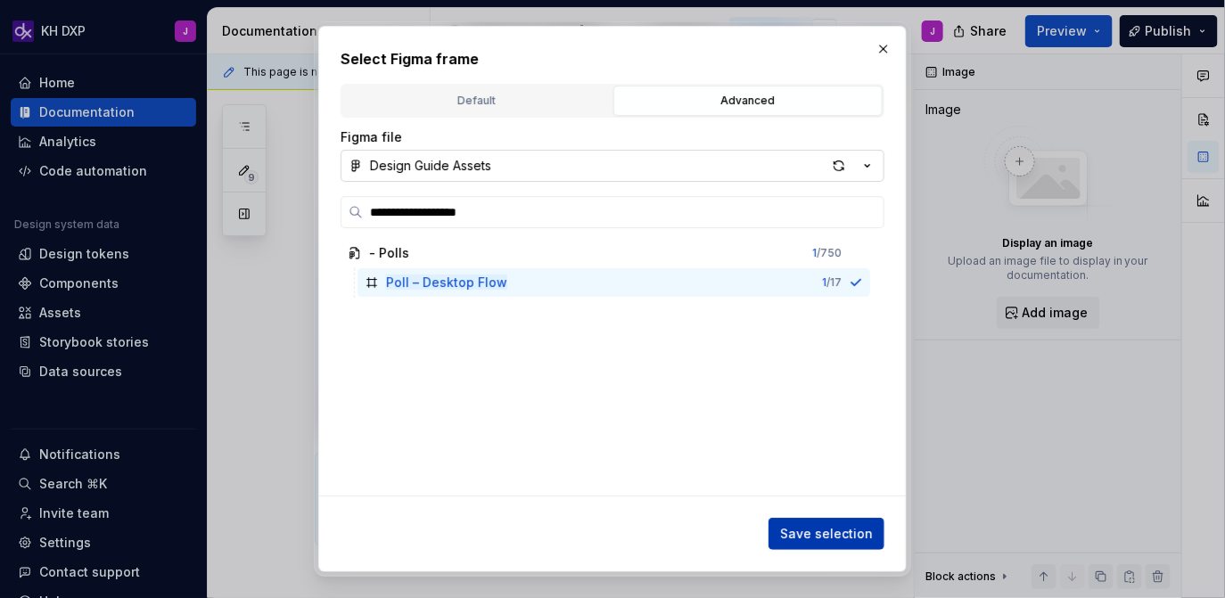
click at [793, 529] on span "Save selection" at bounding box center [826, 534] width 93 height 18
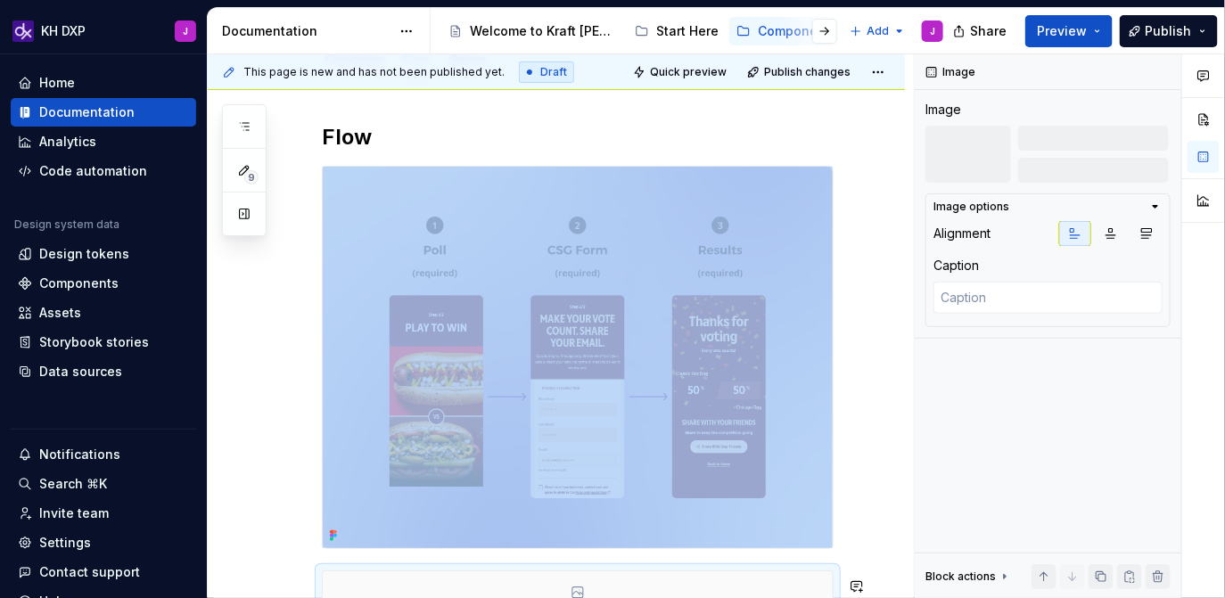
scroll to position [264, 0]
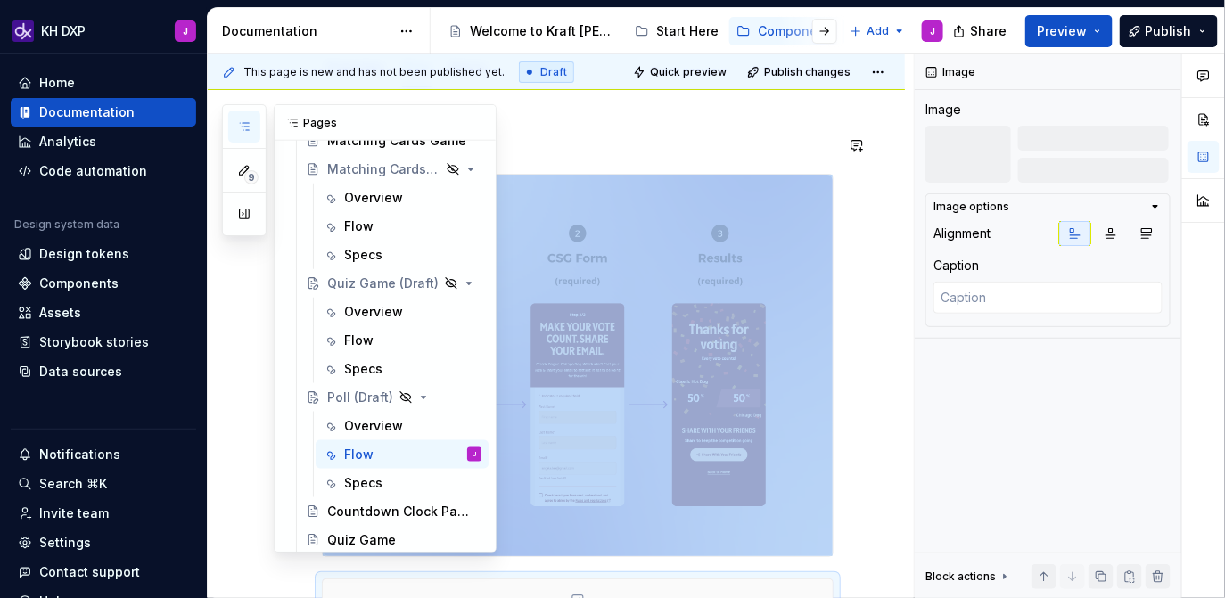
click at [253, 120] on button "button" at bounding box center [244, 127] width 32 height 32
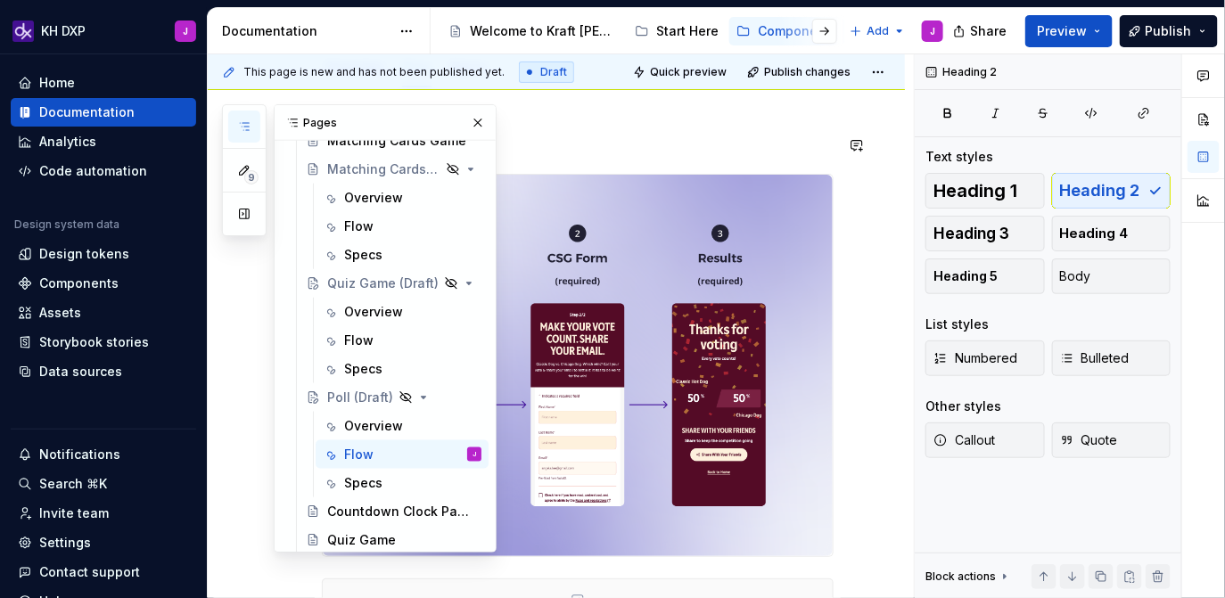
click at [614, 149] on h2 "Flow" at bounding box center [578, 145] width 512 height 29
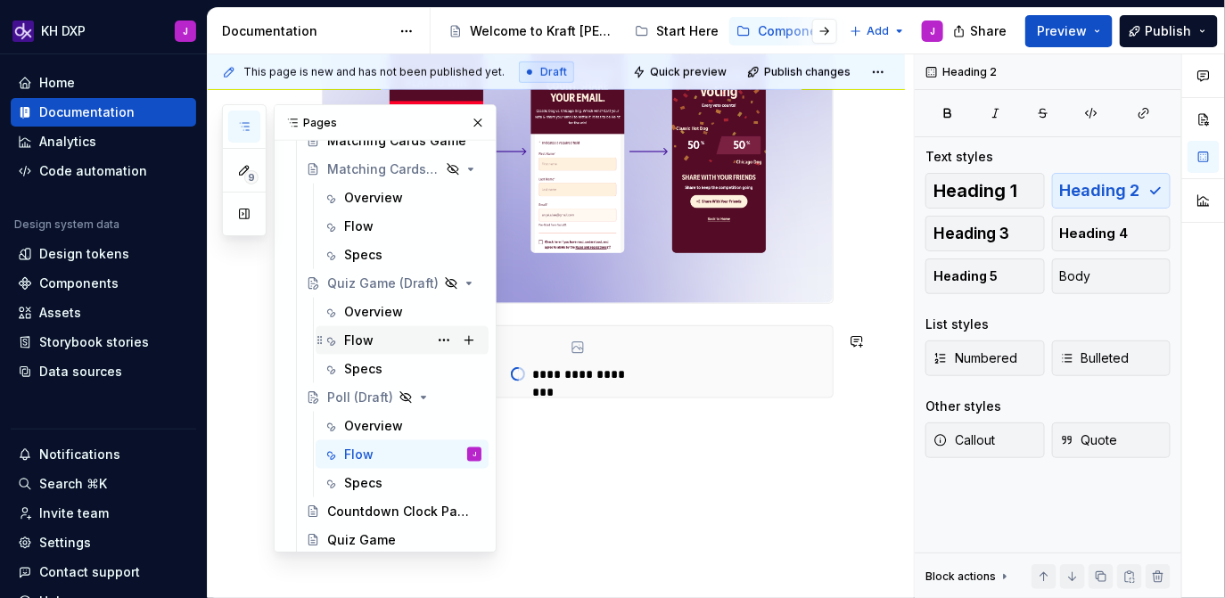
click at [367, 340] on div "Flow" at bounding box center [358, 341] width 29 height 18
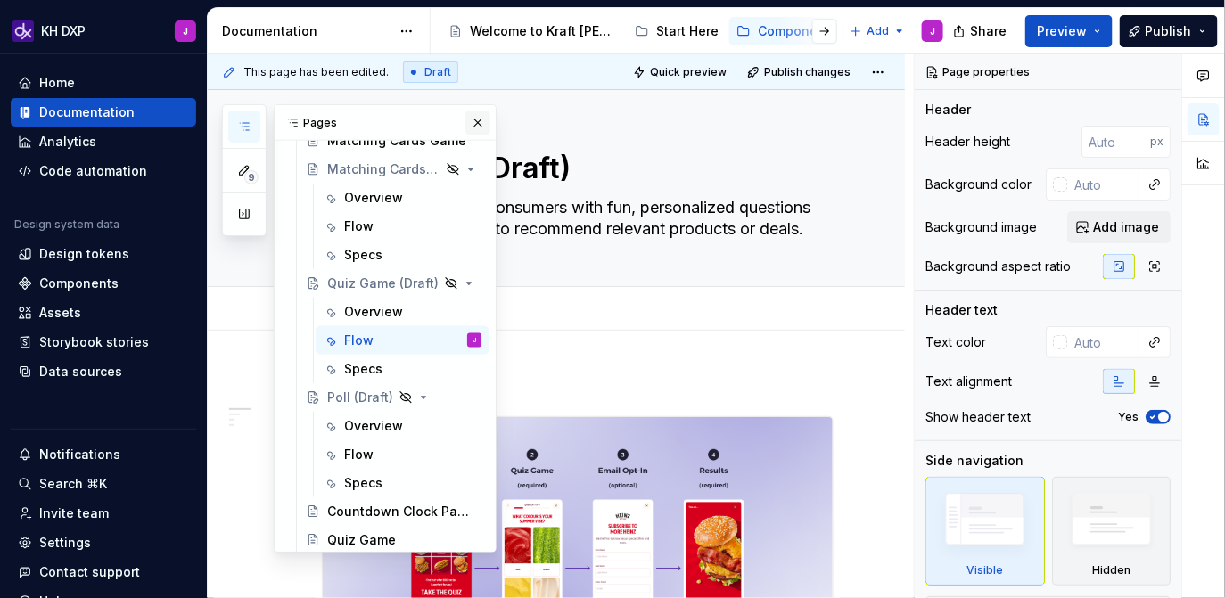
click at [482, 125] on button "button" at bounding box center [477, 123] width 25 height 25
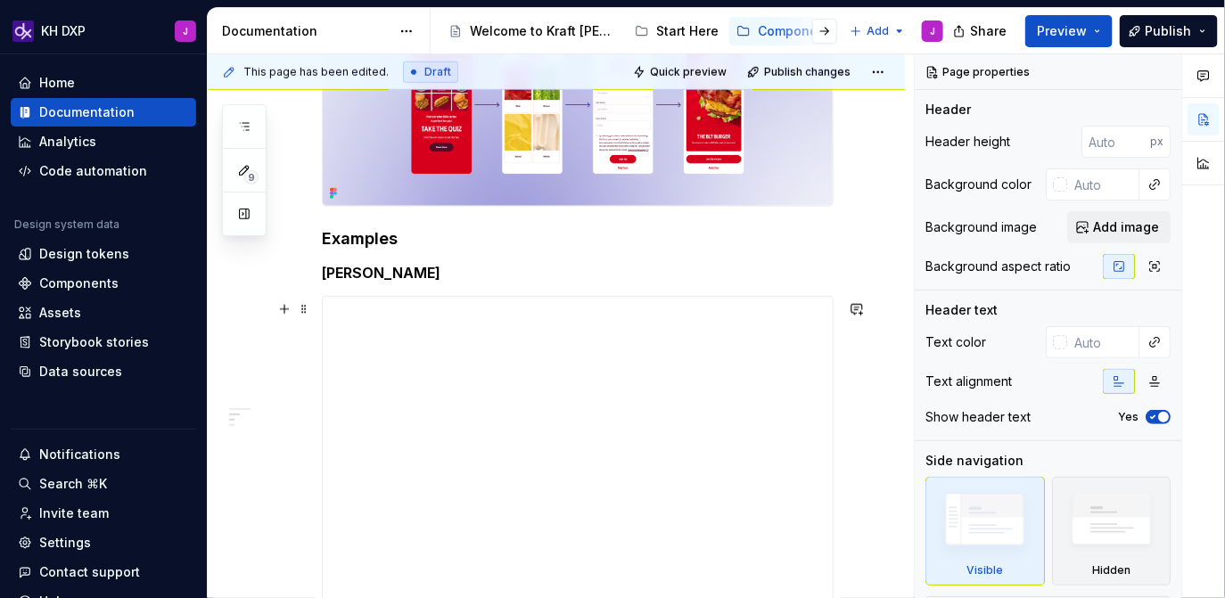
scroll to position [479, 0]
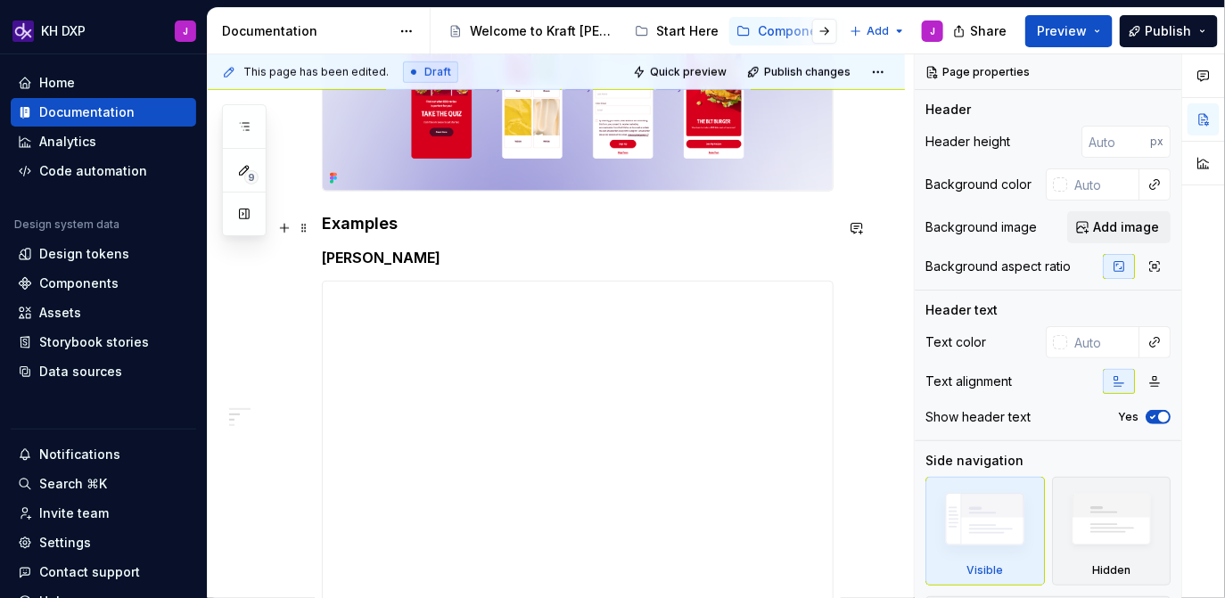
click at [324, 225] on h4 "Examples" at bounding box center [578, 223] width 512 height 21
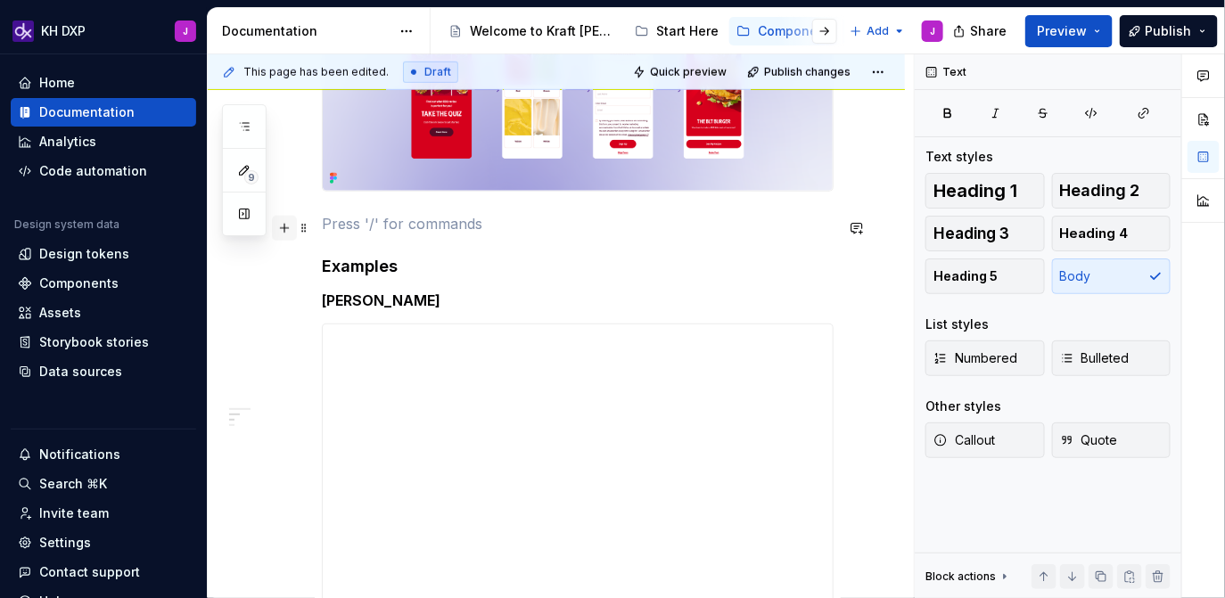
click at [287, 228] on button "button" at bounding box center [284, 228] width 25 height 25
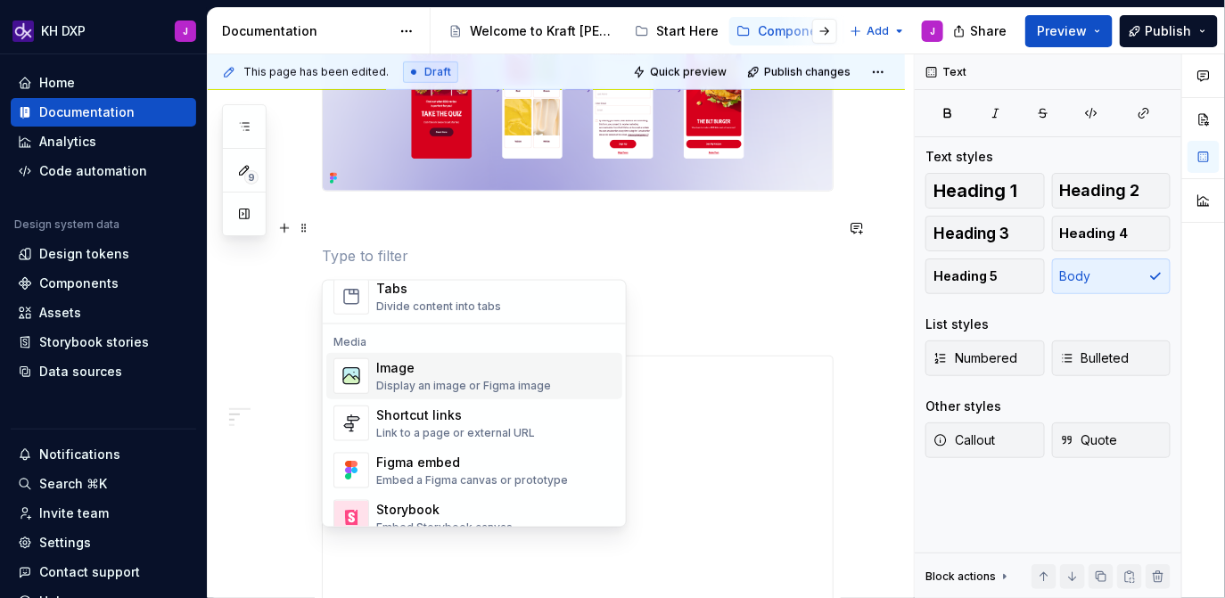
scroll to position [717, 0]
click at [459, 371] on div "Image" at bounding box center [463, 366] width 175 height 18
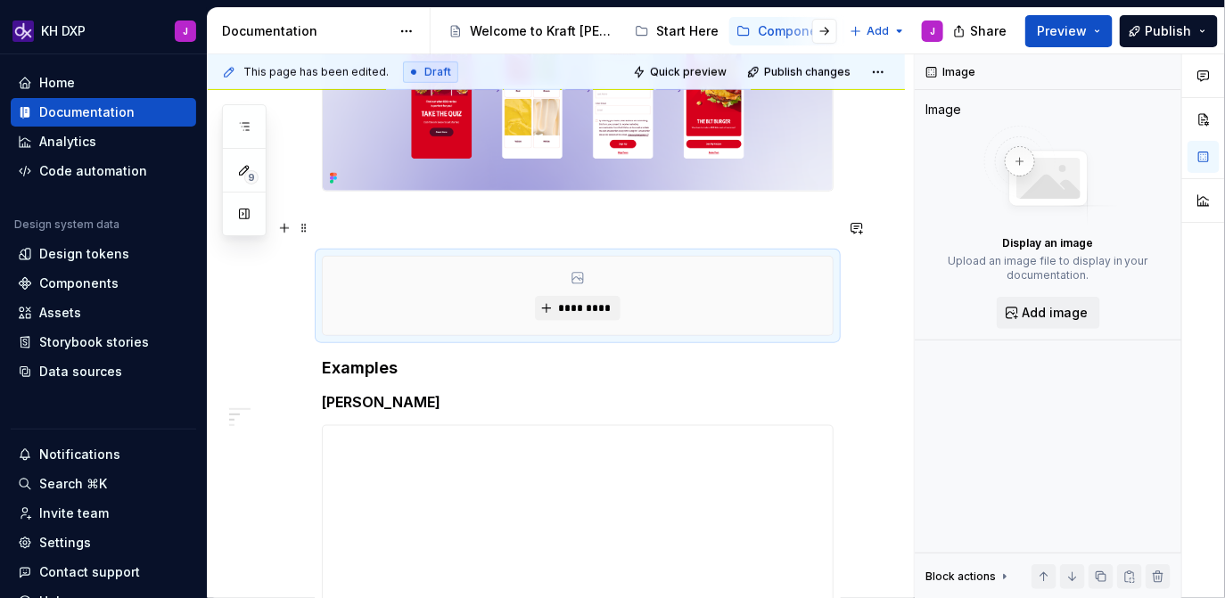
click at [344, 229] on p at bounding box center [578, 223] width 512 height 21
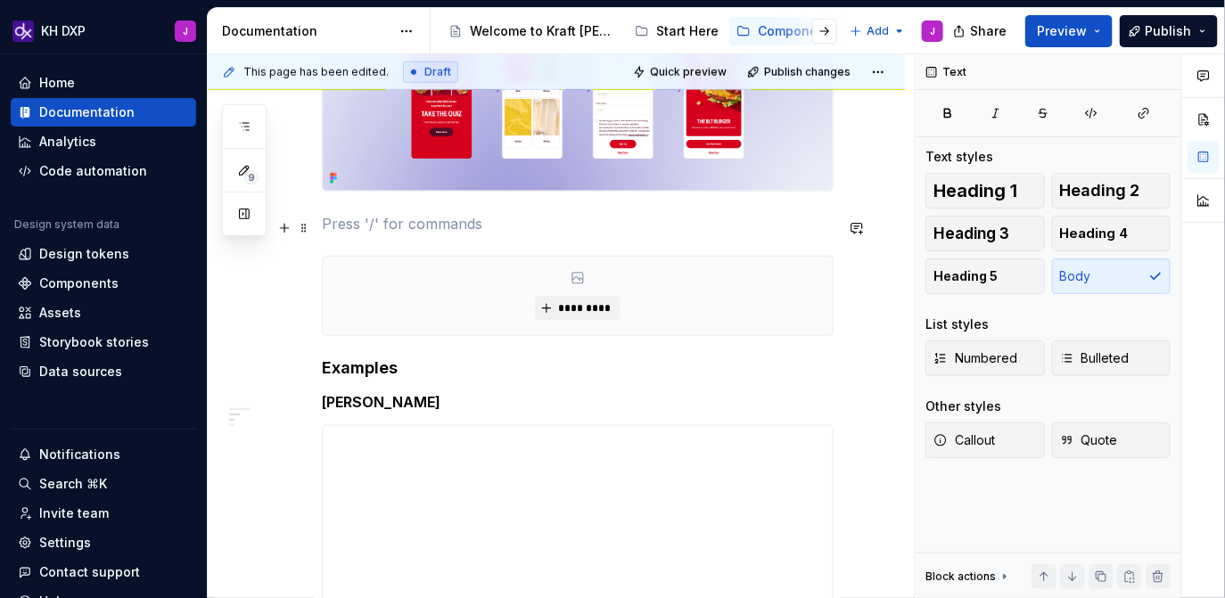
scroll to position [361, 0]
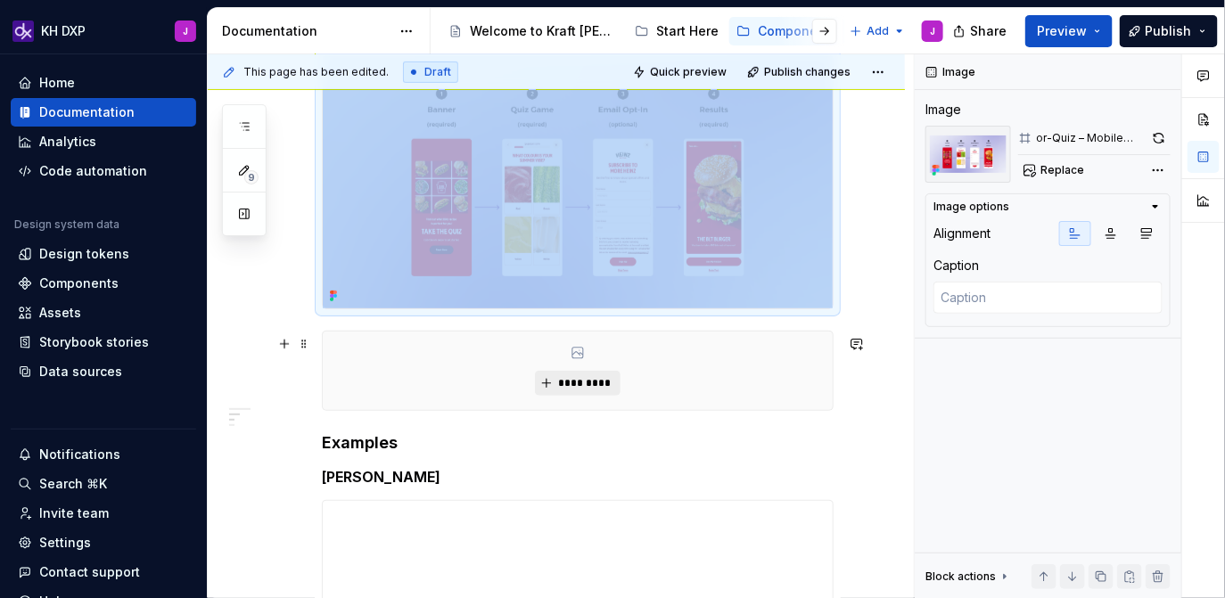
click at [584, 381] on span "*********" at bounding box center [584, 383] width 54 height 14
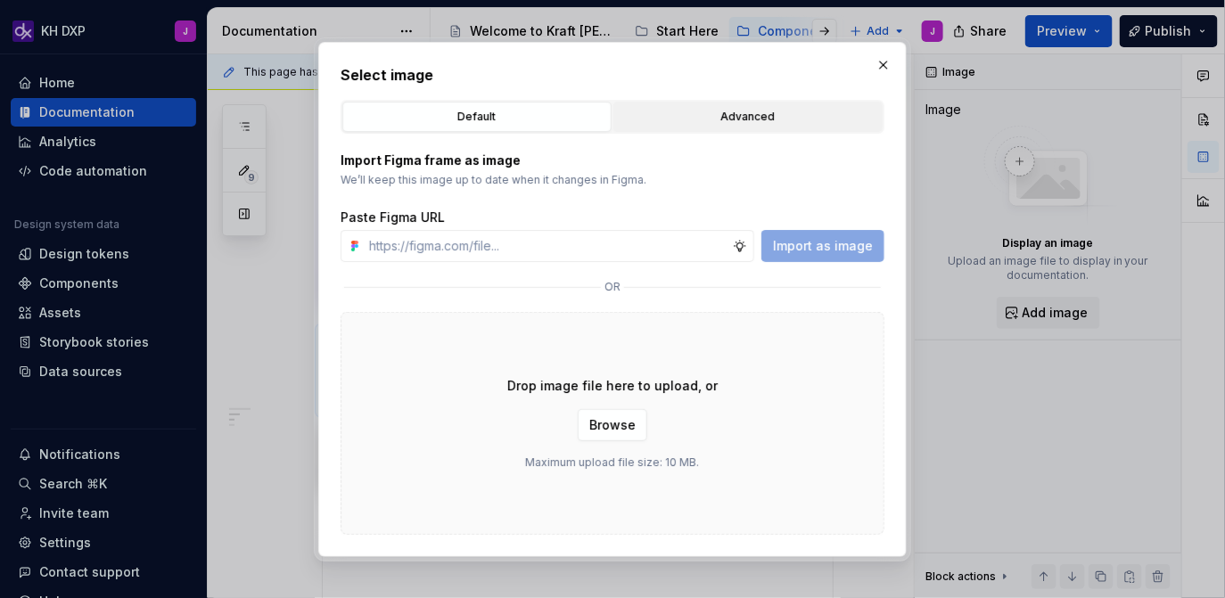
click at [779, 115] on div "Advanced" at bounding box center [747, 117] width 257 height 18
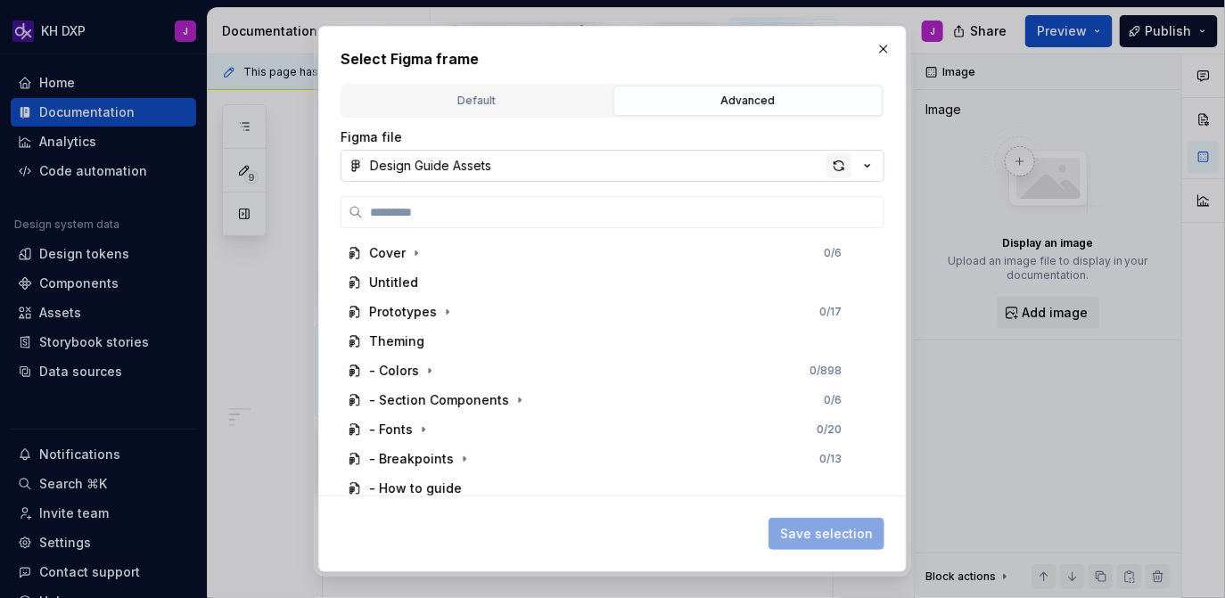
click at [838, 165] on div "button" at bounding box center [838, 165] width 25 height 25
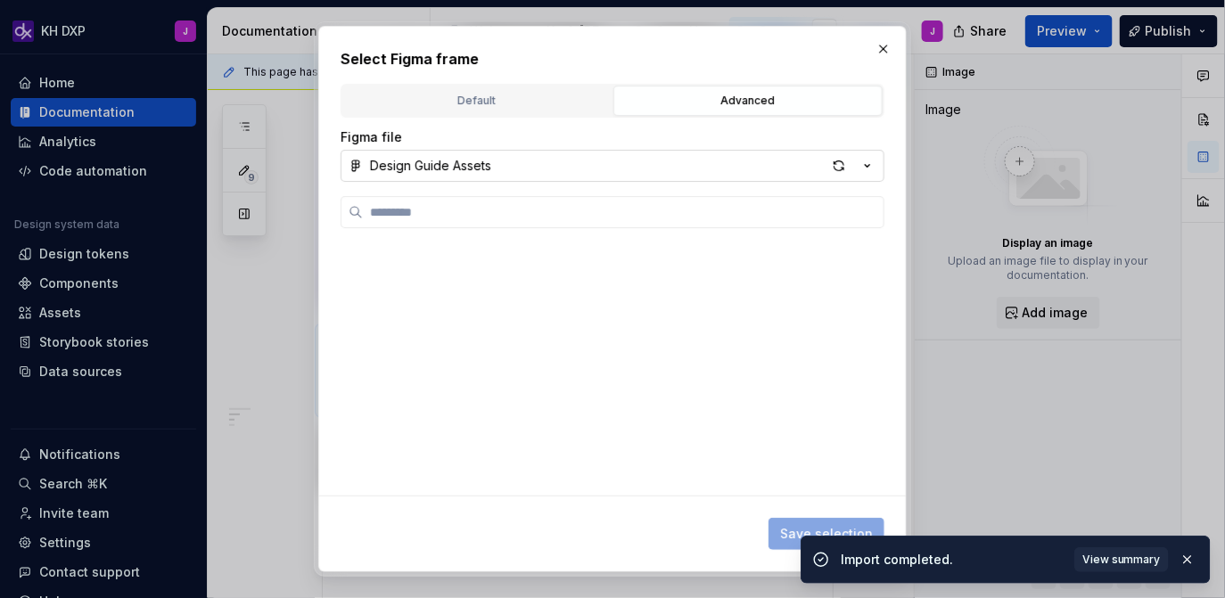
type textarea "*"
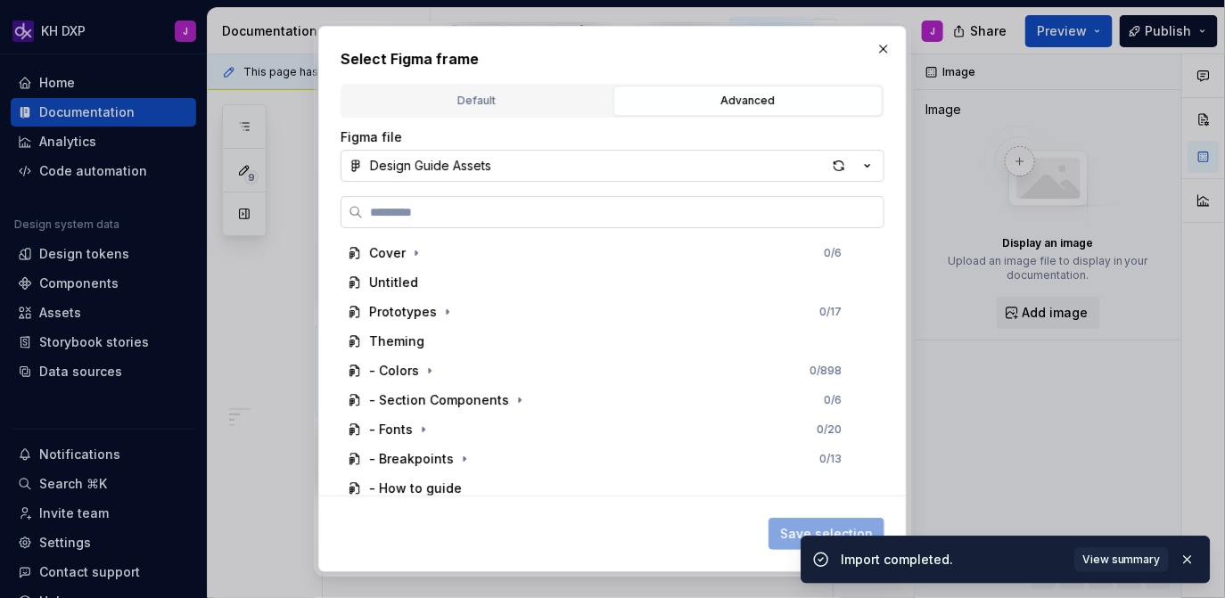
paste input "**********"
type input "**********"
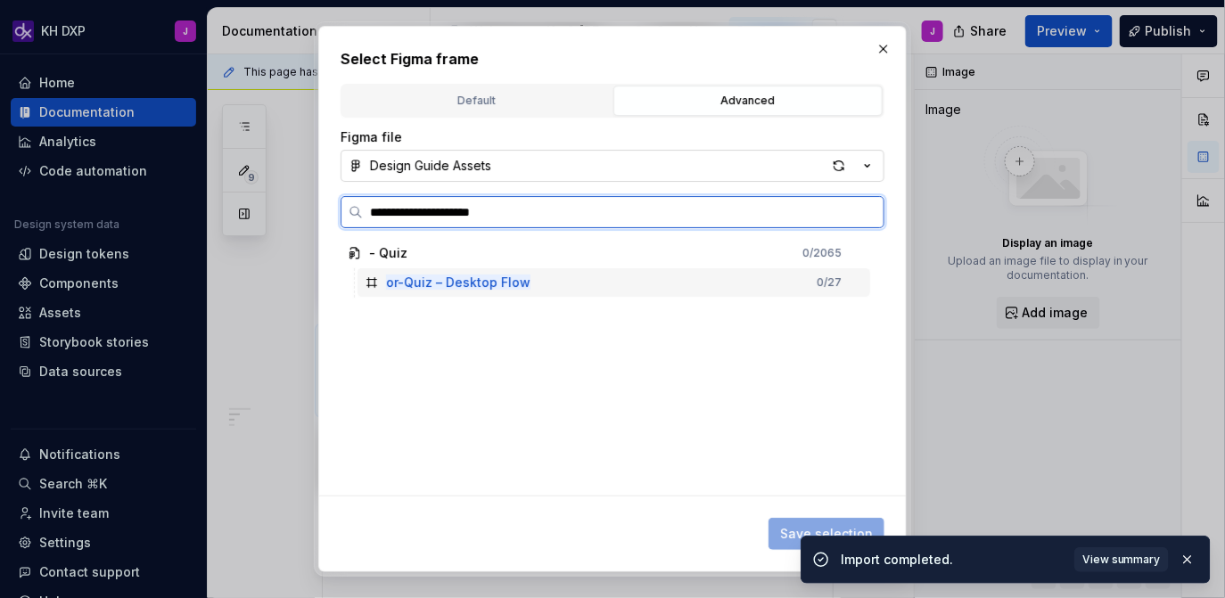
click at [709, 283] on div "or-Quiz – Desktop Flow 0 / 27" at bounding box center [613, 282] width 512 height 29
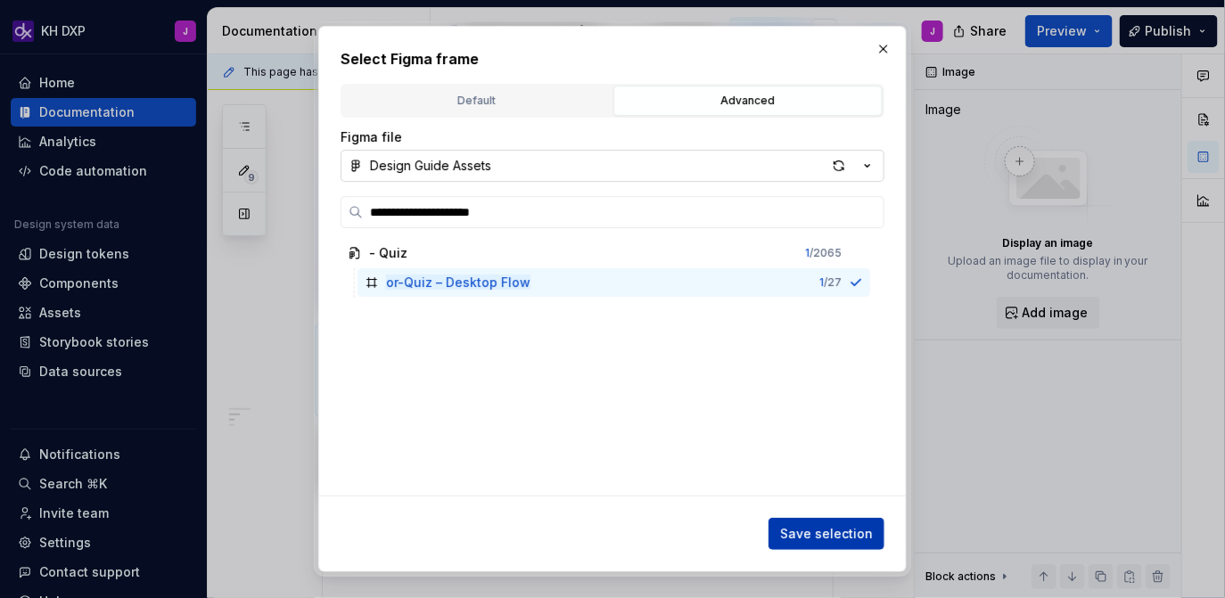
click at [798, 531] on span "Save selection" at bounding box center [826, 534] width 93 height 18
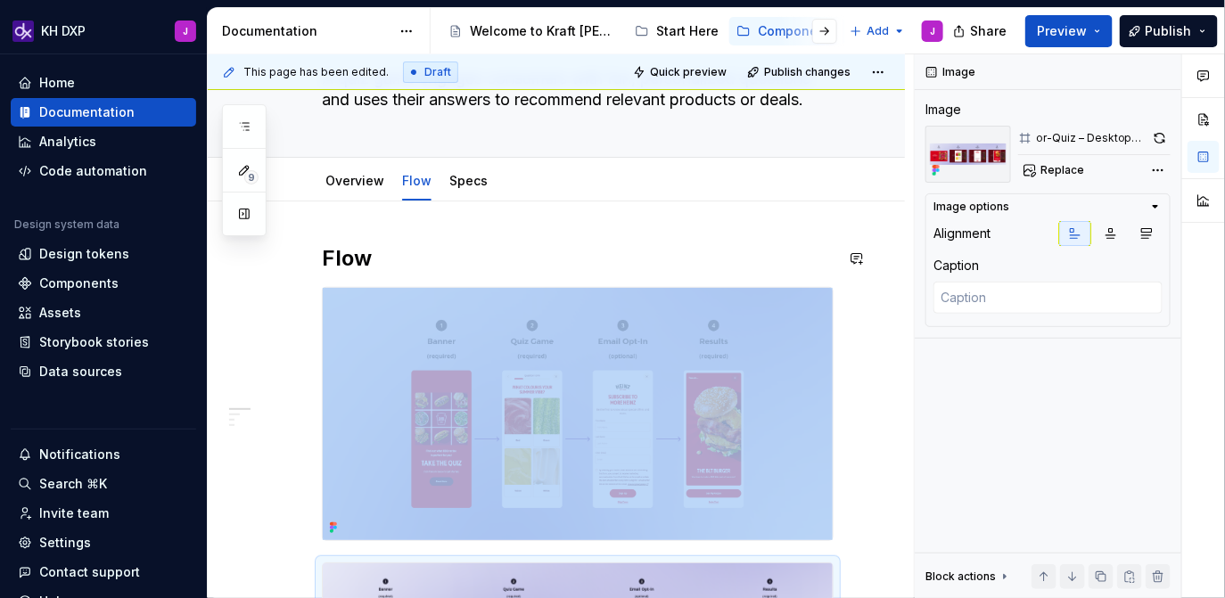
scroll to position [87, 0]
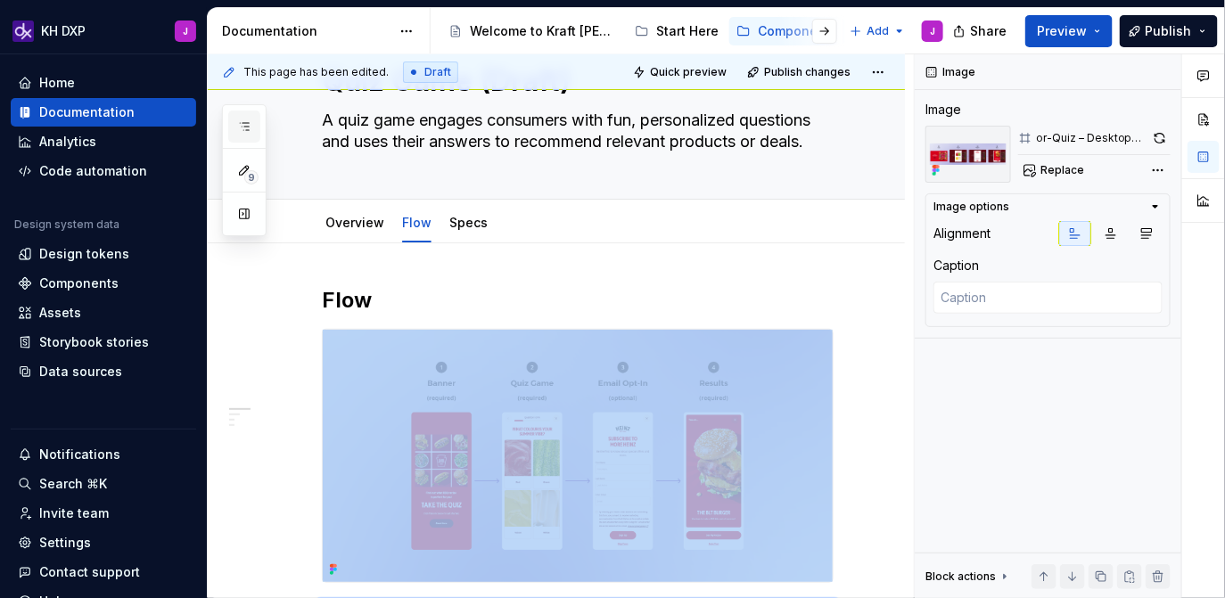
click at [244, 126] on icon "button" at bounding box center [244, 126] width 14 height 14
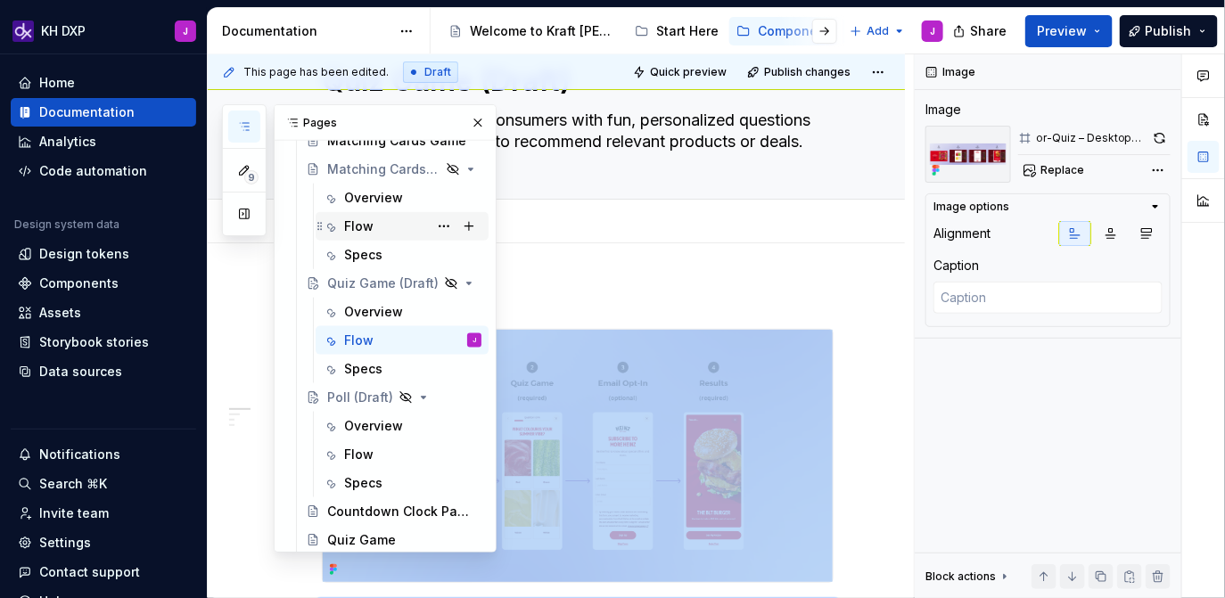
click at [364, 239] on div "Flow" at bounding box center [402, 226] width 173 height 29
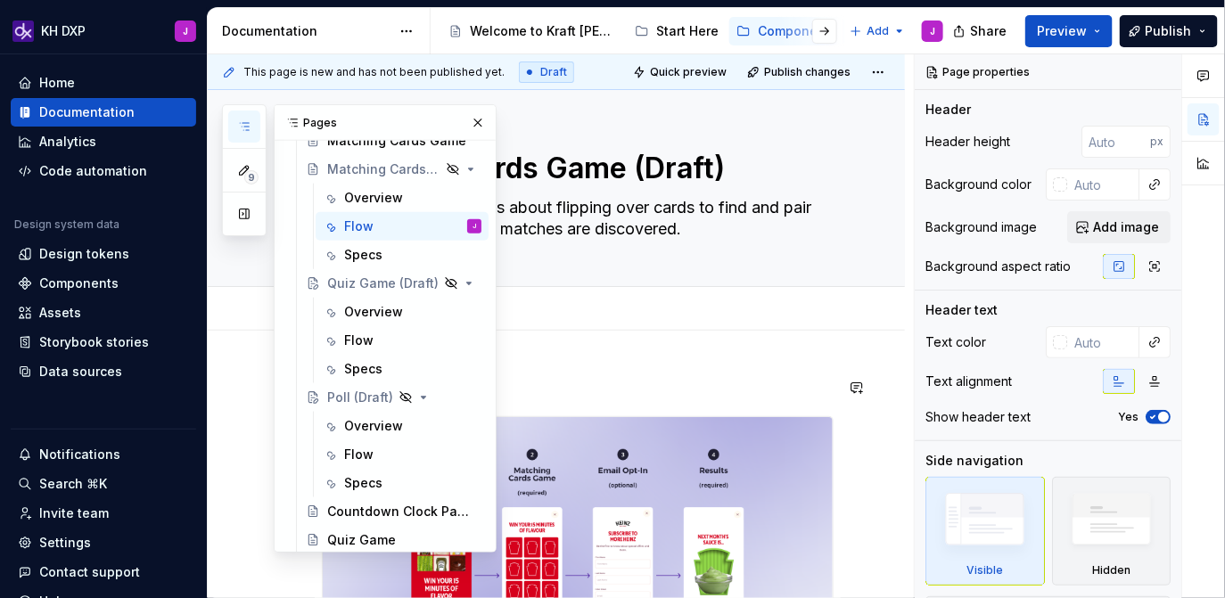
click at [594, 387] on h2 "Flow" at bounding box center [578, 387] width 512 height 29
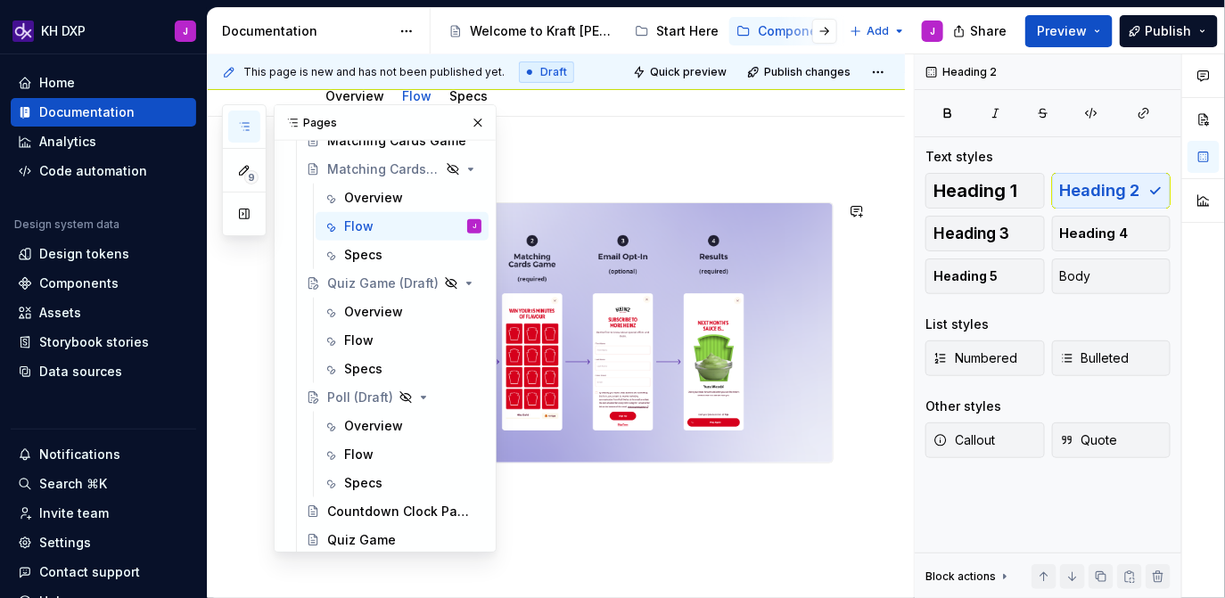
scroll to position [217, 0]
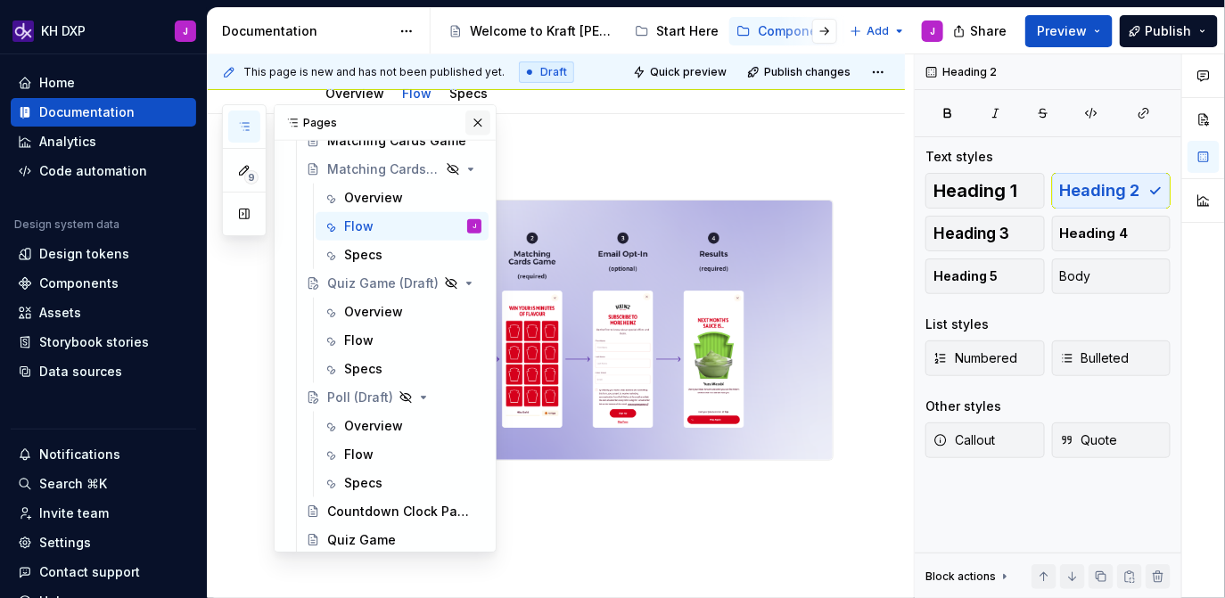
click at [474, 124] on button "button" at bounding box center [477, 123] width 25 height 25
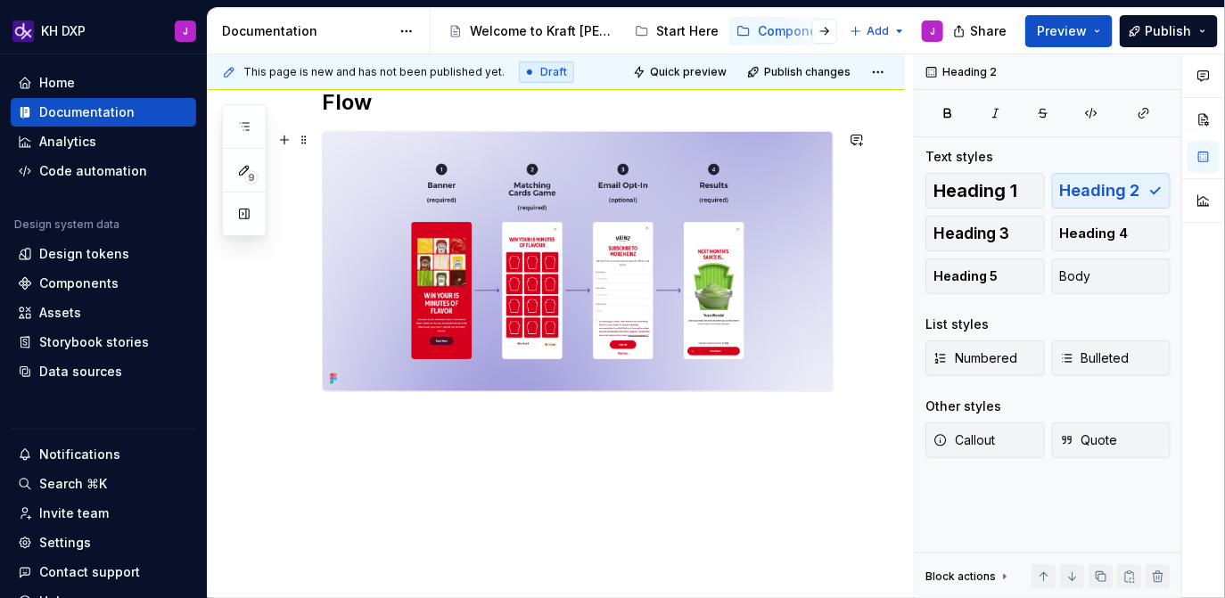
scroll to position [286, 0]
click at [429, 428] on p at bounding box center [578, 423] width 512 height 21
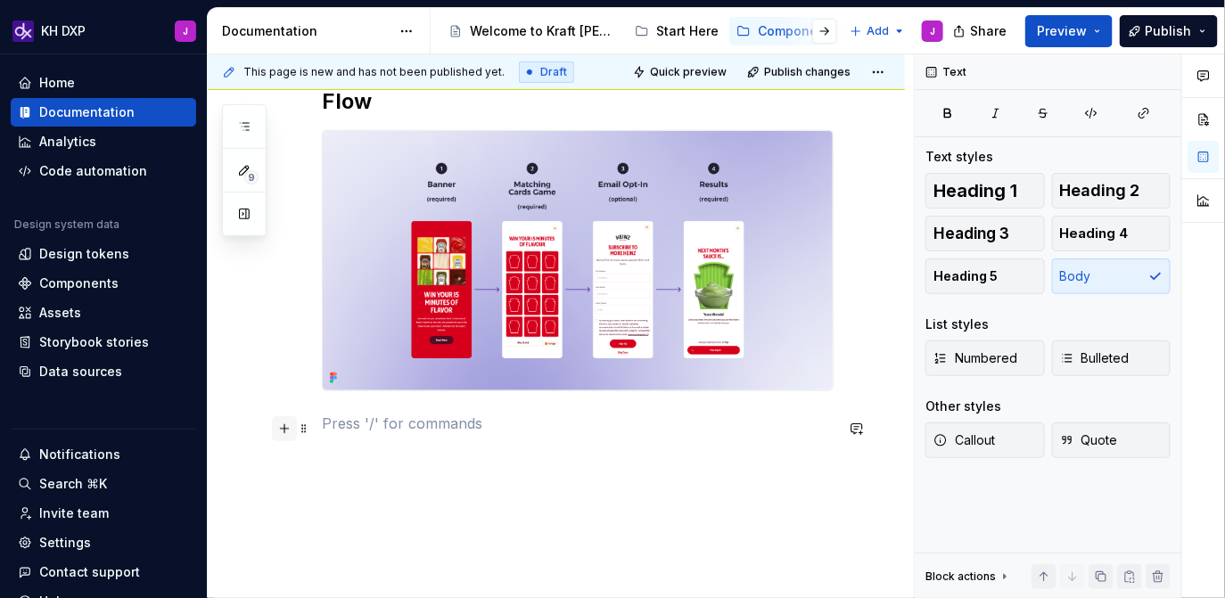
click at [283, 430] on button "button" at bounding box center [284, 428] width 25 height 25
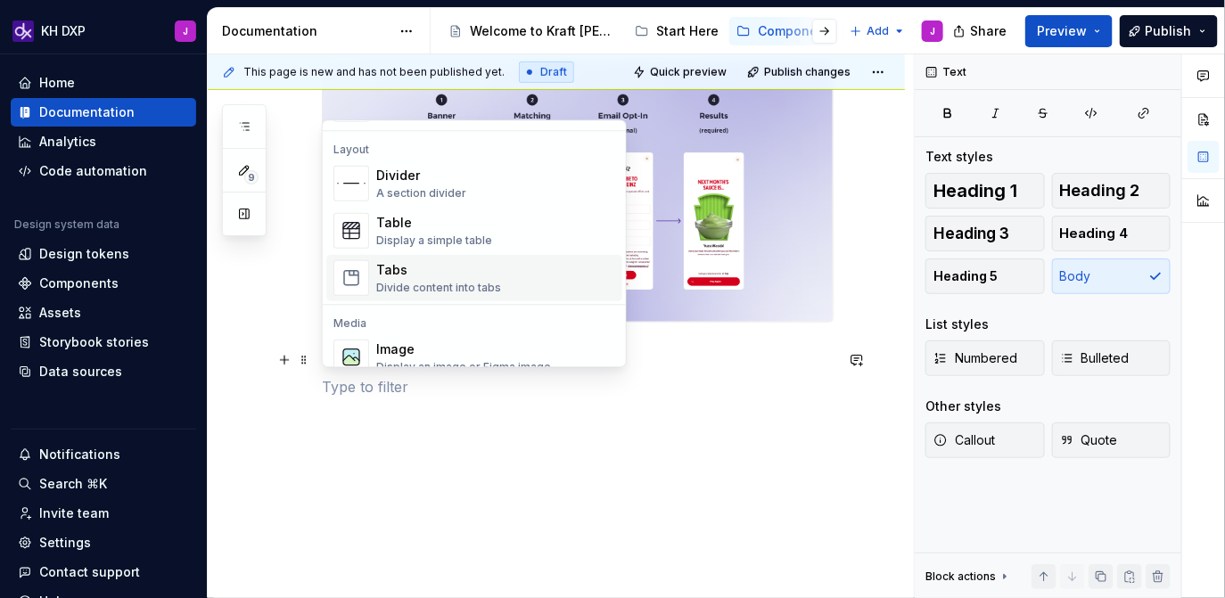
scroll to position [709, 0]
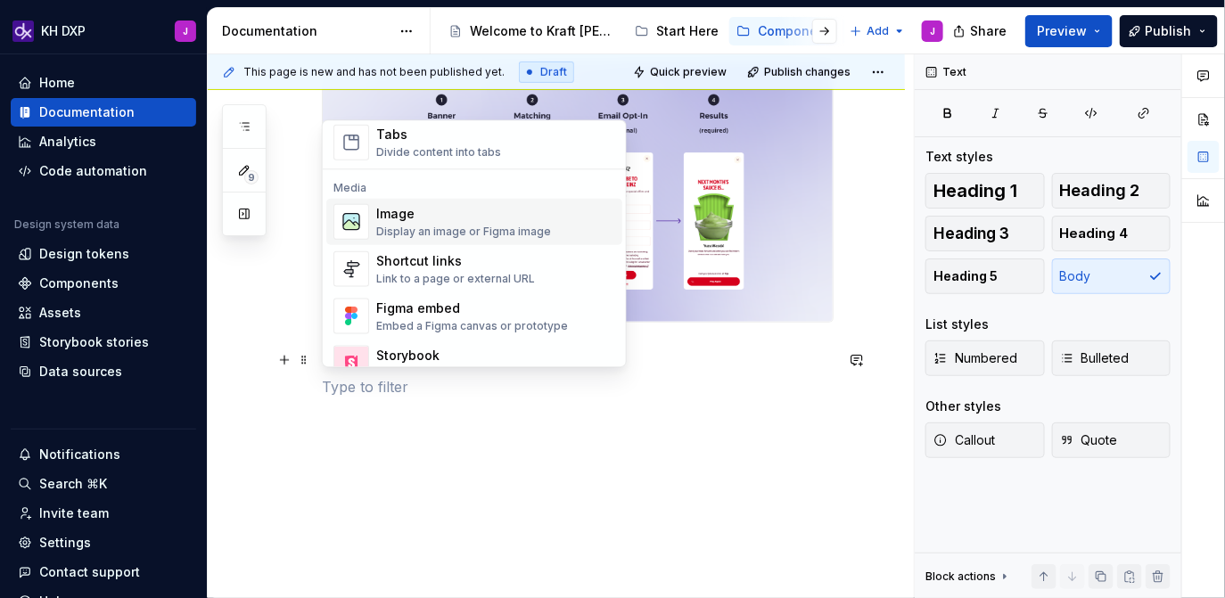
click at [430, 222] on div "Image Display an image or Figma image" at bounding box center [463, 221] width 175 height 34
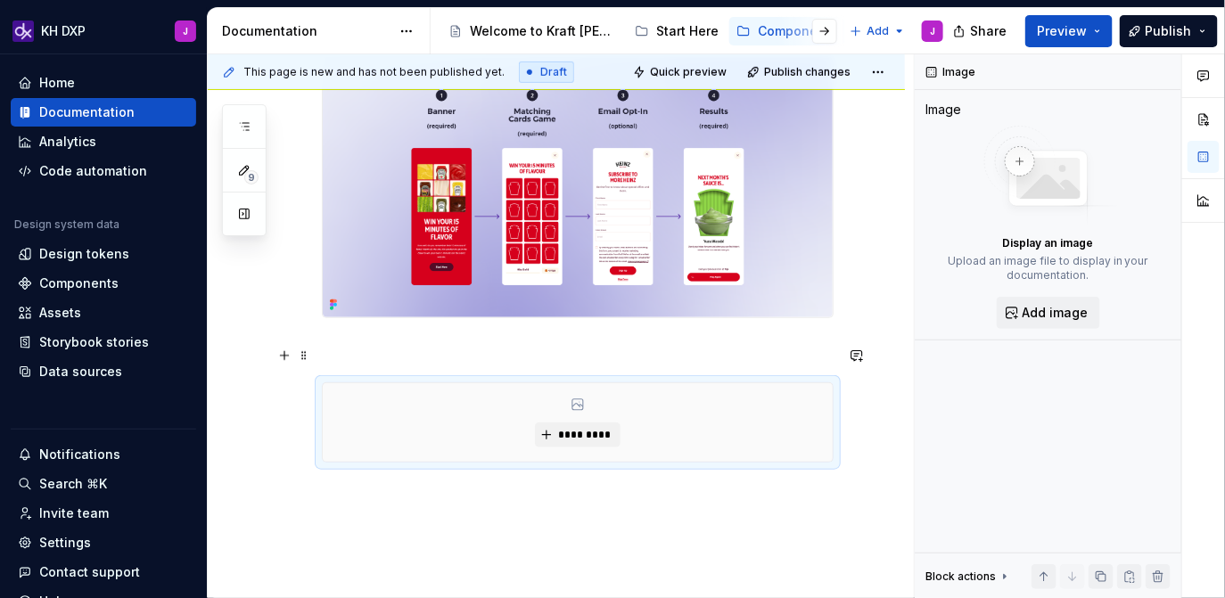
click at [437, 345] on p at bounding box center [578, 350] width 512 height 21
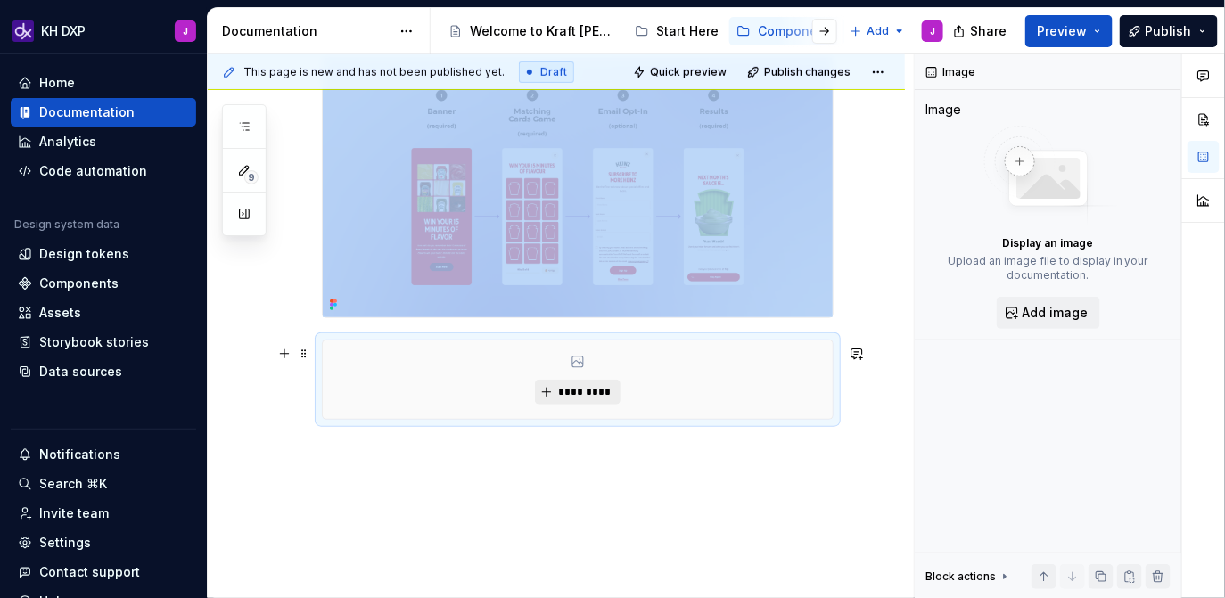
click at [562, 392] on span "*********" at bounding box center [584, 392] width 54 height 14
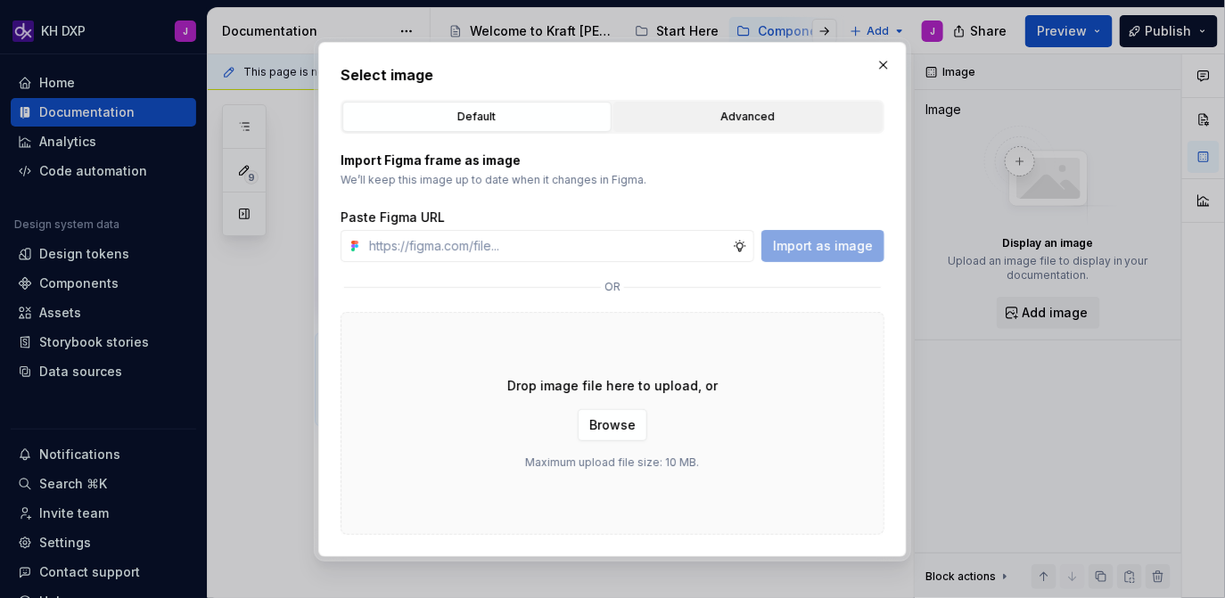
click at [716, 111] on div "Advanced" at bounding box center [747, 117] width 257 height 18
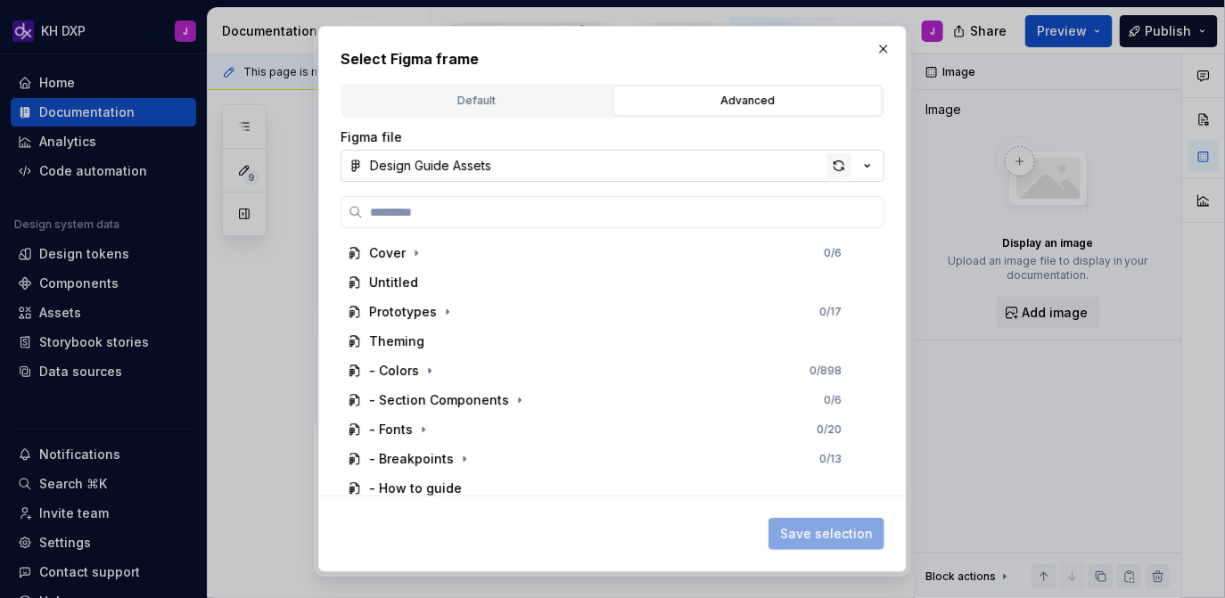
click at [833, 166] on div "button" at bounding box center [838, 165] width 25 height 25
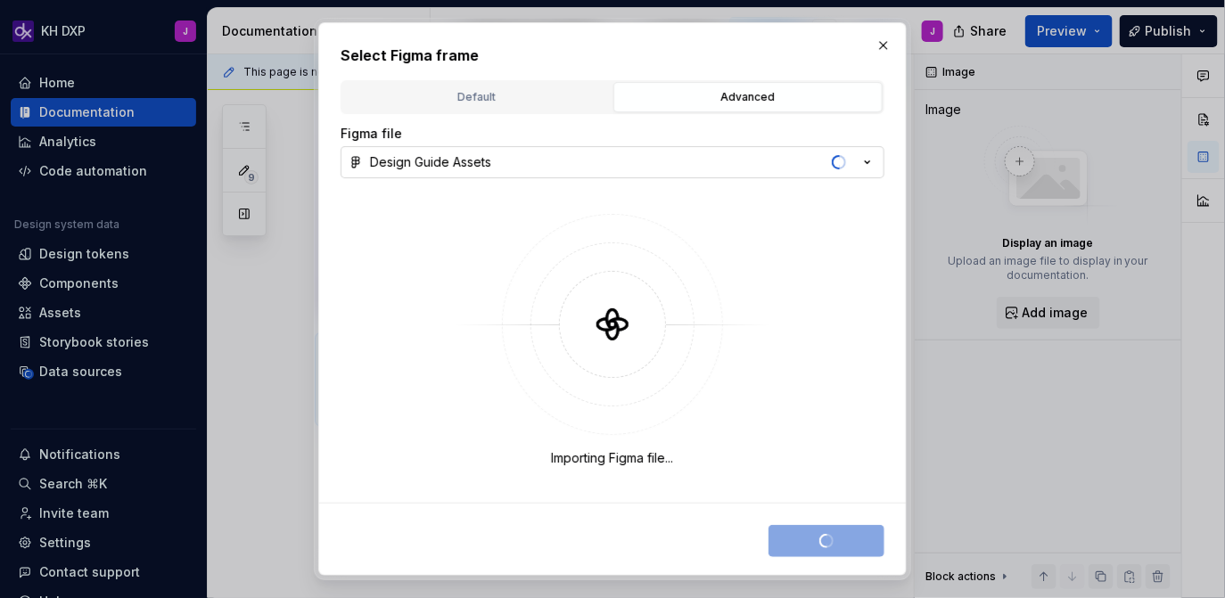
type textarea "*"
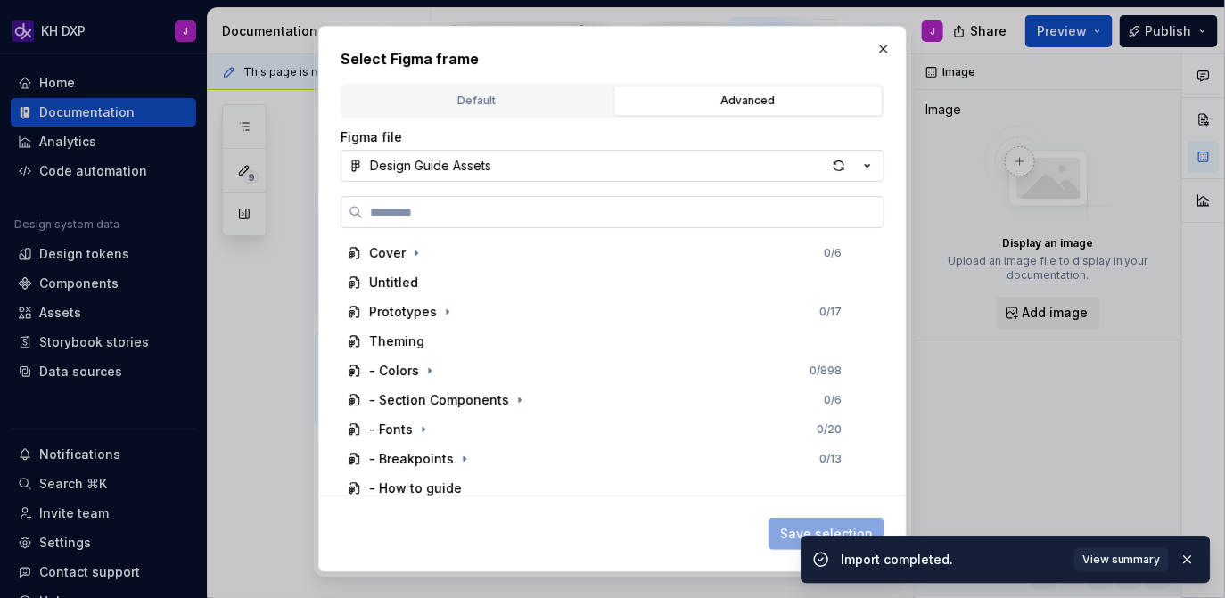
paste input "**********"
type input "**********"
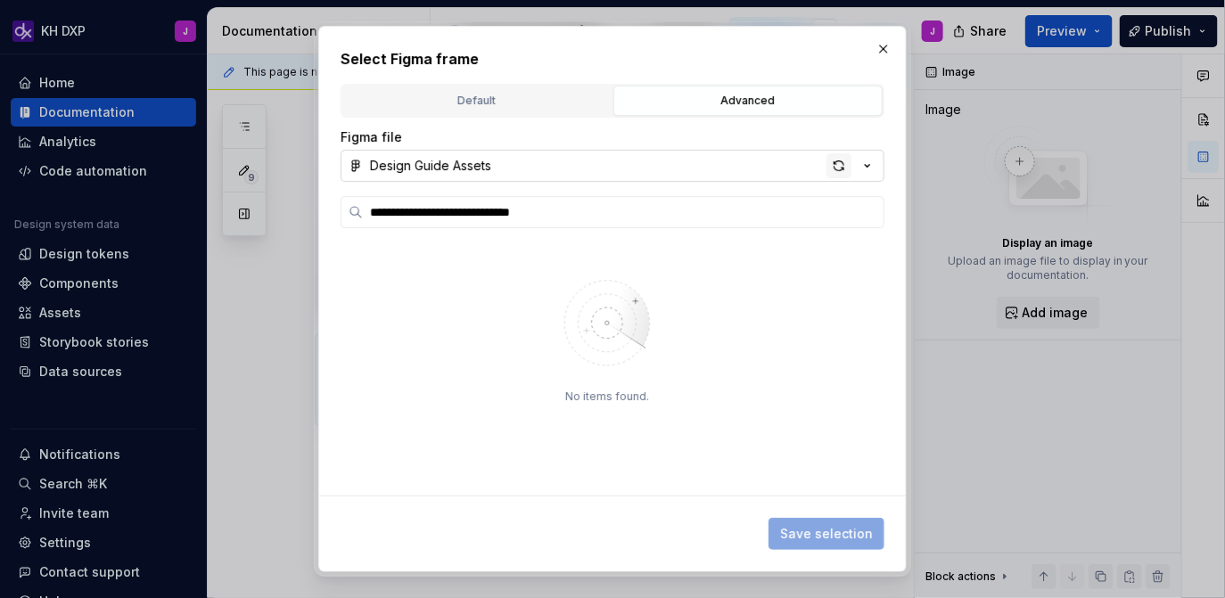
click at [839, 168] on div "button" at bounding box center [838, 165] width 25 height 25
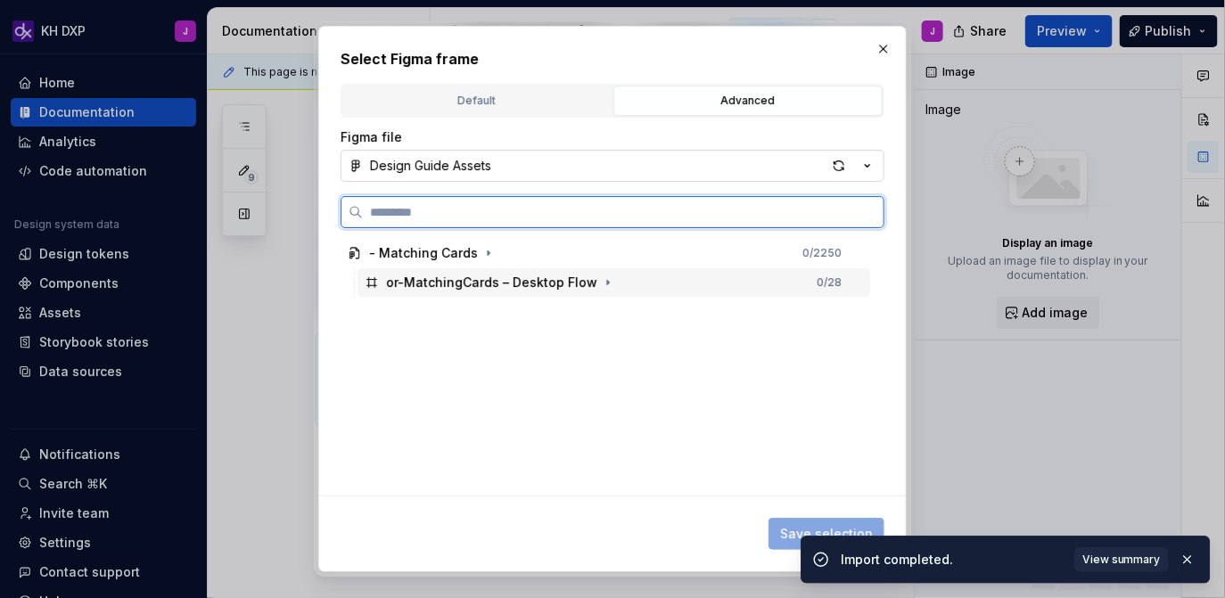
click at [688, 287] on div "or-MatchingCards – Desktop Flow 0 / 28" at bounding box center [613, 282] width 512 height 29
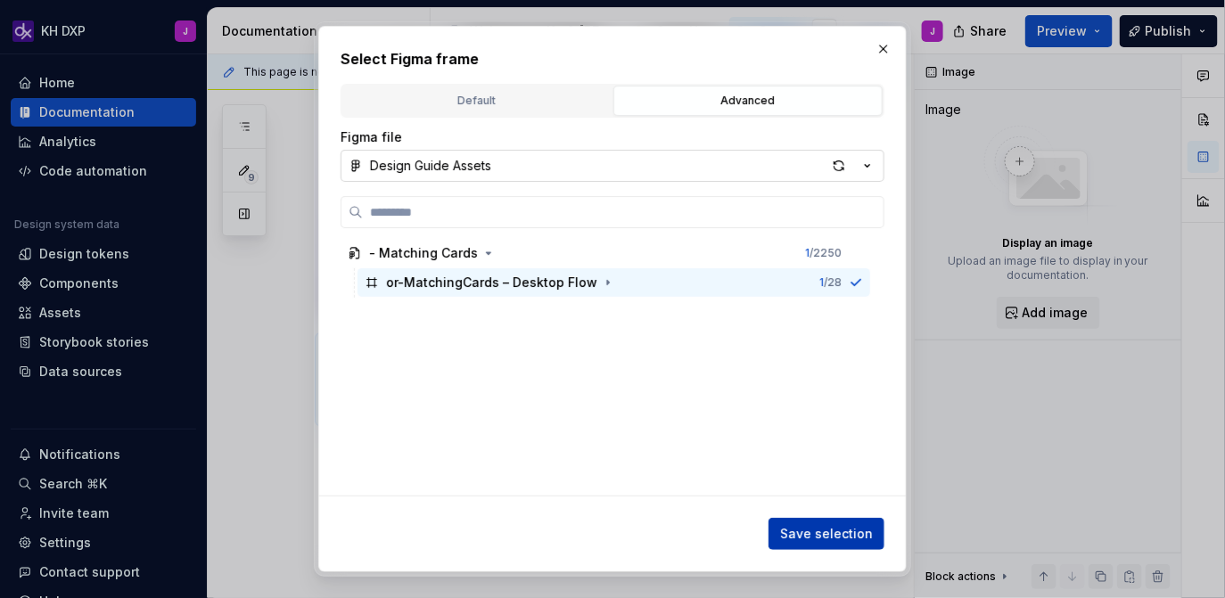
click at [837, 534] on span "Save selection" at bounding box center [826, 534] width 93 height 18
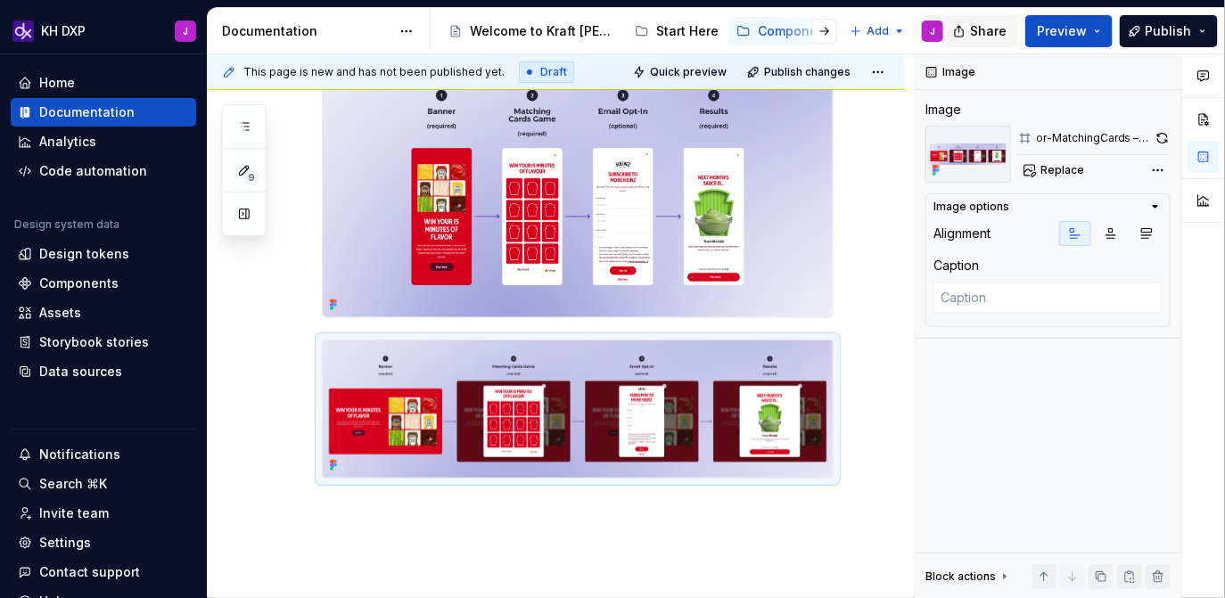
type textarea "*"
